Goal: Use online tool/utility: Utilize a website feature to perform a specific function

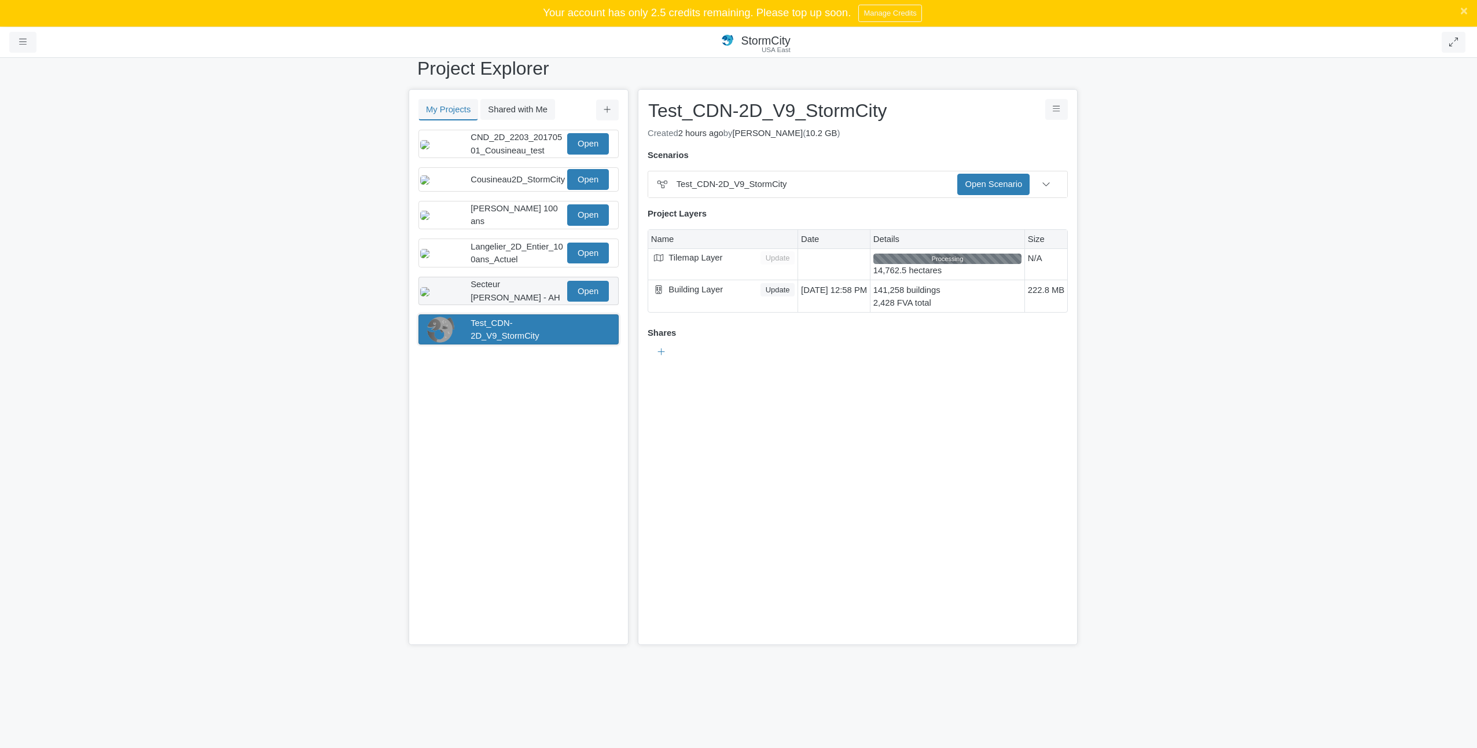
click at [511, 296] on span "Secteur [PERSON_NAME] - AH" at bounding box center [516, 291] width 90 height 22
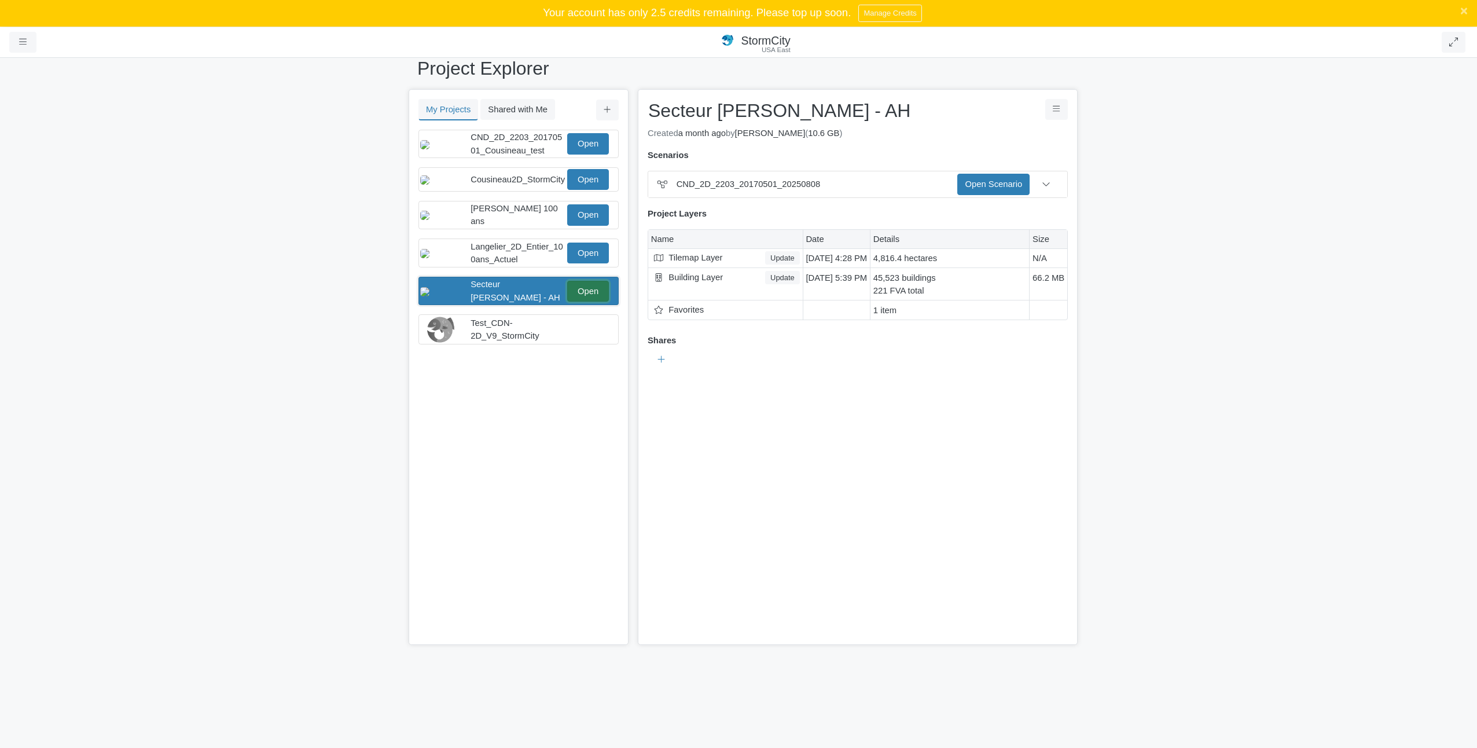
click at [581, 302] on link "Open" at bounding box center [588, 291] width 42 height 21
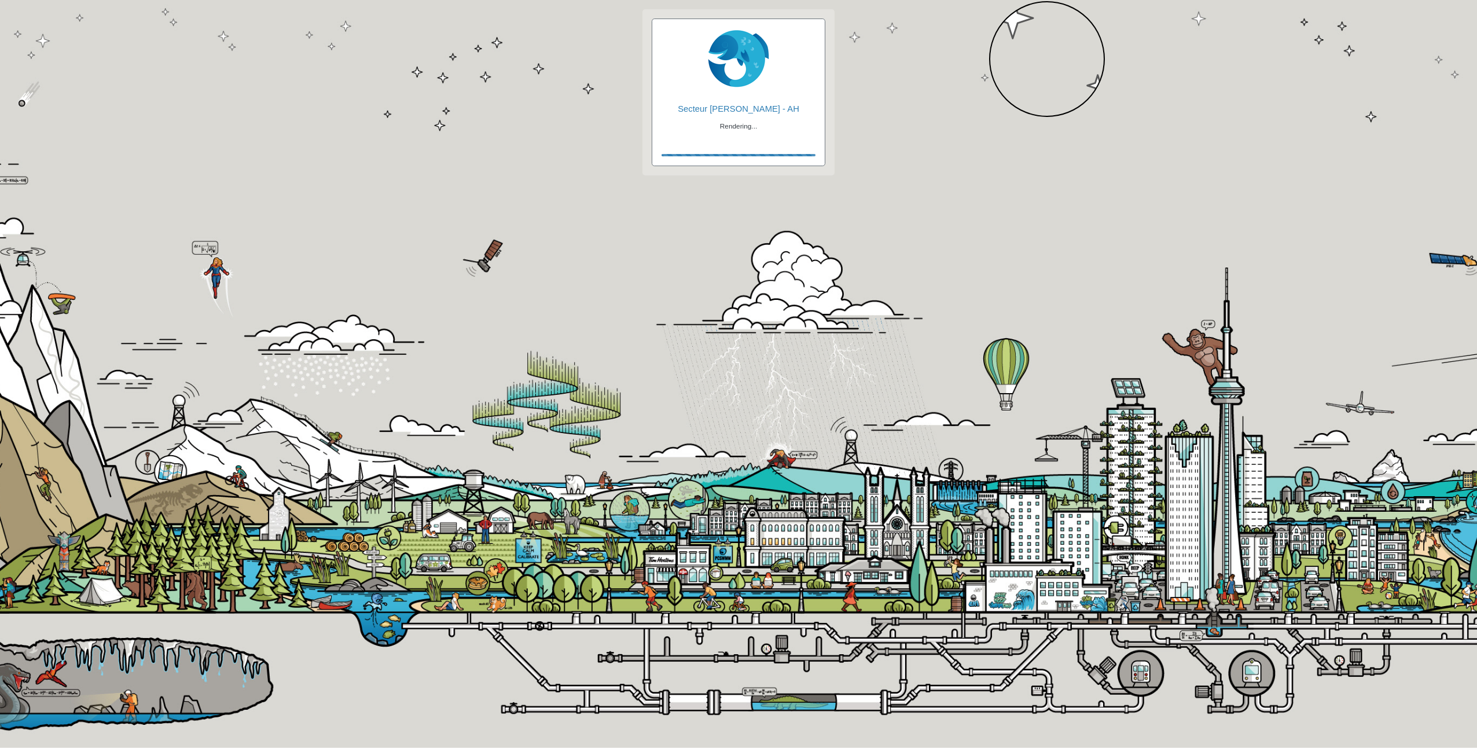
checkbox input "true"
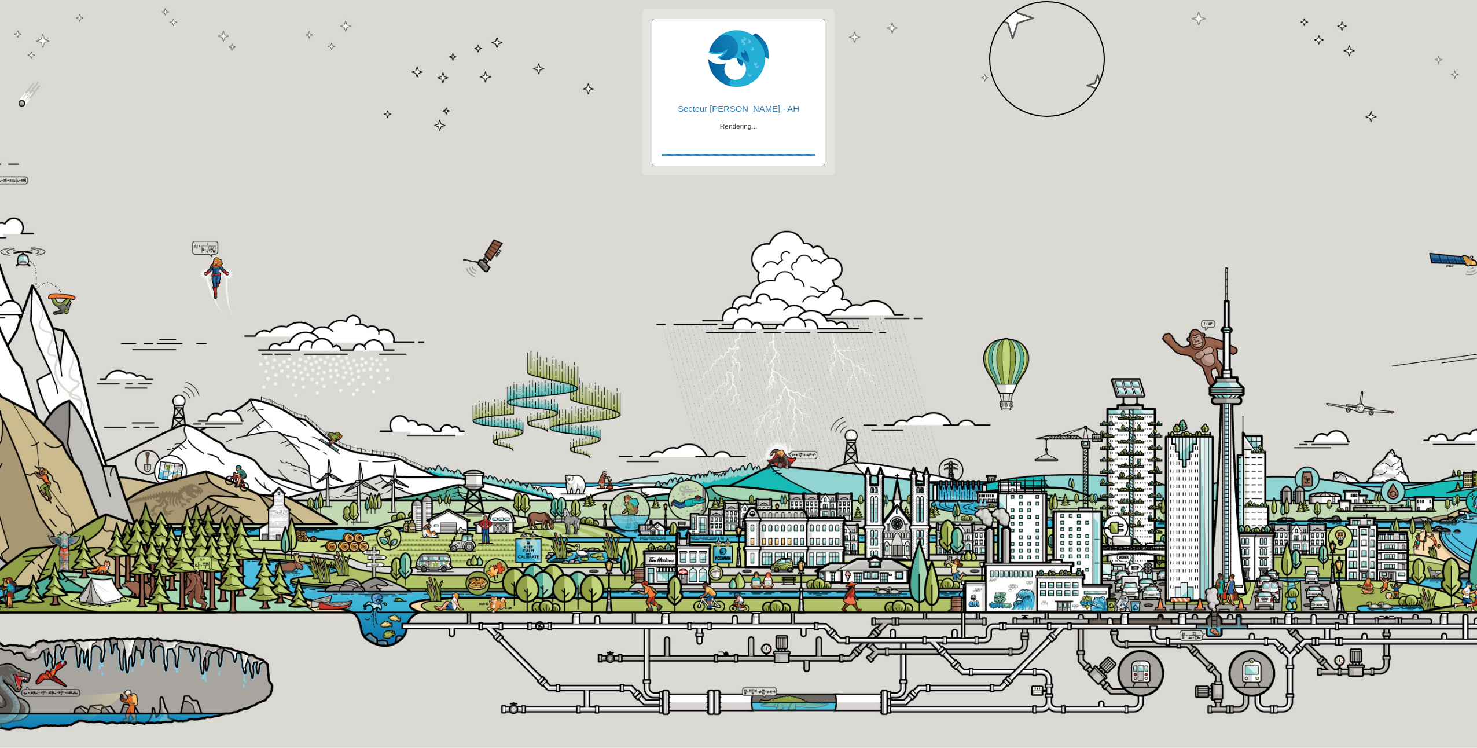
checkbox input "true"
checkbox input "false"
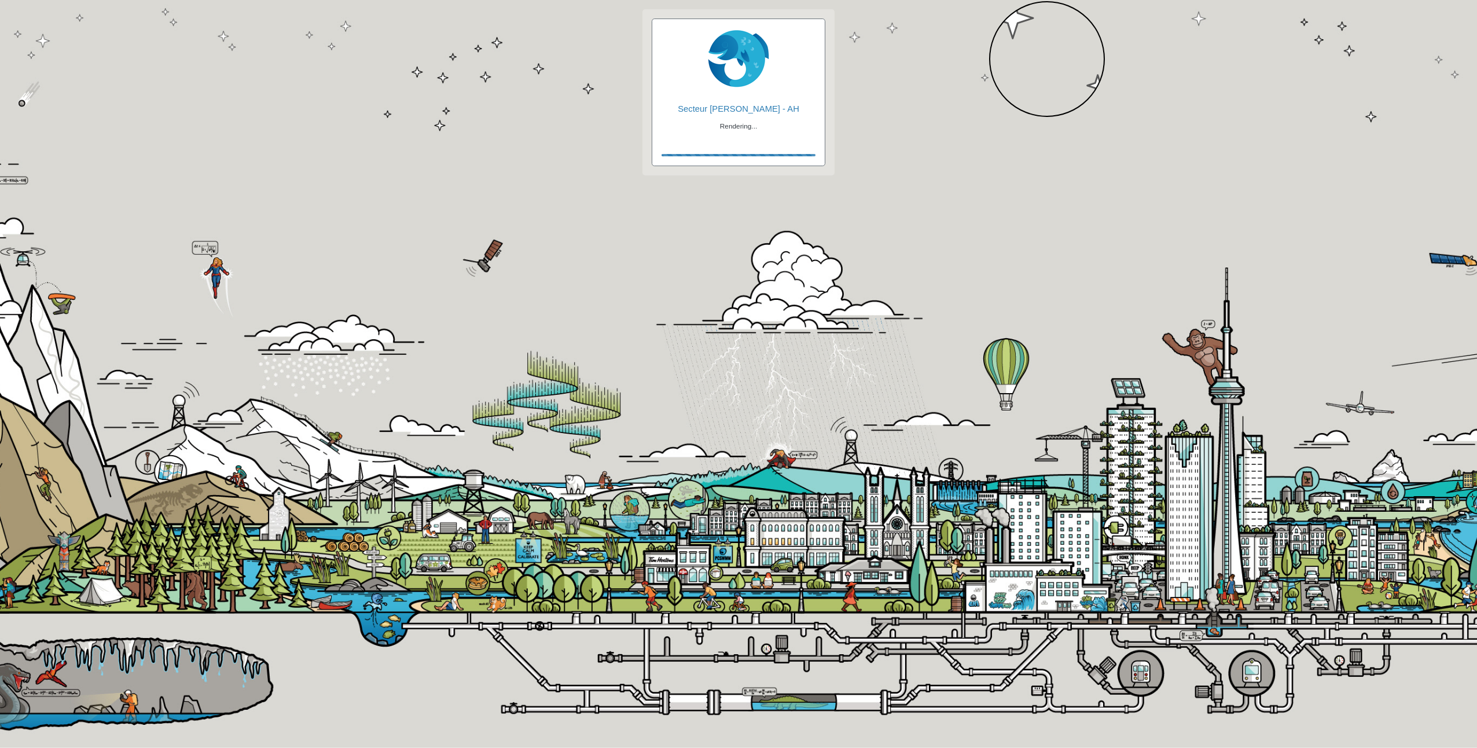
checkbox input "true"
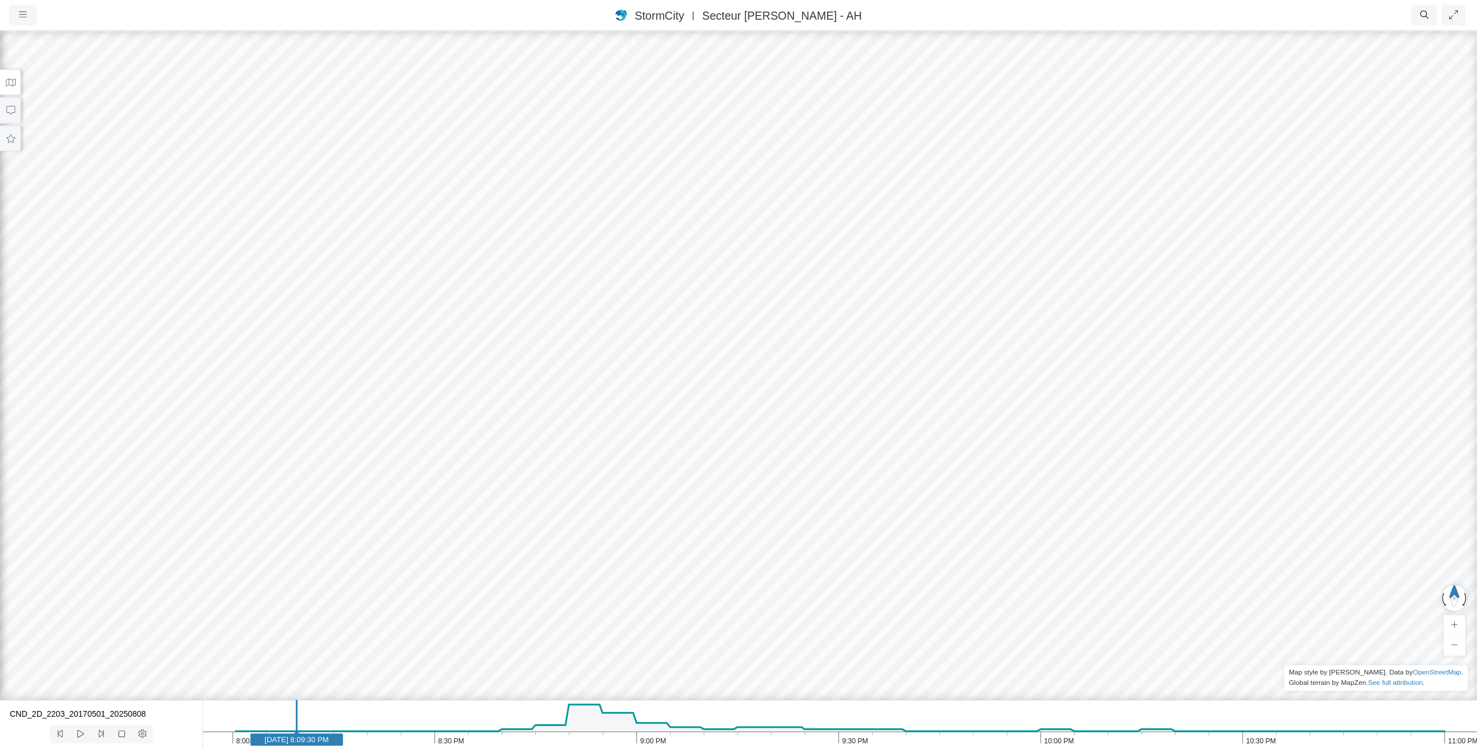
drag, startPoint x: 247, startPoint y: 740, endPoint x: 316, endPoint y: 741, distance: 69.5
click at [316, 741] on text "May 1, 2017 8:09:30 PM" at bounding box center [297, 739] width 64 height 9
drag, startPoint x: 307, startPoint y: 739, endPoint x: 569, endPoint y: 734, distance: 262.2
click at [569, 735] on text "May 1, 2017 8:49:30 PM" at bounding box center [566, 739] width 64 height 9
drag, startPoint x: 970, startPoint y: 117, endPoint x: 1030, endPoint y: 398, distance: 287.0
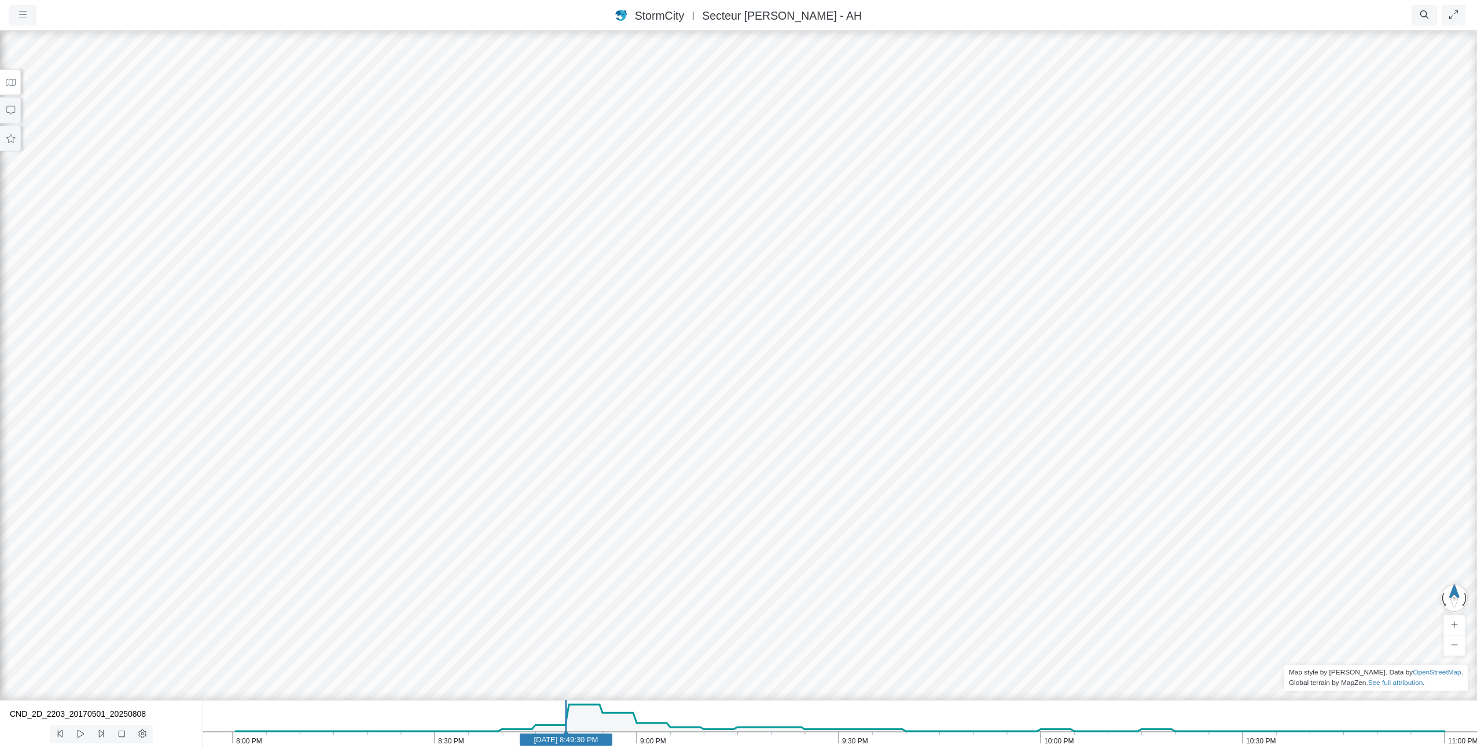
click at [1030, 398] on div at bounding box center [738, 389] width 1477 height 718
drag, startPoint x: 734, startPoint y: 173, endPoint x: 781, endPoint y: 421, distance: 252.7
click at [783, 416] on div at bounding box center [738, 389] width 1477 height 718
drag, startPoint x: 567, startPoint y: 741, endPoint x: 632, endPoint y: 685, distance: 85.4
click at [639, 730] on icon "11:00 PM 10:30 PM 10:00 PM 9:30 PM 9:00 PM 8:30 PM 8:00 PM May 1, 2017 9:02:00 …" at bounding box center [840, 724] width 1275 height 48
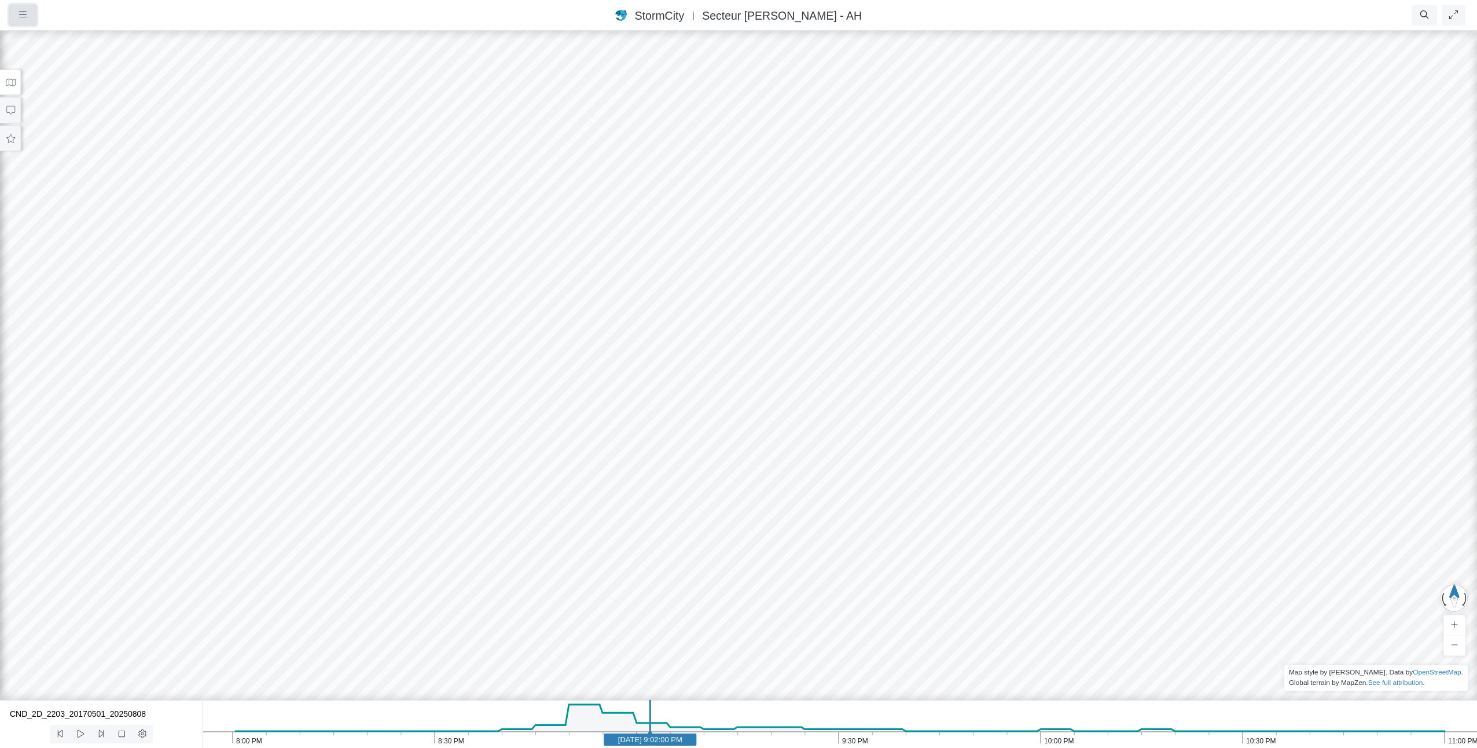
click at [24, 16] on icon "button" at bounding box center [23, 14] width 8 height 9
click at [49, 45] on link "Projects" at bounding box center [55, 39] width 91 height 17
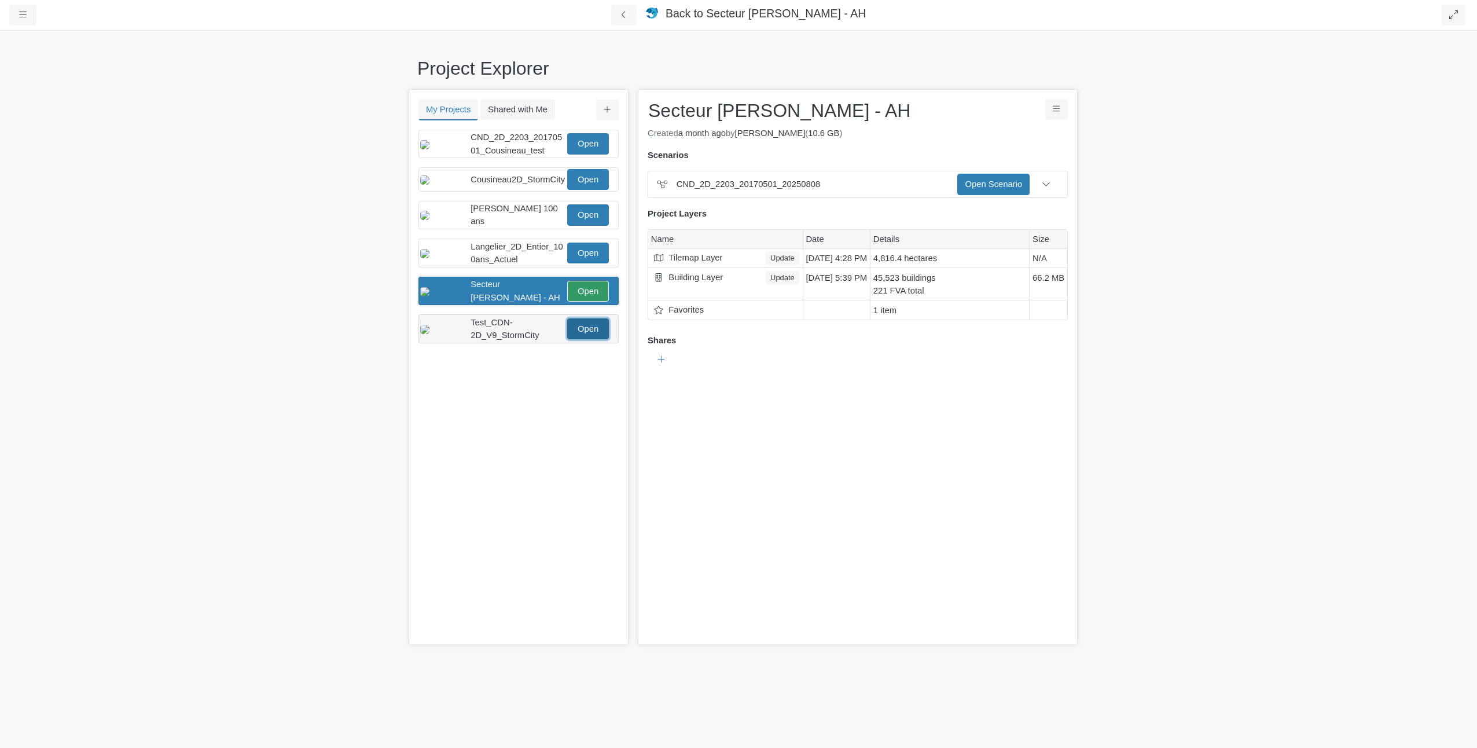
click at [587, 337] on link "Open" at bounding box center [588, 328] width 42 height 21
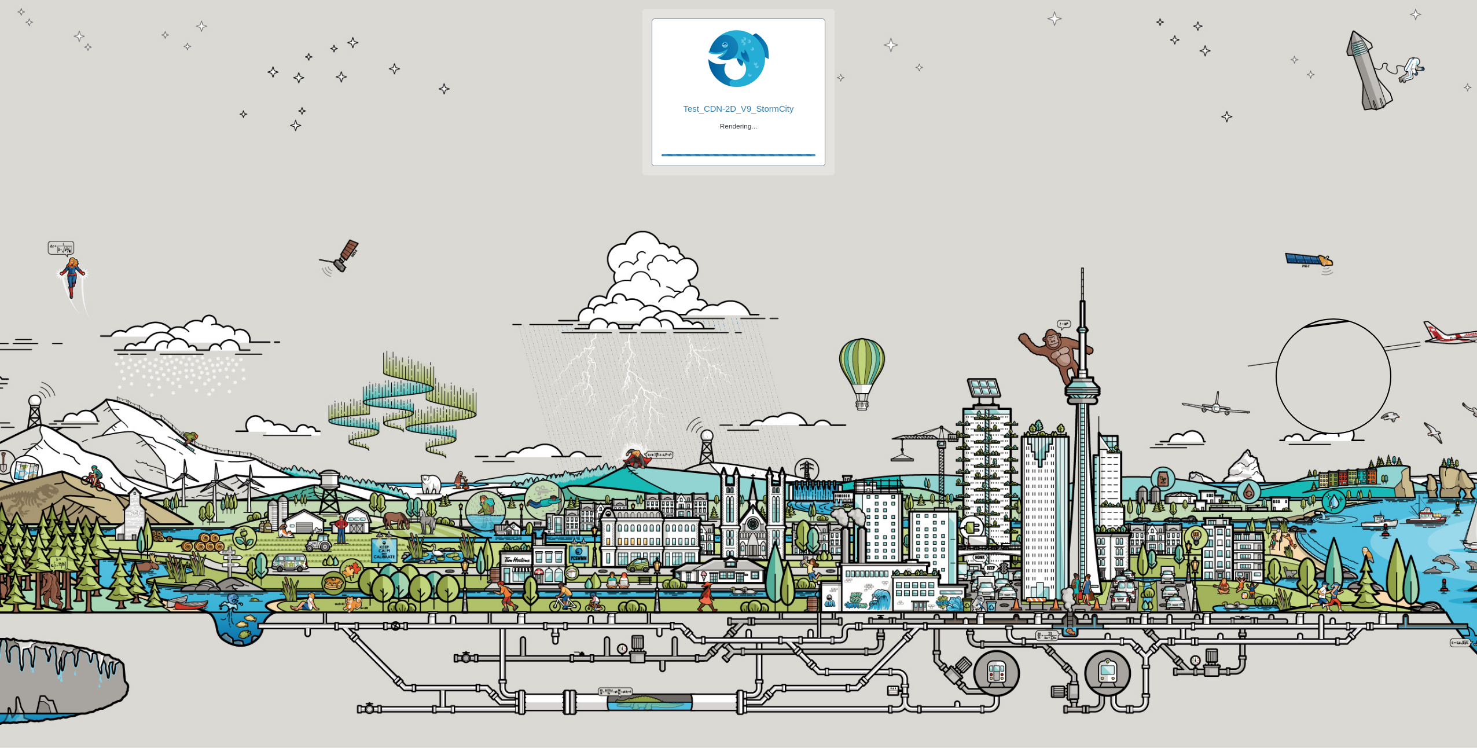
checkbox input "true"
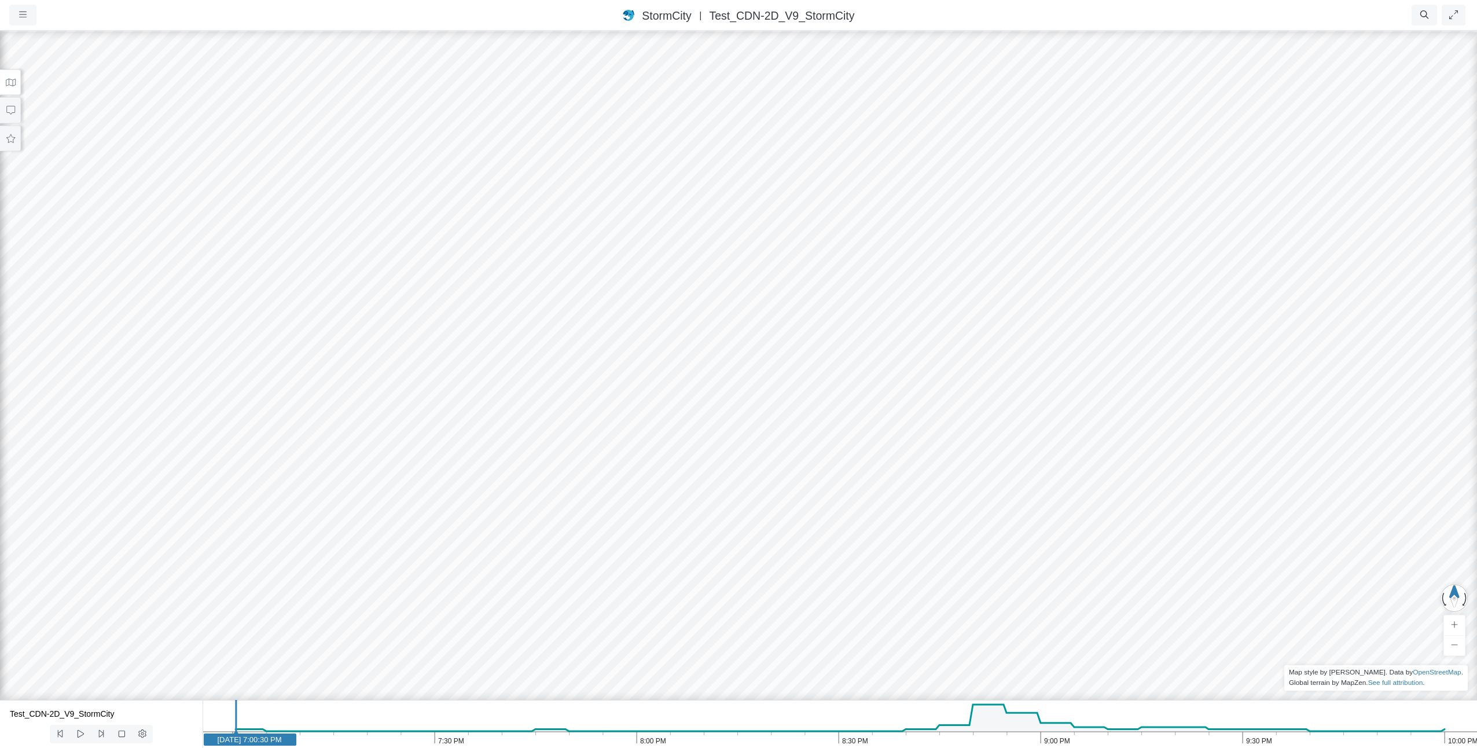
click at [591, 477] on div at bounding box center [738, 389] width 1477 height 718
drag, startPoint x: 236, startPoint y: 734, endPoint x: 992, endPoint y: 728, distance: 756.5
drag, startPoint x: 658, startPoint y: 290, endPoint x: 673, endPoint y: 177, distance: 114.4
click at [673, 177] on div at bounding box center [738, 389] width 1477 height 718
drag, startPoint x: 711, startPoint y: 236, endPoint x: 744, endPoint y: 216, distance: 38.4
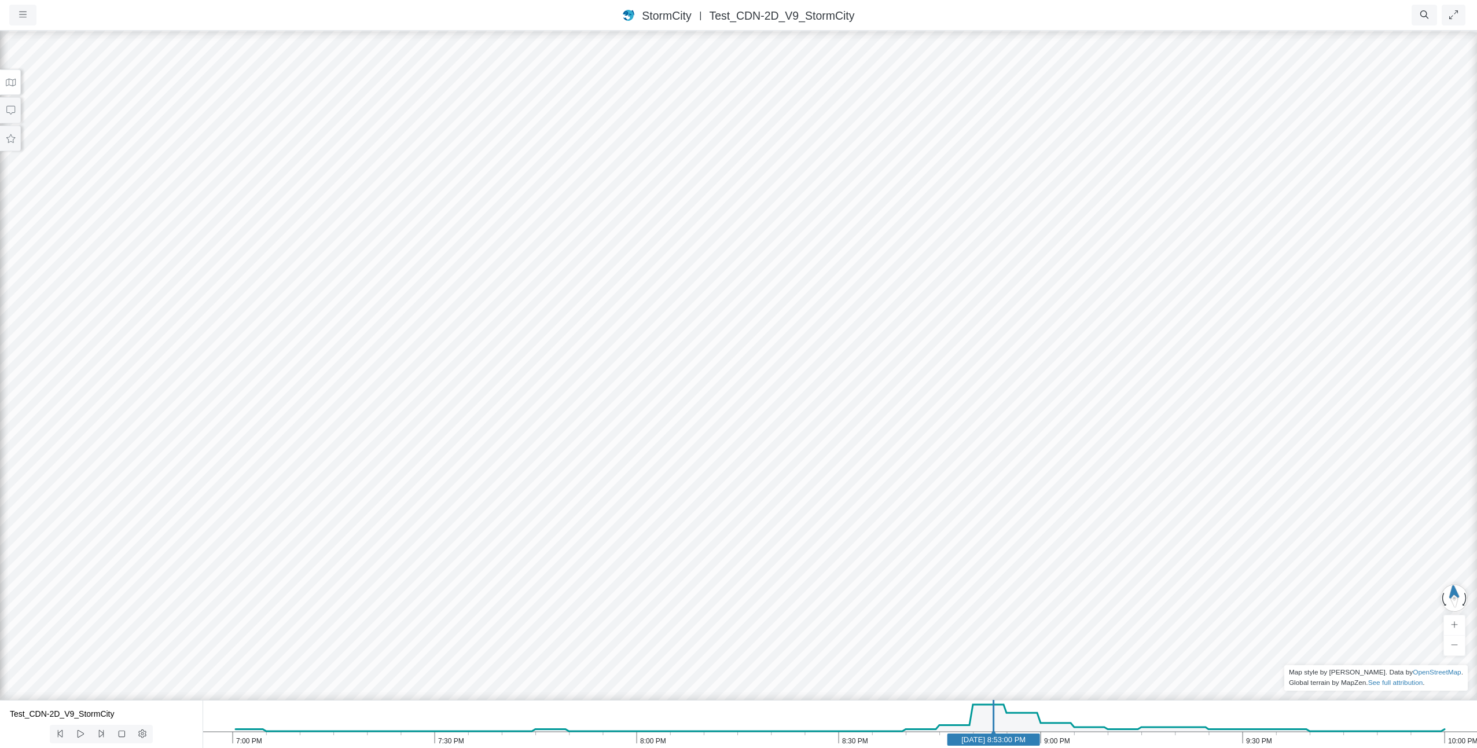
click at [744, 216] on div at bounding box center [738, 389] width 1477 height 718
drag, startPoint x: 583, startPoint y: 263, endPoint x: 594, endPoint y: 278, distance: 18.6
click at [594, 278] on div at bounding box center [738, 389] width 1477 height 718
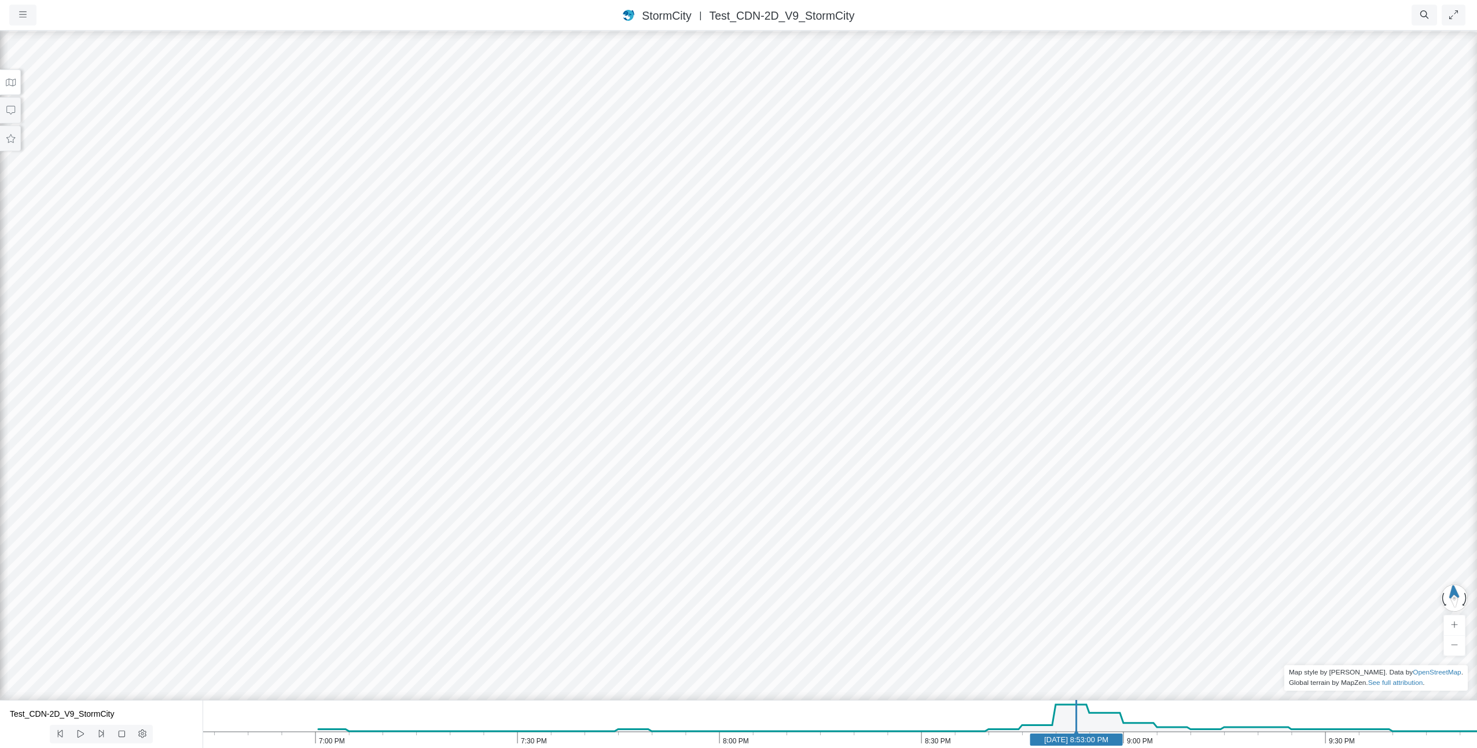
drag, startPoint x: 992, startPoint y: 718, endPoint x: 1074, endPoint y: 726, distance: 83.1
click at [1077, 726] on line at bounding box center [1077, 721] width 0 height 43
click at [58, 735] on icon at bounding box center [60, 733] width 11 height 9
click at [59, 736] on icon at bounding box center [60, 733] width 11 height 9
click at [84, 731] on icon at bounding box center [80, 733] width 11 height 9
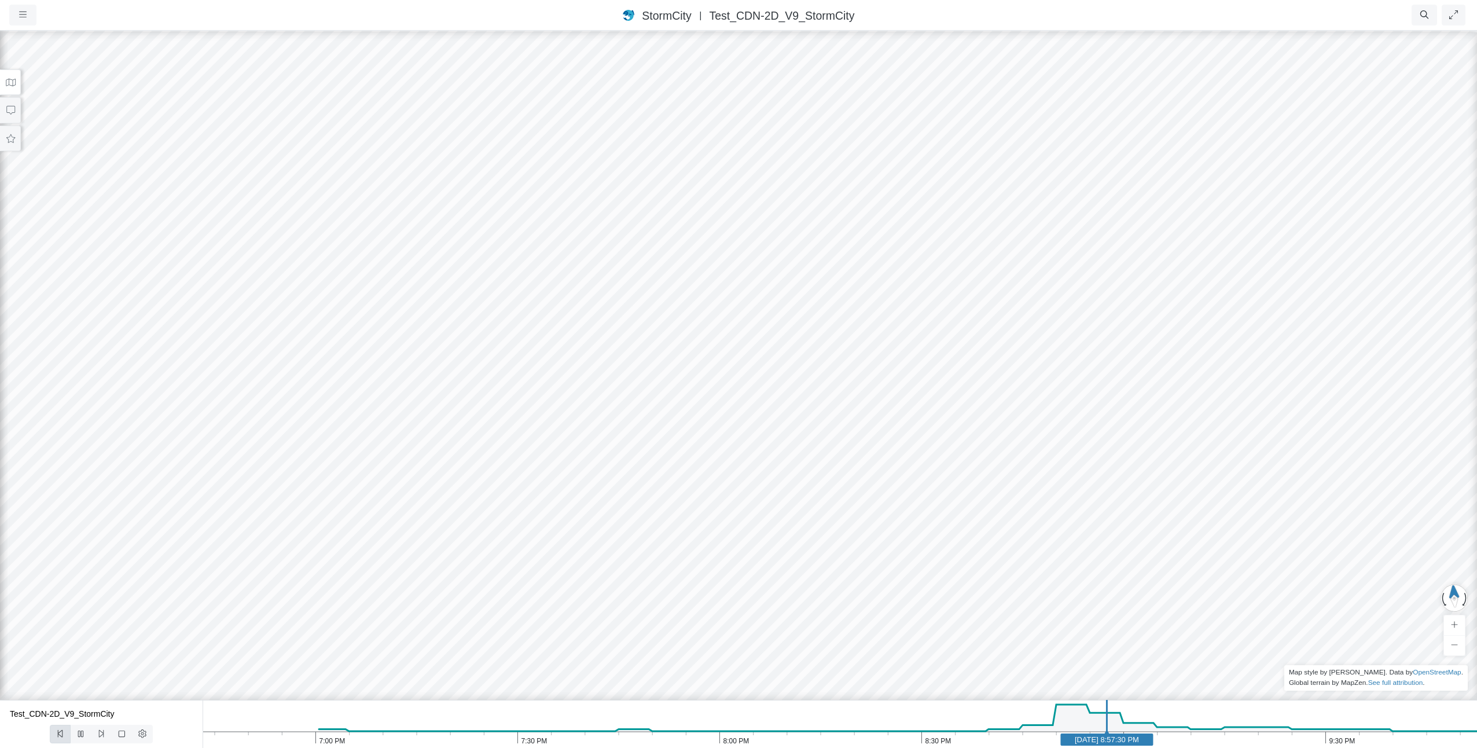
click at [63, 729] on icon at bounding box center [60, 733] width 11 height 9
click at [80, 733] on icon at bounding box center [80, 733] width 5 height 6
click at [119, 733] on icon at bounding box center [122, 733] width 6 height 6
click at [81, 735] on icon at bounding box center [80, 733] width 11 height 9
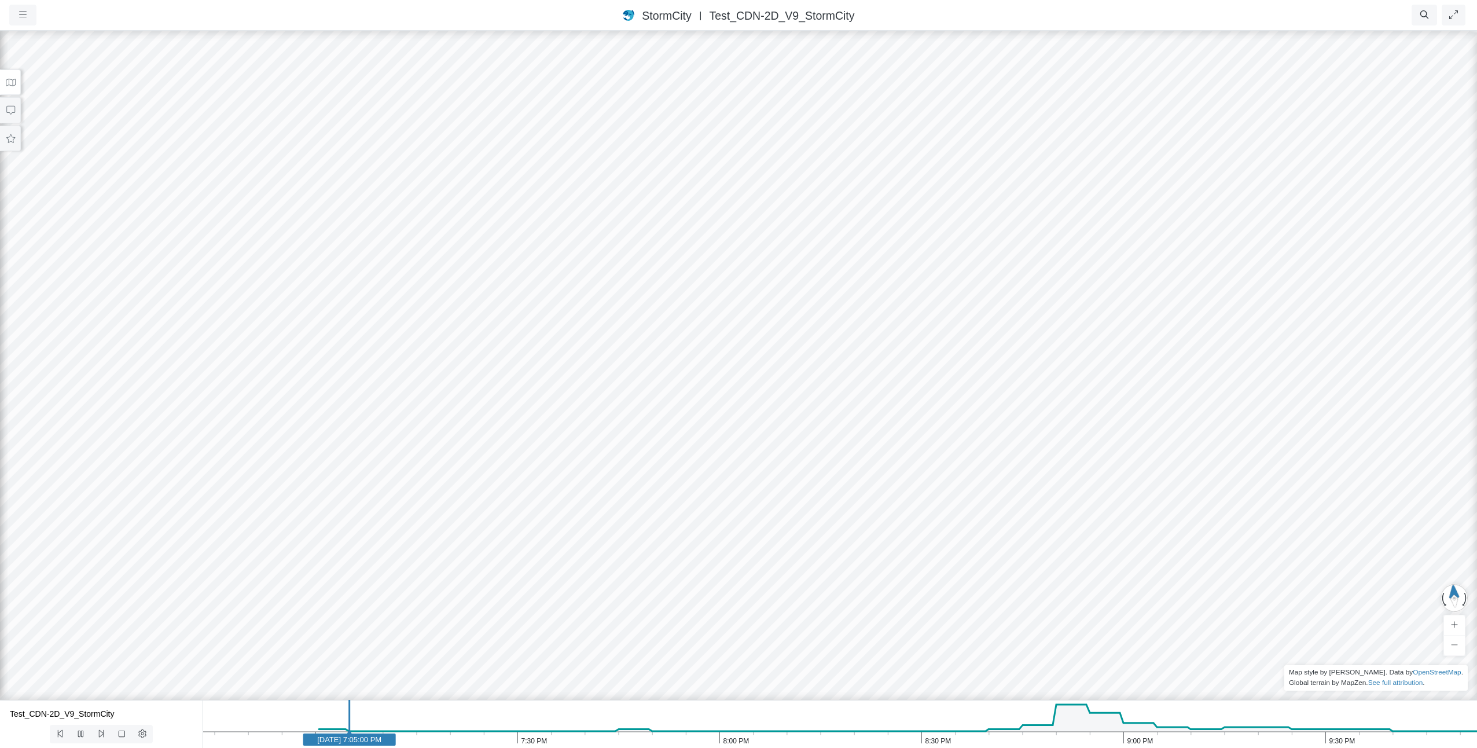
drag, startPoint x: 388, startPoint y: 244, endPoint x: 460, endPoint y: 377, distance: 151.5
click at [460, 377] on div at bounding box center [738, 389] width 1477 height 718
click at [84, 730] on icon at bounding box center [80, 733] width 11 height 9
click at [813, 725] on line at bounding box center [813, 721] width 0 height 43
drag, startPoint x: 827, startPoint y: 746, endPoint x: 525, endPoint y: 740, distance: 301.6
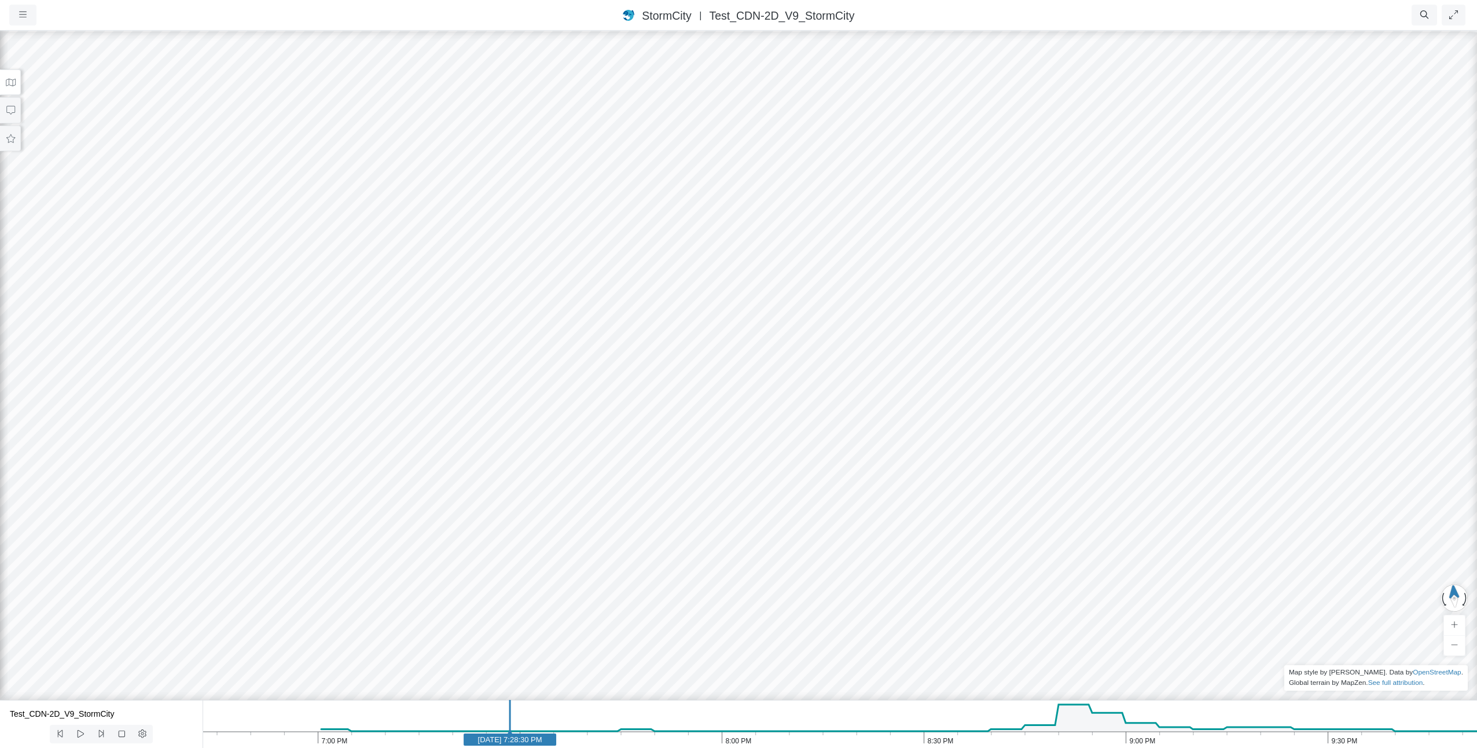
click at [525, 740] on icon "9:30 PM 9:00 PM 8:30 PM 8:00 PM 7:30 PM 7:00 PM May 1, 2017 7:28:30 PM" at bounding box center [840, 724] width 1275 height 48
drag, startPoint x: 510, startPoint y: 737, endPoint x: 552, endPoint y: 736, distance: 41.7
click at [552, 736] on text "[DATE] 7:34:30 PM" at bounding box center [550, 739] width 64 height 9
click at [79, 734] on icon at bounding box center [80, 733] width 11 height 9
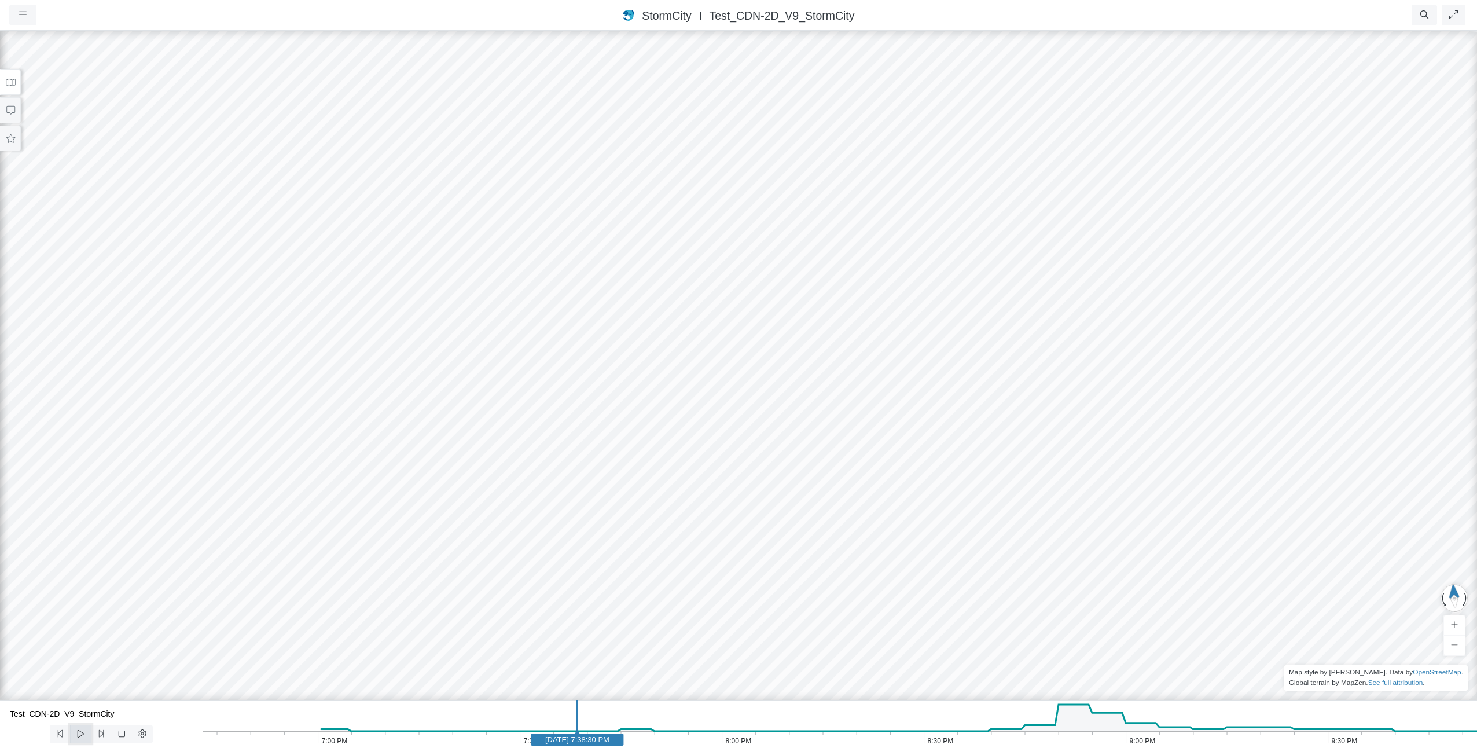
click at [79, 734] on icon at bounding box center [80, 733] width 11 height 9
click at [80, 732] on icon at bounding box center [80, 733] width 11 height 9
click at [81, 732] on icon at bounding box center [80, 733] width 11 height 9
drag, startPoint x: 1251, startPoint y: 145, endPoint x: 520, endPoint y: 575, distance: 848.2
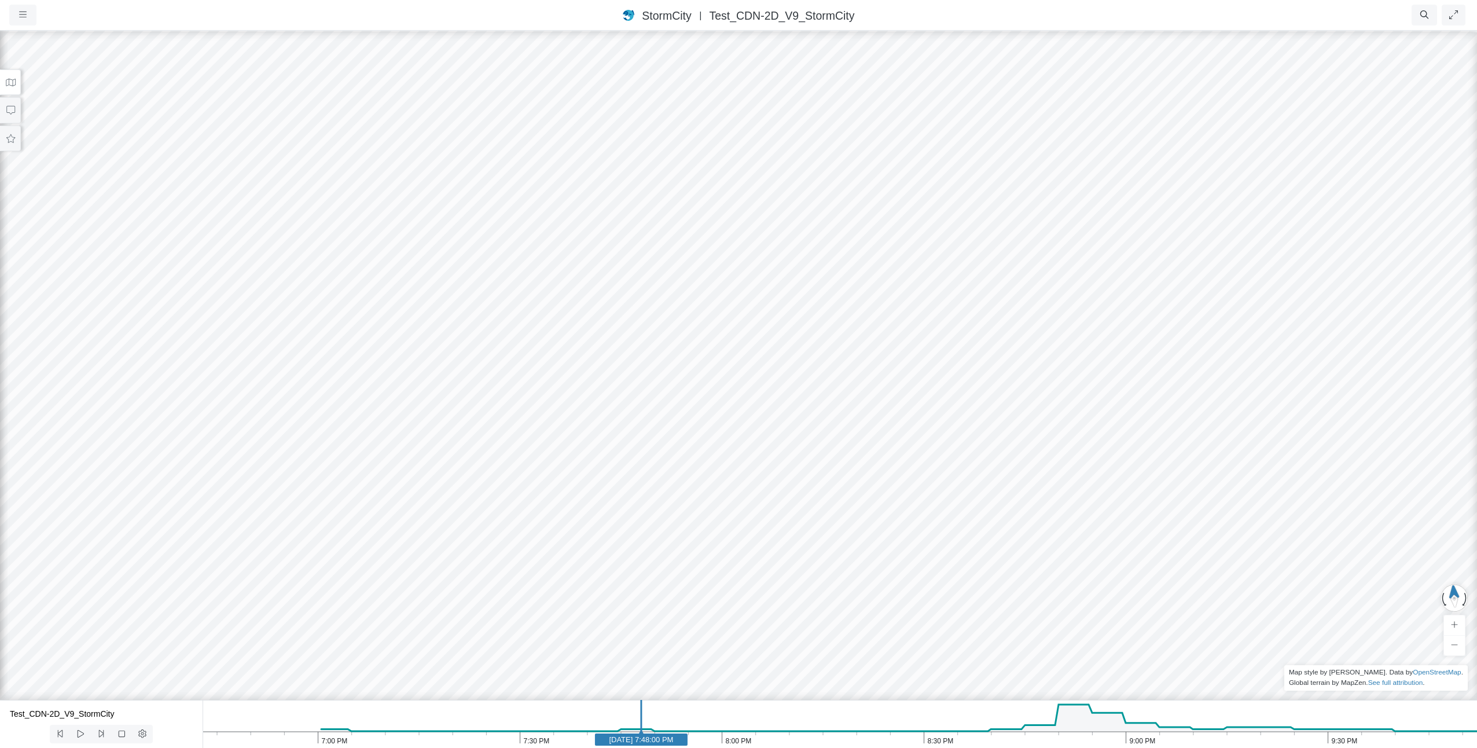
click at [520, 575] on div at bounding box center [738, 389] width 1477 height 718
drag, startPoint x: 1269, startPoint y: 118, endPoint x: 916, endPoint y: 550, distance: 557.8
click at [916, 550] on div at bounding box center [738, 389] width 1477 height 718
drag, startPoint x: 1059, startPoint y: 150, endPoint x: 889, endPoint y: 381, distance: 286.1
click at [889, 381] on div at bounding box center [738, 389] width 1477 height 718
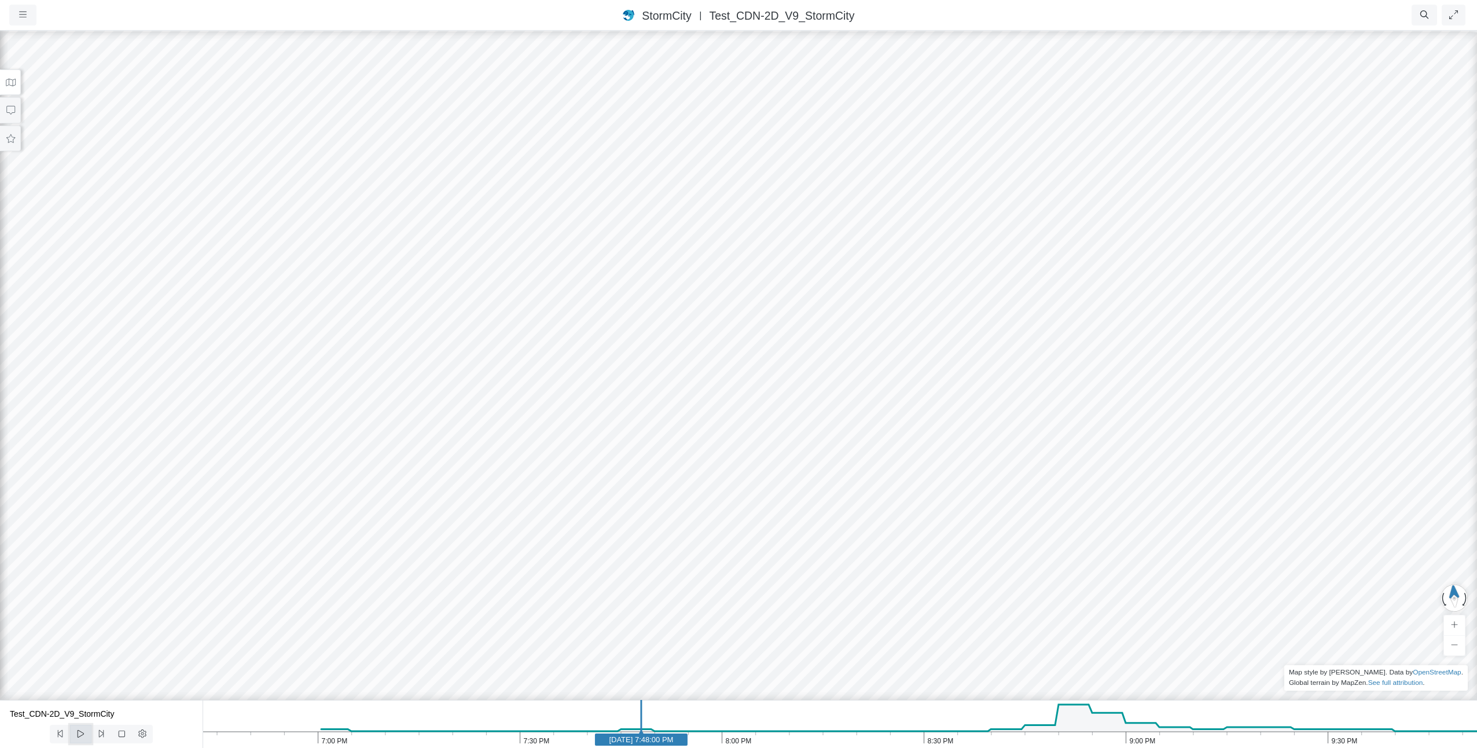
click at [80, 735] on icon at bounding box center [80, 733] width 11 height 9
click at [85, 736] on icon at bounding box center [80, 733] width 11 height 9
drag, startPoint x: 1405, startPoint y: 127, endPoint x: 159, endPoint y: 431, distance: 1282.6
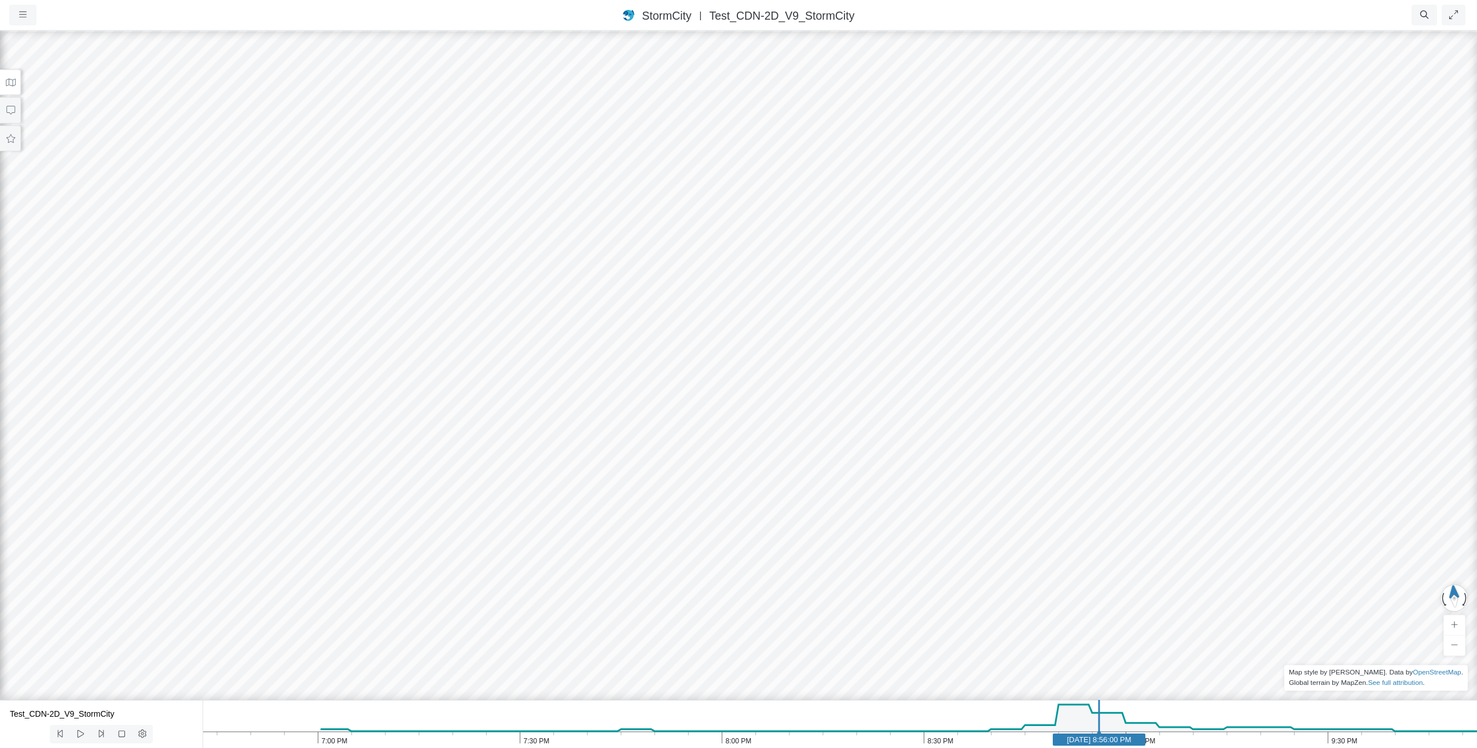
click at [159, 431] on div at bounding box center [738, 389] width 1477 height 718
drag, startPoint x: 1097, startPoint y: 745, endPoint x: 1049, endPoint y: 744, distance: 48.6
click at [1049, 744] on rect at bounding box center [1055, 739] width 93 height 12
drag, startPoint x: 1049, startPoint y: 744, endPoint x: 1005, endPoint y: 740, distance: 44.2
click at [1005, 740] on icon "9:30 PM 9:00 PM 8:30 PM 8:00 PM 7:30 PM 7:00 PM May 1, 2017 8:42:00 PM" at bounding box center [840, 724] width 1275 height 48
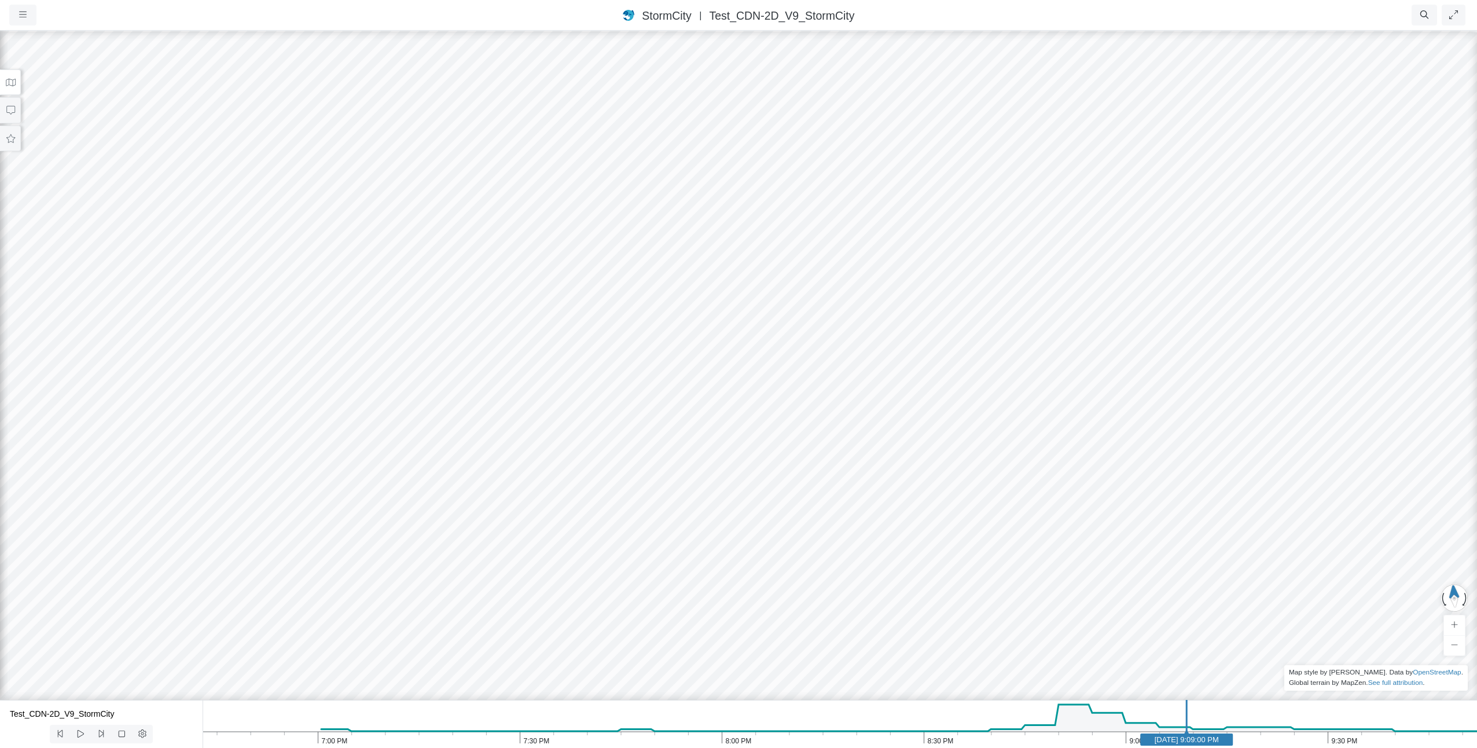
drag, startPoint x: 1004, startPoint y: 741, endPoint x: 1186, endPoint y: 729, distance: 182.7
click at [1186, 729] on icon "9:30 PM 9:00 PM 8:30 PM 8:00 PM 7:30 PM 7:00 PM May 1, 2017 9:09:00 PM" at bounding box center [840, 724] width 1275 height 48
drag, startPoint x: 1041, startPoint y: 243, endPoint x: 1228, endPoint y: 424, distance: 260.7
click at [1228, 424] on div at bounding box center [738, 389] width 1477 height 718
drag, startPoint x: 470, startPoint y: 270, endPoint x: 870, endPoint y: 418, distance: 426.5
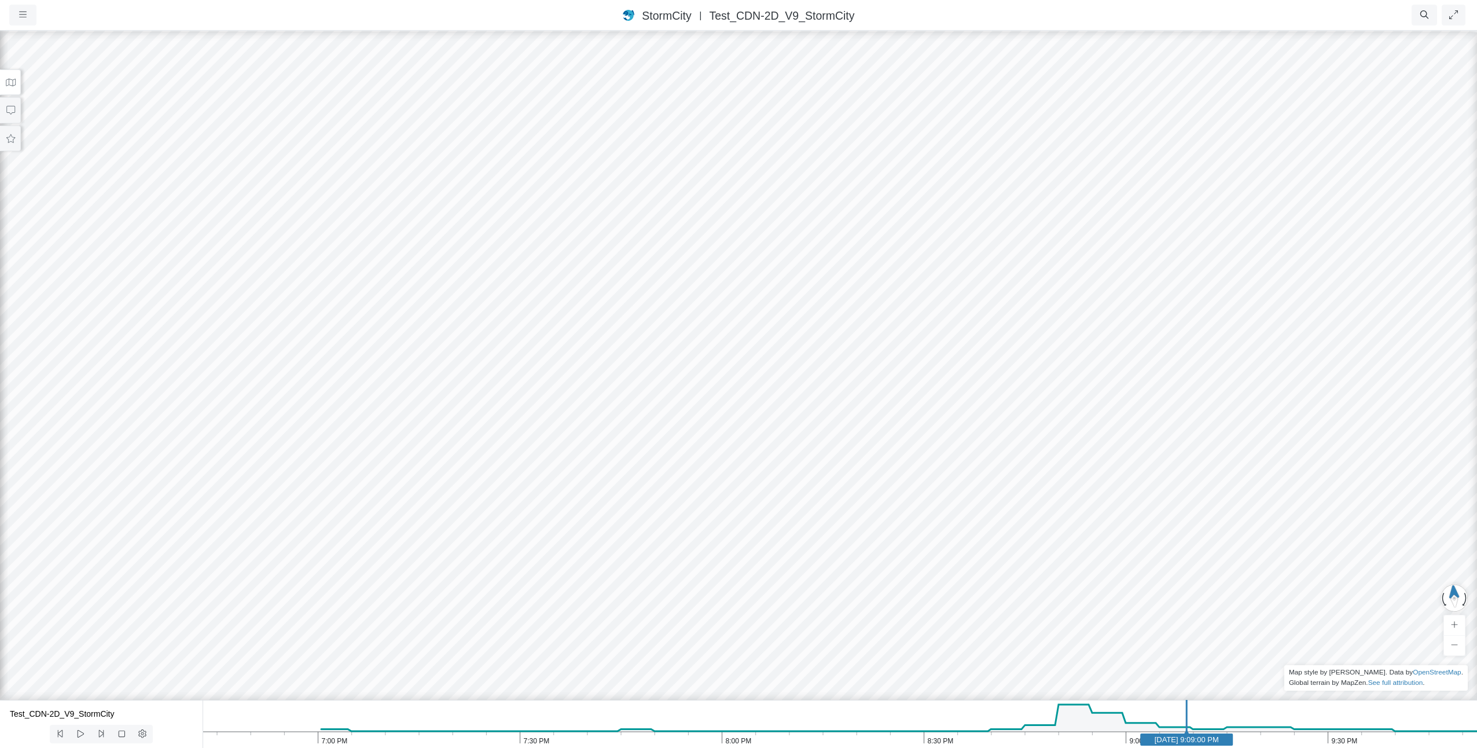
click at [870, 418] on div at bounding box center [738, 389] width 1477 height 718
drag, startPoint x: 199, startPoint y: 112, endPoint x: 627, endPoint y: 301, distance: 467.5
click at [627, 301] on div at bounding box center [738, 389] width 1477 height 718
drag, startPoint x: 1183, startPoint y: 736, endPoint x: 400, endPoint y: 741, distance: 783.1
click at [400, 741] on text "[DATE] 7:13:00 PM" at bounding box center [405, 739] width 64 height 9
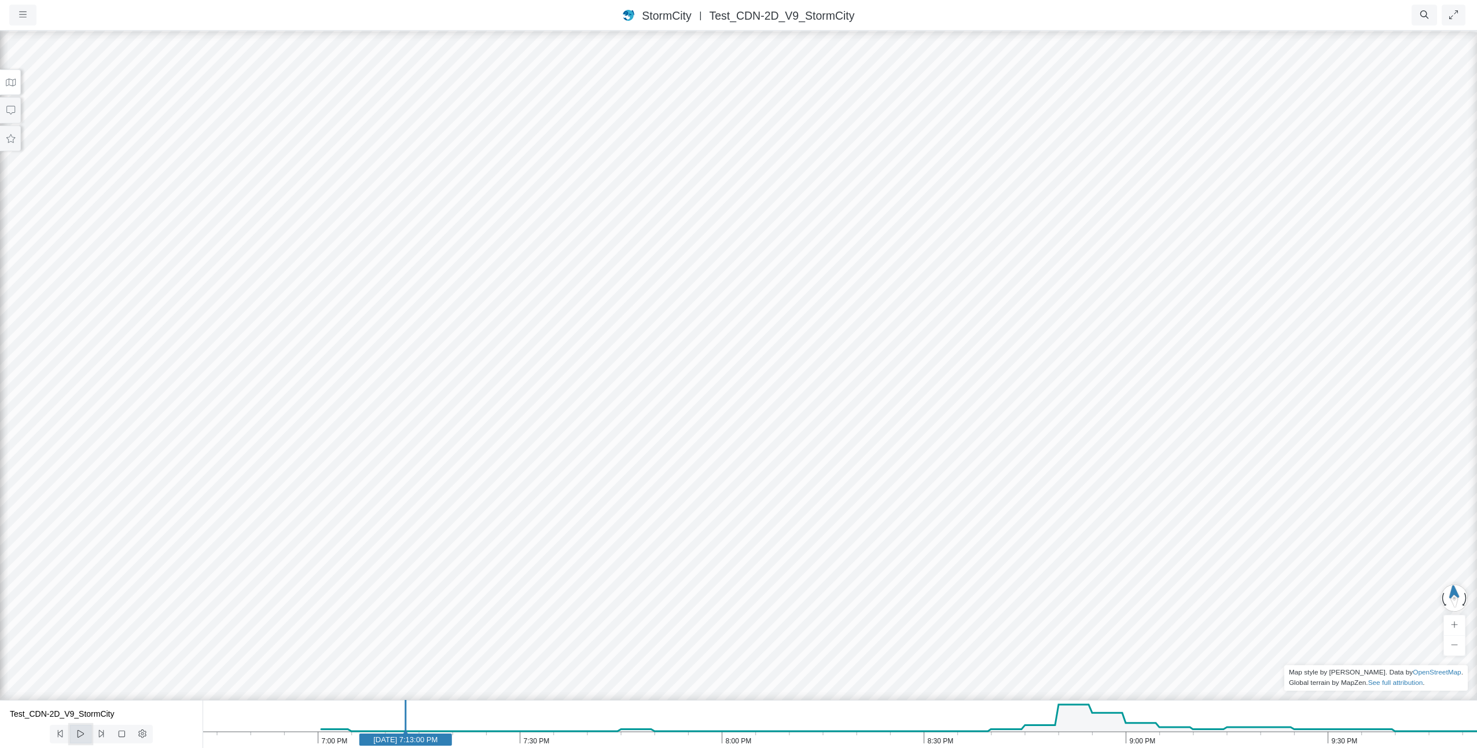
click at [81, 736] on icon at bounding box center [80, 733] width 11 height 9
click at [83, 740] on button at bounding box center [80, 734] width 21 height 19
click at [82, 736] on icon at bounding box center [80, 733] width 11 height 9
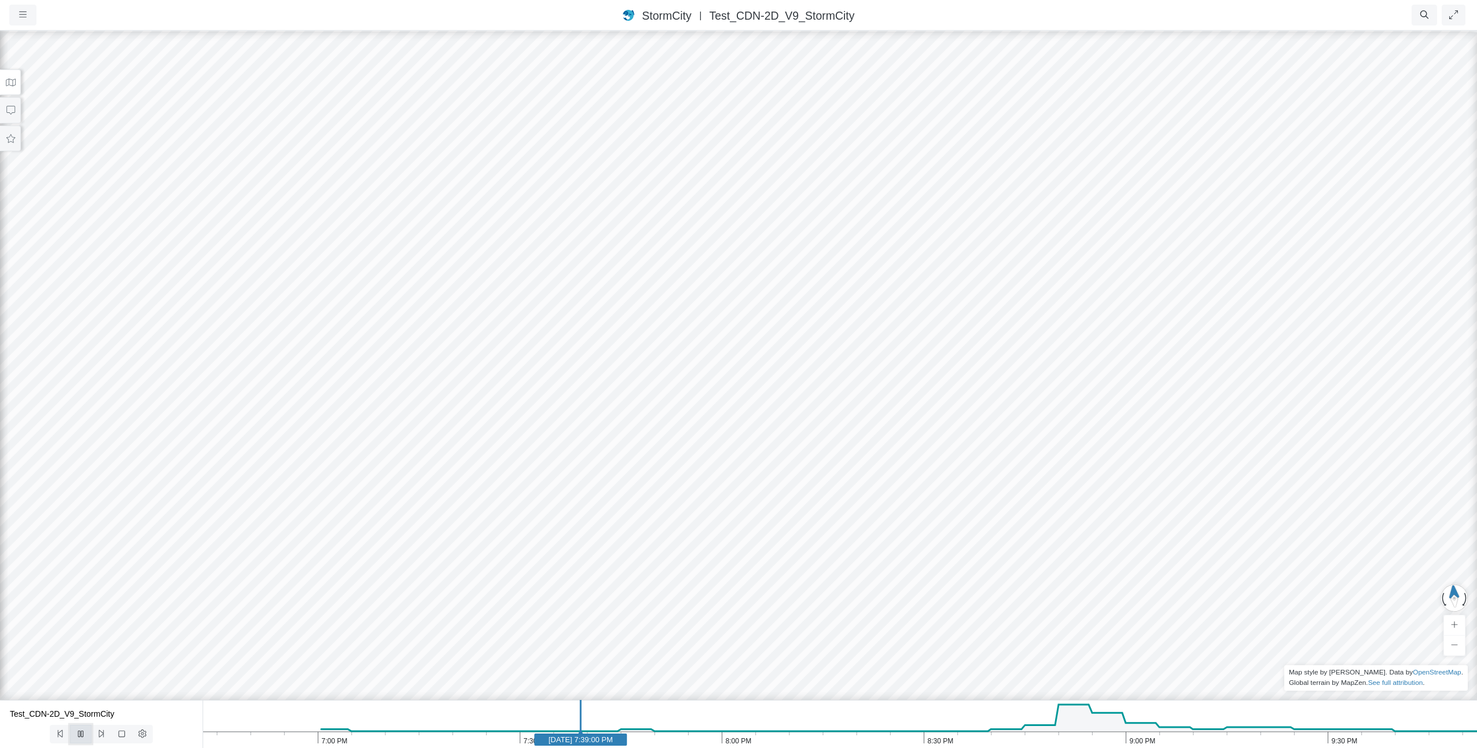
click at [78, 735] on icon at bounding box center [80, 733] width 11 height 9
click at [82, 731] on icon at bounding box center [80, 733] width 11 height 9
click at [81, 736] on icon at bounding box center [80, 733] width 11 height 9
drag, startPoint x: 1078, startPoint y: 730, endPoint x: 552, endPoint y: 736, distance: 526.2
click at [552, 736] on icon "9:30 PM 9:00 PM 8:30 PM 8:00 PM 7:30 PM 7:00 PM May 1, 2017 7:33:30 PM" at bounding box center [840, 724] width 1275 height 48
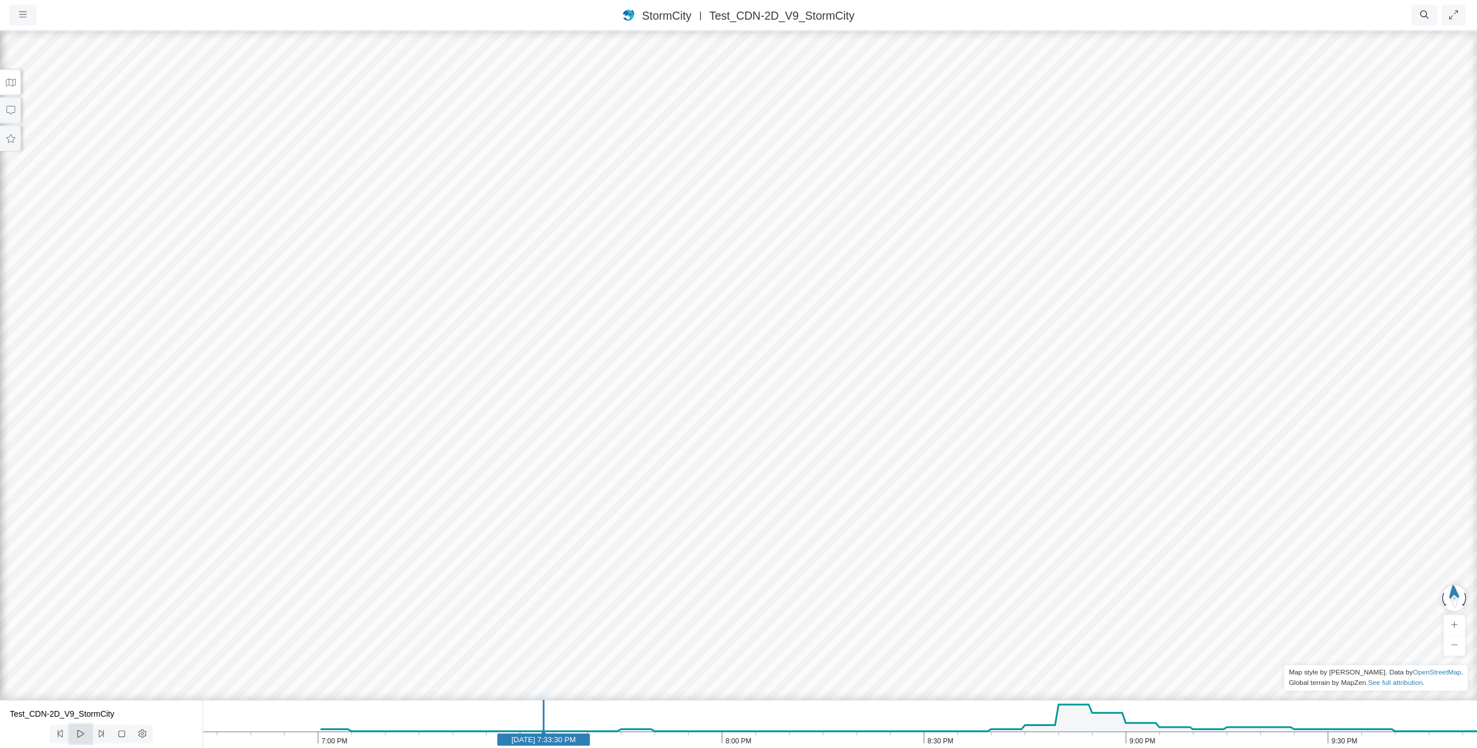
click at [79, 733] on icon at bounding box center [80, 733] width 11 height 9
click at [79, 733] on icon at bounding box center [80, 733] width 5 height 6
click at [81, 730] on icon at bounding box center [80, 733] width 11 height 9
click at [526, 730] on icon "9:30 PM 9:00 PM 8:30 PM 8:00 PM 7:30 PM 7:00 PM May 1, 2017 7:37:30 PM" at bounding box center [840, 724] width 1275 height 48
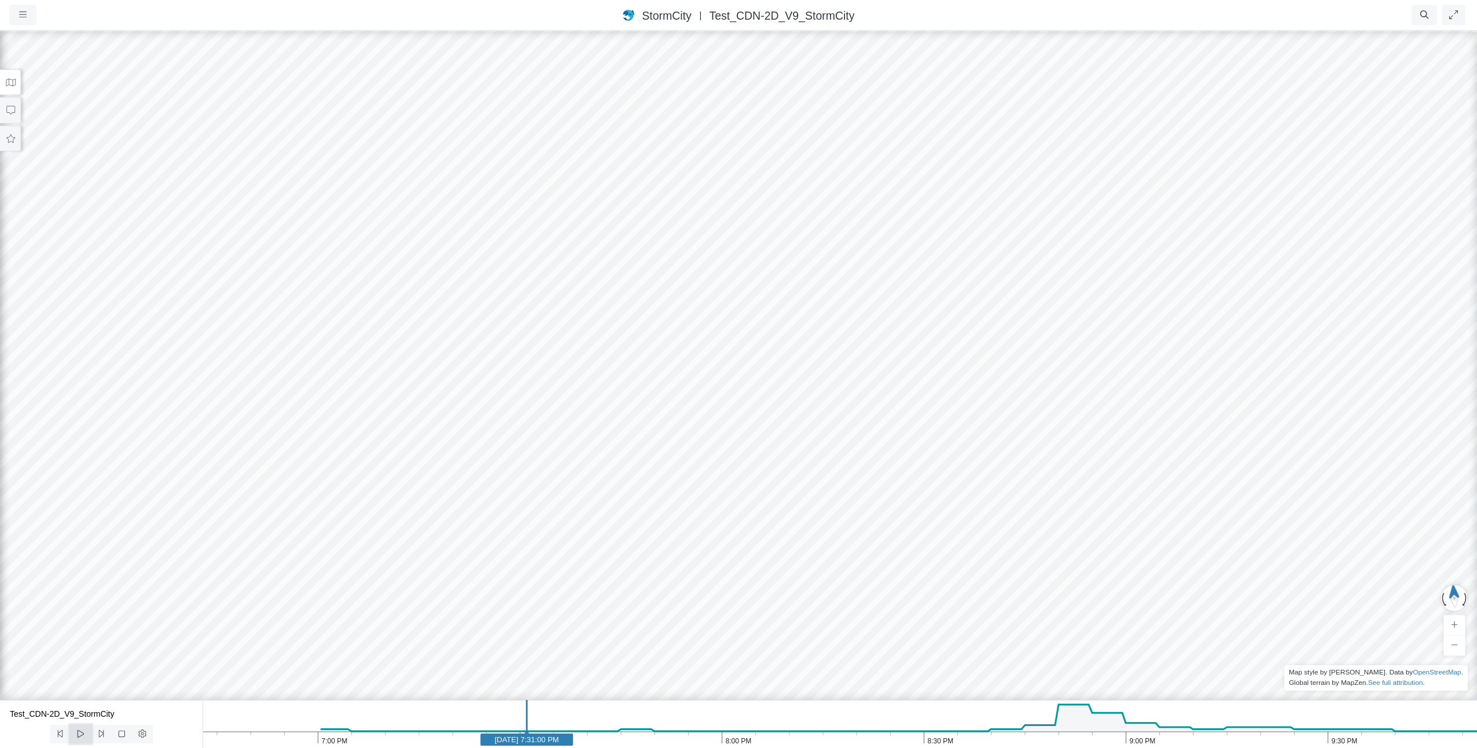
click at [74, 737] on button at bounding box center [80, 734] width 21 height 19
click at [78, 735] on icon at bounding box center [80, 733] width 11 height 9
click at [78, 735] on icon at bounding box center [81, 734] width 6 height 8
click at [78, 735] on icon at bounding box center [80, 733] width 11 height 9
click at [78, 735] on icon at bounding box center [81, 734] width 6 height 8
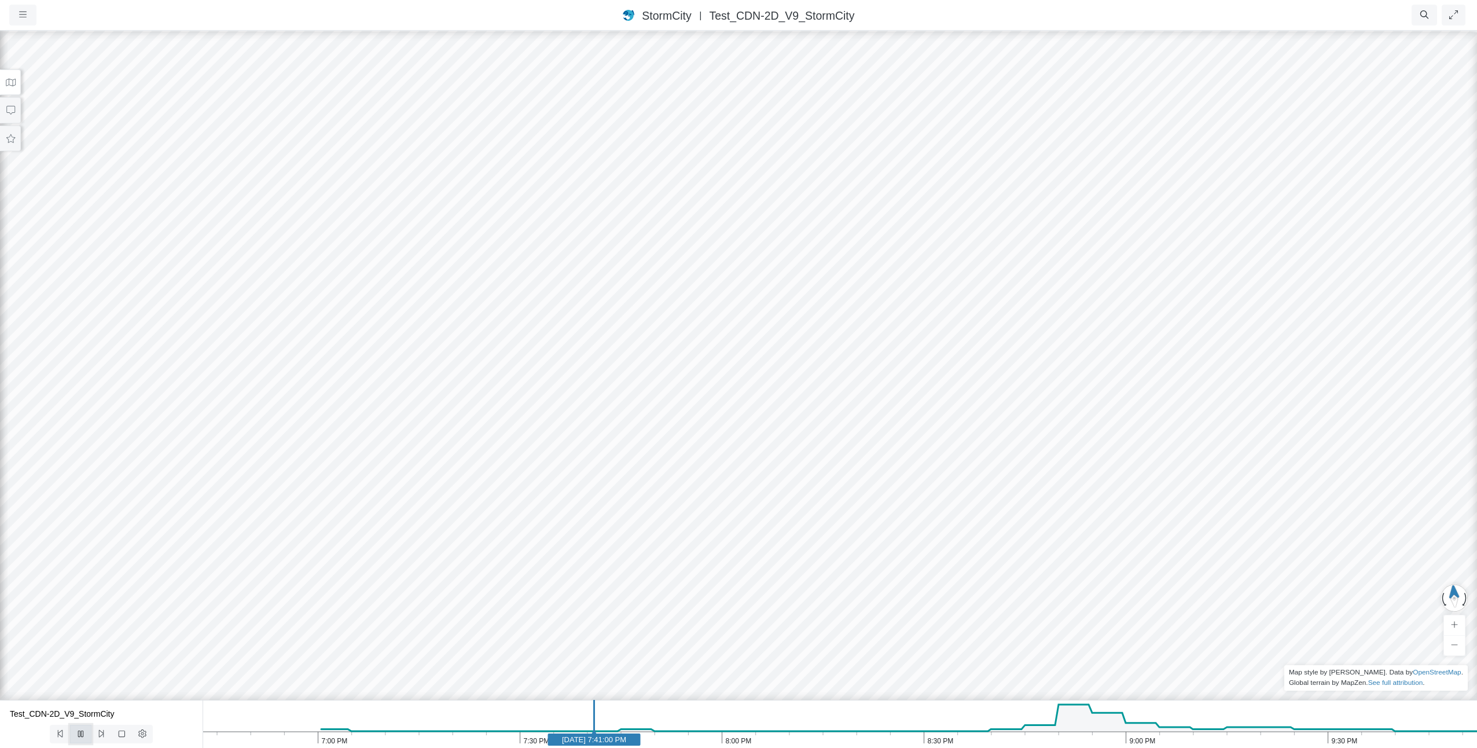
click at [78, 735] on icon at bounding box center [80, 733] width 11 height 9
drag, startPoint x: 593, startPoint y: 735, endPoint x: 928, endPoint y: 725, distance: 335.3
click at [928, 725] on icon "9:30 PM 9:00 PM 8:30 PM 8:00 PM 7:30 PM 7:00 PM May 1, 2017 8:32:00 PM" at bounding box center [840, 724] width 1275 height 48
drag, startPoint x: 807, startPoint y: 409, endPoint x: 1280, endPoint y: 221, distance: 508.9
click at [1346, 202] on div at bounding box center [738, 389] width 1477 height 718
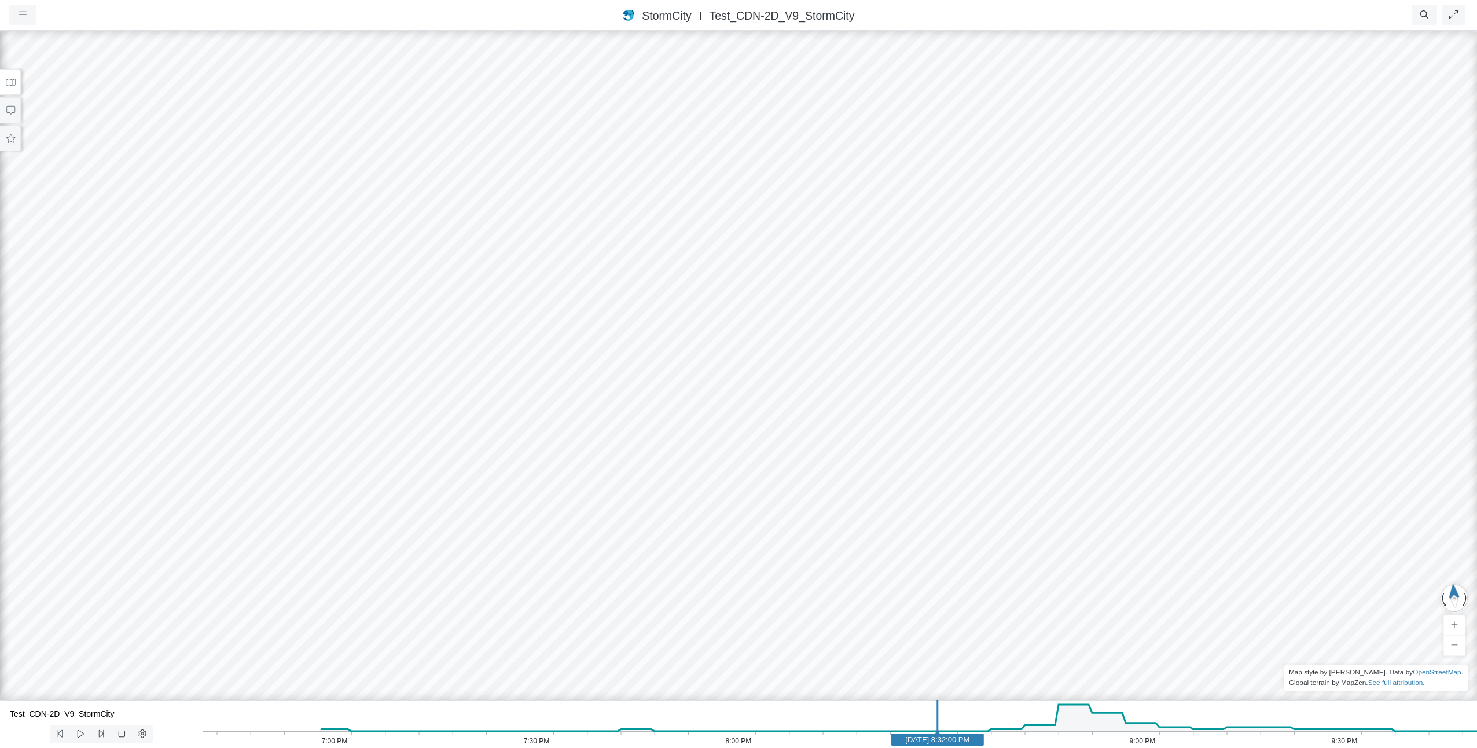
drag, startPoint x: 553, startPoint y: 462, endPoint x: 990, endPoint y: 205, distance: 506.2
click at [998, 192] on div at bounding box center [738, 389] width 1477 height 718
click at [1060, 53] on div at bounding box center [738, 389] width 1477 height 718
drag, startPoint x: 862, startPoint y: 463, endPoint x: 789, endPoint y: 370, distance: 118.0
click at [948, 0] on html "Version 1.25.10835 [DATE] 20:00:00 Critical Infrastructure Chemical Commercial …" at bounding box center [738, 0] width 1477 height 0
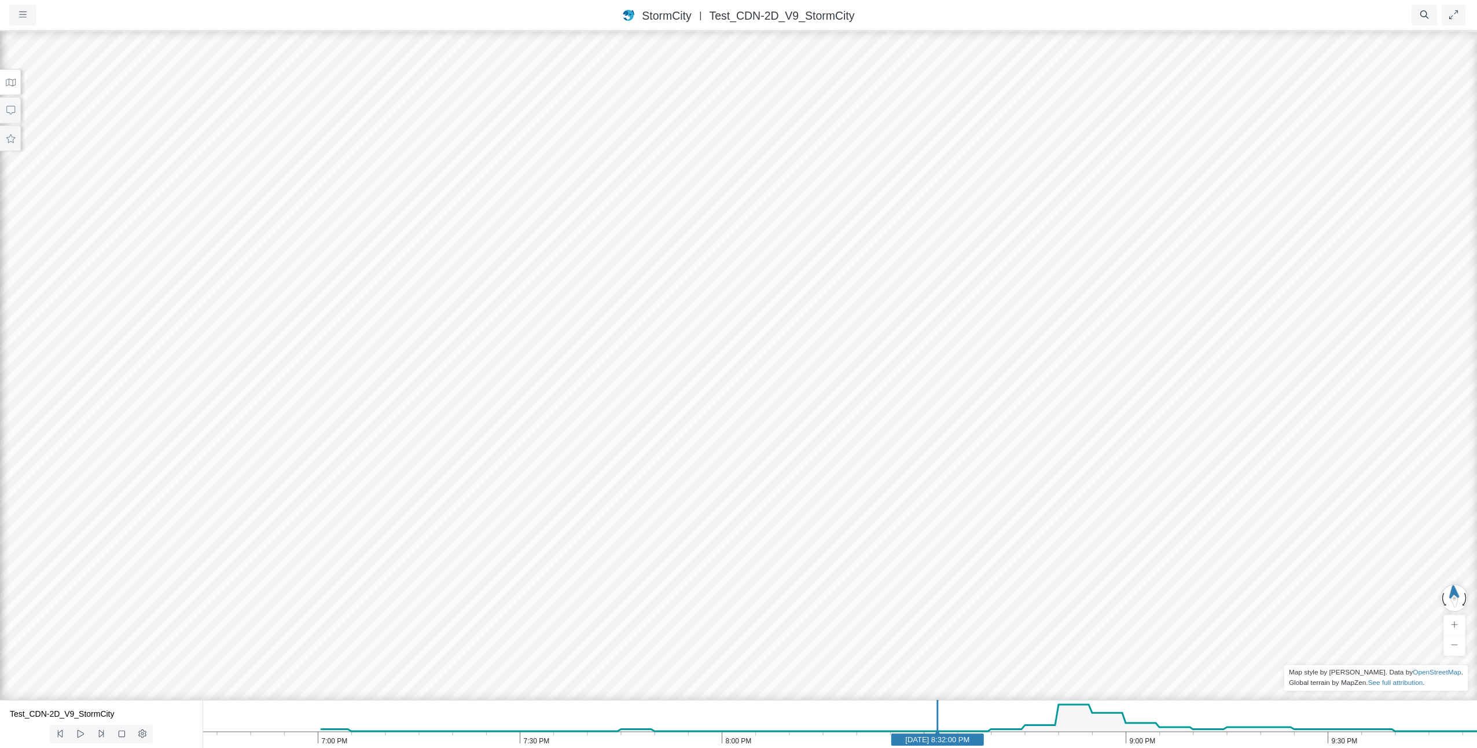
drag, startPoint x: 705, startPoint y: 473, endPoint x: 651, endPoint y: 293, distance: 188.1
click at [1072, 78] on div at bounding box center [738, 389] width 1477 height 718
drag, startPoint x: 651, startPoint y: 293, endPoint x: 1107, endPoint y: 283, distance: 456.2
click at [1107, 283] on div at bounding box center [738, 389] width 1477 height 718
click at [964, 207] on div at bounding box center [738, 389] width 1477 height 718
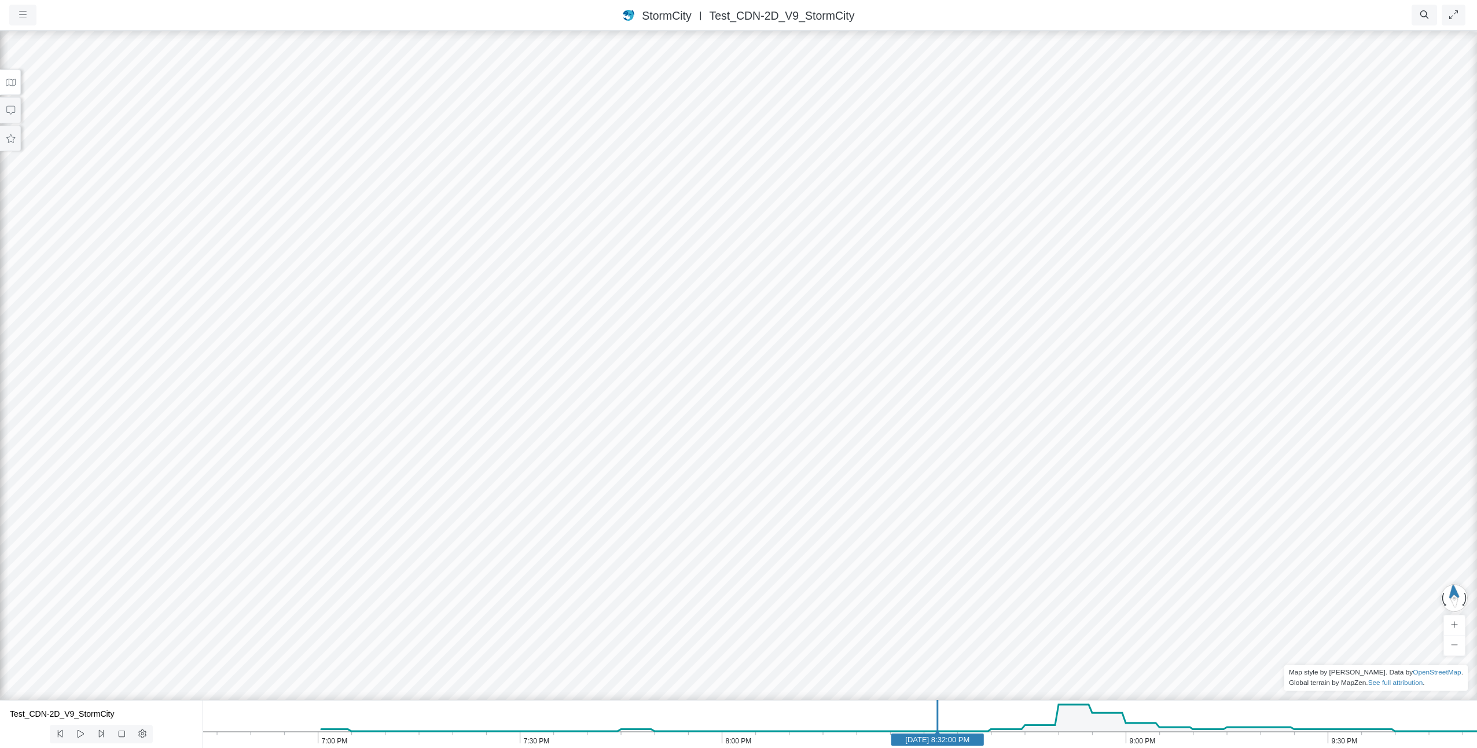
click at [704, 229] on div at bounding box center [738, 389] width 1477 height 718
click at [715, 490] on div at bounding box center [738, 389] width 1477 height 718
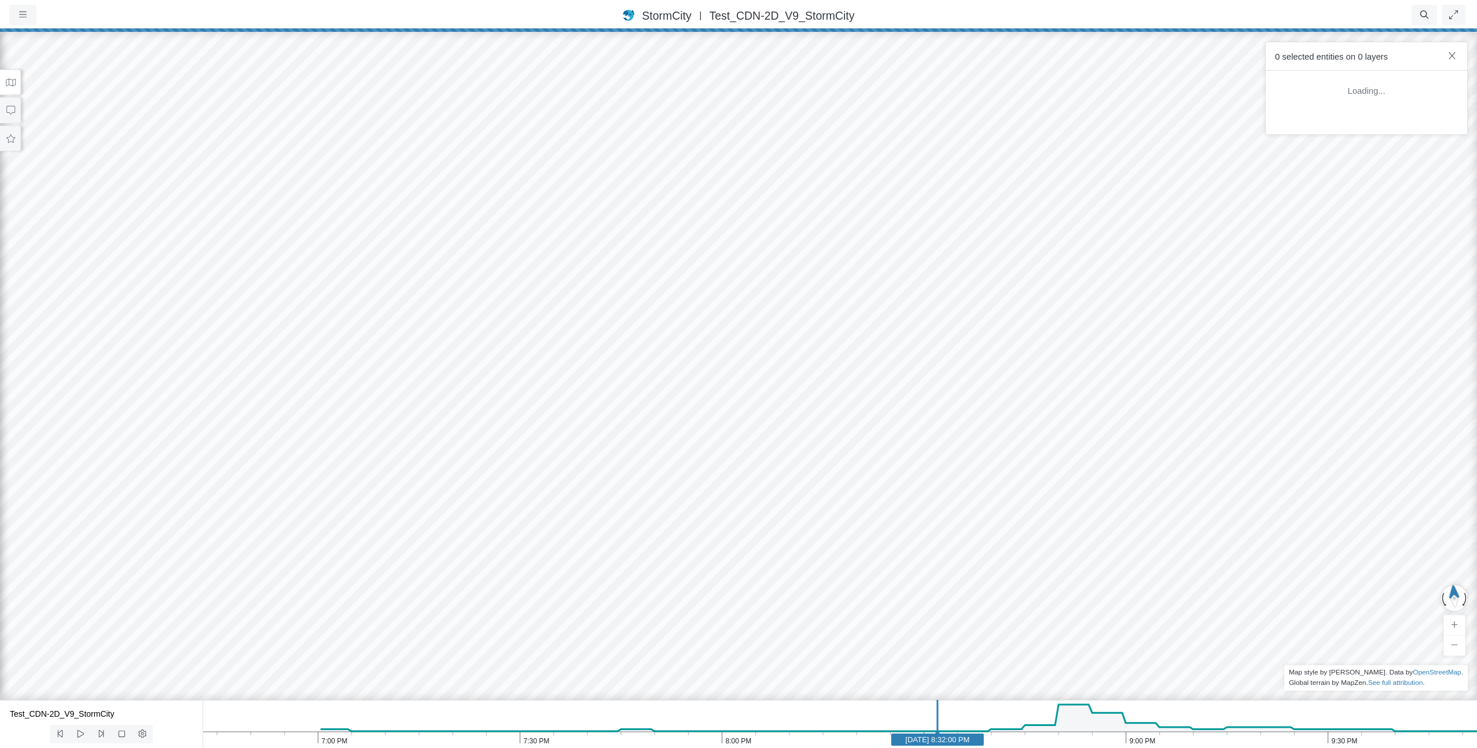
click at [842, 303] on div at bounding box center [738, 389] width 1477 height 718
click at [926, 285] on div at bounding box center [738, 389] width 1477 height 718
click at [1068, 221] on div at bounding box center [738, 389] width 1477 height 718
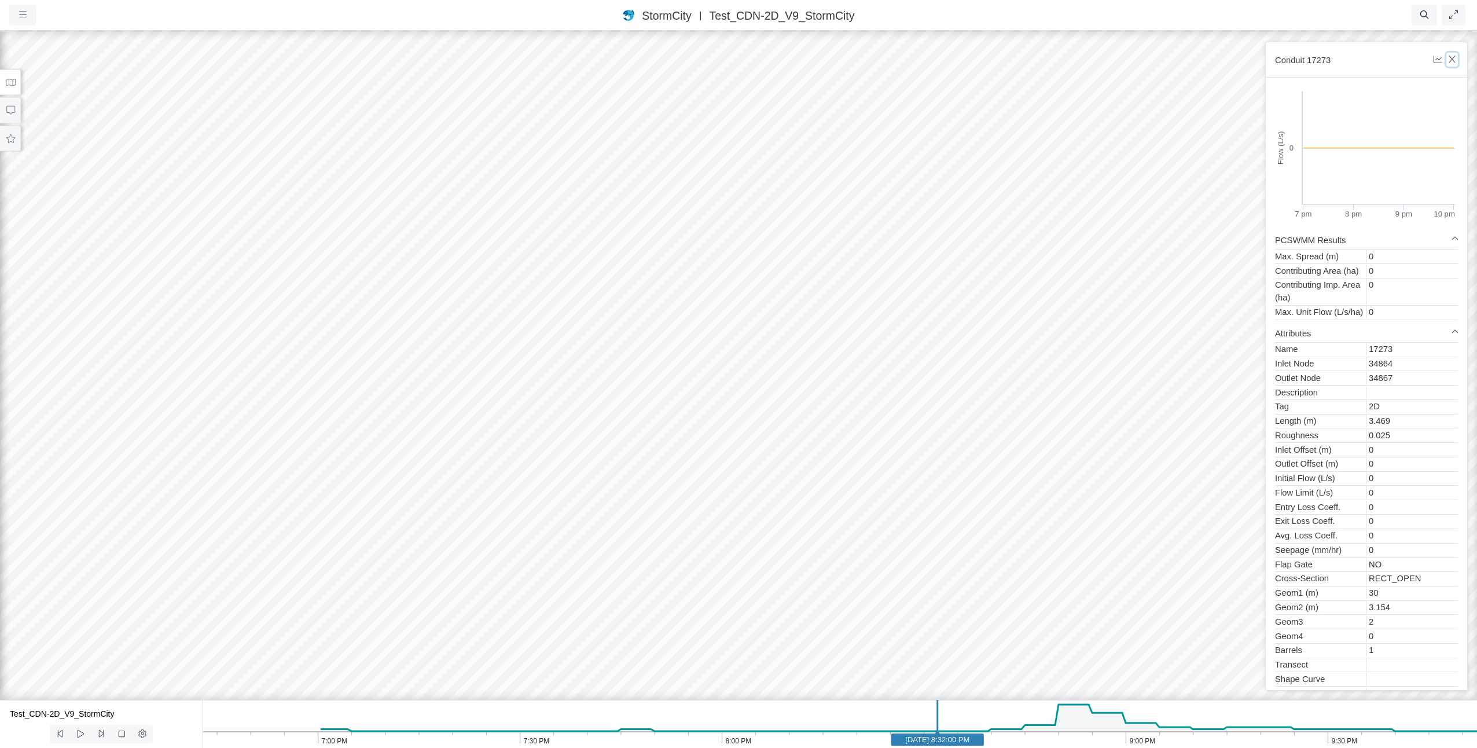
click at [1455, 57] on icon "button" at bounding box center [1452, 59] width 11 height 9
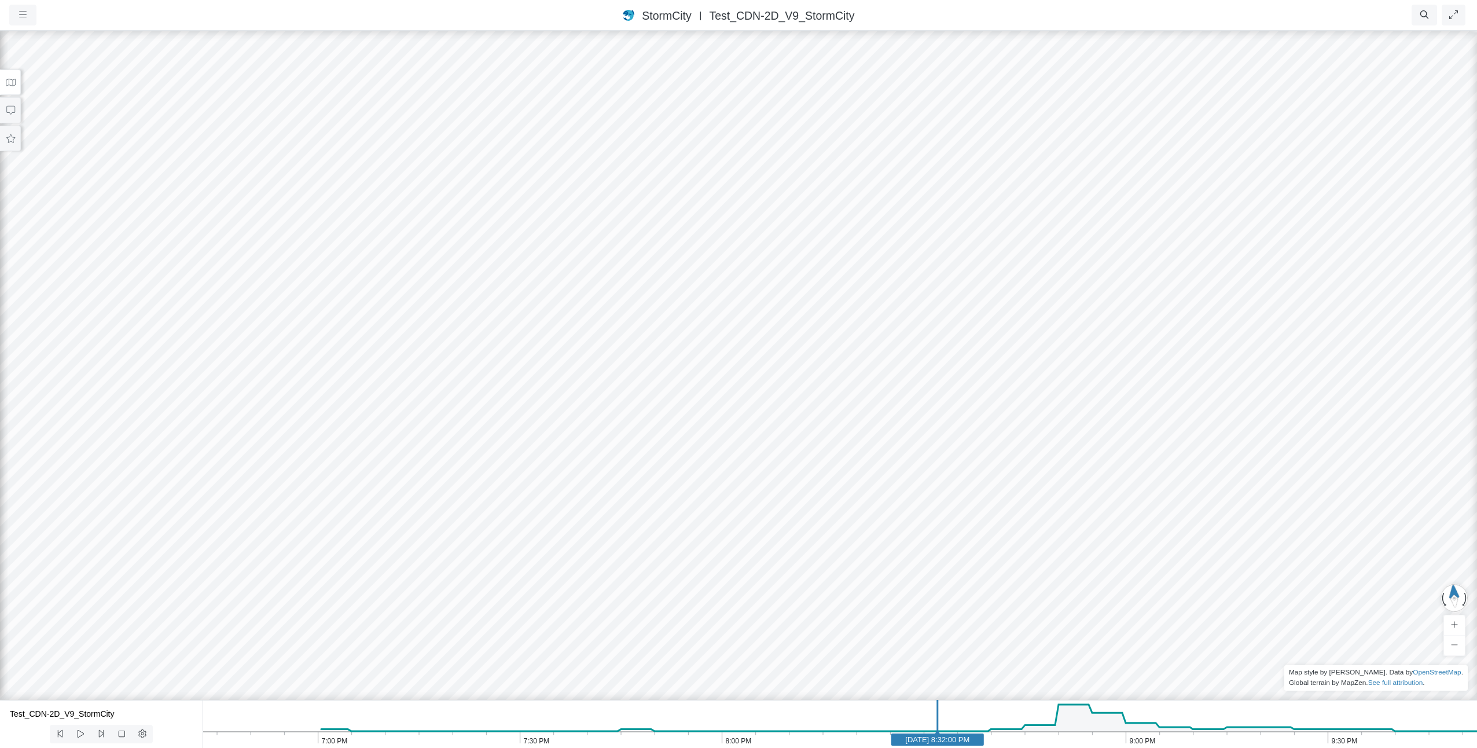
click at [1454, 60] on div "Projects Groups Users Preferences Profiles Data Centers Accounts Support About …" at bounding box center [738, 374] width 1477 height 748
drag, startPoint x: 983, startPoint y: 593, endPoint x: 971, endPoint y: 616, distance: 25.6
click at [1028, 438] on div at bounding box center [738, 389] width 1477 height 718
drag, startPoint x: 680, startPoint y: 656, endPoint x: 840, endPoint y: 506, distance: 219.5
click at [840, 506] on div at bounding box center [738, 389] width 1477 height 718
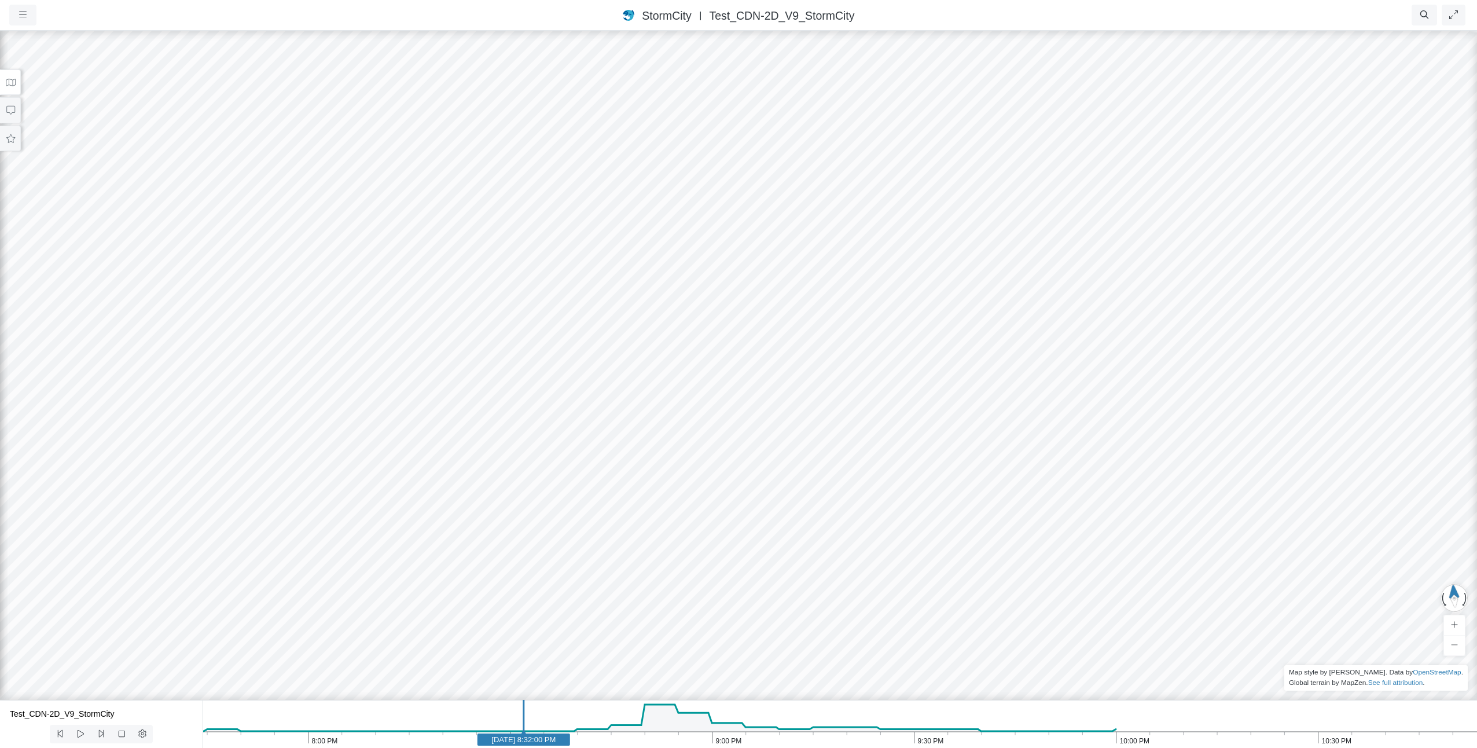
drag, startPoint x: 944, startPoint y: 737, endPoint x: 530, endPoint y: 731, distance: 413.9
click at [530, 731] on icon "10:30 PM 10:00 PM 9:30 PM 9:00 PM 8:30 PM 8:00 PM May 1, 2017 8:32:00 PM" at bounding box center [840, 724] width 1275 height 48
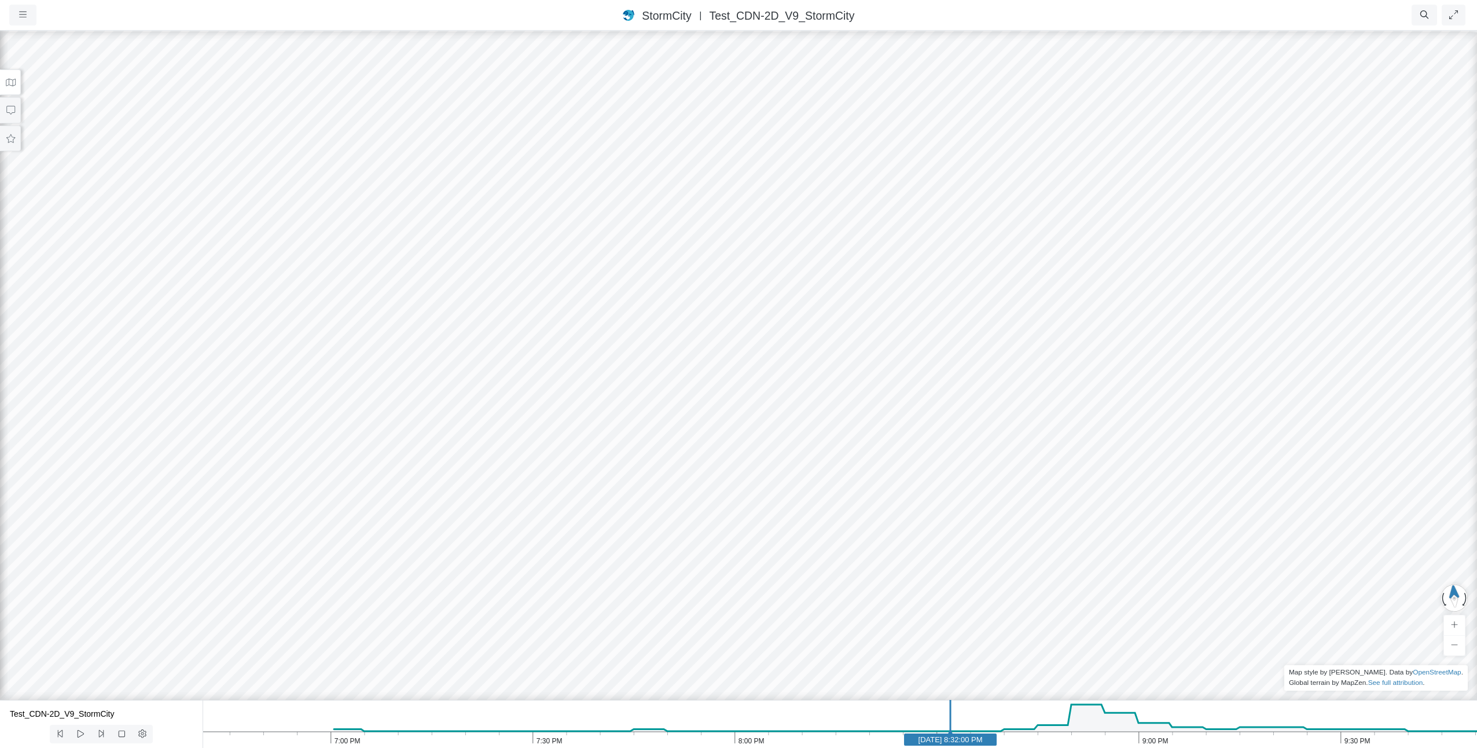
drag, startPoint x: 530, startPoint y: 731, endPoint x: 972, endPoint y: 708, distance: 442.8
click at [972, 708] on icon "9:30 PM 9:00 PM 8:30 PM 8:00 PM 7:30 PM 7:00 PM May 1, 2017 8:32:00 PM" at bounding box center [840, 724] width 1275 height 48
drag, startPoint x: 976, startPoint y: 742, endPoint x: 422, endPoint y: 746, distance: 553.9
click at [422, 746] on icon "9:30 PM 9:00 PM 8:30 PM 8:00 PM 7:30 PM 7:00 PM May 1, 2017 7:10:00 PM" at bounding box center [840, 724] width 1275 height 48
click at [76, 735] on icon at bounding box center [80, 733] width 11 height 9
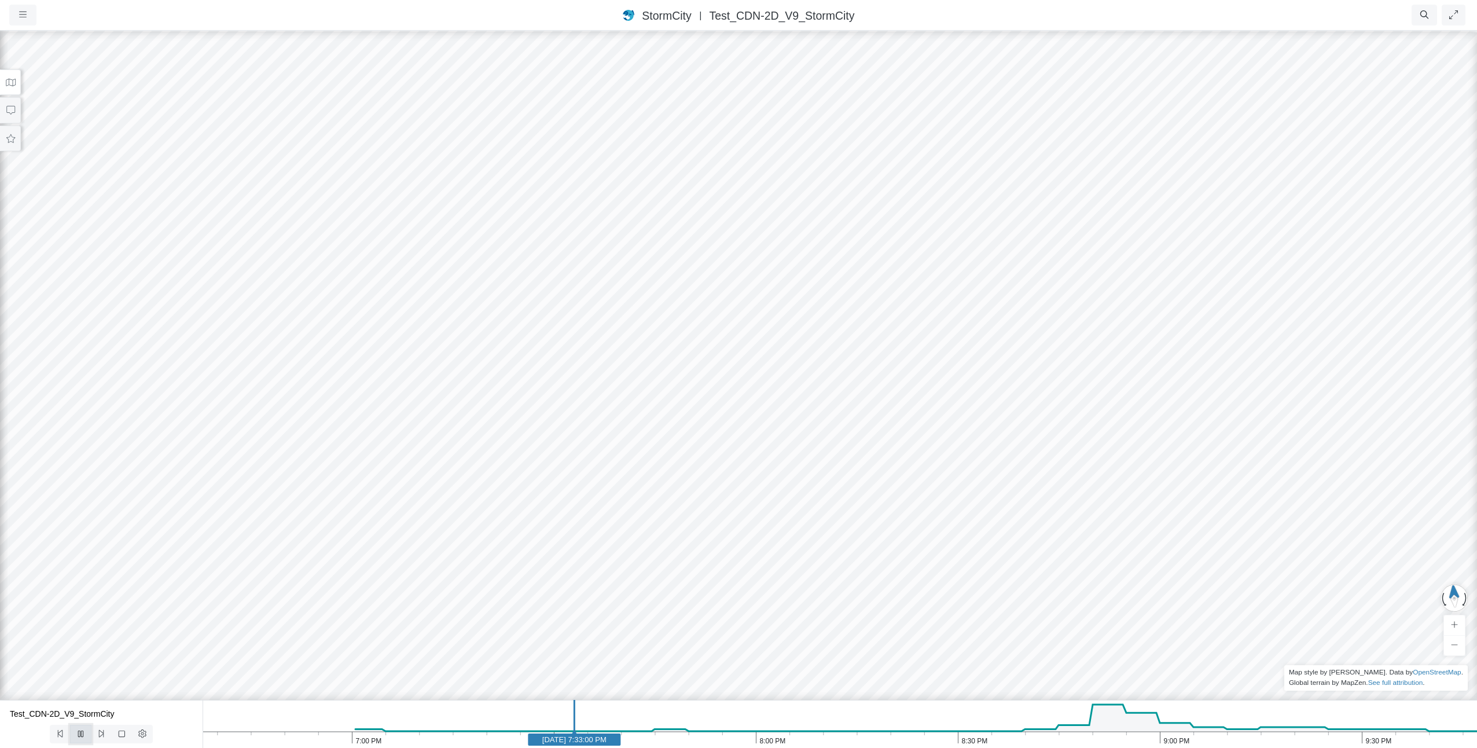
click at [87, 730] on button at bounding box center [80, 734] width 21 height 19
click at [87, 732] on button at bounding box center [80, 734] width 21 height 19
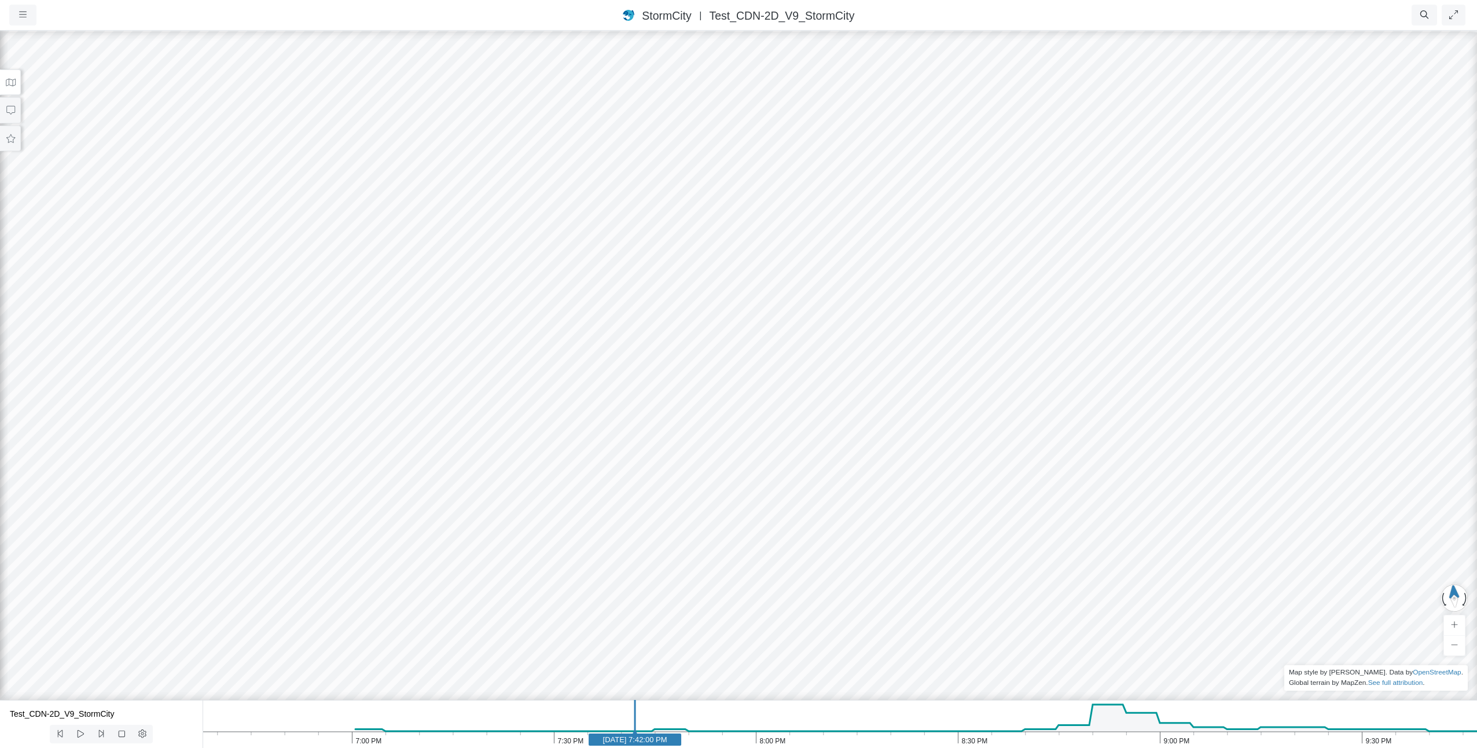
drag, startPoint x: 604, startPoint y: 737, endPoint x: 636, endPoint y: 735, distance: 31.3
click at [636, 735] on text "[DATE] 7:42:00 PM" at bounding box center [635, 739] width 64 height 9
click at [1294, 17] on ul "Resume Clear Overlay Exit Dashboard 8 FPS (0-13) 423.04 MB/4 GB" at bounding box center [811, 15] width 1314 height 21
click at [13, 78] on icon at bounding box center [10, 82] width 11 height 9
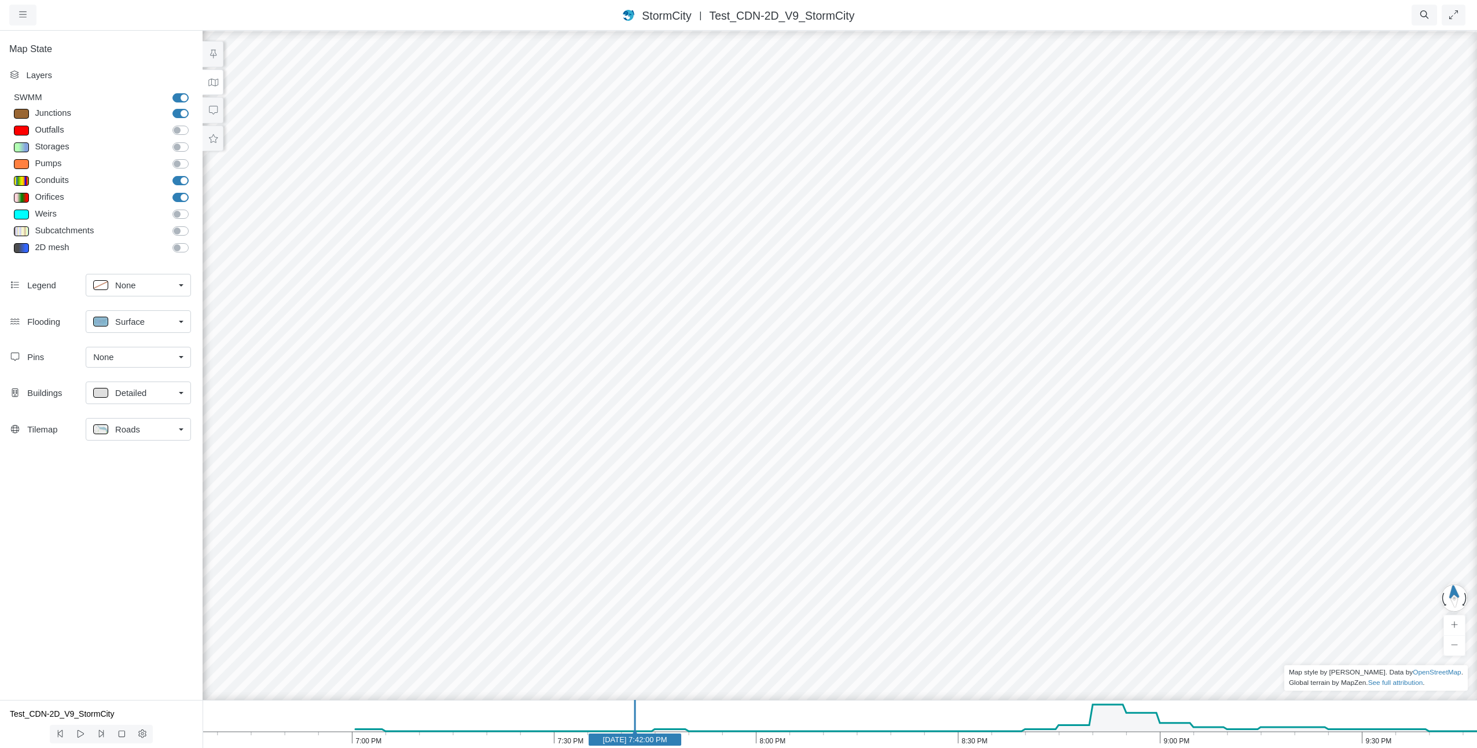
click at [134, 323] on span "Surface" at bounding box center [130, 321] width 30 height 13
click at [139, 404] on span "Isopleth" at bounding box center [130, 404] width 30 height 13
drag, startPoint x: 629, startPoint y: 740, endPoint x: 982, endPoint y: 728, distance: 353.3
click at [982, 728] on icon "9:30 PM 9:00 PM 8:30 PM 8:00 PM 7:30 PM 7:00 PM May 1, 2017 8:34:30 PM" at bounding box center [840, 724] width 1275 height 48
drag, startPoint x: 1118, startPoint y: 418, endPoint x: 960, endPoint y: 424, distance: 158.1
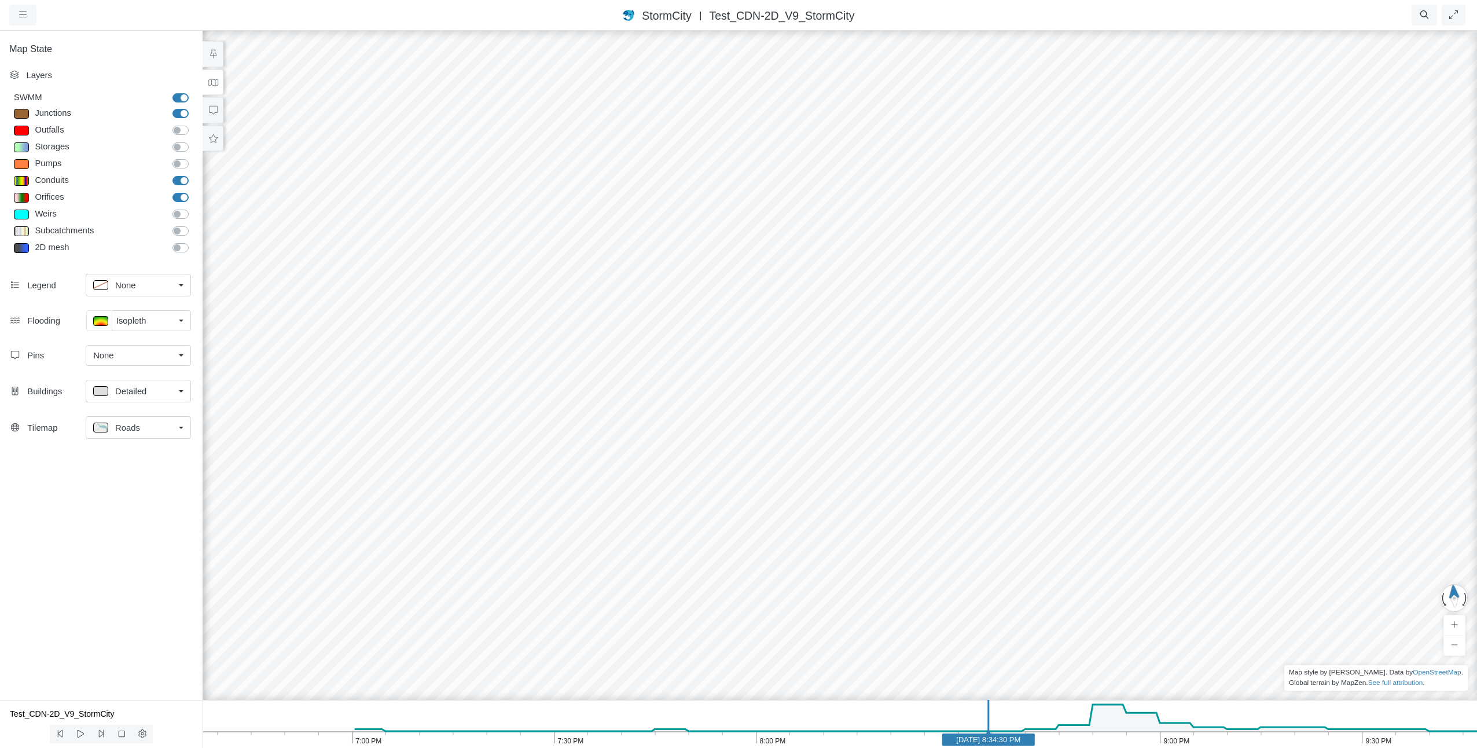
click at [960, 424] on div at bounding box center [839, 389] width 1477 height 718
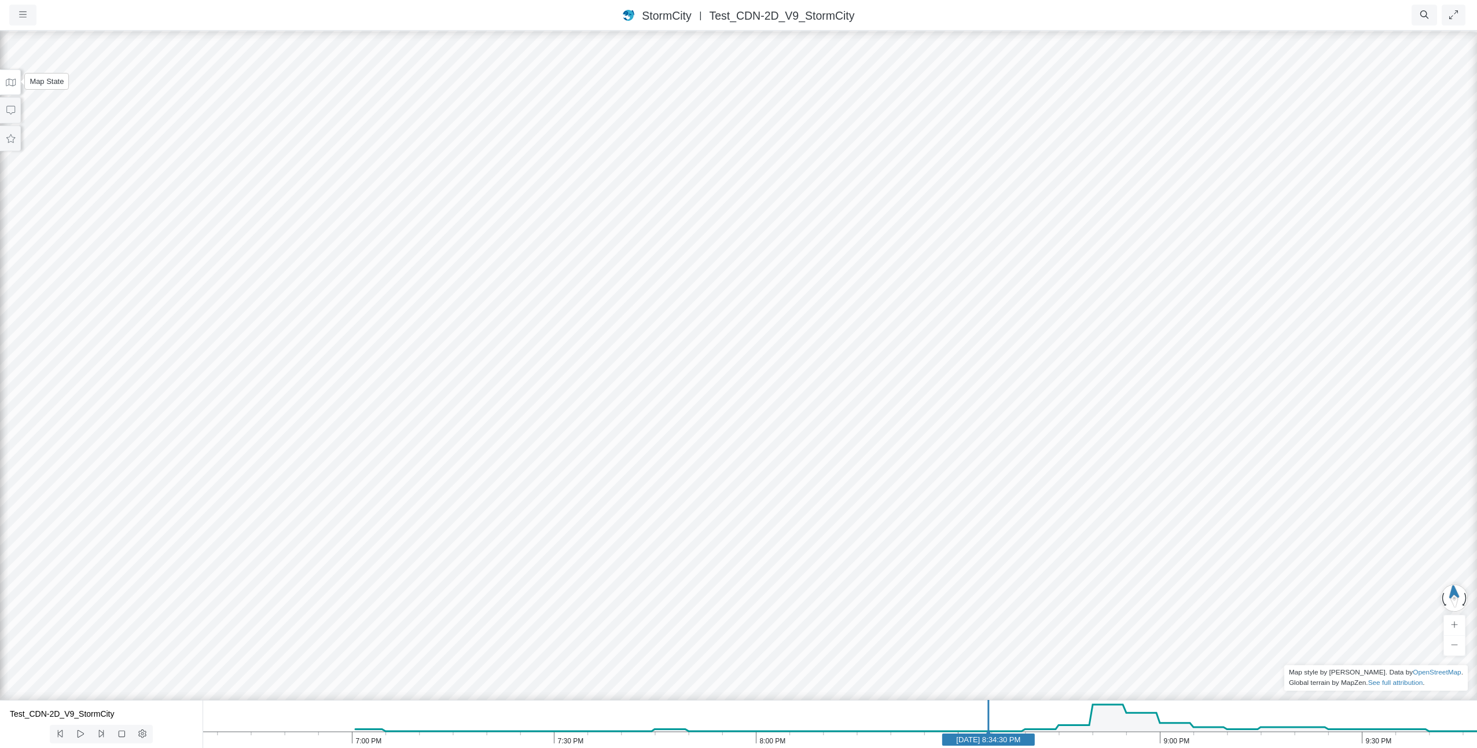
click at [7, 88] on button at bounding box center [10, 82] width 21 height 26
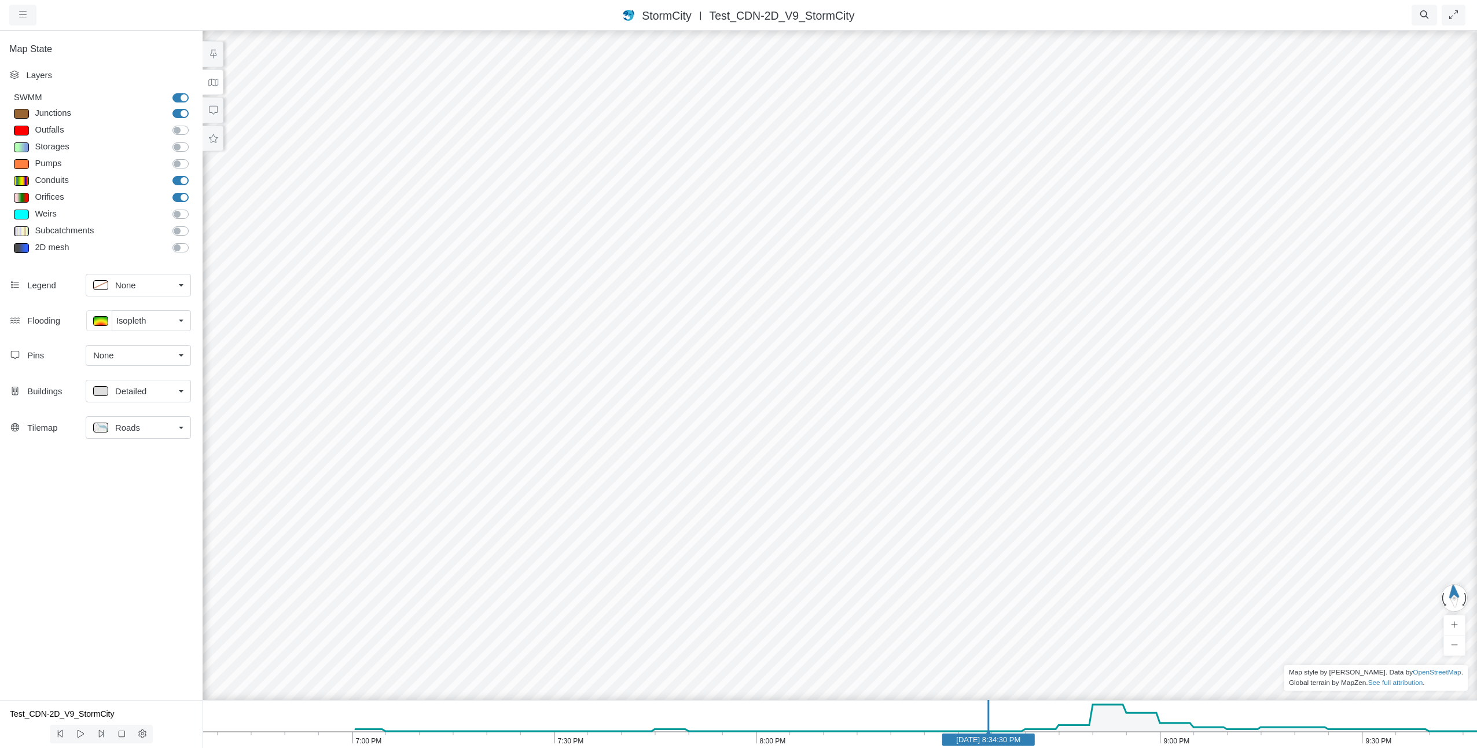
click at [34, 68] on div "Layers" at bounding box center [101, 77] width 203 height 27
click at [131, 424] on span "Roads" at bounding box center [127, 427] width 25 height 13
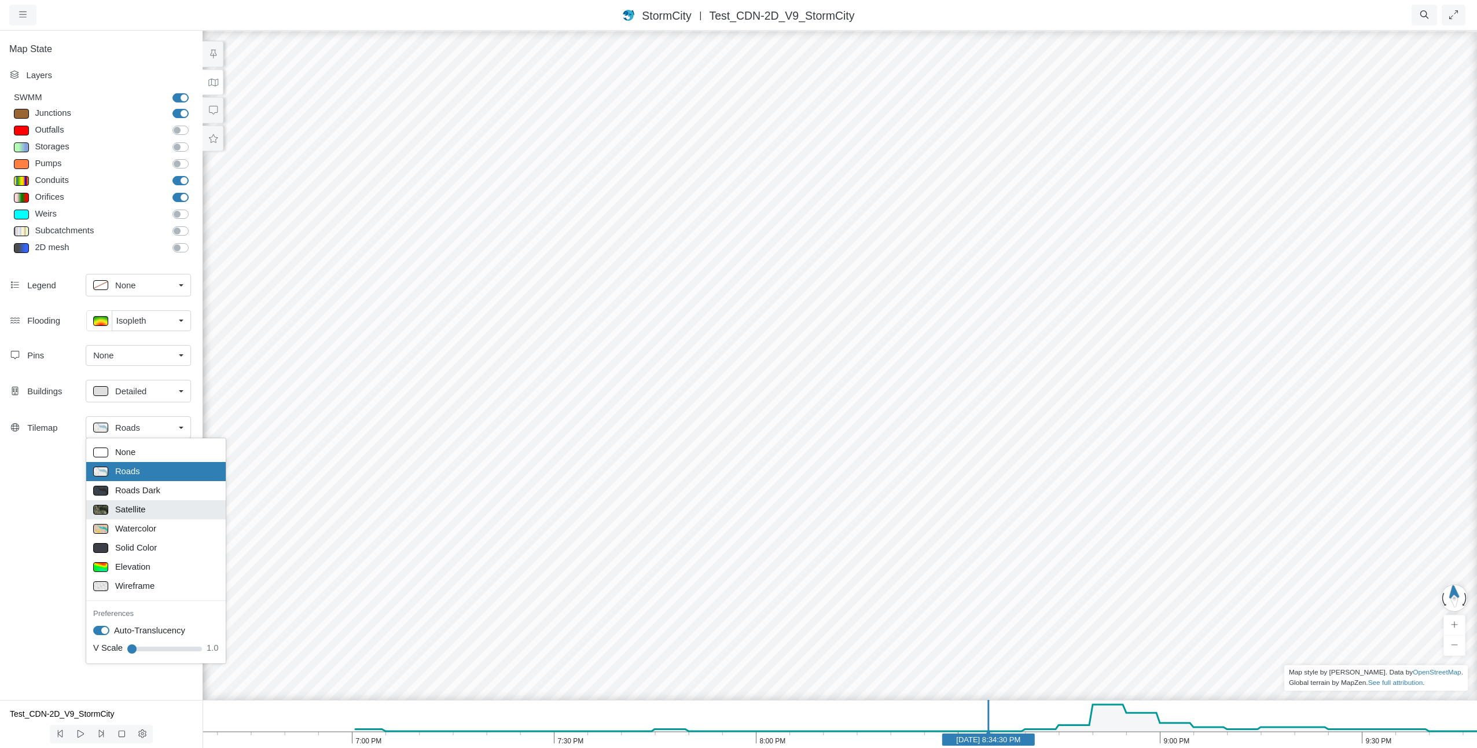
click at [137, 514] on span "Satellite" at bounding box center [130, 509] width 31 height 13
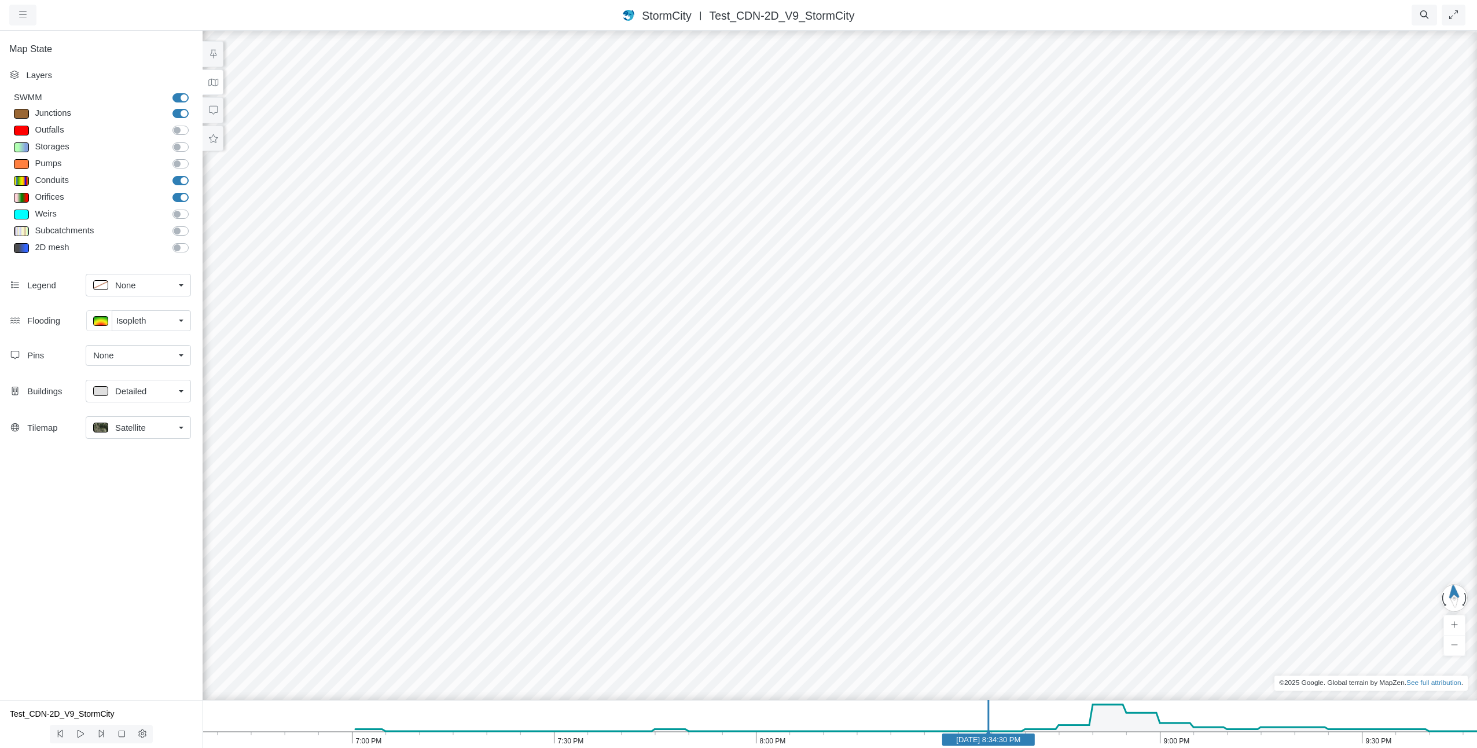
drag, startPoint x: 772, startPoint y: 355, endPoint x: 924, endPoint y: 395, distance: 156.7
click at [924, 395] on div at bounding box center [839, 389] width 1477 height 718
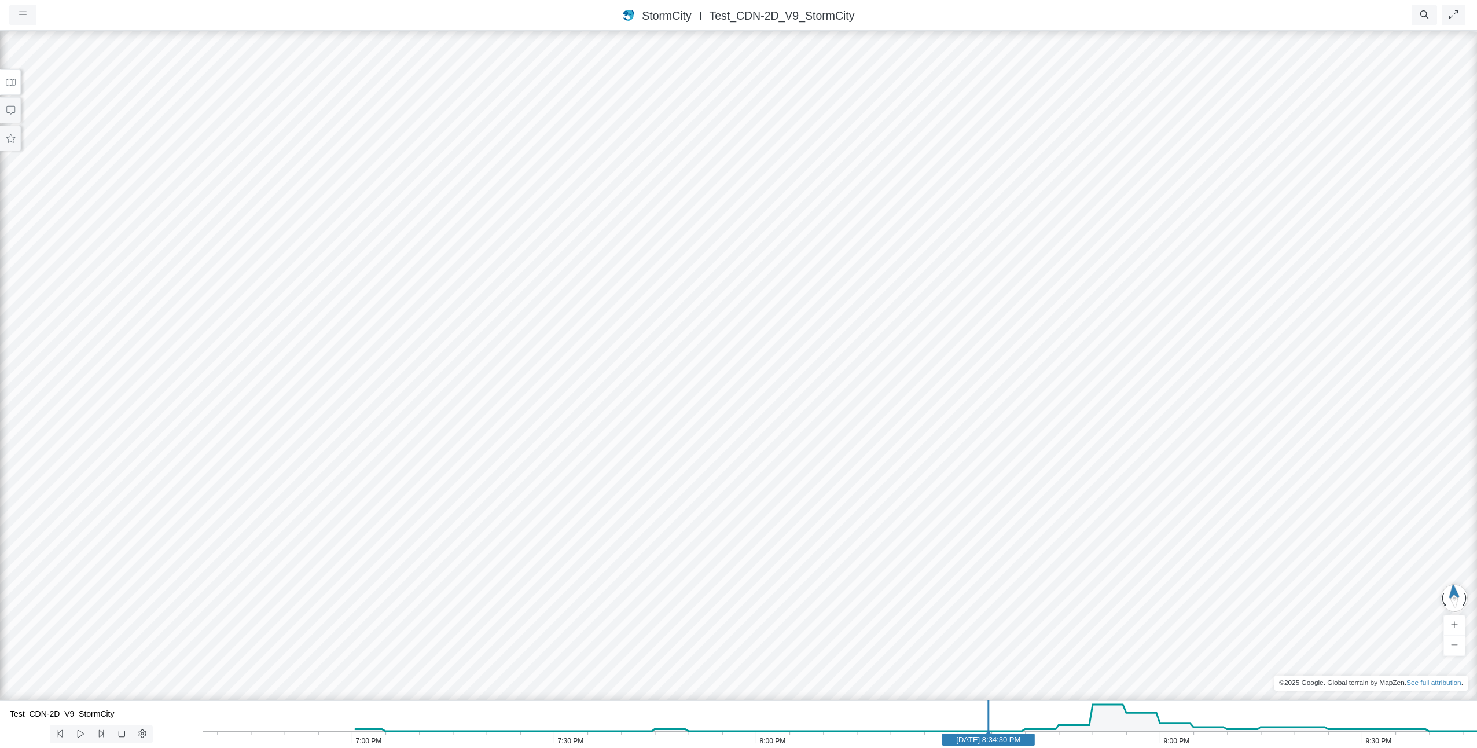
click at [227, 728] on icon "9:30 PM 9:00 PM 8:30 PM 8:00 PM 7:30 PM 7:00 PM May 1, 2017 8:34:30 PM" at bounding box center [840, 724] width 1275 height 48
click at [148, 734] on button at bounding box center [142, 734] width 21 height 19
click at [119, 681] on select "Temperature Rainfall Snow depth Losses Runoff Dry weather inflow Groundwater in…" at bounding box center [126, 679] width 65 height 21
click at [181, 719] on icon "Test_CDN-2D_V9_StormCity" at bounding box center [101, 724] width 203 height 48
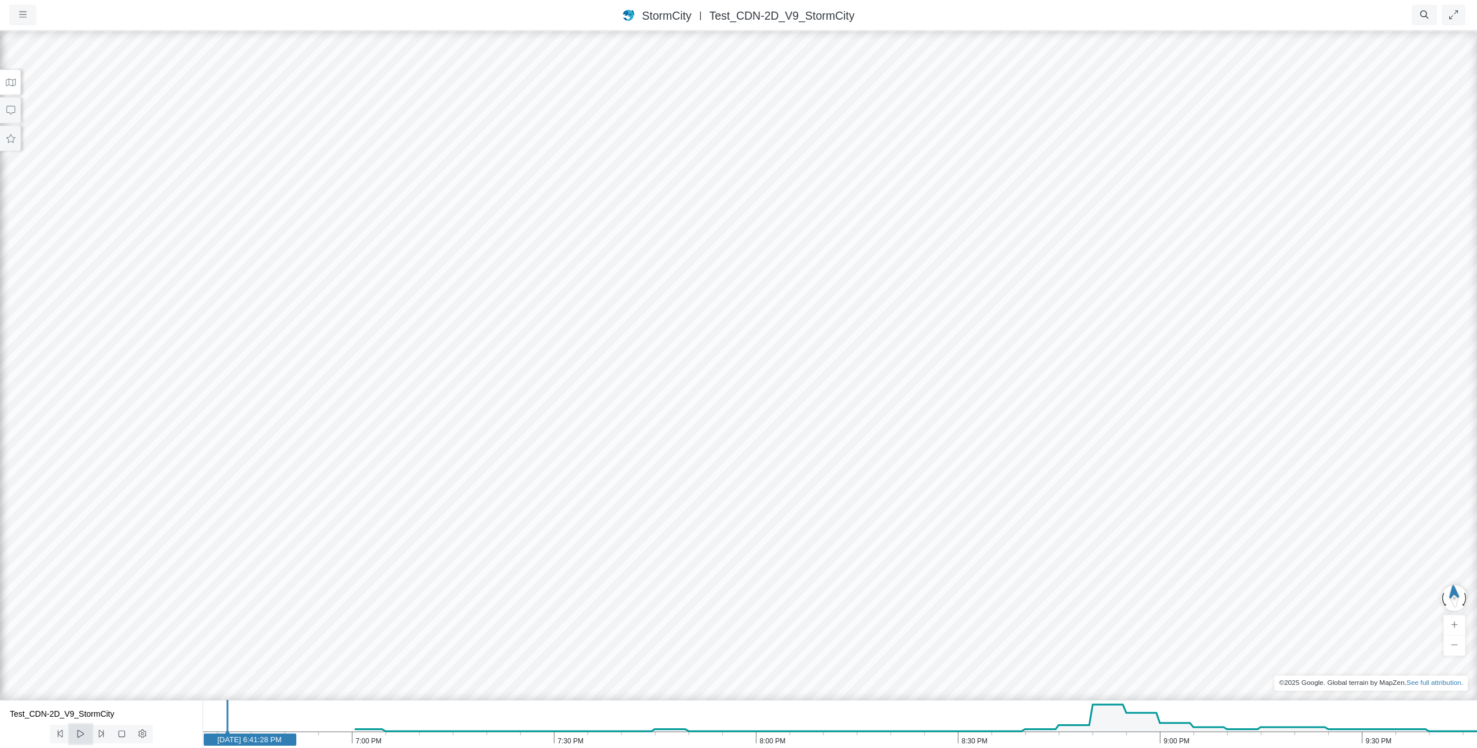
click at [81, 733] on icon at bounding box center [80, 733] width 11 height 9
click at [85, 740] on button at bounding box center [80, 734] width 21 height 19
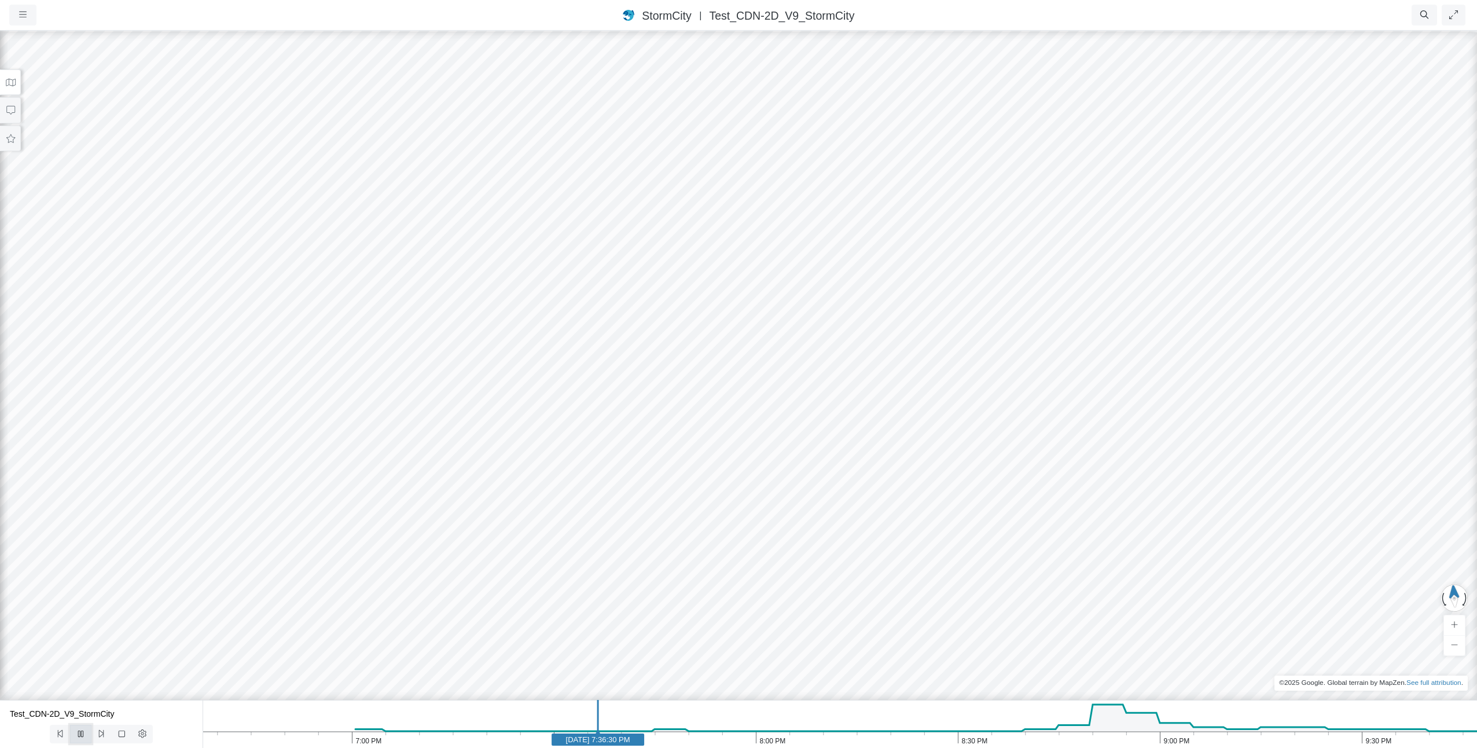
click at [85, 740] on button at bounding box center [80, 734] width 21 height 19
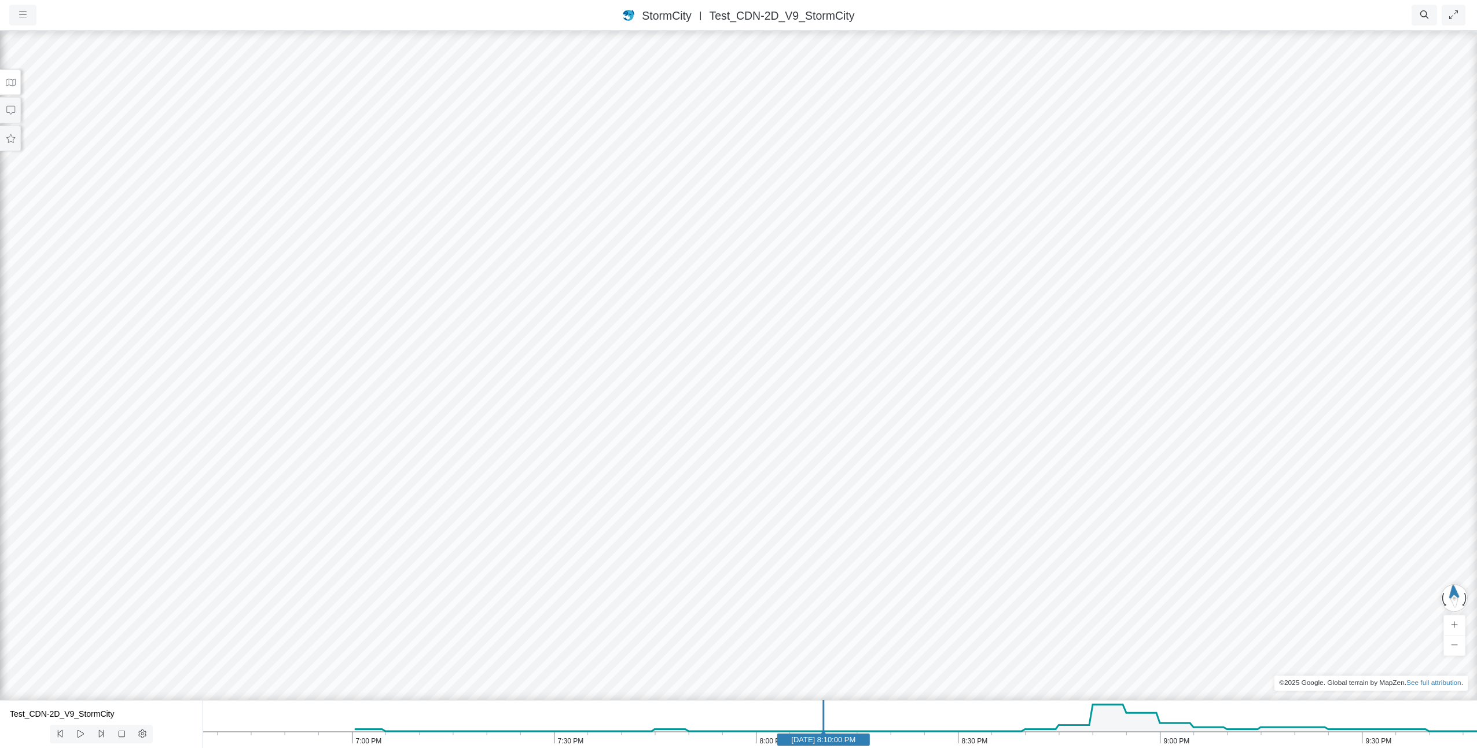
click at [12, 84] on icon at bounding box center [10, 82] width 11 height 9
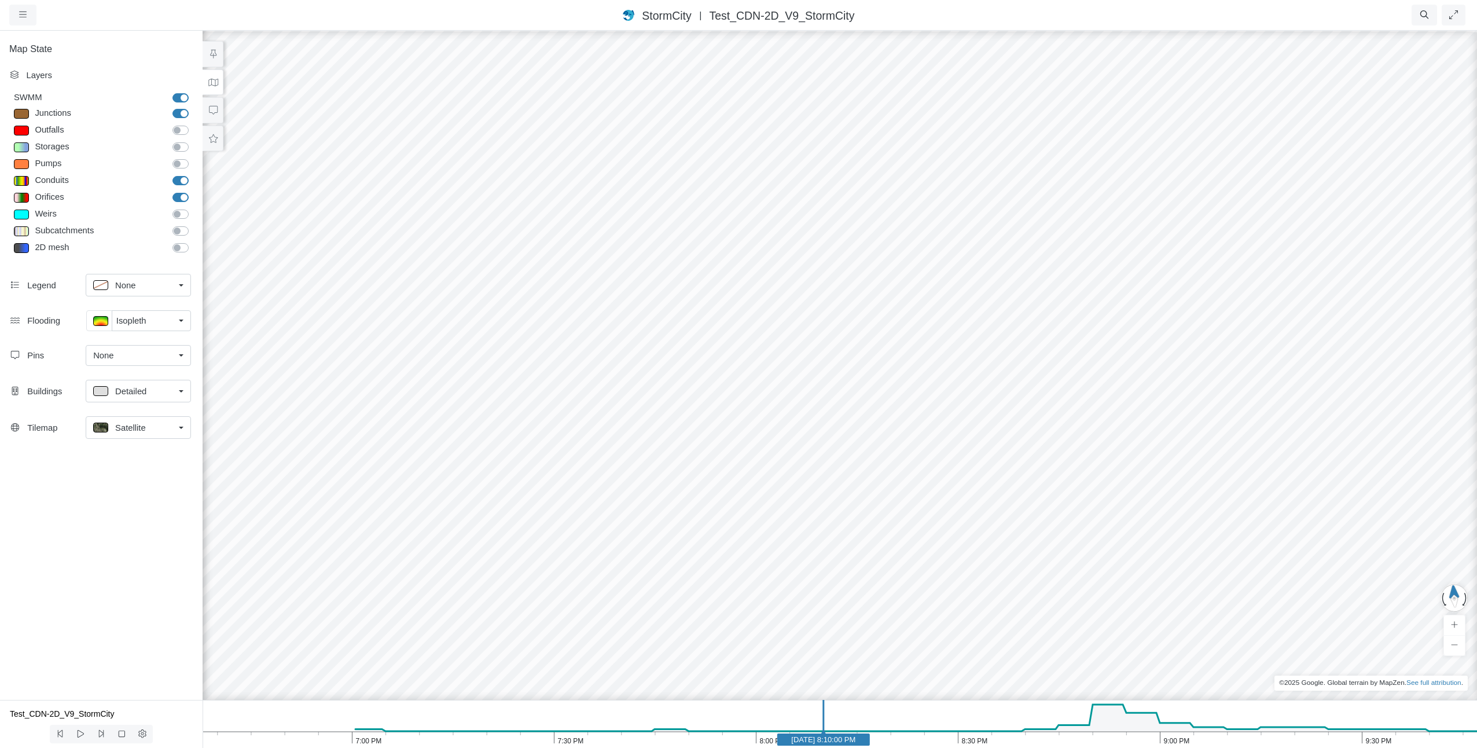
click at [182, 317] on link "Isopleth" at bounding box center [151, 320] width 79 height 21
drag, startPoint x: 130, startPoint y: 385, endPoint x: 762, endPoint y: 747, distance: 729.1
click at [130, 385] on span "Tracer" at bounding box center [128, 382] width 24 height 13
drag, startPoint x: 1112, startPoint y: 161, endPoint x: 1255, endPoint y: 406, distance: 283.5
click at [1255, 406] on div at bounding box center [839, 389] width 1477 height 718
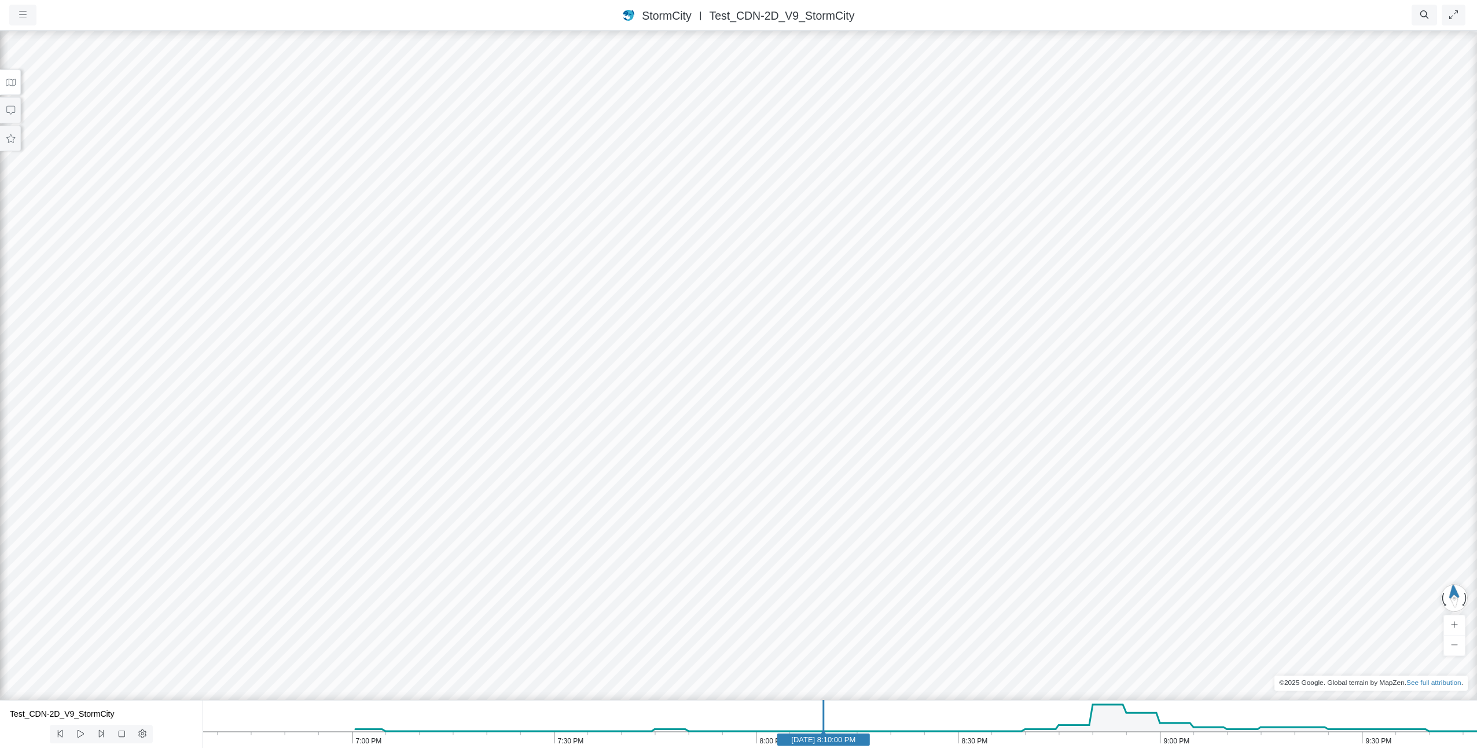
drag, startPoint x: 865, startPoint y: 262, endPoint x: 1246, endPoint y: 394, distance: 403.1
click at [1246, 394] on div at bounding box center [738, 389] width 1477 height 718
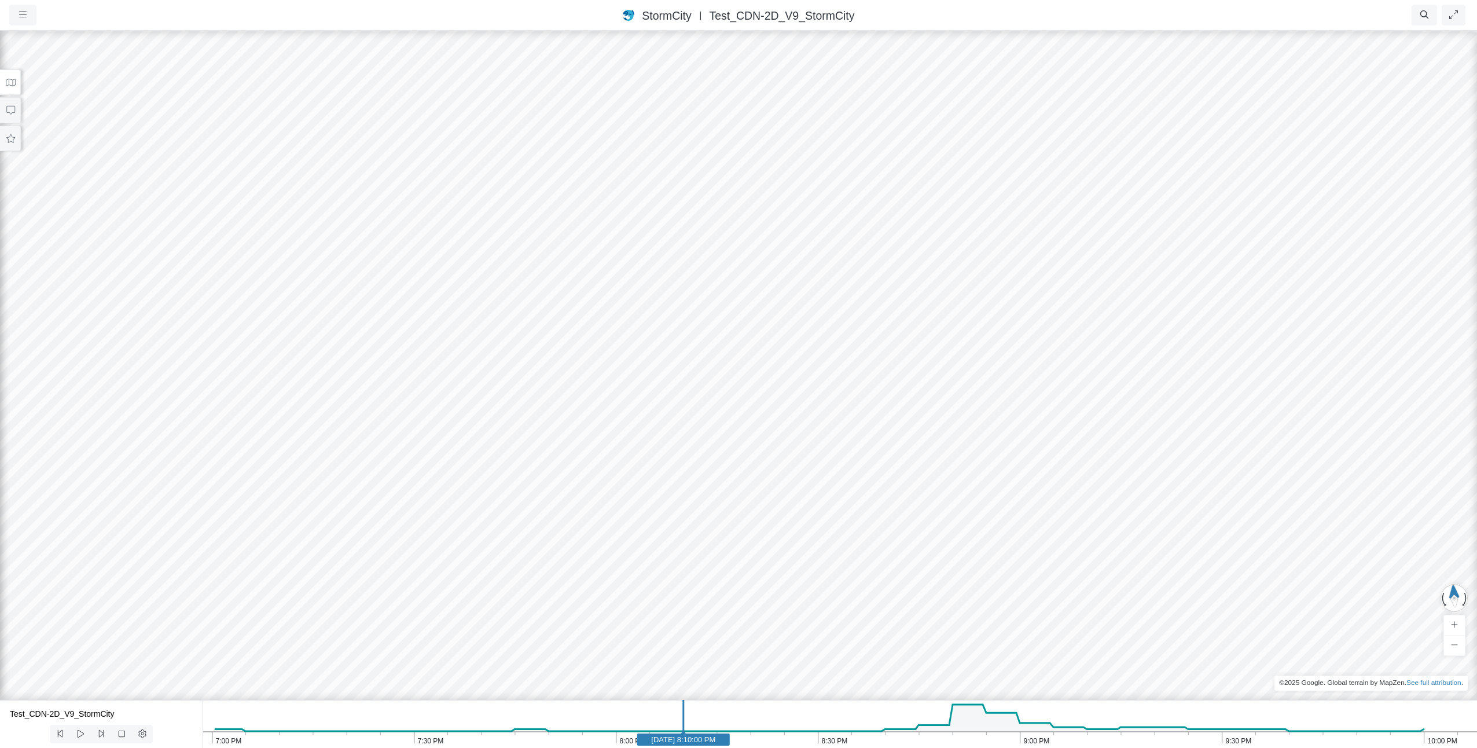
drag, startPoint x: 823, startPoint y: 733, endPoint x: 683, endPoint y: 733, distance: 140.1
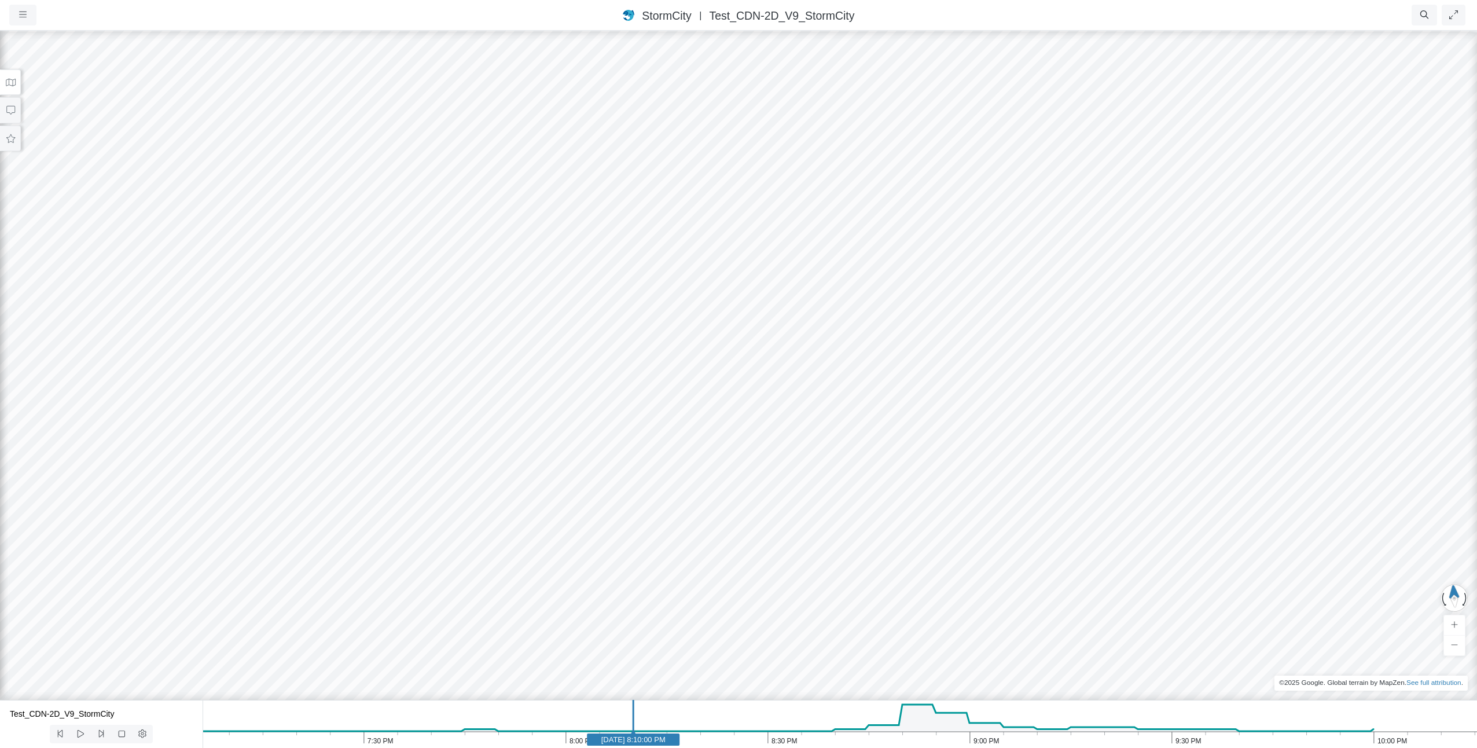
drag, startPoint x: 682, startPoint y: 739, endPoint x: 631, endPoint y: 728, distance: 51.4
click at [631, 728] on icon "10:00 PM 9:30 PM 9:00 PM 8:30 PM 8:00 PM 7:30 PM [DATE] 8:10:00 PM" at bounding box center [840, 724] width 1275 height 48
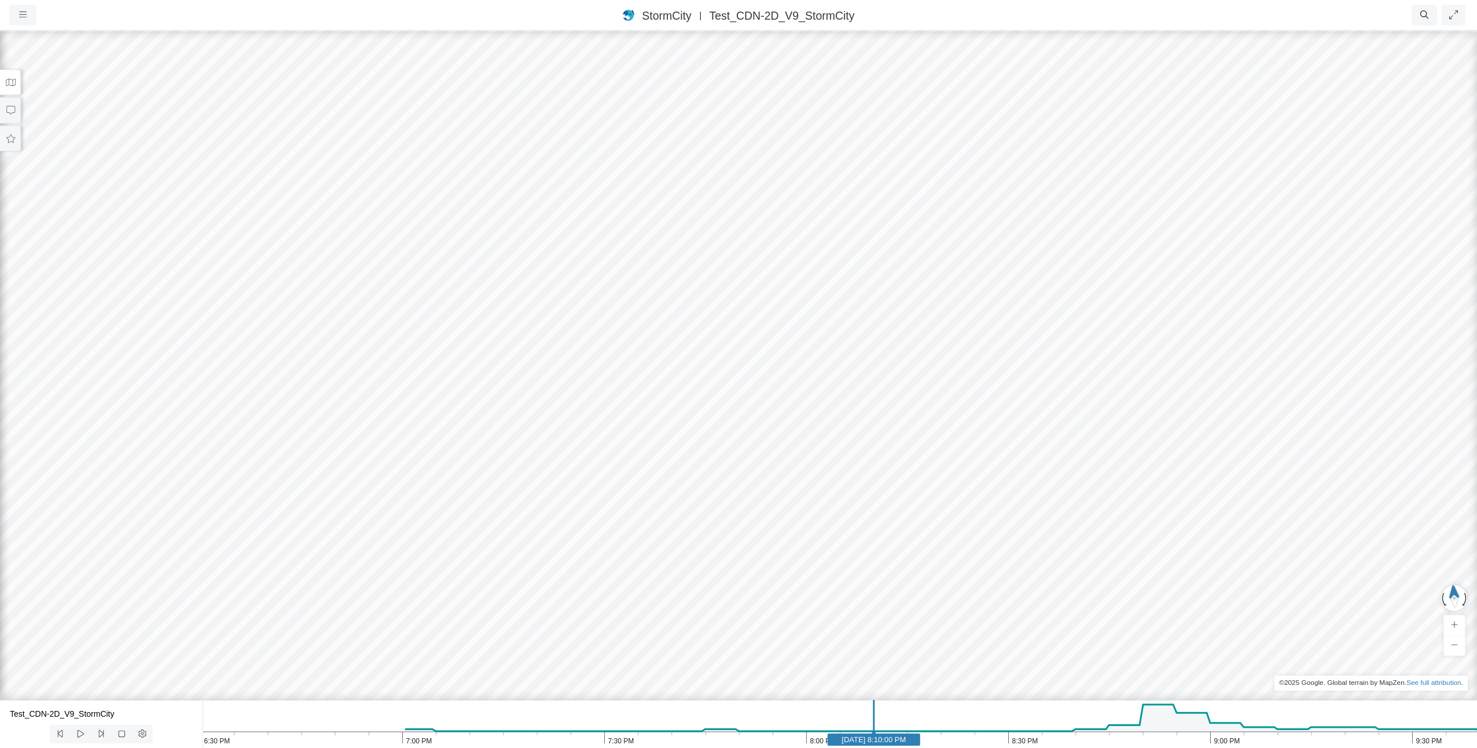
drag, startPoint x: 630, startPoint y: 713, endPoint x: 845, endPoint y: 713, distance: 215.3
click at [874, 712] on line at bounding box center [874, 721] width 0 height 43
drag, startPoint x: 883, startPoint y: 743, endPoint x: 842, endPoint y: 748, distance: 41.4
click at [842, 0] on html "Version 1.25.10835 [DATE] 20:00:00 Critical Infrastructure Chemical Commercial …" at bounding box center [738, 0] width 1477 height 0
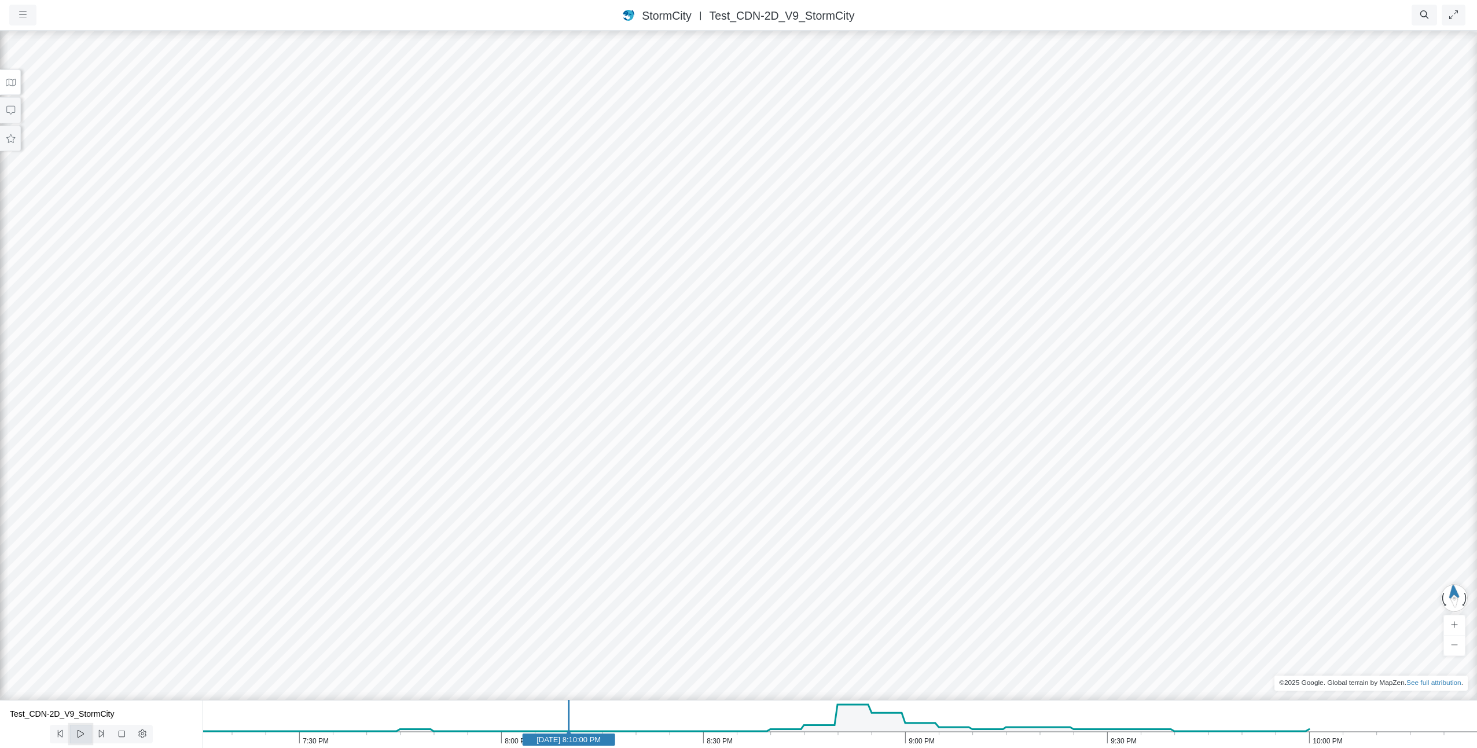
click at [80, 733] on icon at bounding box center [80, 733] width 11 height 9
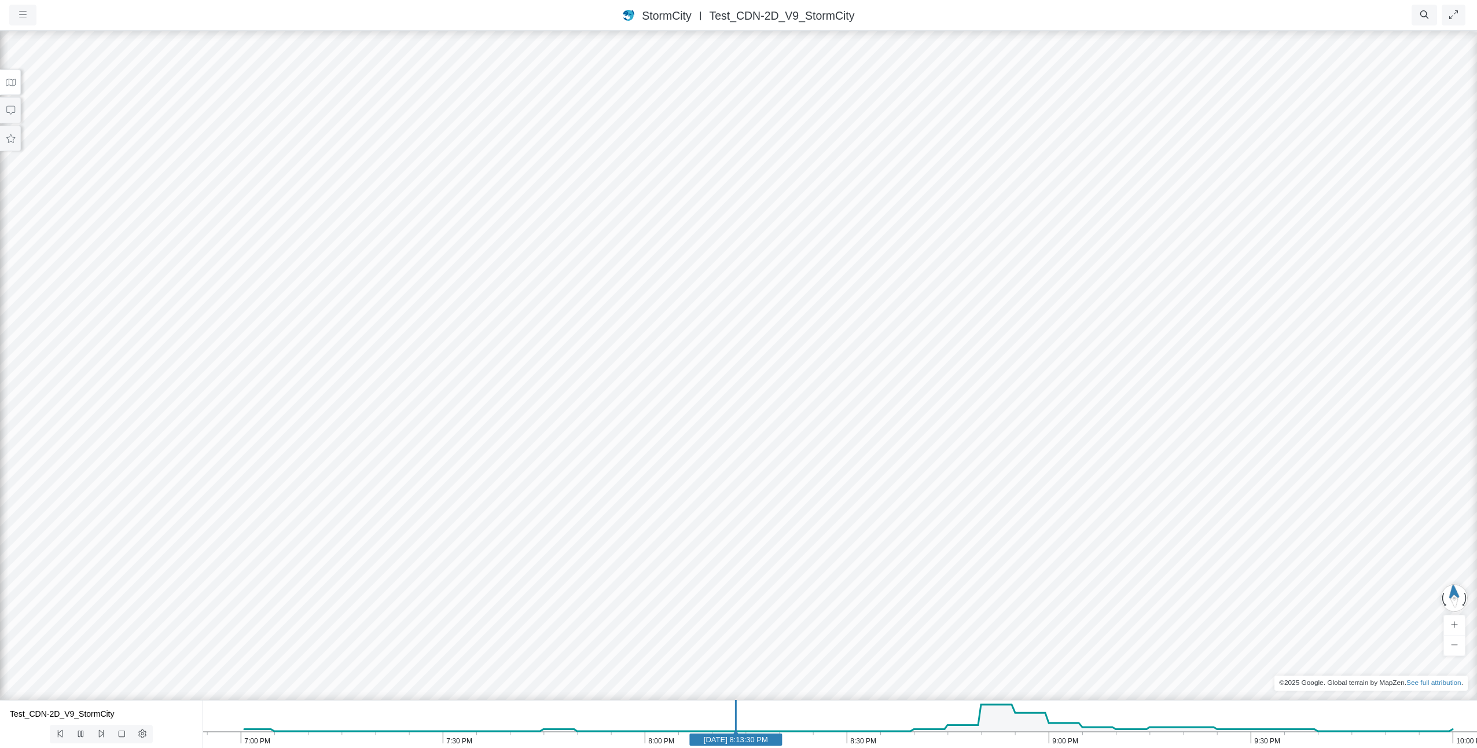
click at [755, 736] on text "[DATE] 8:13:30 PM" at bounding box center [736, 739] width 64 height 9
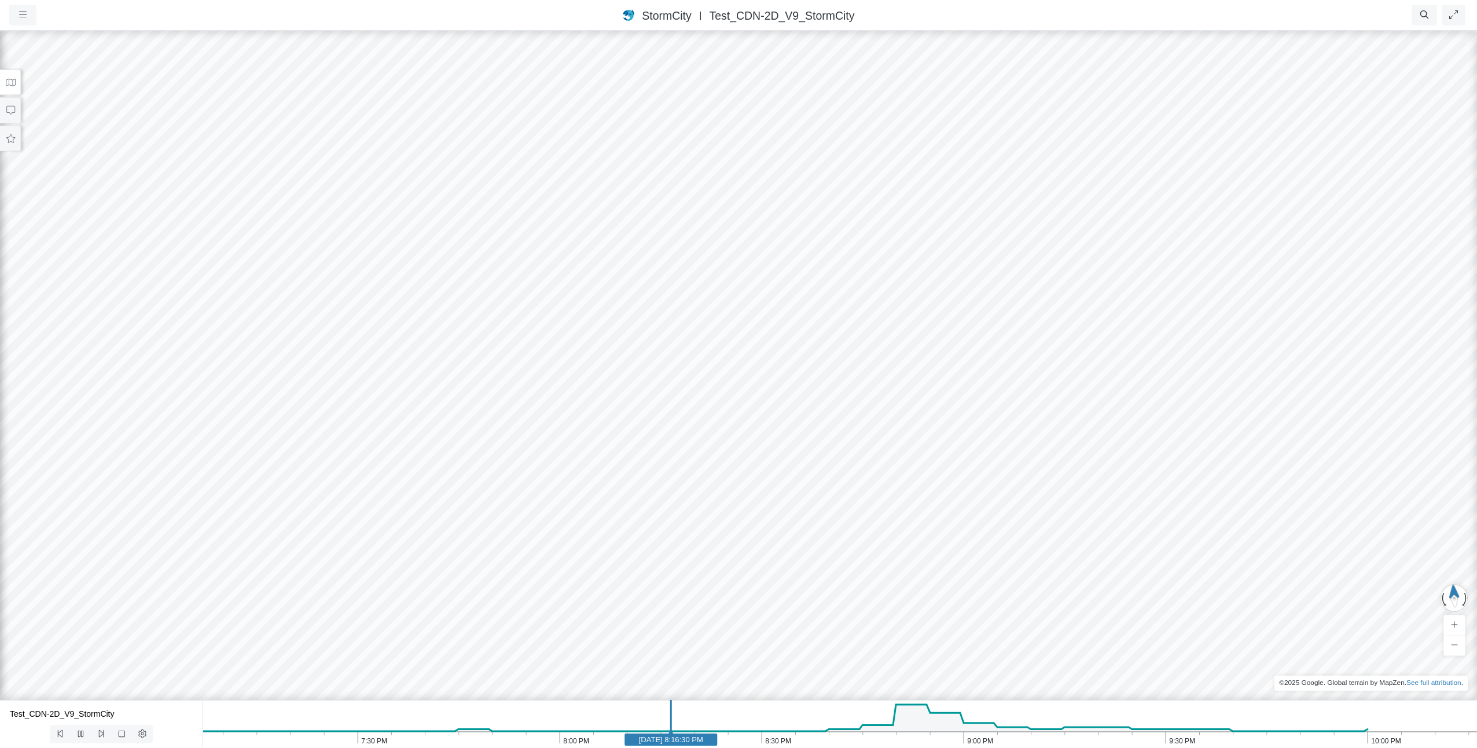
click at [726, 739] on icon "10:00 PM 9:30 PM 9:00 PM 8:30 PM 8:00 PM 7:30 PM [DATE] 8:16:30 PM" at bounding box center [840, 724] width 1275 height 48
click at [78, 733] on icon at bounding box center [81, 734] width 6 height 8
click at [119, 737] on icon at bounding box center [122, 733] width 6 height 6
click at [87, 732] on button at bounding box center [80, 734] width 21 height 19
click at [82, 729] on span at bounding box center [80, 733] width 11 height 9
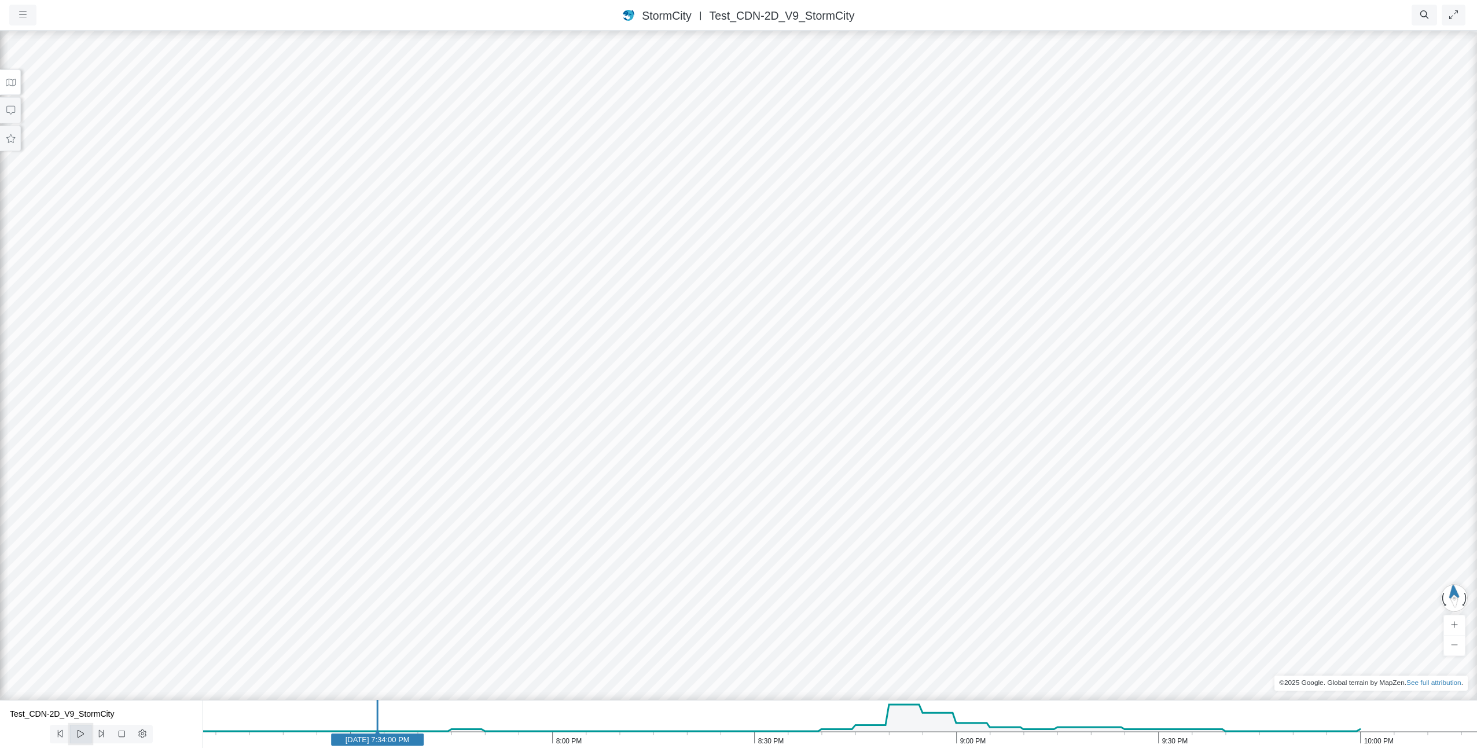
click at [76, 729] on icon at bounding box center [80, 733] width 11 height 9
drag, startPoint x: 957, startPoint y: 197, endPoint x: 1009, endPoint y: 289, distance: 106.0
click at [1009, 289] on div at bounding box center [738, 389] width 1477 height 718
click at [767, 204] on div at bounding box center [738, 389] width 1477 height 718
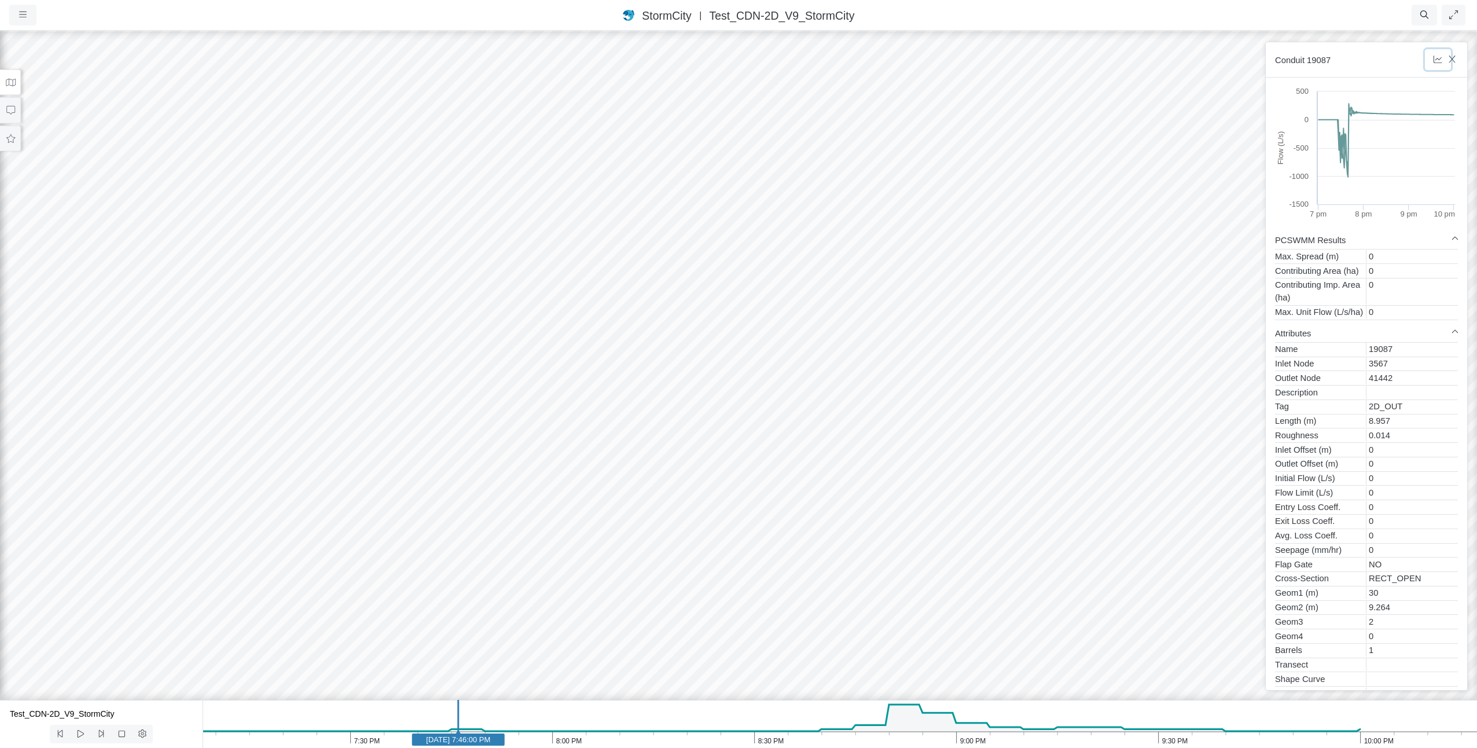
click at [1450, 63] on button "button" at bounding box center [1438, 59] width 26 height 21
click at [1456, 59] on icon "button" at bounding box center [1452, 59] width 11 height 9
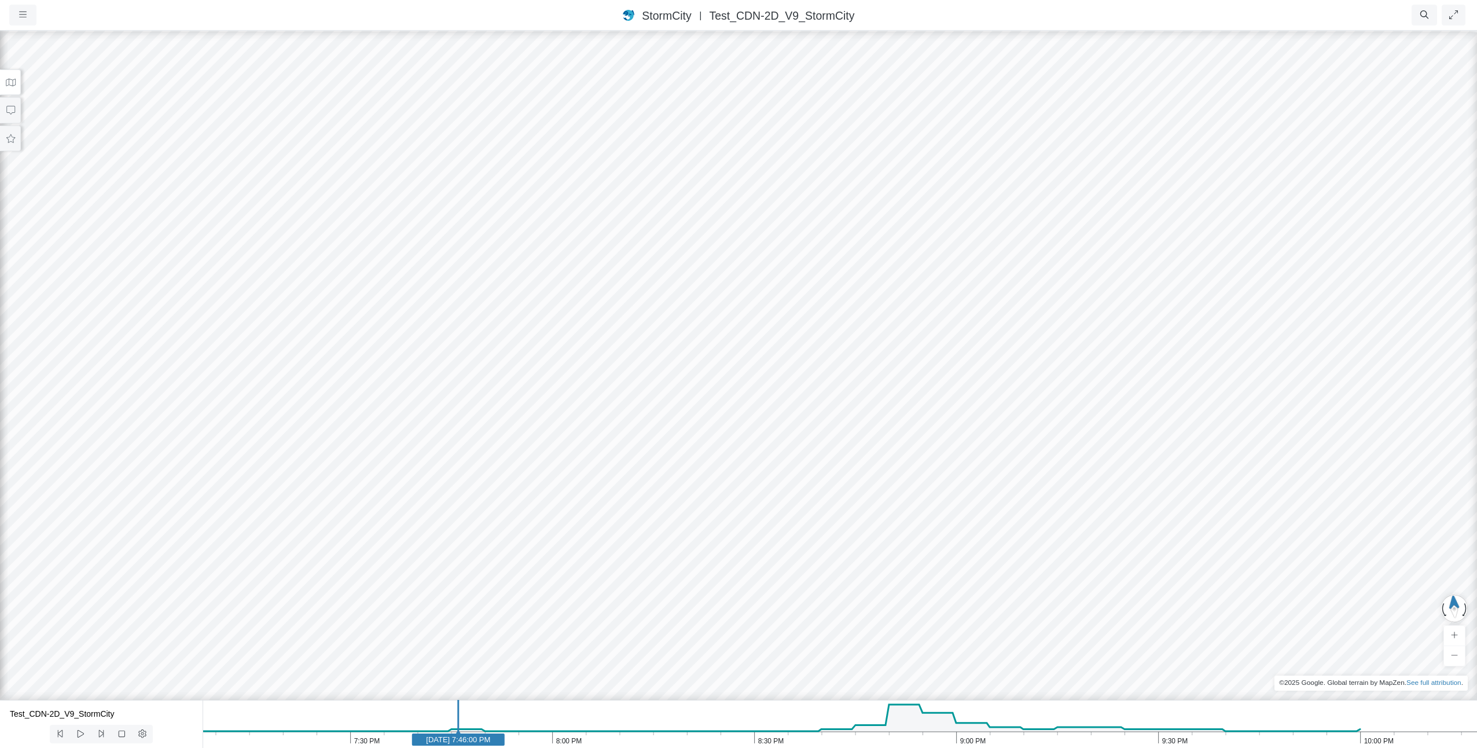
drag, startPoint x: 766, startPoint y: 377, endPoint x: 934, endPoint y: 222, distance: 228.9
click at [934, 222] on div at bounding box center [738, 389] width 1477 height 718
click at [239, 734] on icon "10:00 PM 9:30 PM 9:00 PM 8:30 PM 8:00 PM 7:30 PM May 1, 2017 7:46:00 PM" at bounding box center [840, 724] width 1275 height 48
click at [272, 736] on text "[DATE] 7:13:30 PM" at bounding box center [249, 739] width 64 height 9
click at [84, 730] on icon at bounding box center [80, 733] width 11 height 9
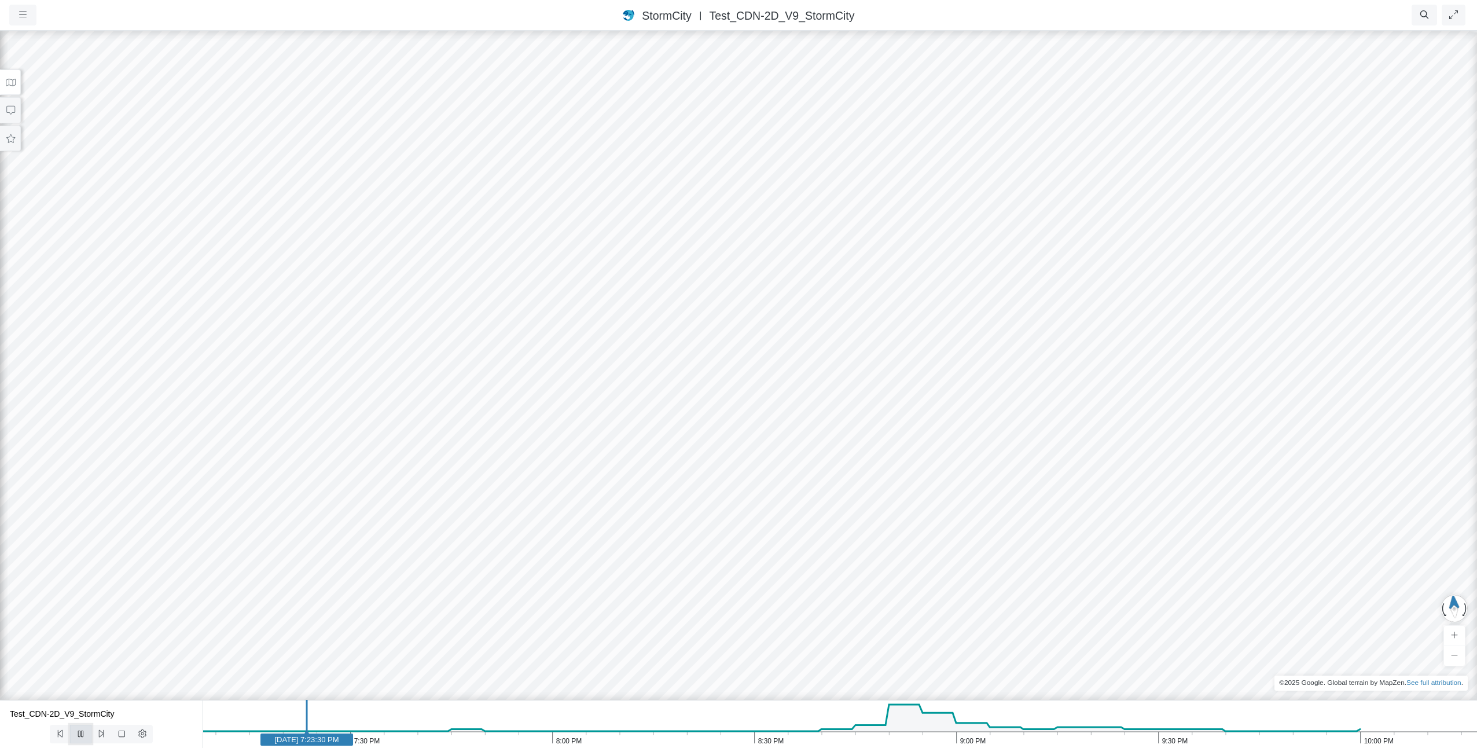
click at [82, 731] on icon at bounding box center [80, 733] width 5 height 6
click at [298, 733] on icon "10:00 PM 9:30 PM 9:00 PM 8:30 PM 8:00 PM 7:30 PM May 1, 2017 7:24:00 PM" at bounding box center [840, 724] width 1275 height 48
click at [79, 736] on icon at bounding box center [80, 733] width 11 height 9
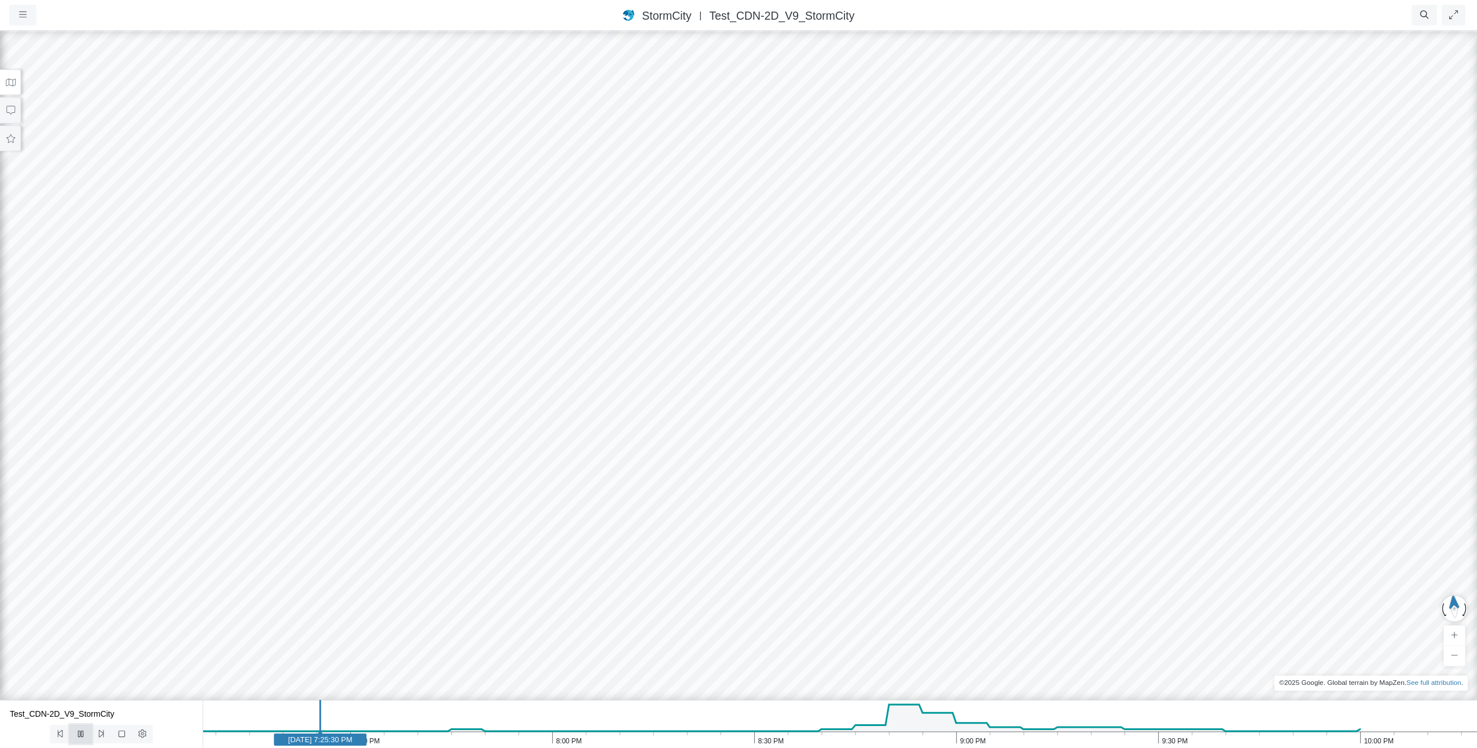
click at [79, 736] on icon at bounding box center [80, 733] width 11 height 9
drag, startPoint x: 1185, startPoint y: 281, endPoint x: 1139, endPoint y: 317, distance: 59.0
click at [1139, 317] on div at bounding box center [738, 389] width 1477 height 718
click at [350, 719] on icon "10:00 PM 9:30 PM 9:00 PM 8:30 PM 8:00 PM 7:30 PM May 1, 2017 7:26:00 PM" at bounding box center [840, 724] width 1275 height 48
click at [315, 718] on icon "10:00 PM 9:30 PM 9:00 PM 8:30 PM 8:00 PM 7:30 PM May 1, 2017 7:30:00 PM" at bounding box center [840, 724] width 1275 height 48
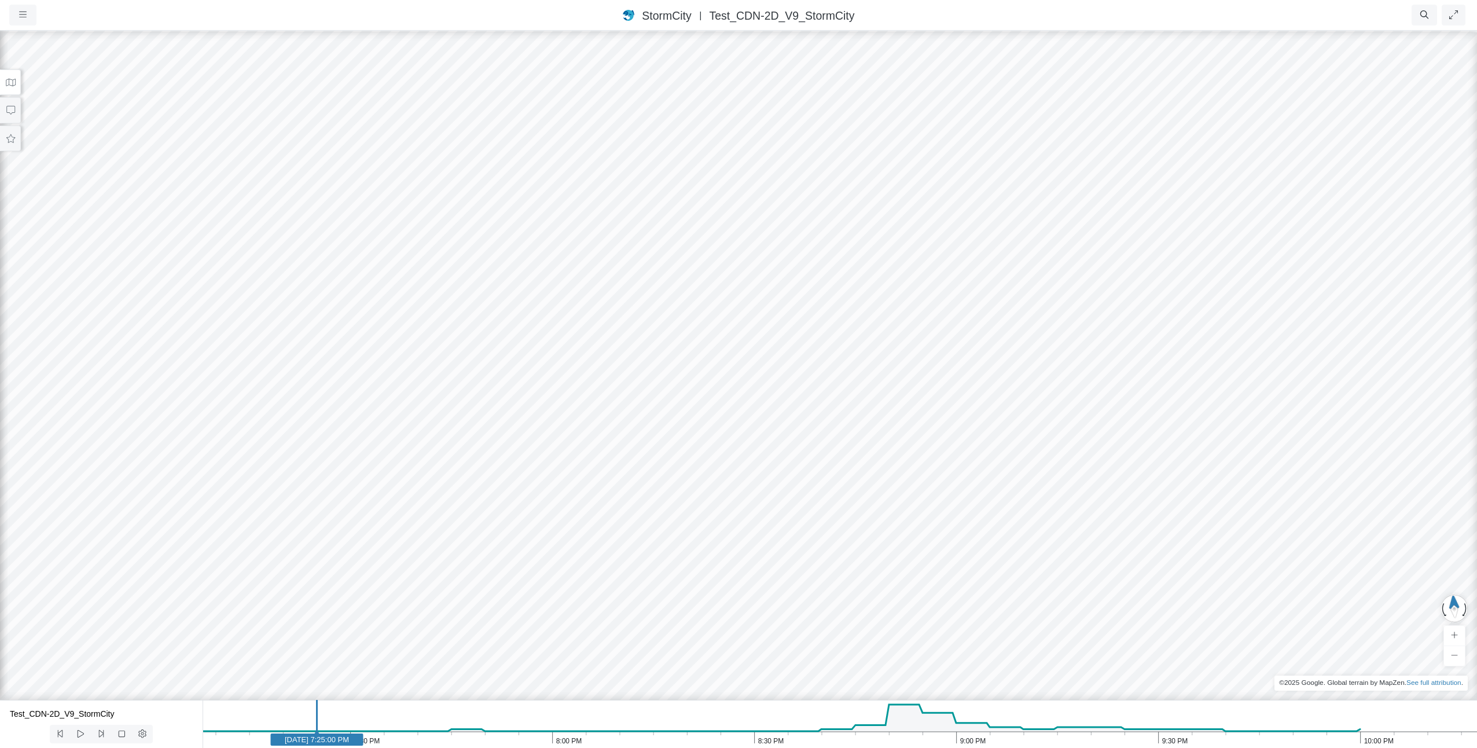
click at [348, 715] on icon "10:00 PM 9:30 PM 9:00 PM 8:30 PM 8:00 PM 7:30 PM May 1, 2017 7:25:00 PM" at bounding box center [840, 724] width 1275 height 48
click at [384, 729] on icon "10:00 PM 9:30 PM 9:00 PM 8:30 PM 8:00 PM 7:30 PM May 1, 2017 7:30:00 PM" at bounding box center [840, 724] width 1275 height 48
click at [350, 729] on icon "10:00 PM 9:30 PM 9:00 PM 8:30 PM 8:00 PM 7:30 PM May 1, 2017 7:35:00 PM" at bounding box center [840, 724] width 1275 height 48
click at [81, 732] on icon at bounding box center [80, 733] width 11 height 9
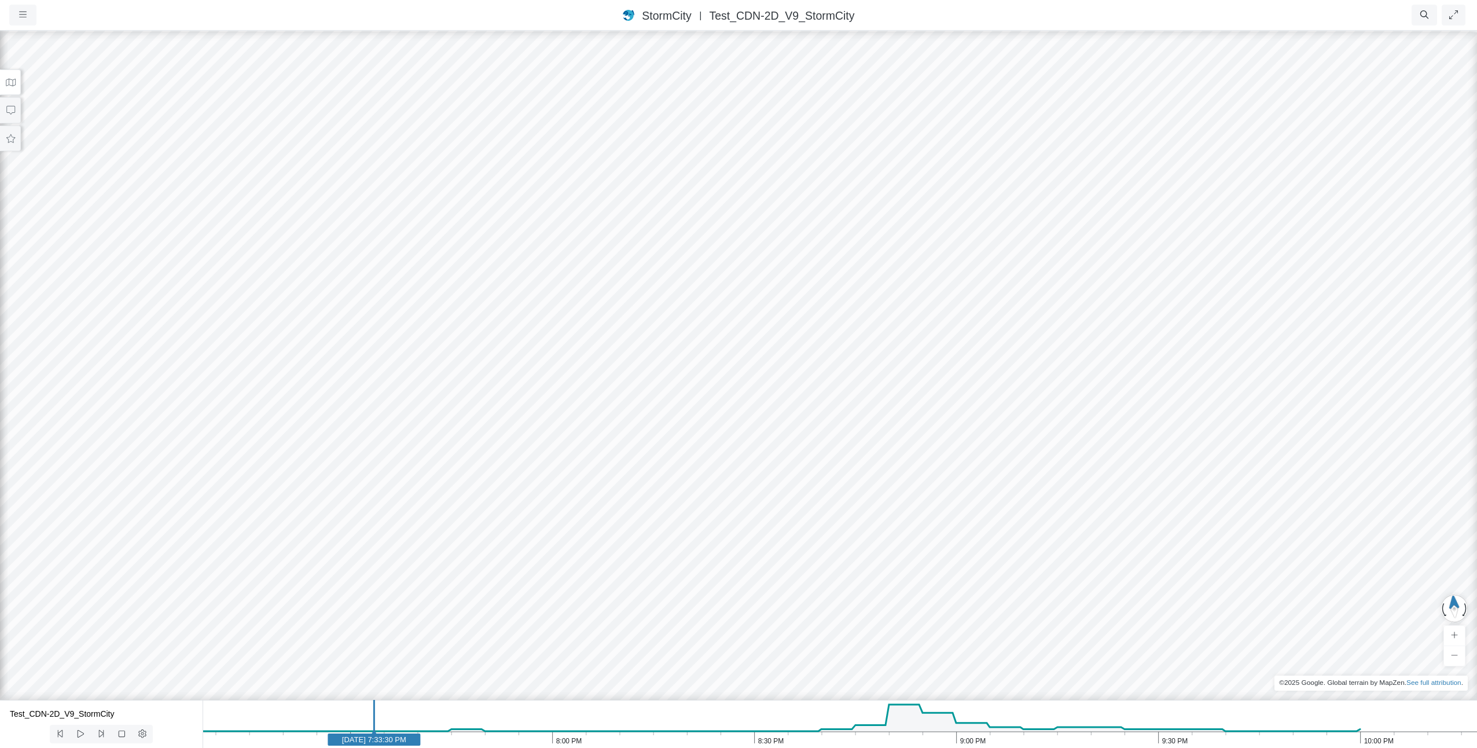
click at [365, 730] on icon "10:00 PM 9:30 PM 9:00 PM 8:30 PM 8:00 PM 7:30 PM May 1, 2017 7:33:30 PM" at bounding box center [840, 724] width 1275 height 48
click at [360, 732] on icon "10:00 PM 9:30 PM 9:00 PM 8:30 PM 8:00 PM 7:30 PM May 1, 2017 7:32:30 PM" at bounding box center [840, 724] width 1275 height 48
click at [79, 732] on icon at bounding box center [80, 733] width 11 height 9
click at [145, 730] on icon at bounding box center [142, 733] width 11 height 9
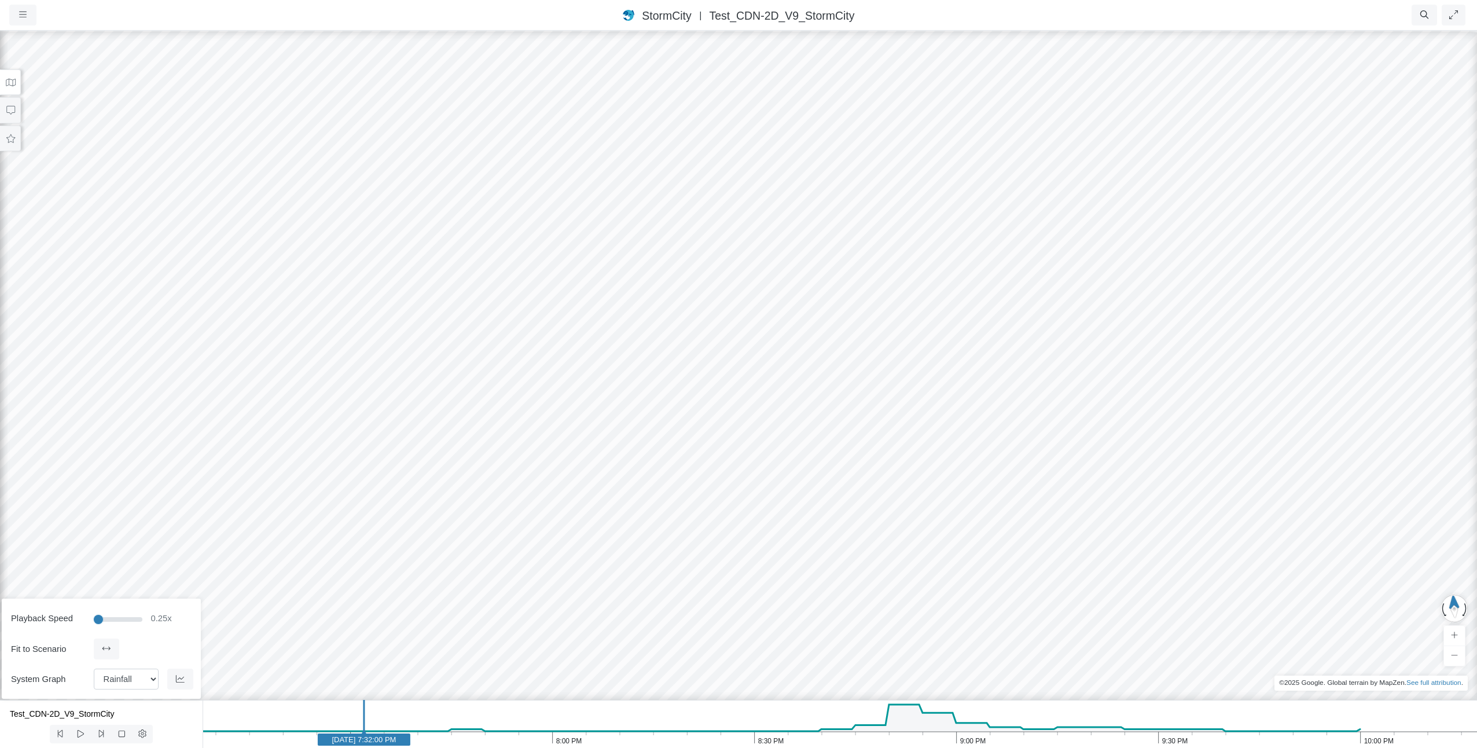
drag, startPoint x: 115, startPoint y: 619, endPoint x: 68, endPoint y: 619, distance: 46.9
type input "0.25"
click at [94, 619] on input "range" at bounding box center [118, 618] width 49 height 13
click at [325, 713] on icon "10:00 PM 9:30 PM 9:00 PM 8:30 PM 8:00 PM 7:30 PM May 1, 2017 7:32:00 PM" at bounding box center [840, 724] width 1275 height 48
click at [78, 733] on icon at bounding box center [81, 734] width 6 height 8
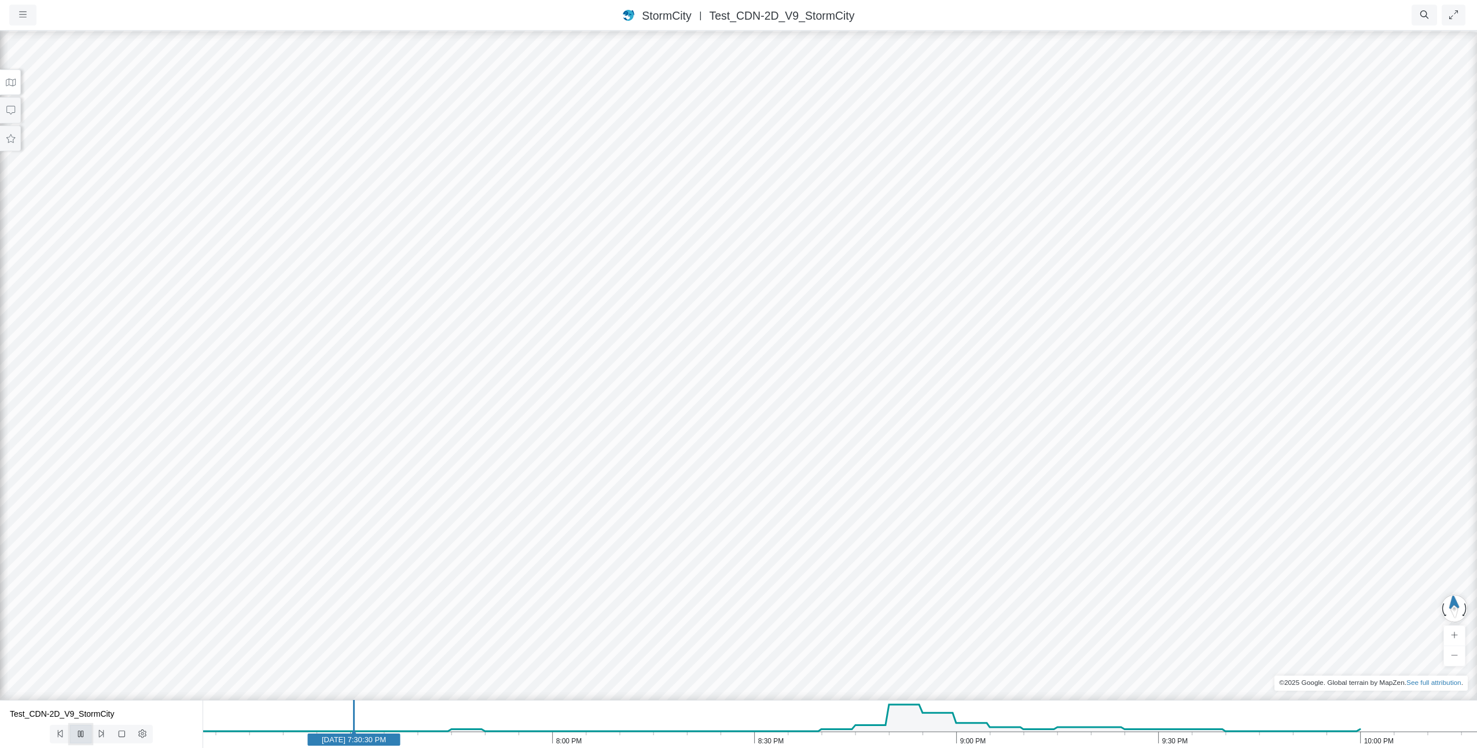
click at [78, 733] on icon at bounding box center [80, 733] width 11 height 9
click at [78, 733] on icon at bounding box center [81, 734] width 6 height 8
click at [78, 733] on icon at bounding box center [80, 733] width 11 height 9
click at [64, 730] on icon at bounding box center [60, 733] width 11 height 9
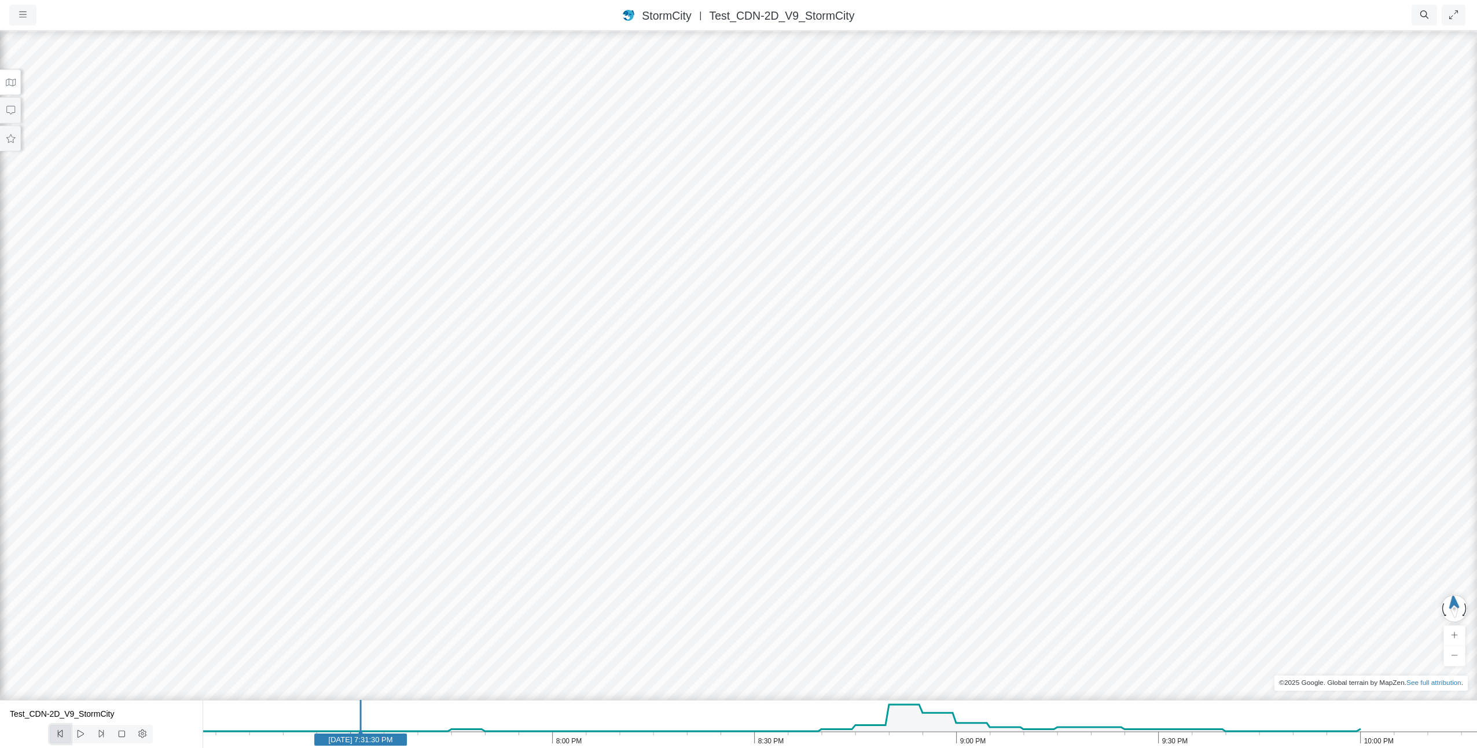
click at [64, 730] on icon at bounding box center [60, 733] width 11 height 9
click at [97, 729] on icon at bounding box center [101, 733] width 11 height 9
click at [80, 737] on icon at bounding box center [80, 733] width 11 height 9
click at [78, 736] on icon at bounding box center [80, 733] width 11 height 9
click at [82, 733] on icon at bounding box center [80, 733] width 11 height 9
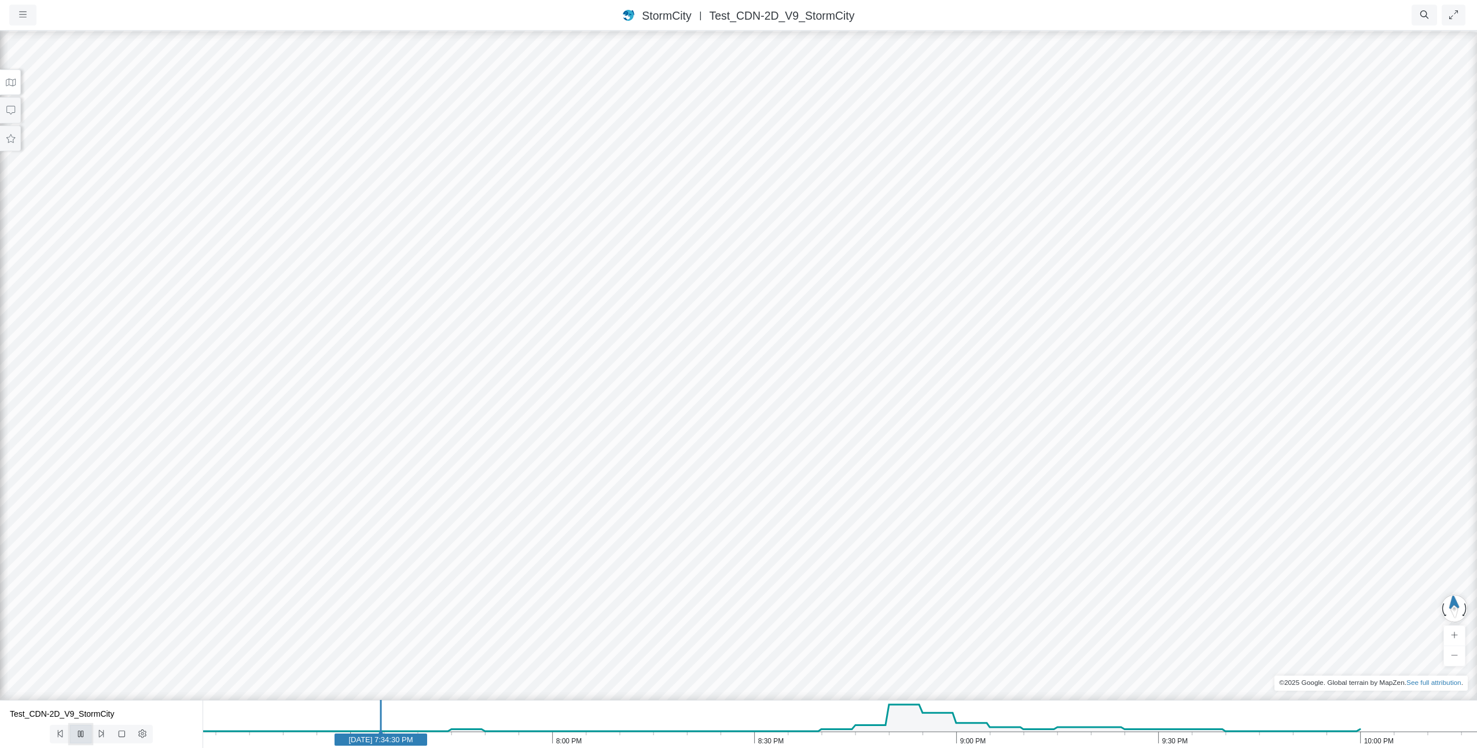
click at [83, 733] on icon at bounding box center [80, 733] width 5 height 6
click at [79, 735] on icon at bounding box center [80, 733] width 11 height 9
click at [78, 735] on icon at bounding box center [80, 733] width 11 height 9
click at [64, 730] on icon at bounding box center [60, 733] width 11 height 9
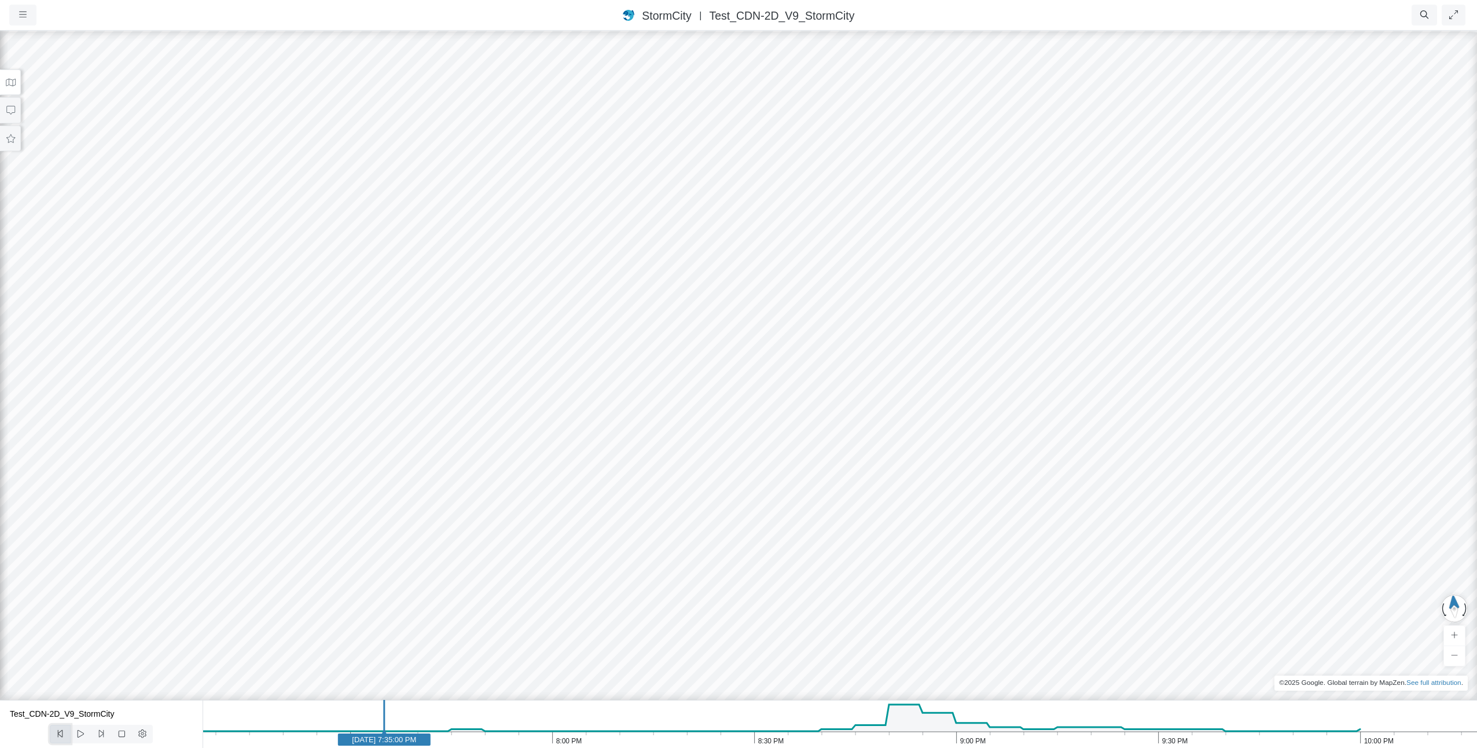
click at [64, 730] on icon at bounding box center [60, 733] width 11 height 9
click at [102, 734] on icon at bounding box center [101, 733] width 11 height 9
click at [78, 734] on icon at bounding box center [81, 734] width 6 height 8
click at [78, 734] on icon at bounding box center [80, 733] width 11 height 9
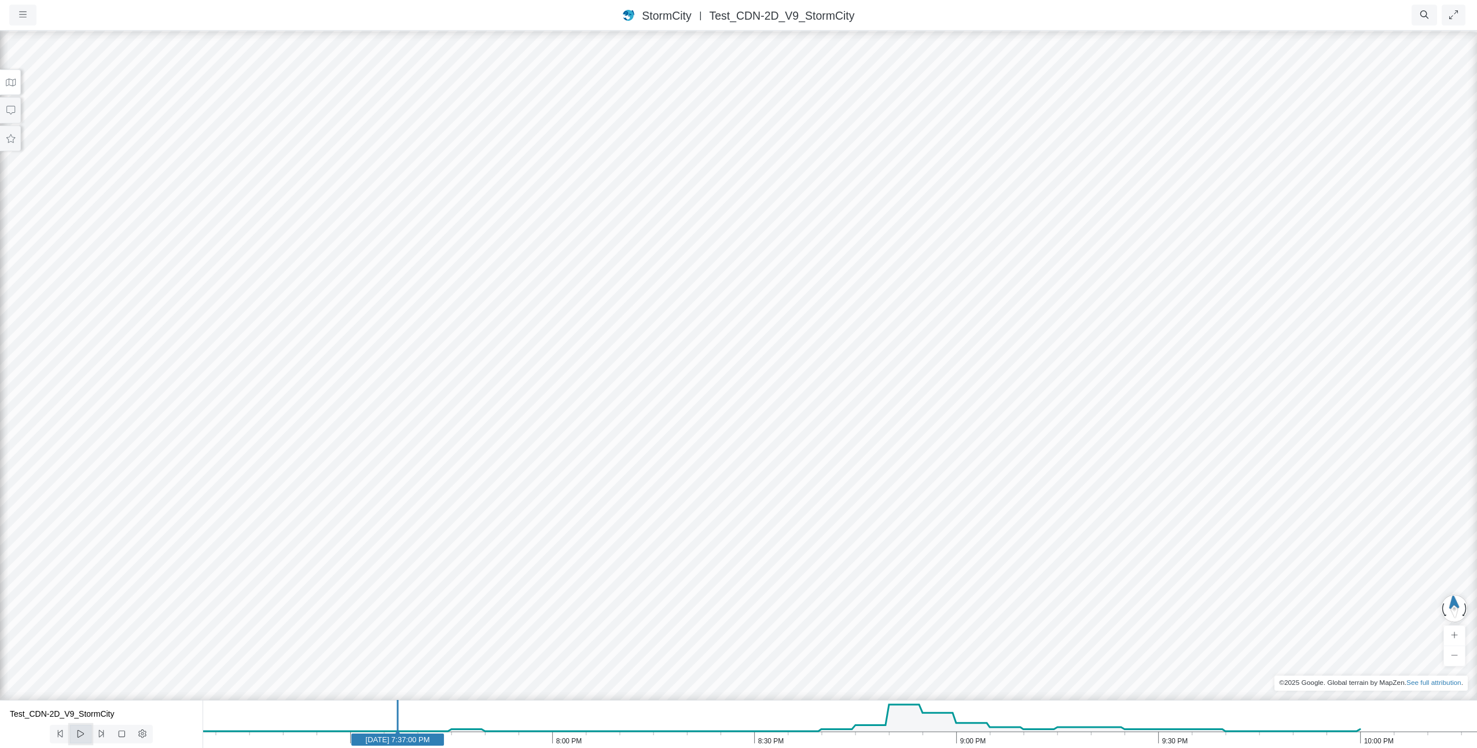
click at [81, 734] on icon at bounding box center [80, 733] width 11 height 9
click at [81, 734] on icon at bounding box center [80, 733] width 5 height 6
click at [76, 737] on icon at bounding box center [80, 733] width 11 height 9
click at [77, 735] on icon at bounding box center [80, 733] width 11 height 9
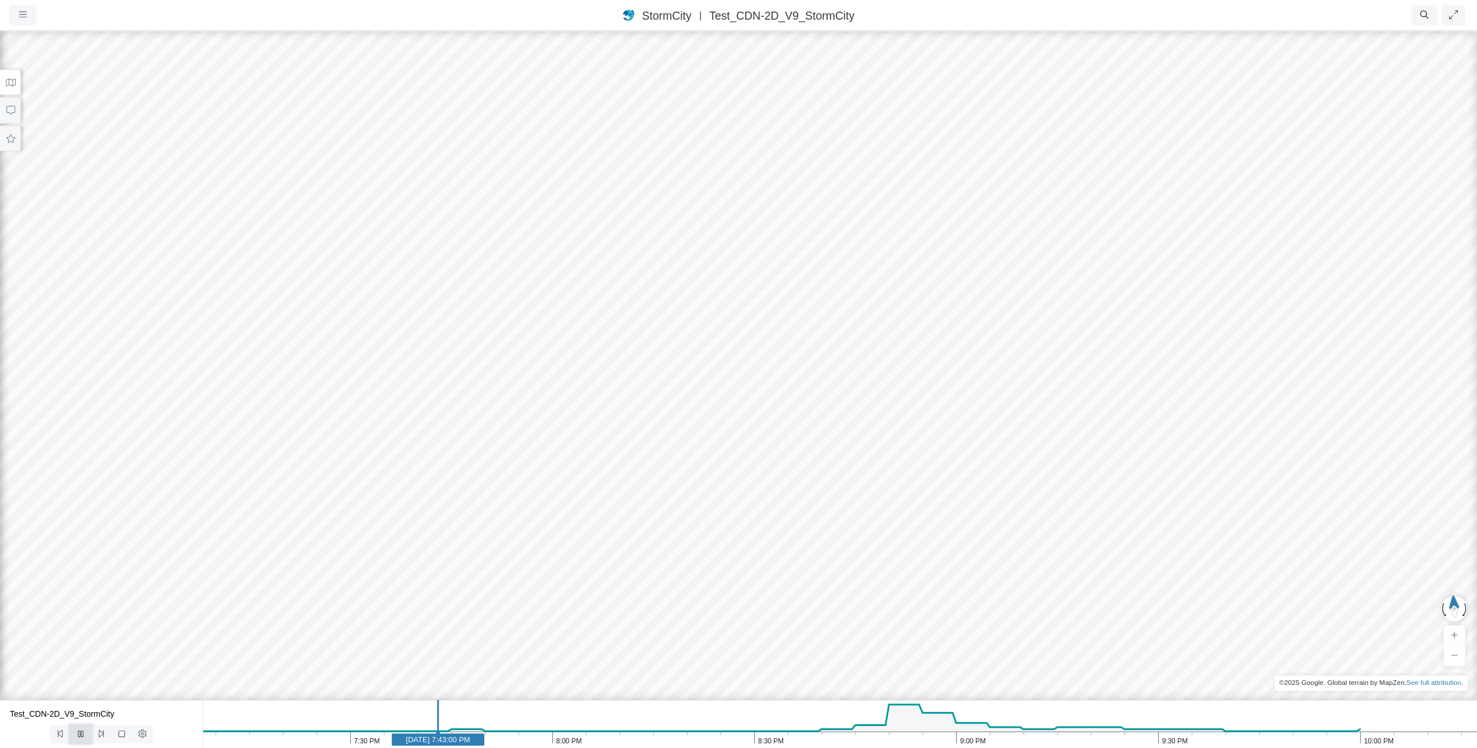
click at [77, 735] on icon at bounding box center [80, 733] width 11 height 9
click at [12, 83] on icon at bounding box center [11, 83] width 10 height 8
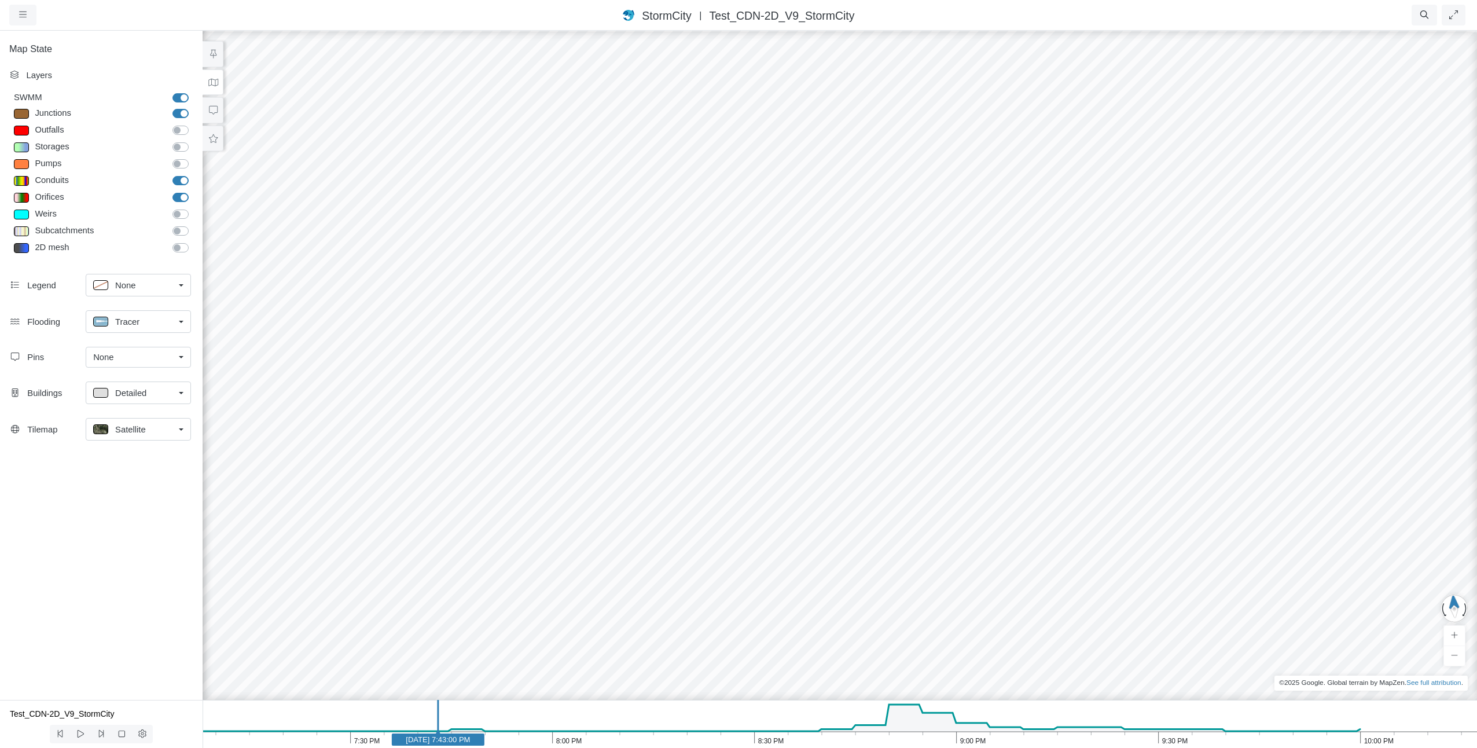
click at [134, 389] on span "Detailed" at bounding box center [130, 393] width 31 height 13
click at [128, 440] on span "Translucent" at bounding box center [137, 436] width 45 height 13
click at [80, 733] on icon at bounding box center [80, 733] width 11 height 9
click at [80, 733] on icon at bounding box center [80, 733] width 5 height 6
drag, startPoint x: 1336, startPoint y: 155, endPoint x: 735, endPoint y: 478, distance: 682.1
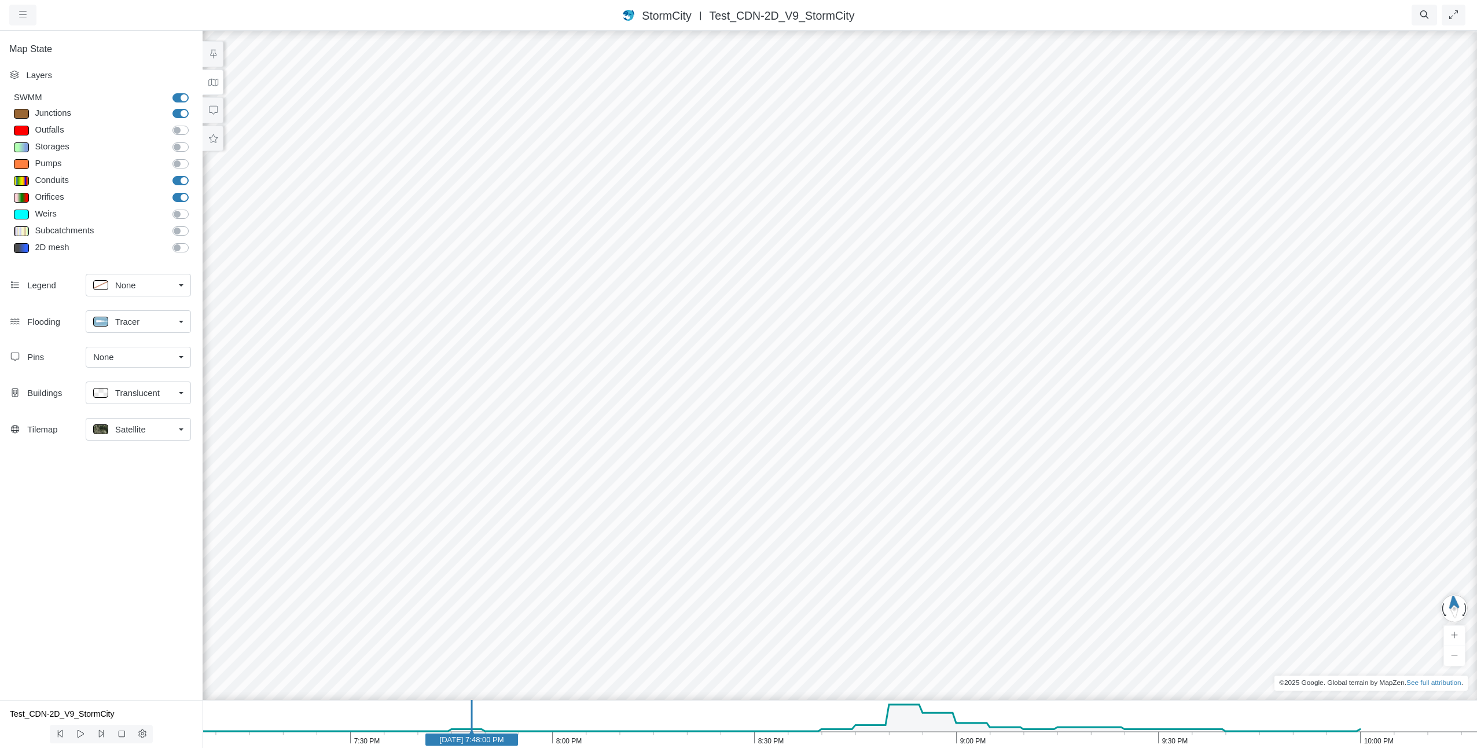
click at [735, 478] on div at bounding box center [839, 389] width 1477 height 718
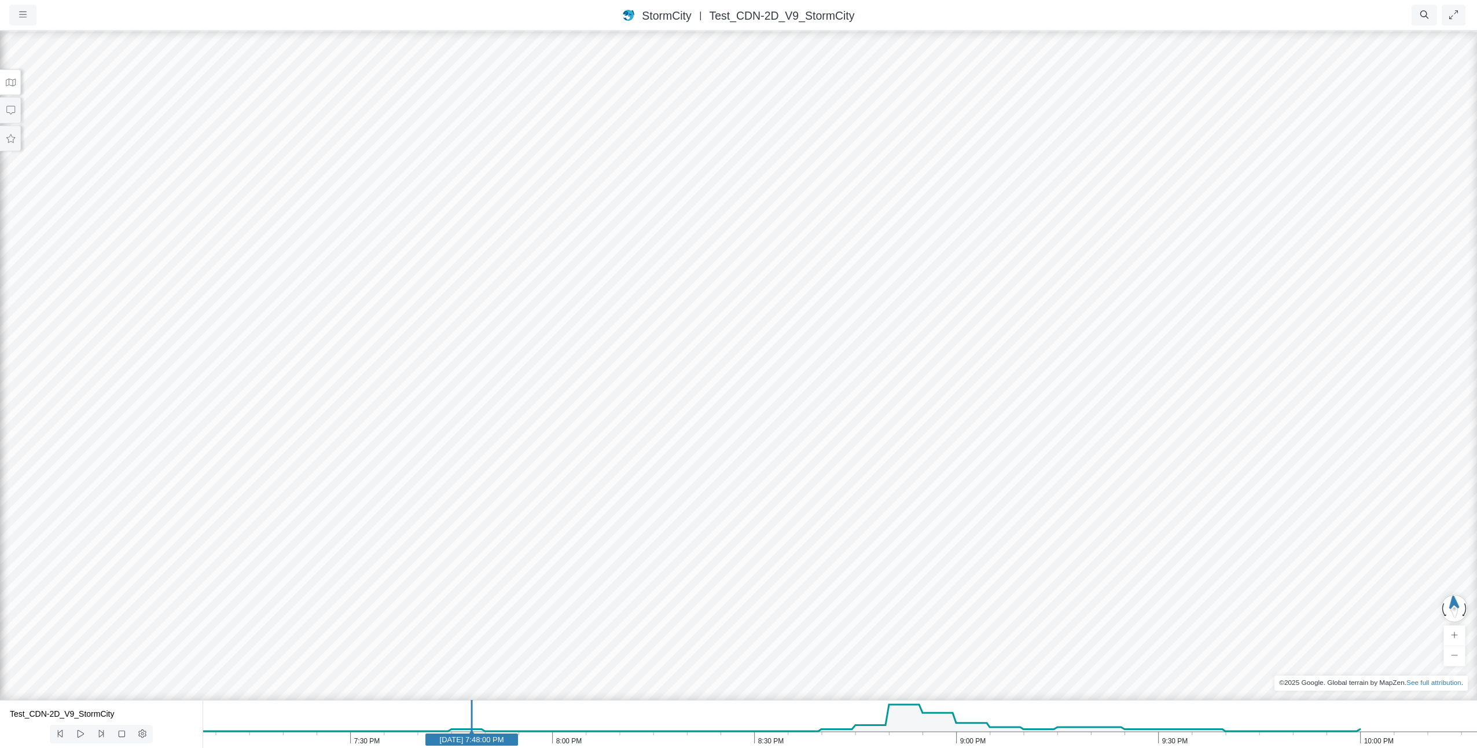
drag, startPoint x: 1294, startPoint y: 70, endPoint x: 1073, endPoint y: 420, distance: 413.7
click at [1073, 420] on div at bounding box center [738, 389] width 1477 height 718
drag, startPoint x: 1266, startPoint y: 160, endPoint x: 959, endPoint y: 489, distance: 449.7
click at [960, 487] on div at bounding box center [738, 389] width 1477 height 718
drag, startPoint x: 1086, startPoint y: 392, endPoint x: 1055, endPoint y: 439, distance: 56.3
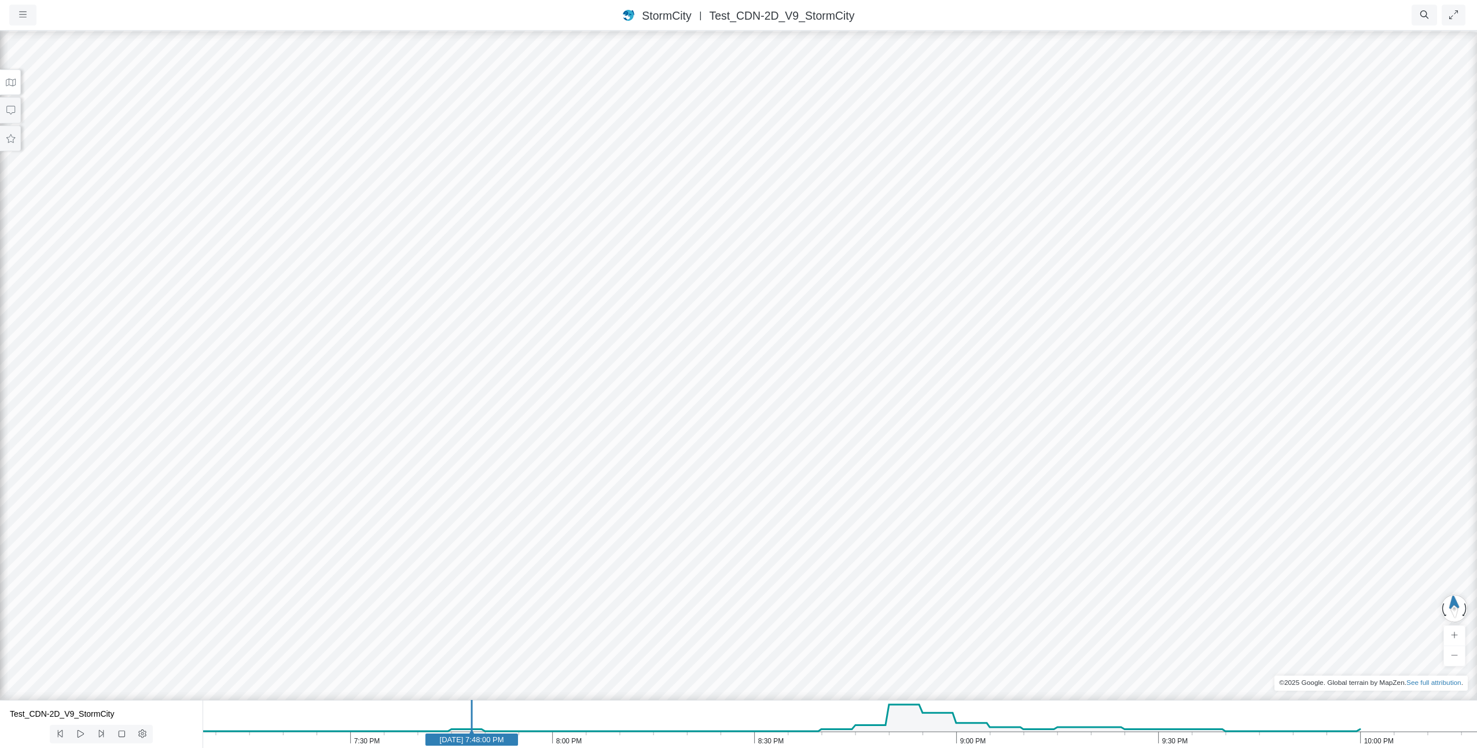
click at [1055, 439] on div at bounding box center [738, 389] width 1477 height 718
drag, startPoint x: 1108, startPoint y: 283, endPoint x: 1100, endPoint y: 485, distance: 202.2
click at [1100, 485] on div at bounding box center [738, 389] width 1477 height 718
drag, startPoint x: 1196, startPoint y: 423, endPoint x: 1208, endPoint y: 575, distance: 152.7
click at [1208, 575] on div at bounding box center [738, 389] width 1477 height 718
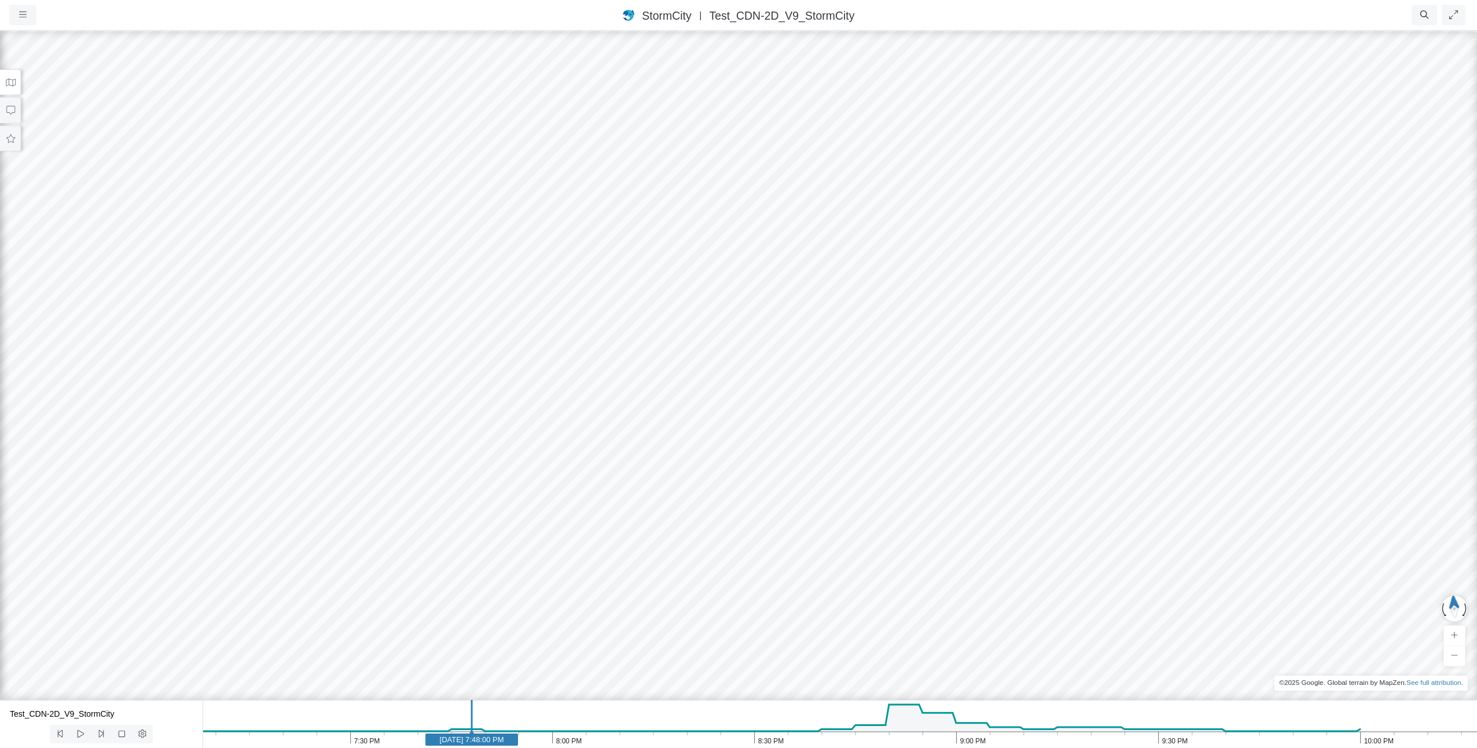
drag, startPoint x: 1035, startPoint y: 310, endPoint x: 1145, endPoint y: 407, distance: 147.2
click at [1145, 407] on div at bounding box center [738, 389] width 1477 height 718
drag, startPoint x: 1102, startPoint y: 302, endPoint x: 1155, endPoint y: 381, distance: 96.0
click at [1155, 381] on div at bounding box center [738, 389] width 1477 height 718
click at [119, 735] on icon at bounding box center [121, 733] width 11 height 9
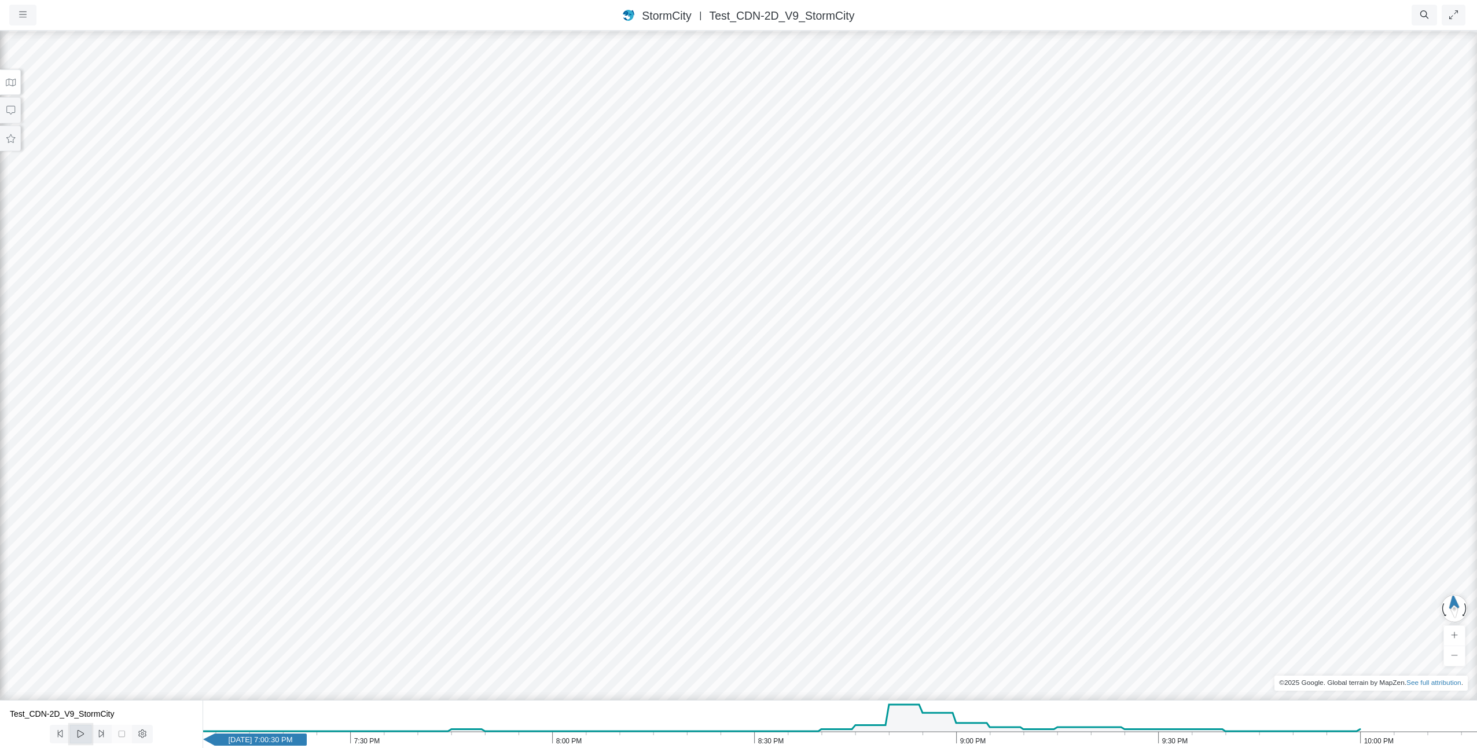
click at [81, 735] on icon at bounding box center [80, 733] width 11 height 9
click at [81, 732] on icon at bounding box center [80, 733] width 11 height 9
drag, startPoint x: 921, startPoint y: 417, endPoint x: 771, endPoint y: 500, distance: 171.5
click at [771, 500] on div at bounding box center [738, 389] width 1477 height 718
click at [10, 78] on icon at bounding box center [10, 82] width 11 height 9
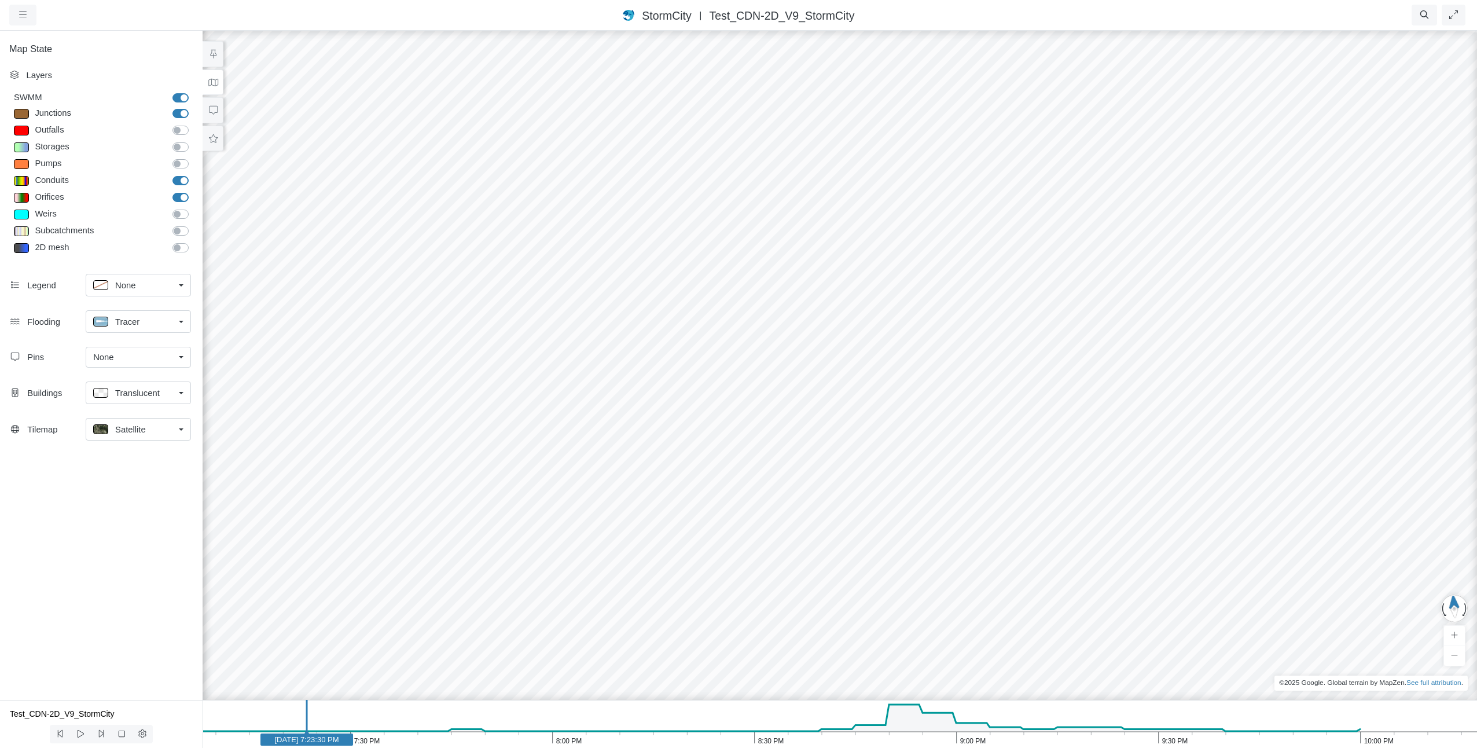
click at [127, 321] on span "Tracer" at bounding box center [127, 321] width 24 height 13
click at [142, 403] on span "Isopleth" at bounding box center [130, 404] width 30 height 13
click at [130, 323] on span "Isopleth" at bounding box center [131, 320] width 30 height 13
click at [115, 443] on label "Fill Holes" at bounding box center [132, 446] width 35 height 13
checkbox input "true"
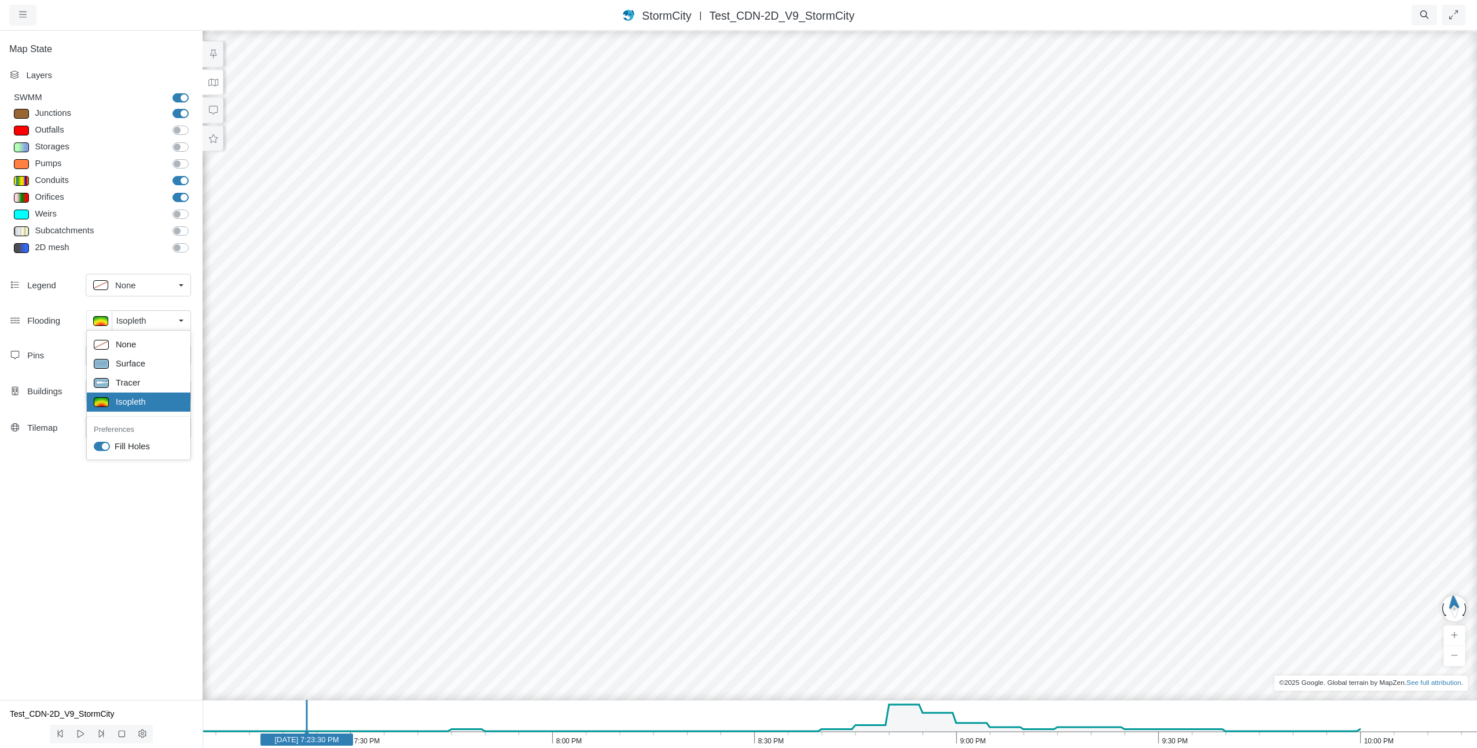
click at [128, 486] on div "Map State Layers SWMM SWMM Junctions Junctions Outfalls Dividers" at bounding box center [101, 365] width 203 height 670
click at [82, 733] on icon at bounding box center [80, 733] width 11 height 9
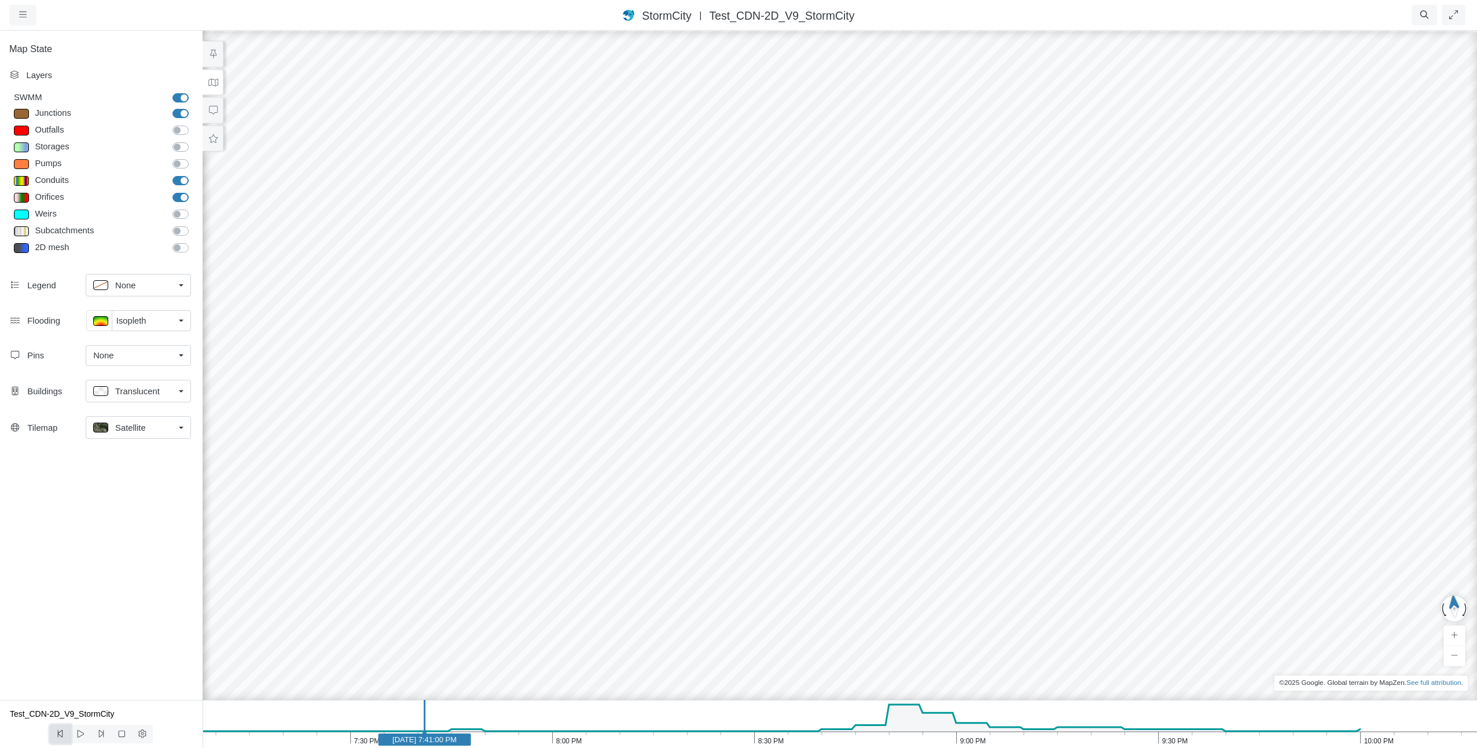
click at [58, 734] on icon at bounding box center [60, 733] width 11 height 9
click at [122, 733] on icon at bounding box center [121, 733] width 11 height 9
click at [122, 281] on span "None" at bounding box center [125, 285] width 20 height 13
click at [122, 501] on div "Map State Layers SWMM SWMM [GEOGRAPHIC_DATA] [GEOGRAPHIC_DATA] Outfalls Dividers" at bounding box center [101, 365] width 203 height 670
click at [148, 280] on div "None" at bounding box center [133, 285] width 81 height 14
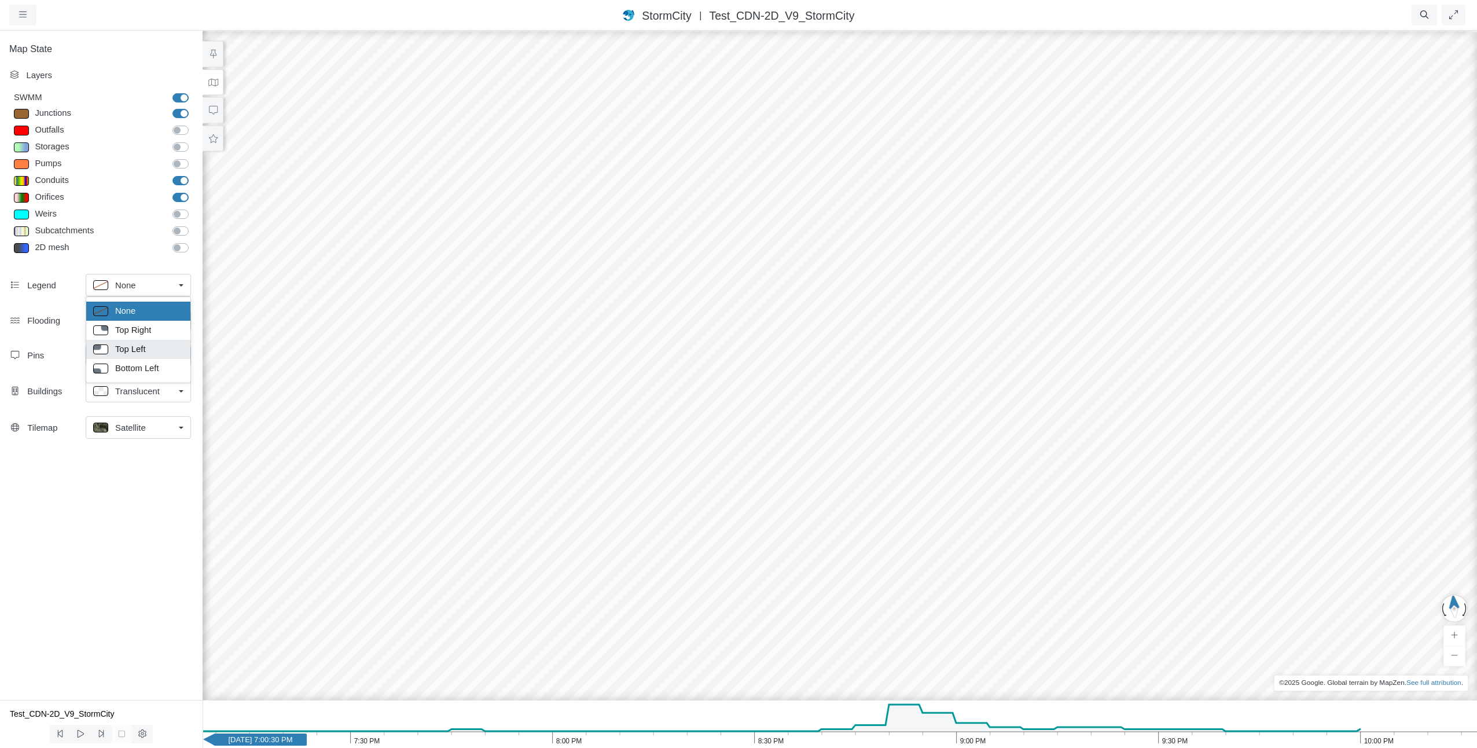
click at [130, 350] on span "Top Left" at bounding box center [130, 349] width 31 height 13
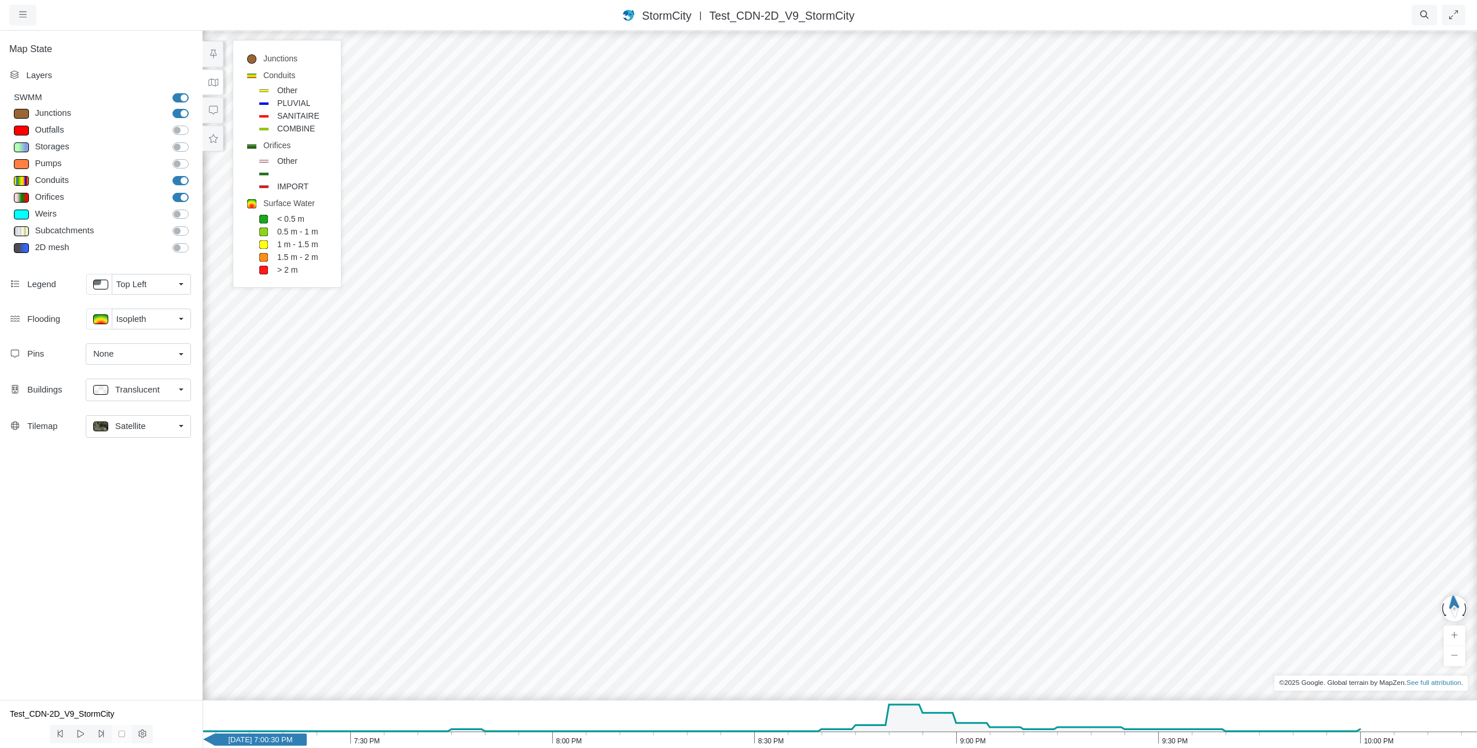
click at [144, 393] on span "Translucent" at bounding box center [137, 389] width 45 height 13
click at [139, 351] on div "None" at bounding box center [133, 353] width 81 height 13
click at [107, 481] on div "Map State Layers SWMM SWMM [GEOGRAPHIC_DATA] [GEOGRAPHIC_DATA] Outfalls Dividers" at bounding box center [101, 365] width 203 height 670
click at [166, 321] on div "Isopleth" at bounding box center [145, 319] width 58 height 13
click at [126, 377] on span "Tracer" at bounding box center [128, 381] width 24 height 13
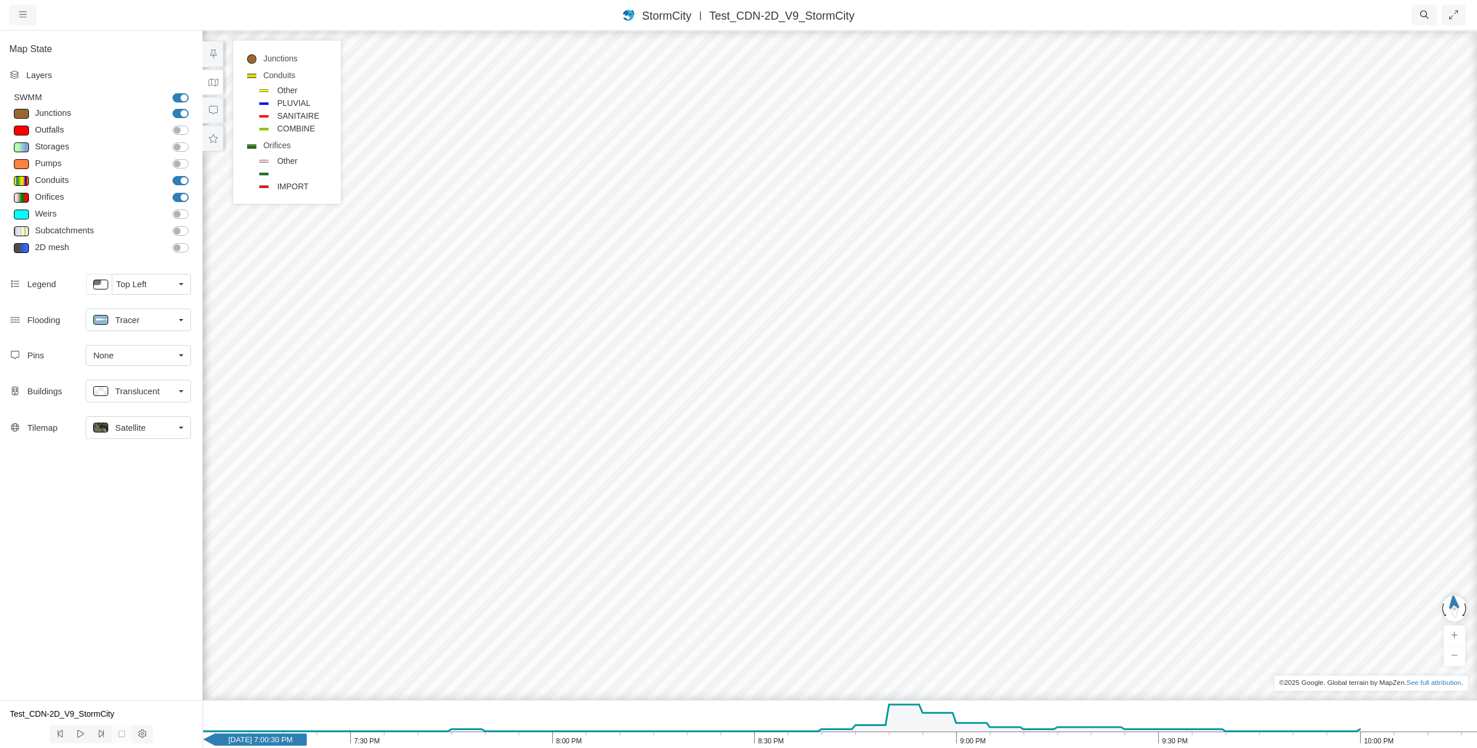
click at [128, 324] on span "Tracer" at bounding box center [127, 320] width 24 height 13
click at [89, 549] on div "Map State Layers SWMM SWMM [GEOGRAPHIC_DATA] [GEOGRAPHIC_DATA] Outfalls Dividers" at bounding box center [101, 365] width 203 height 670
click at [75, 733] on button at bounding box center [80, 734] width 21 height 19
click at [83, 737] on icon at bounding box center [80, 733] width 11 height 9
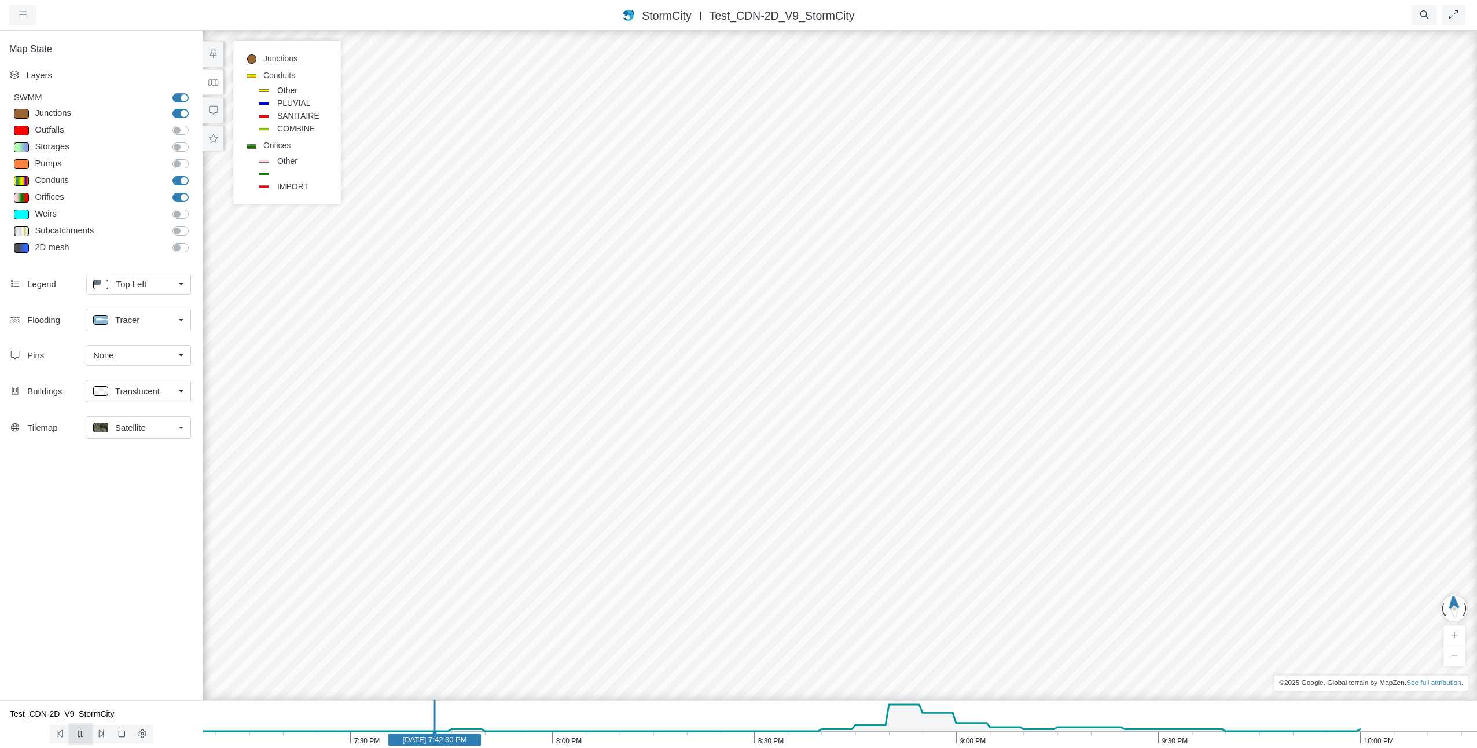
click at [83, 737] on icon at bounding box center [80, 733] width 11 height 9
click at [130, 313] on div "Tracer" at bounding box center [133, 320] width 81 height 14
click at [128, 321] on span "Tracer" at bounding box center [127, 320] width 24 height 13
click at [122, 364] on link "None" at bounding box center [138, 355] width 105 height 21
click at [123, 315] on span "Tracer" at bounding box center [127, 320] width 24 height 13
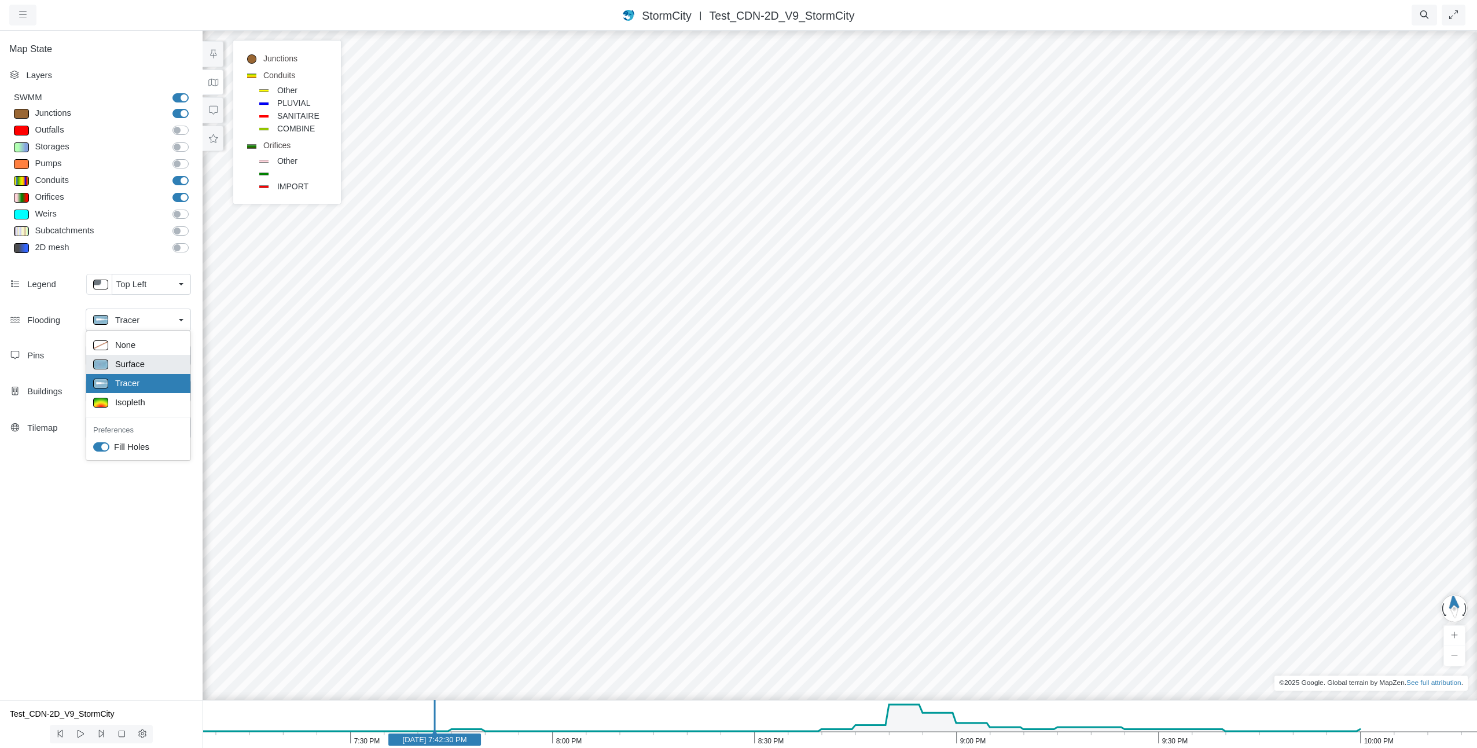
click at [123, 365] on span "Surface" at bounding box center [130, 364] width 30 height 13
click at [84, 730] on icon at bounding box center [80, 733] width 11 height 9
click at [144, 326] on div "Surface" at bounding box center [133, 320] width 81 height 14
click at [127, 384] on span "Tracer" at bounding box center [127, 383] width 24 height 13
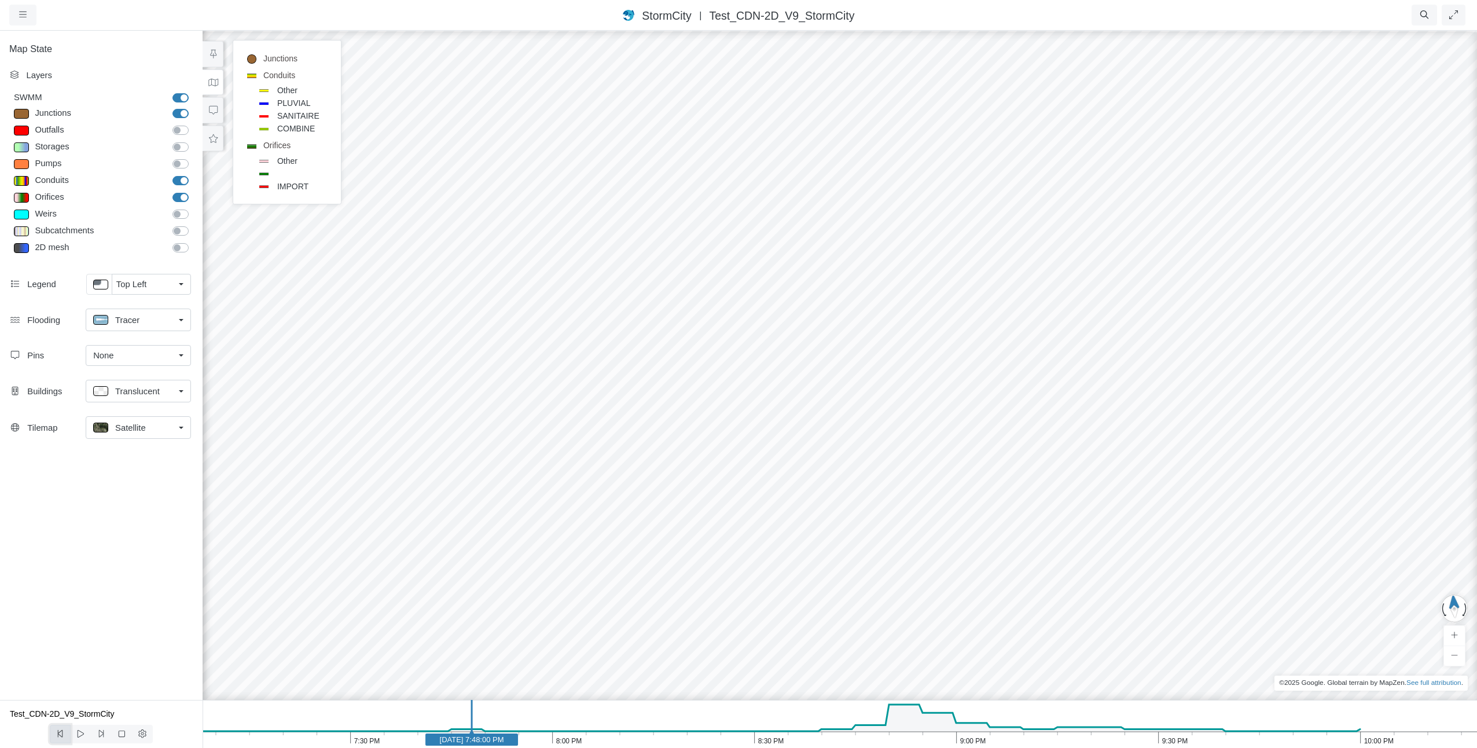
click at [62, 734] on icon at bounding box center [60, 733] width 11 height 9
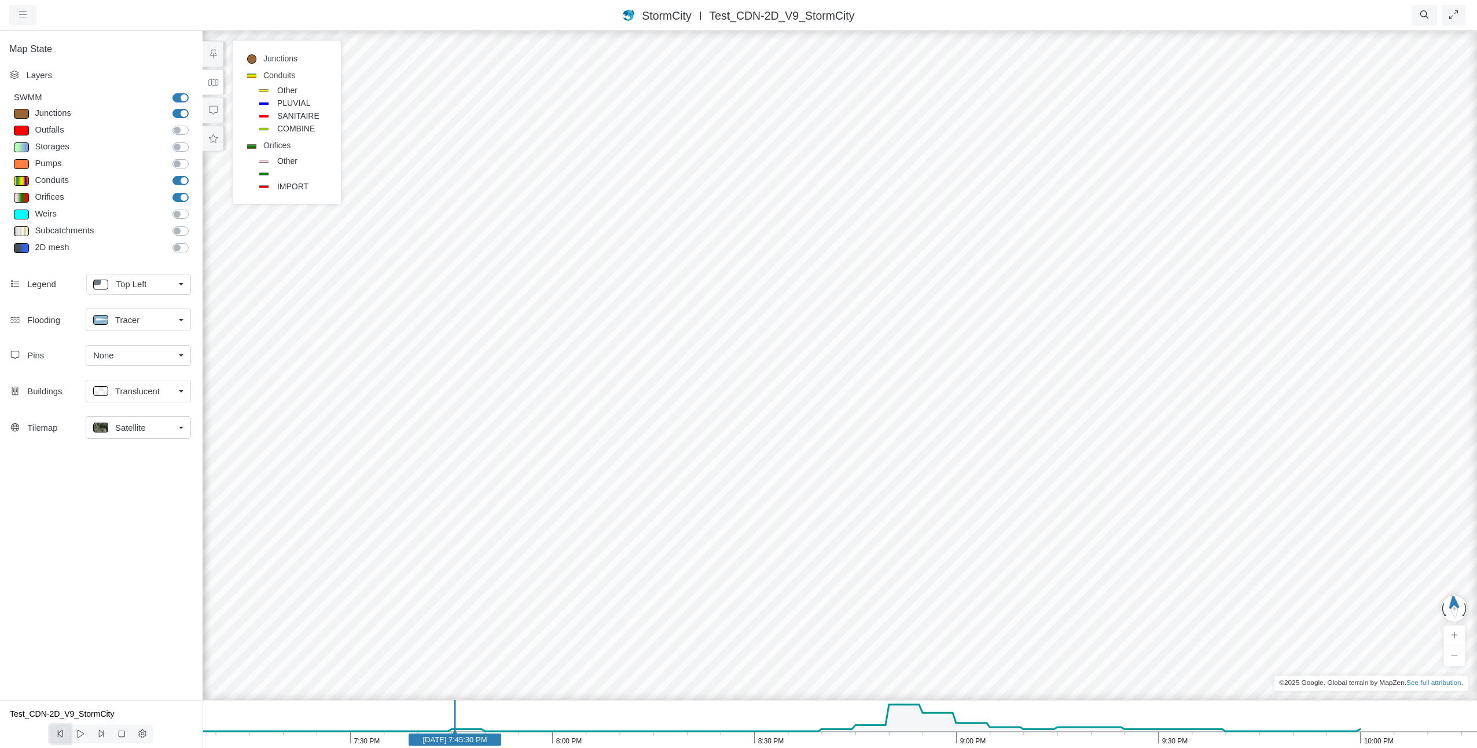
click at [62, 734] on icon at bounding box center [60, 733] width 11 height 9
click at [223, 730] on icon "10:00 PM 9:30 PM 9:00 PM 8:30 PM 8:00 PM 7:30 PM [DATE] 7:44:30 PM" at bounding box center [840, 724] width 1275 height 48
click at [78, 734] on icon at bounding box center [81, 734] width 6 height 8
click at [78, 734] on icon at bounding box center [80, 733] width 11 height 9
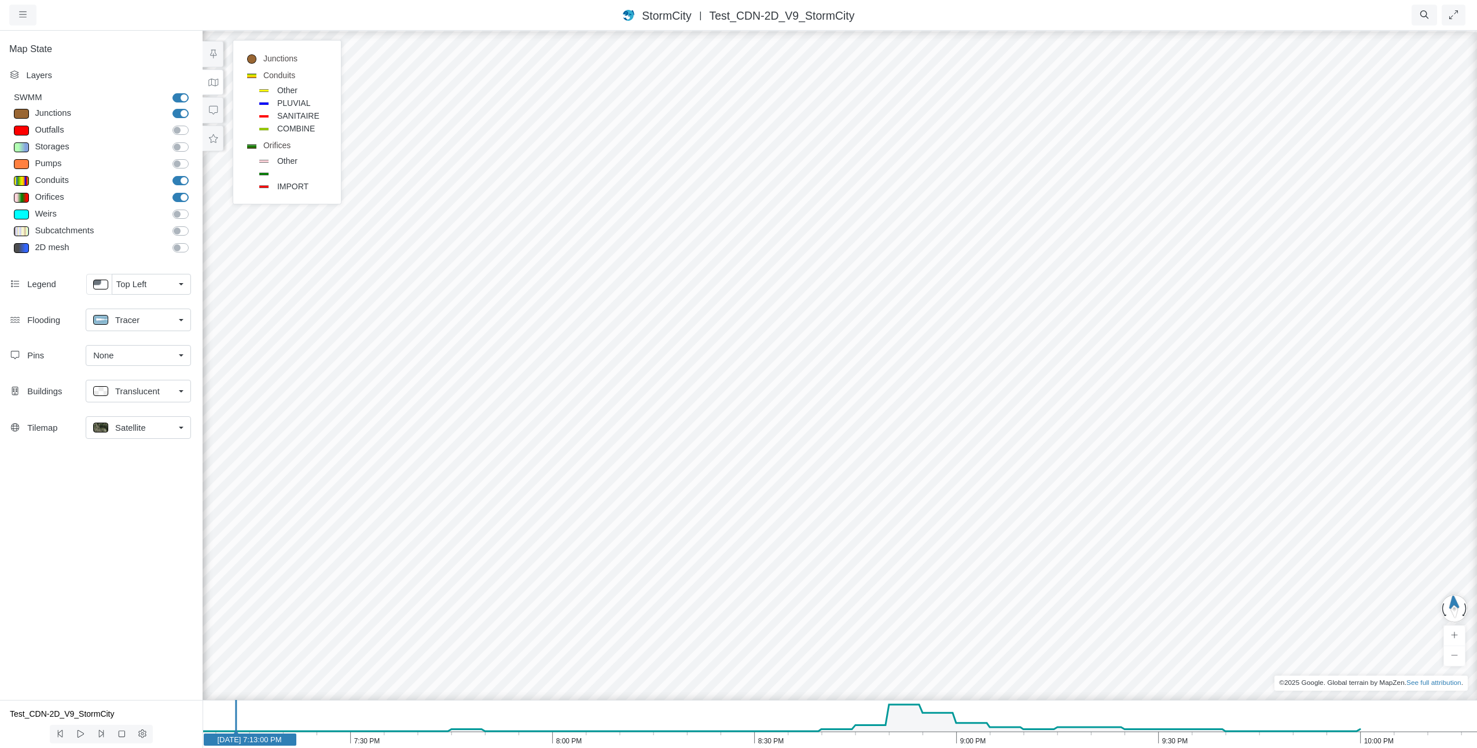
click at [137, 318] on span "Tracer" at bounding box center [127, 320] width 24 height 13
click at [78, 508] on div "Map State Layers SWMM SWMM [GEOGRAPHIC_DATA] [GEOGRAPHIC_DATA] Outfalls Dividers" at bounding box center [101, 365] width 203 height 670
click at [179, 288] on link "Top Left" at bounding box center [151, 284] width 79 height 21
click at [129, 309] on span "None" at bounding box center [126, 308] width 20 height 13
click at [78, 738] on icon at bounding box center [80, 733] width 11 height 9
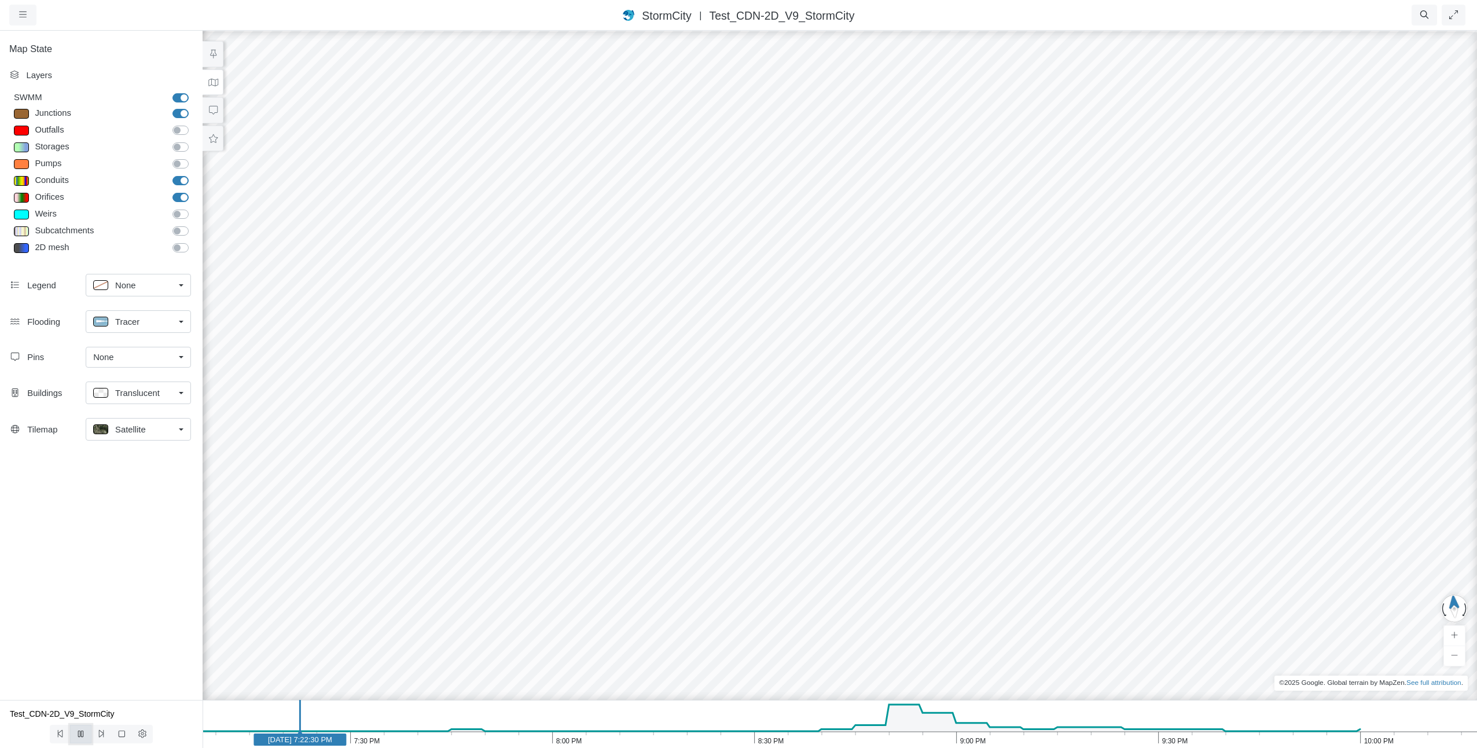
click at [82, 737] on icon at bounding box center [80, 733] width 5 height 6
click at [82, 737] on icon at bounding box center [80, 733] width 11 height 9
click at [82, 737] on icon at bounding box center [80, 733] width 5 height 6
click at [141, 396] on span "Translucent" at bounding box center [137, 393] width 45 height 13
click at [138, 324] on div "Tracer" at bounding box center [133, 321] width 81 height 14
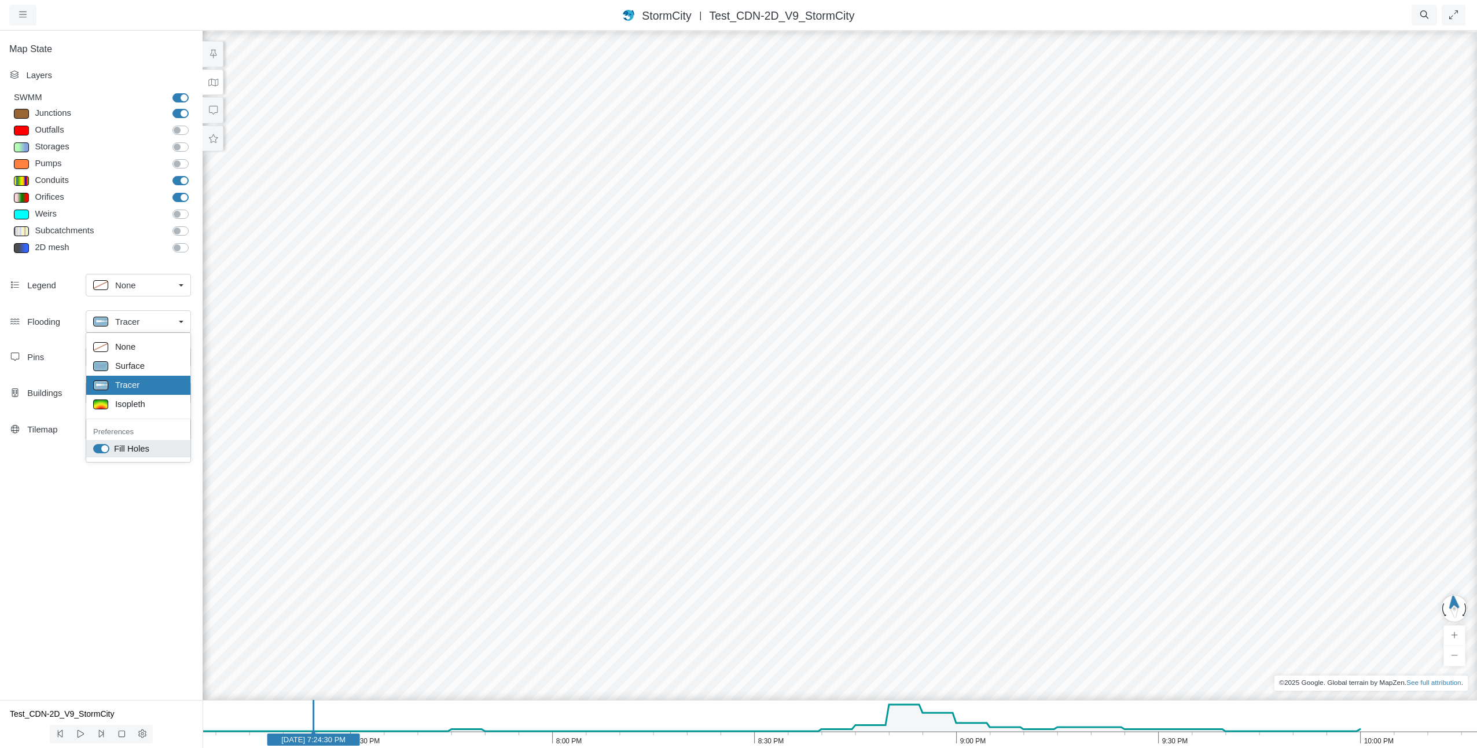
click at [114, 448] on label "Fill Holes" at bounding box center [131, 448] width 35 height 13
checkbox input "false"
click at [100, 528] on div "Map State Layers SWMM SWMM Junctions Junctions Outfalls Dividers" at bounding box center [101, 365] width 203 height 670
drag, startPoint x: 1479, startPoint y: 104, endPoint x: 2220, endPoint y: 729, distance: 969.4
click at [1477, 0] on html "Version 1.25.10835 19/08/2025 20:00:00 Critical Infrastructure Chemical Commerc…" at bounding box center [738, 0] width 1477 height 0
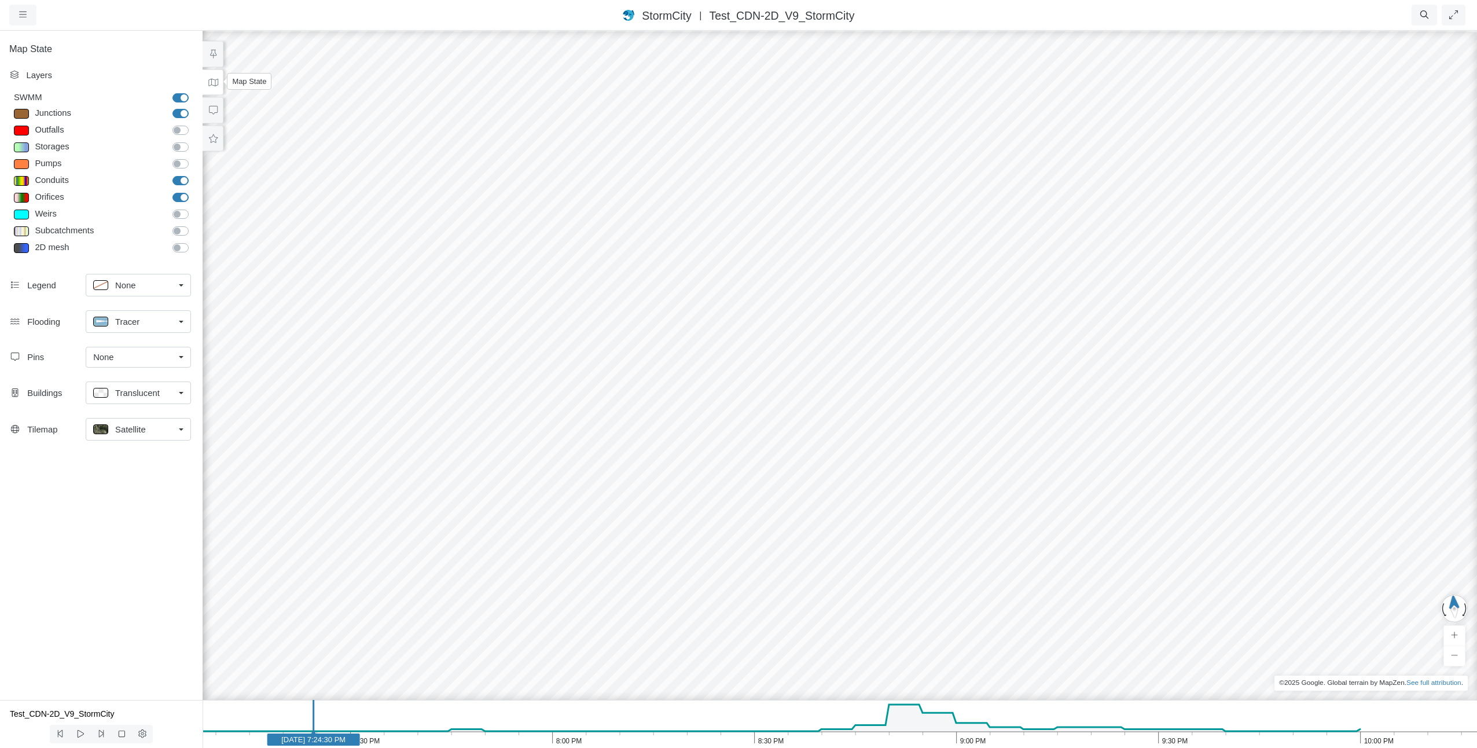
click at [212, 79] on icon at bounding box center [213, 82] width 11 height 9
click at [11, 75] on icon at bounding box center [15, 75] width 10 height 9
click at [215, 109] on icon at bounding box center [213, 110] width 11 height 9
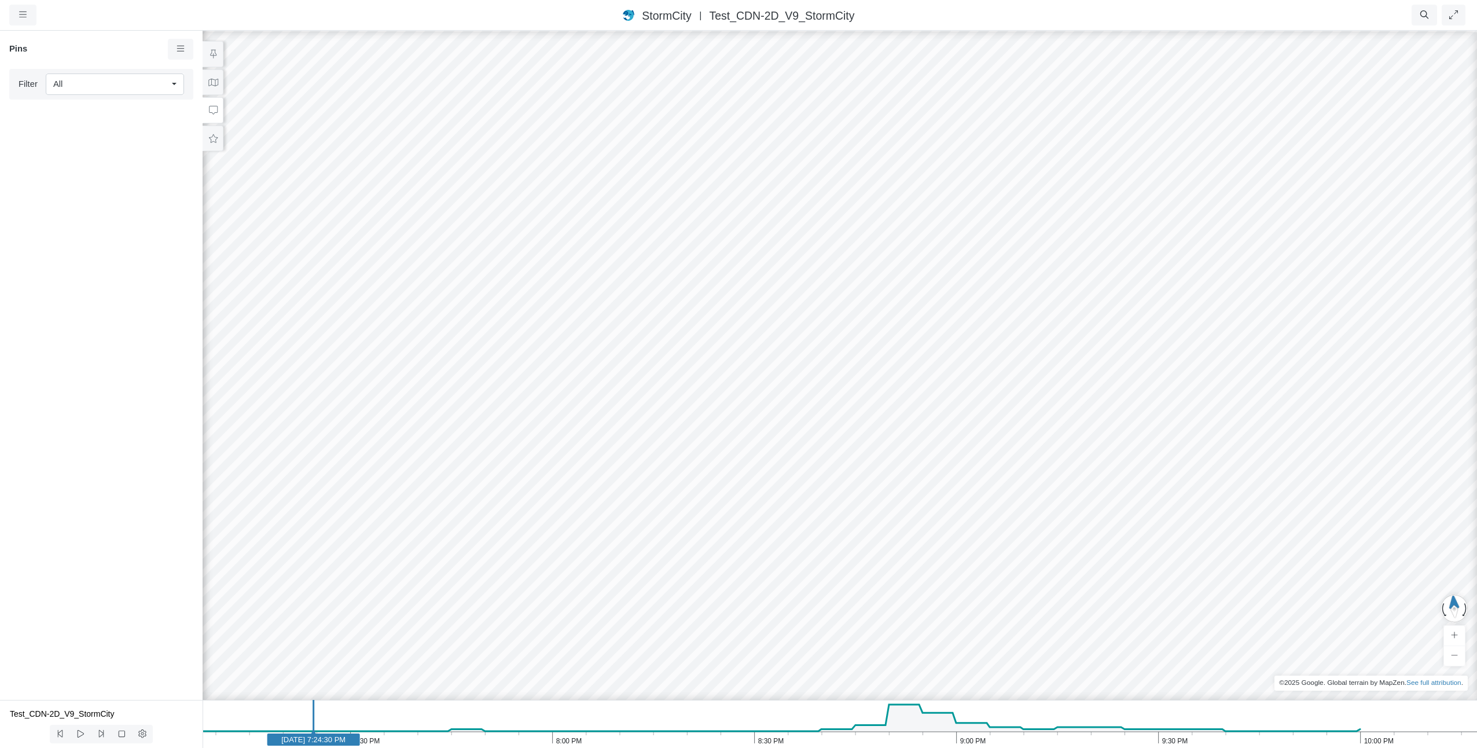
click at [210, 113] on button at bounding box center [213, 110] width 21 height 26
click at [215, 49] on button at bounding box center [213, 54] width 21 height 26
click at [214, 55] on icon at bounding box center [213, 54] width 11 height 9
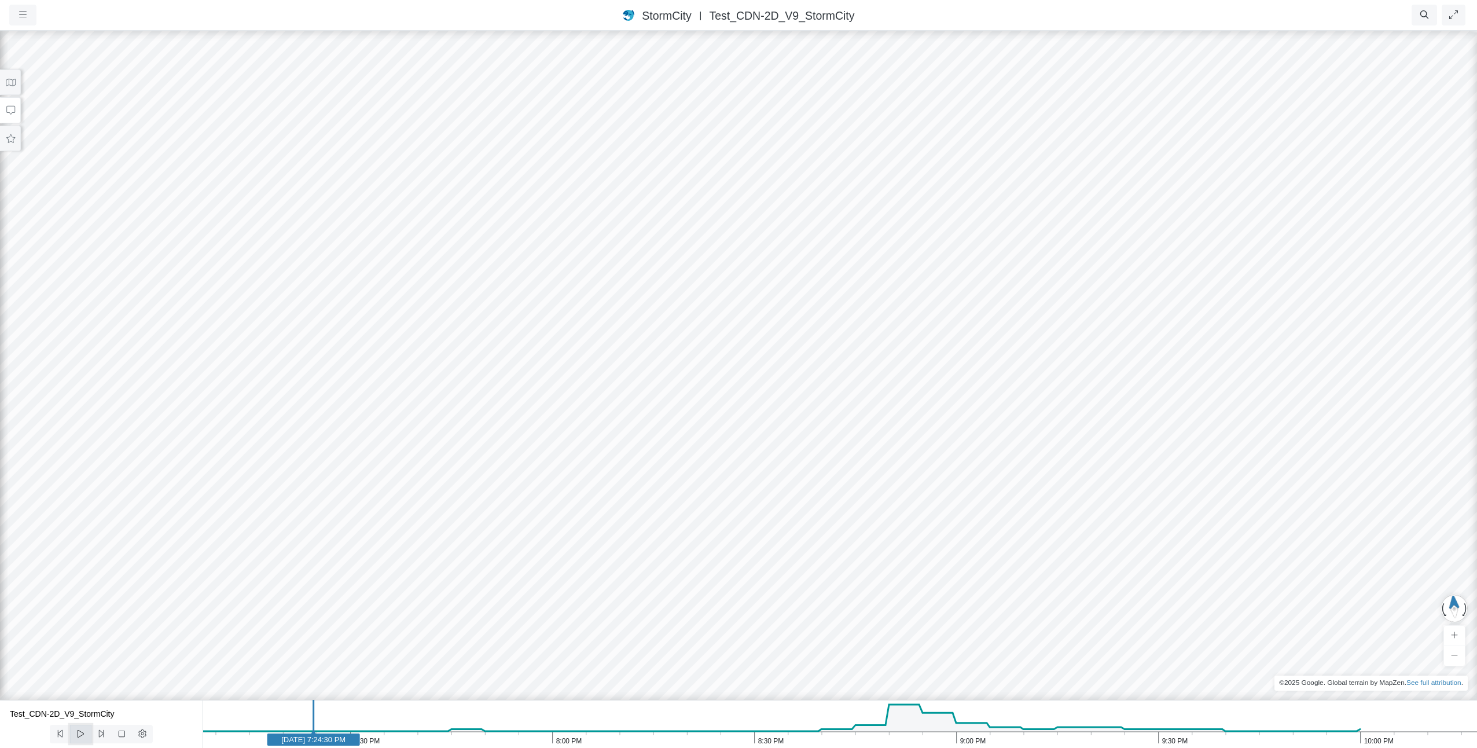
click at [75, 737] on button at bounding box center [80, 734] width 21 height 19
click at [85, 733] on icon at bounding box center [80, 733] width 11 height 9
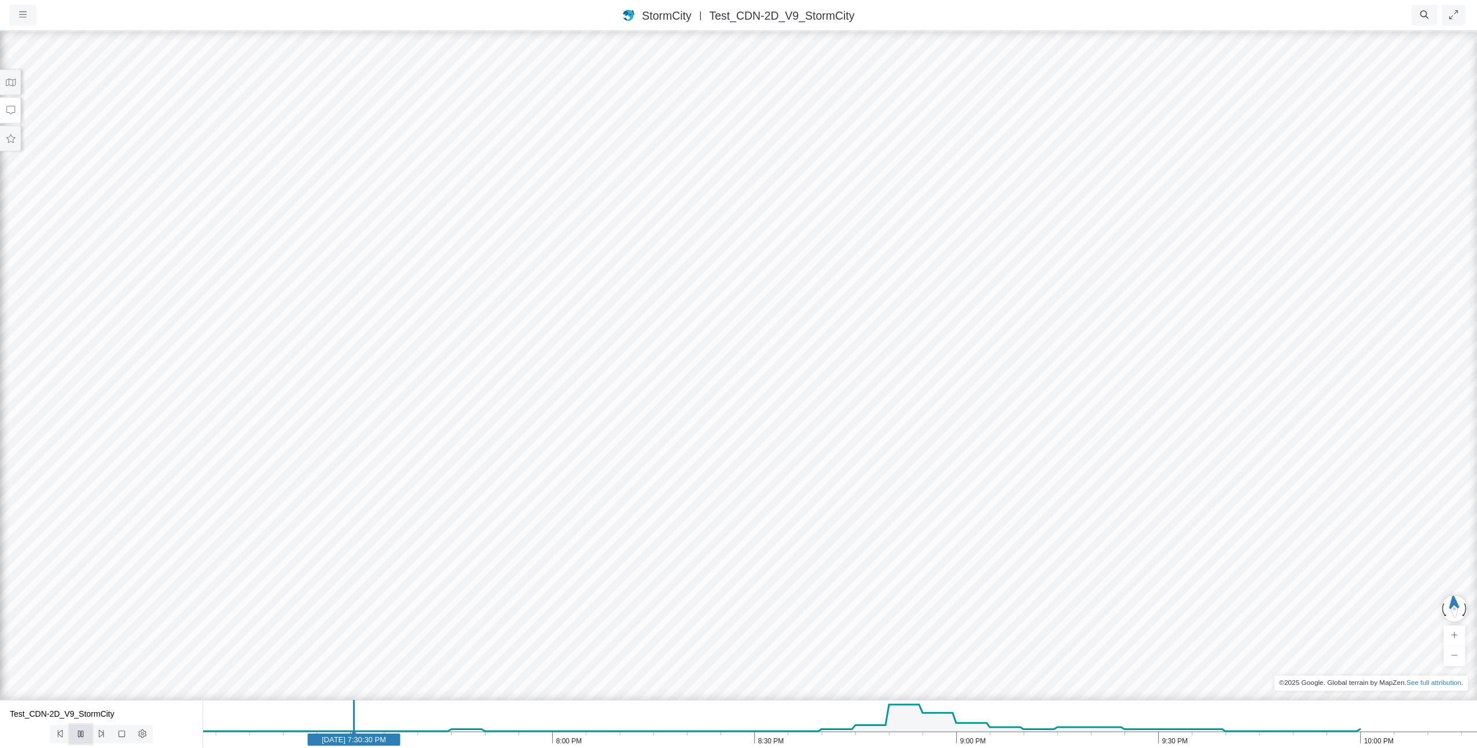
click at [85, 733] on icon at bounding box center [80, 733] width 11 height 9
click at [336, 730] on icon "10:00 PM 9:30 PM 9:00 PM 8:30 PM 8:00 PM 7:30 PM May 1, 2017 7:31:00 PM" at bounding box center [840, 724] width 1275 height 48
click at [104, 731] on icon at bounding box center [101, 733] width 11 height 9
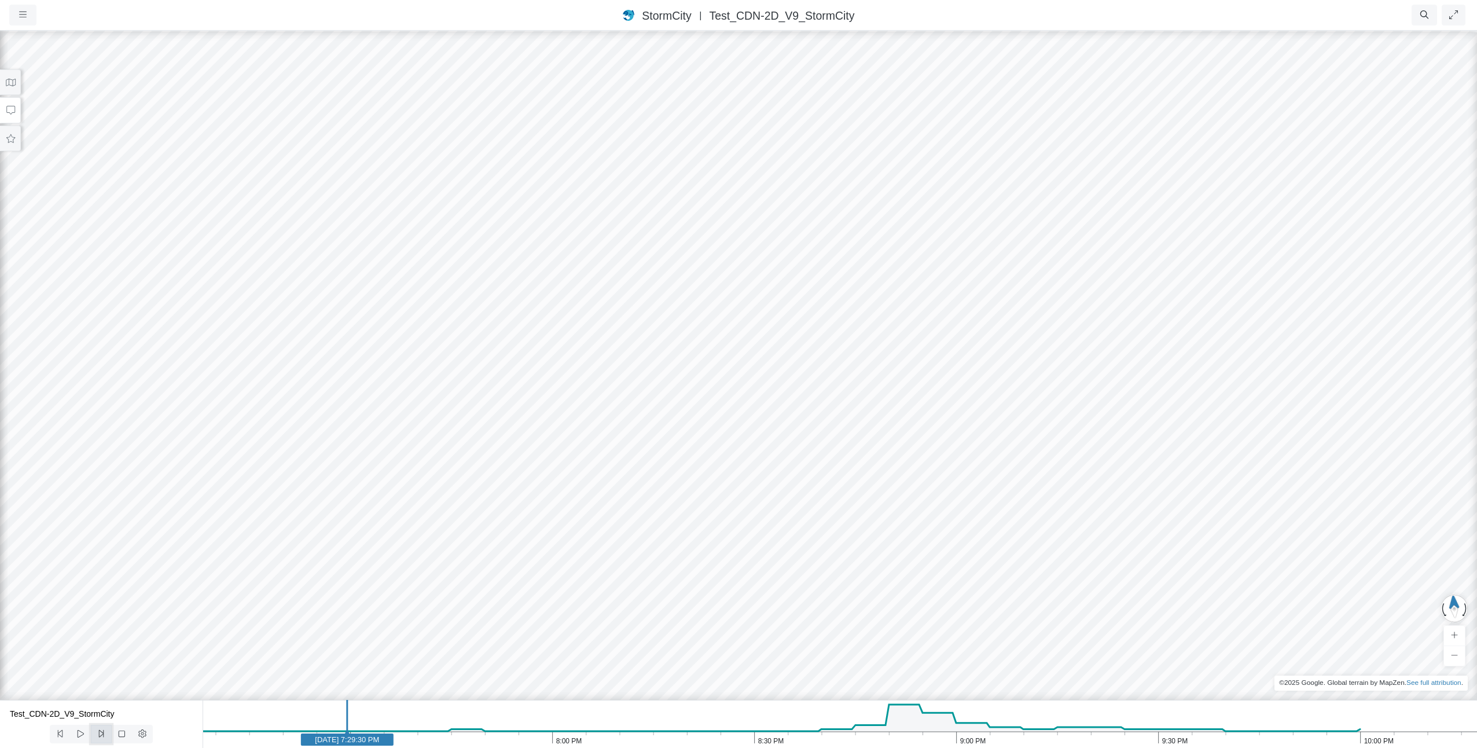
click at [96, 730] on icon at bounding box center [101, 733] width 11 height 9
click at [100, 731] on icon at bounding box center [101, 733] width 11 height 9
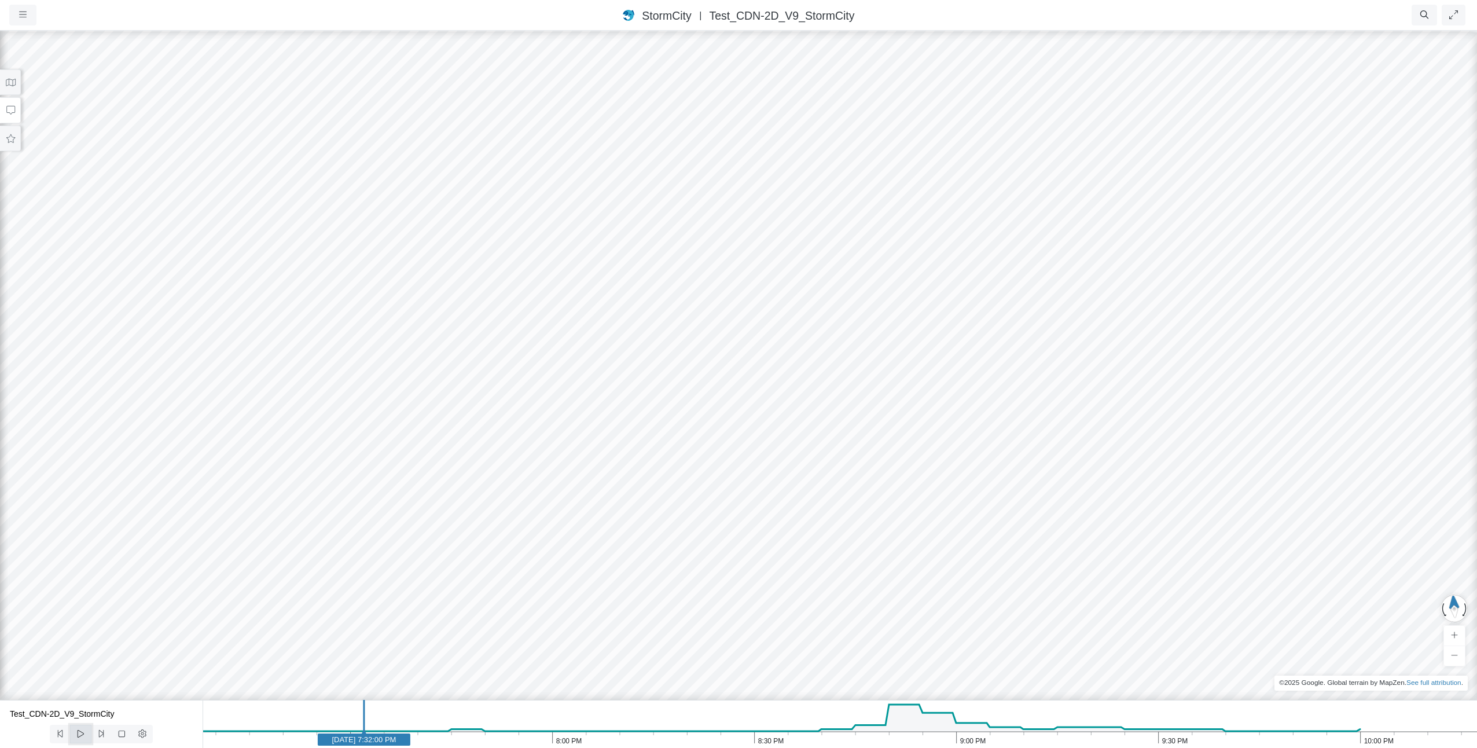
click at [83, 732] on icon at bounding box center [80, 733] width 11 height 9
click at [83, 736] on icon at bounding box center [80, 733] width 11 height 9
click at [100, 733] on icon at bounding box center [101, 733] width 11 height 9
click at [101, 735] on icon at bounding box center [101, 733] width 11 height 9
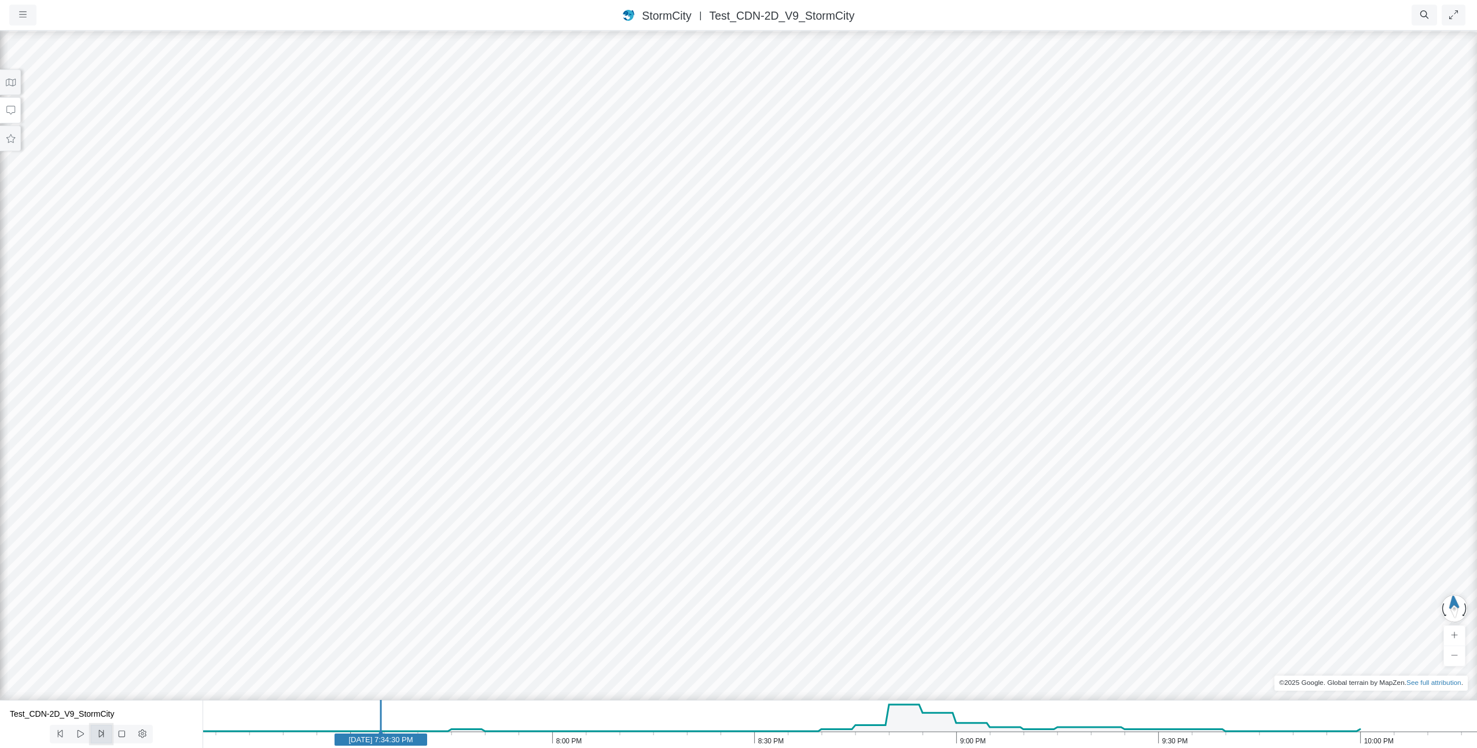
click at [101, 735] on icon at bounding box center [101, 733] width 11 height 9
click at [62, 734] on icon at bounding box center [60, 733] width 11 height 9
click at [98, 737] on icon at bounding box center [101, 733] width 11 height 9
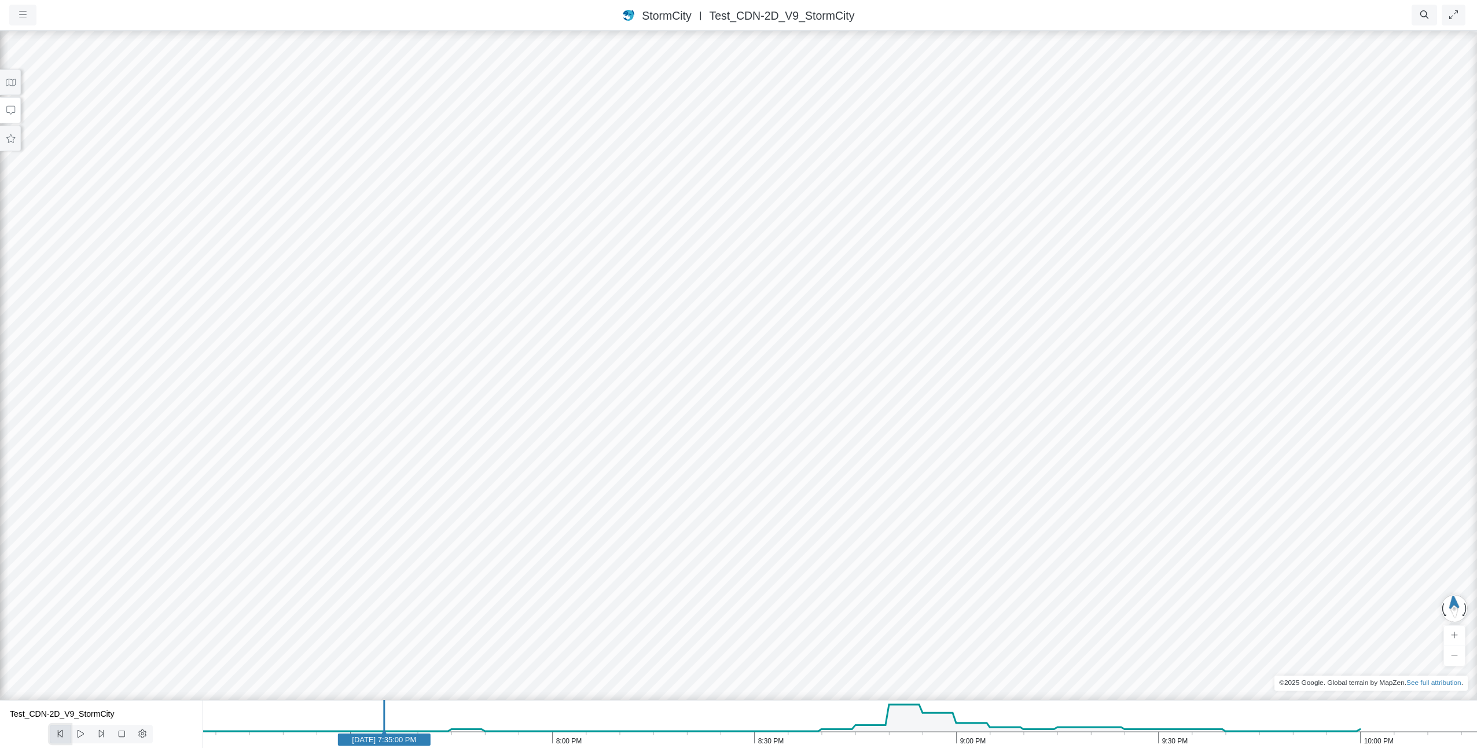
click at [63, 733] on icon at bounding box center [60, 733] width 11 height 9
click at [738, 265] on div at bounding box center [738, 389] width 1477 height 718
click at [100, 732] on icon at bounding box center [101, 733] width 11 height 9
click at [100, 732] on icon at bounding box center [101, 734] width 5 height 8
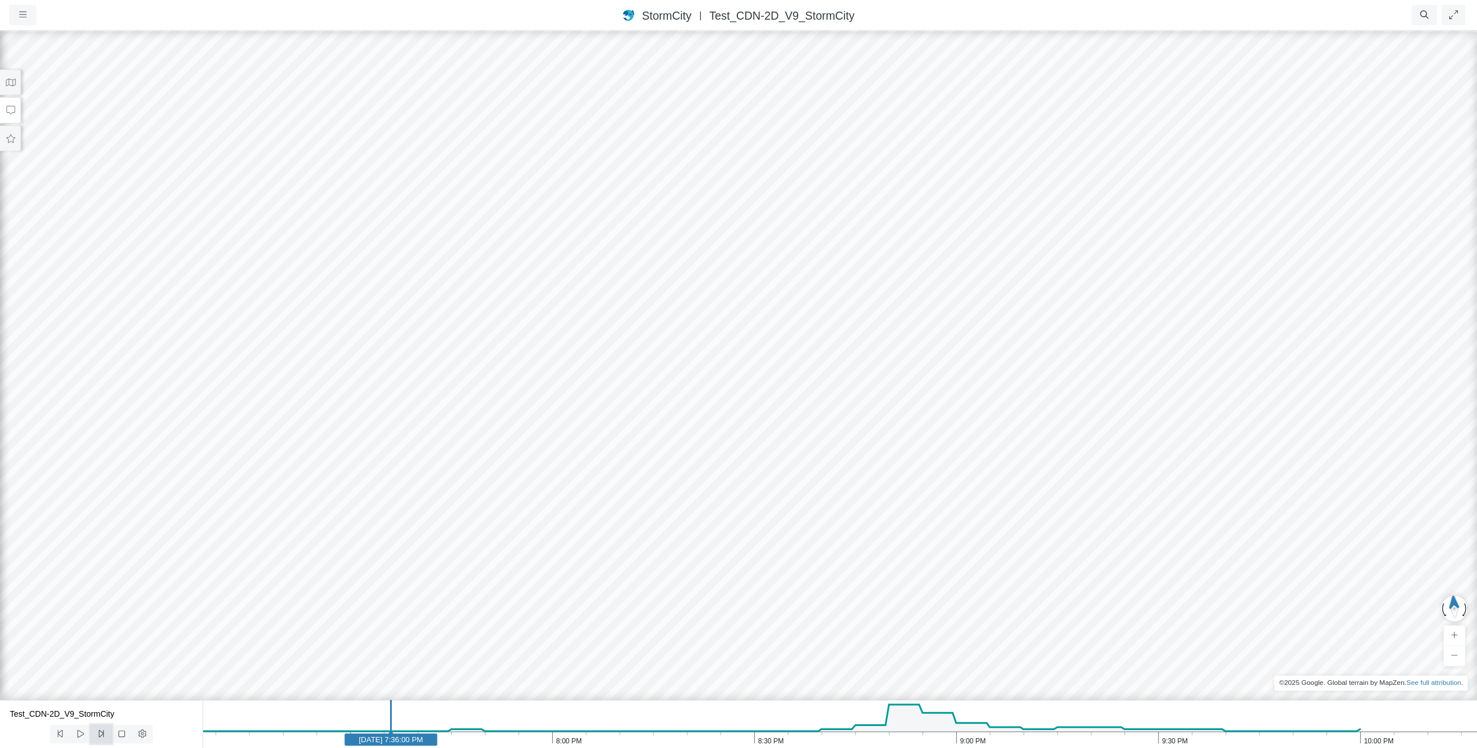
click at [100, 732] on icon at bounding box center [101, 734] width 5 height 8
click at [100, 735] on icon at bounding box center [101, 733] width 11 height 9
click at [101, 739] on button at bounding box center [101, 734] width 21 height 19
click at [103, 732] on icon at bounding box center [101, 734] width 5 height 8
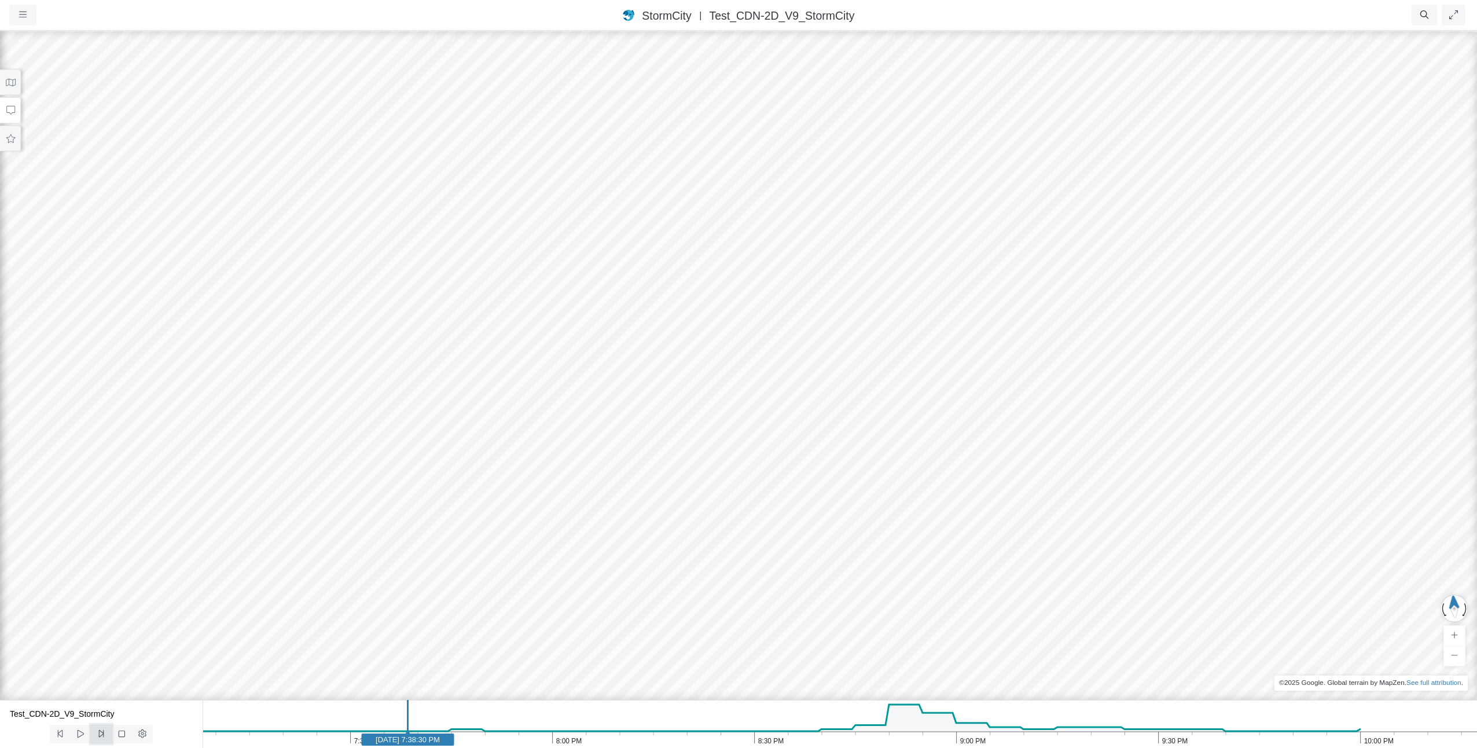
click at [100, 729] on button at bounding box center [101, 734] width 21 height 19
click at [101, 726] on button at bounding box center [101, 734] width 21 height 19
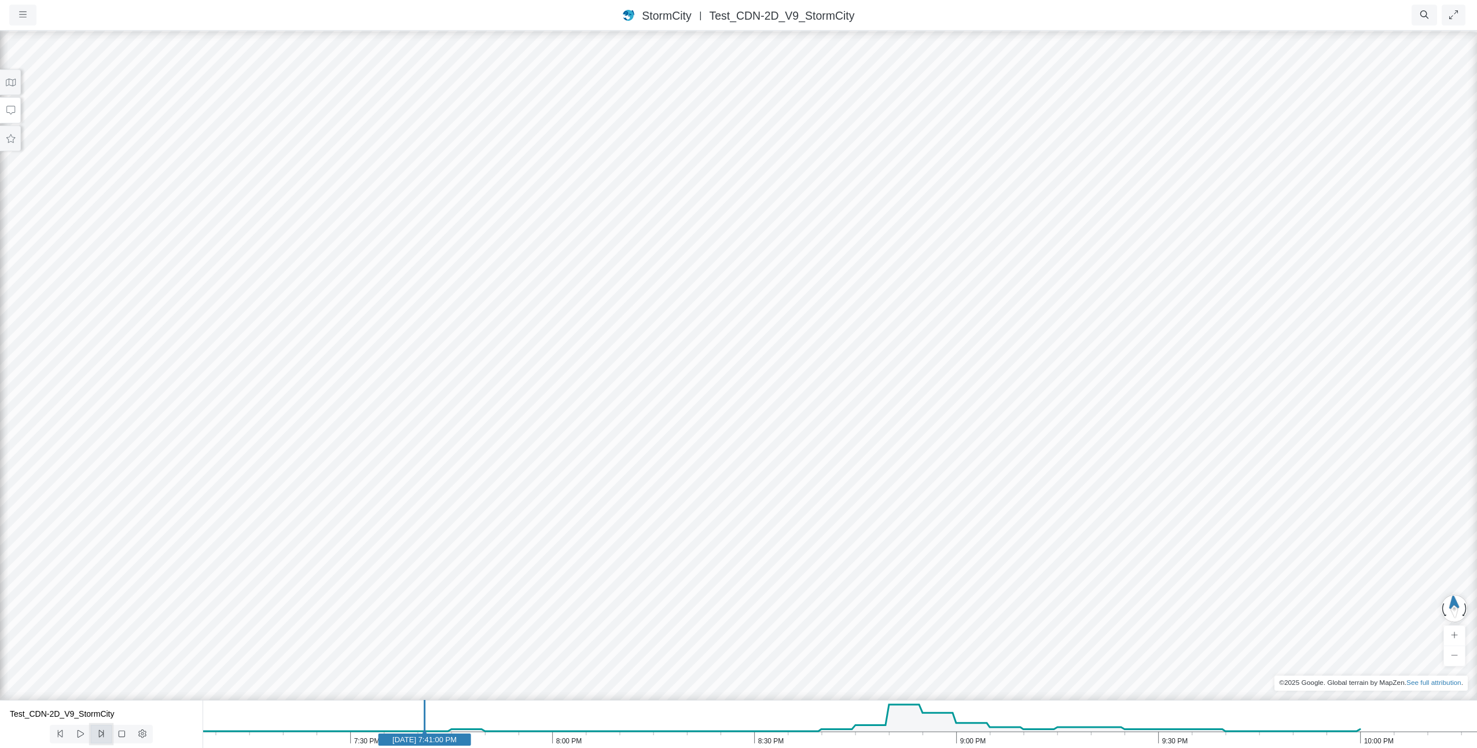
click at [102, 735] on icon at bounding box center [101, 733] width 11 height 9
drag, startPoint x: 1419, startPoint y: 57, endPoint x: 1034, endPoint y: 580, distance: 649.9
click at [1034, 580] on div at bounding box center [738, 389] width 1477 height 718
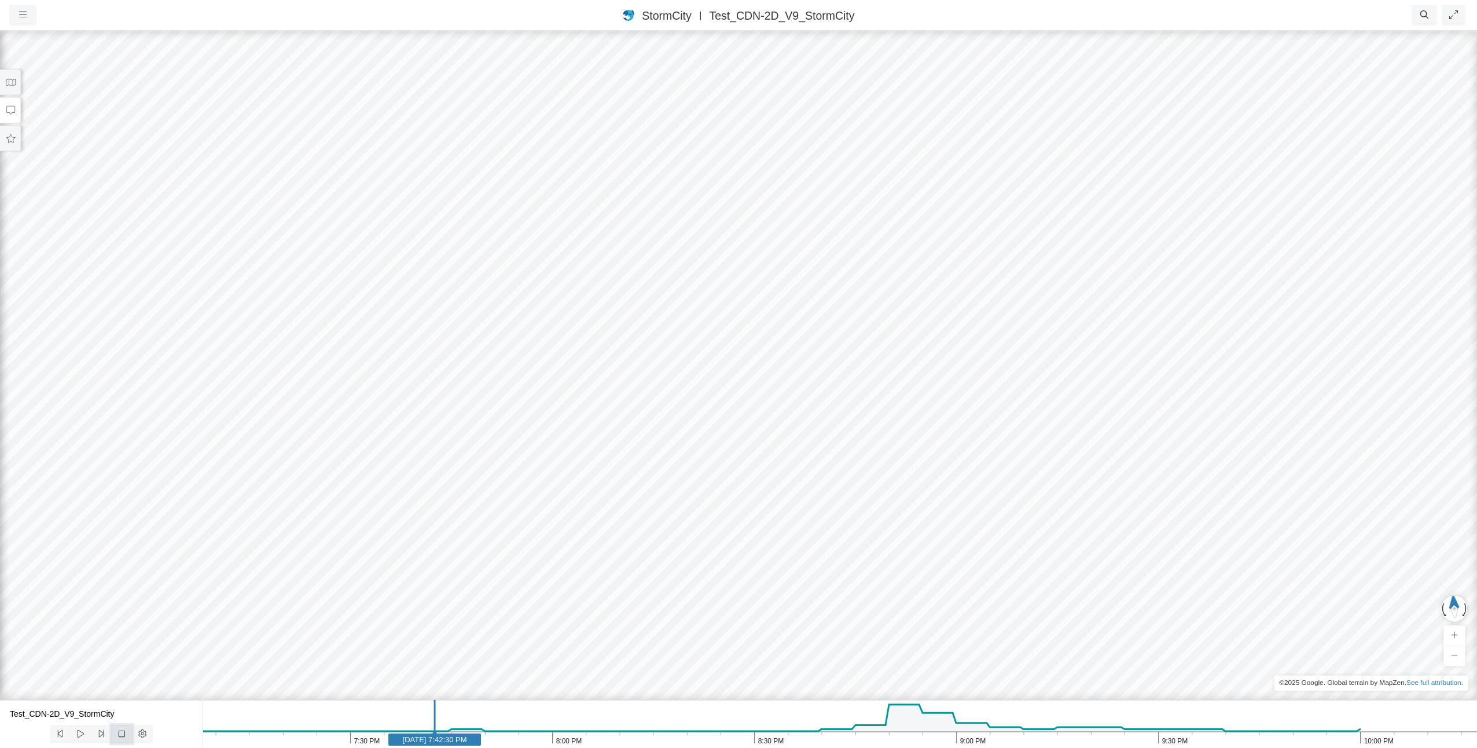
click at [117, 735] on icon at bounding box center [121, 733] width 11 height 9
drag, startPoint x: 1426, startPoint y: 93, endPoint x: 932, endPoint y: 418, distance: 591.3
click at [935, 418] on div at bounding box center [738, 389] width 1477 height 718
drag, startPoint x: 1189, startPoint y: 368, endPoint x: 1185, endPoint y: 174, distance: 193.9
click at [1185, 174] on div at bounding box center [738, 389] width 1477 height 718
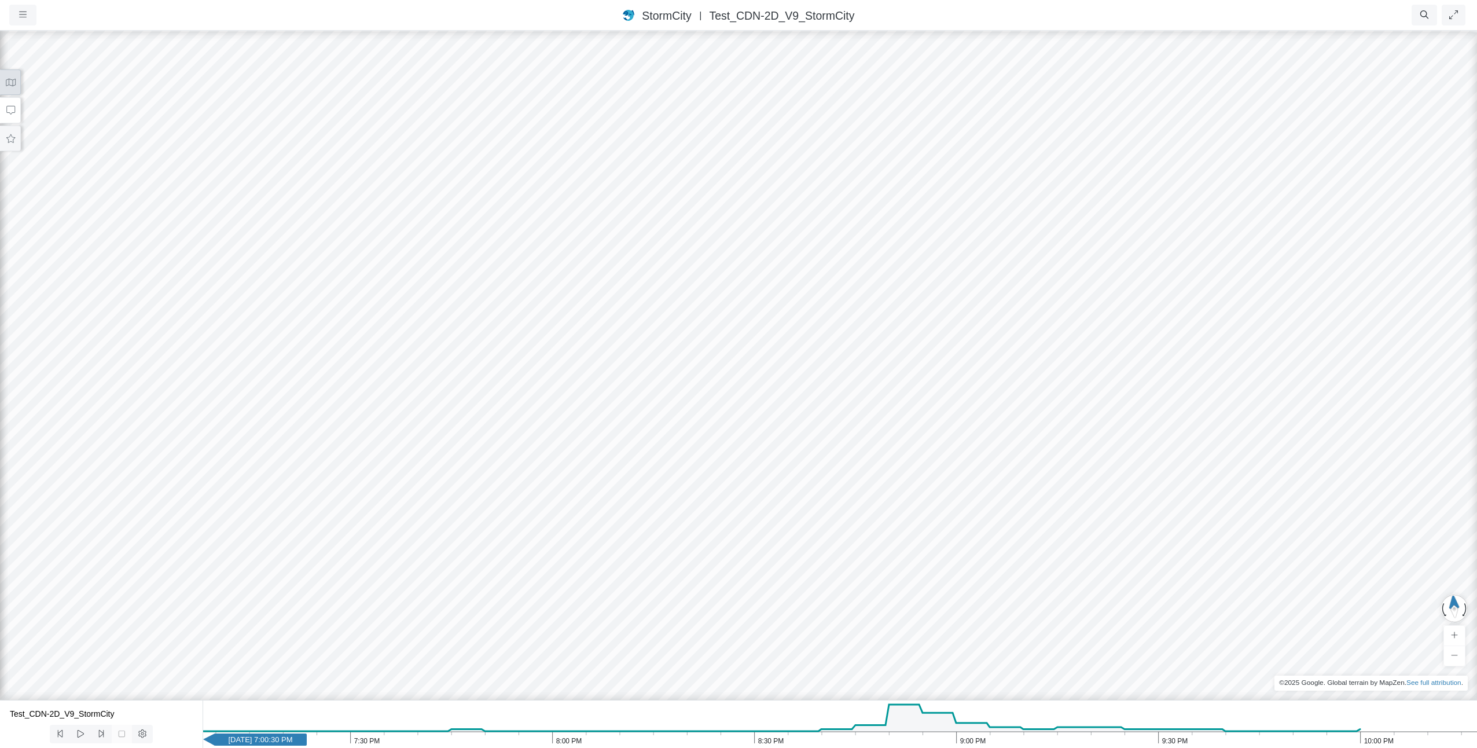
click at [8, 83] on icon at bounding box center [11, 83] width 10 height 8
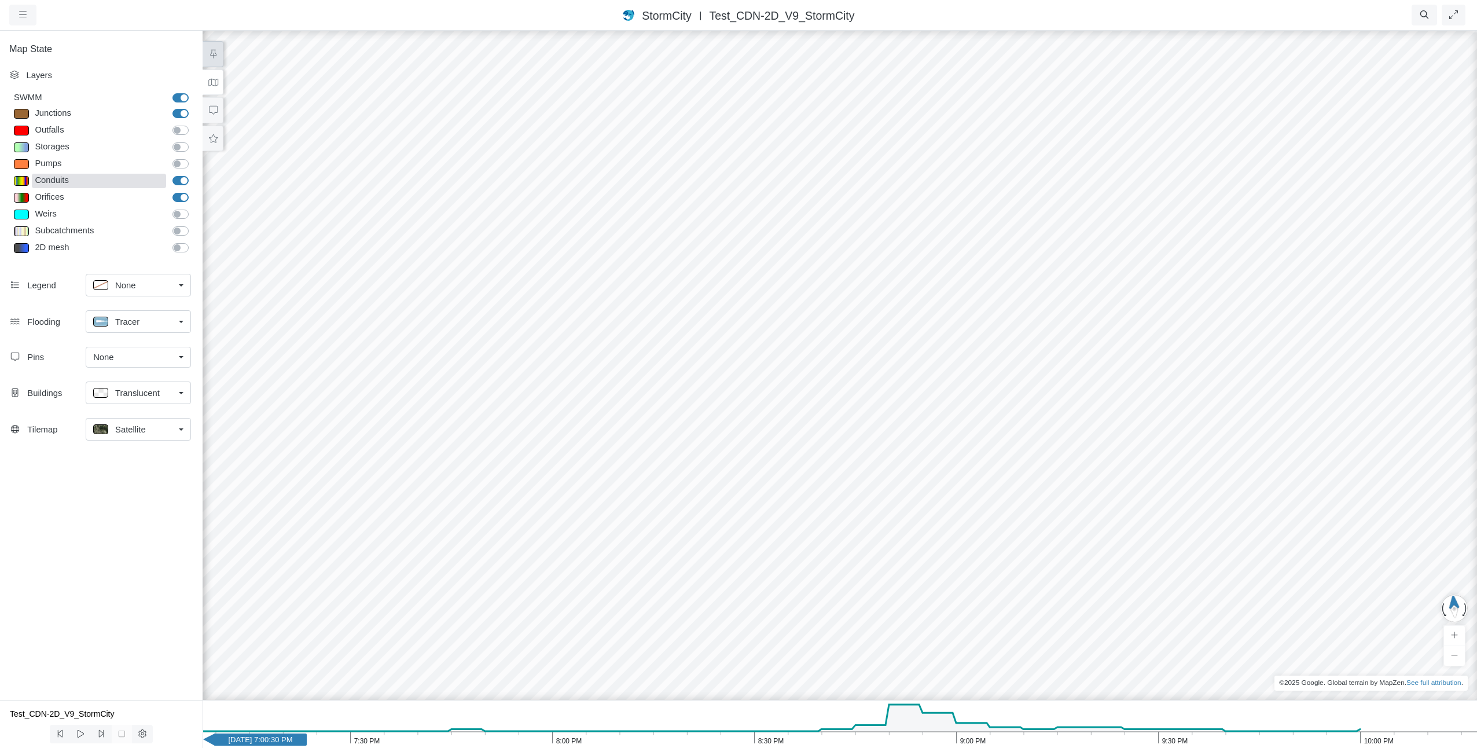
click at [74, 185] on div "Conduits" at bounding box center [99, 181] width 134 height 14
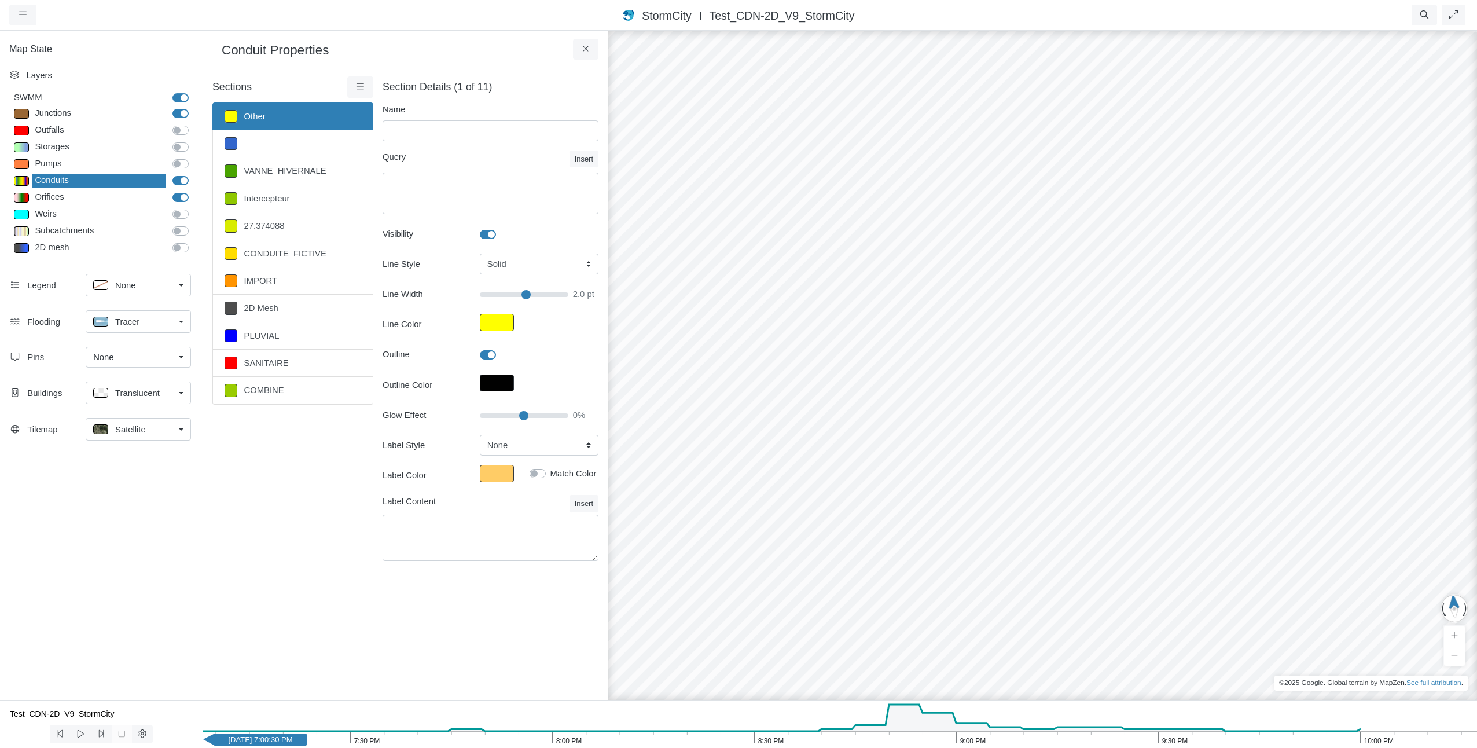
type input "Other"
checkbox input "true"
type input "2"
checkbox input "true"
type input "0"
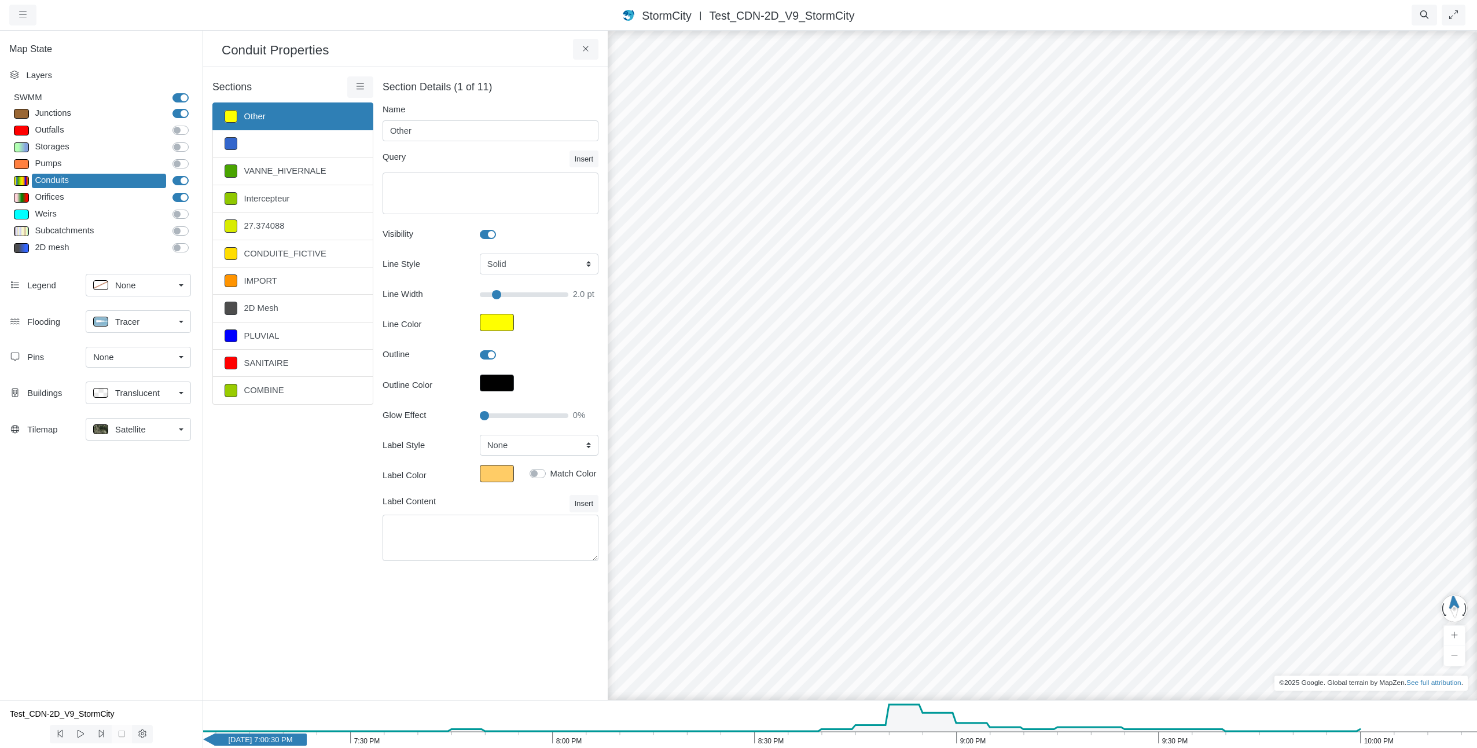
type input "2"
click at [57, 175] on div "Conduits" at bounding box center [99, 181] width 134 height 14
click at [270, 333] on link "PLUVIAL" at bounding box center [292, 335] width 161 height 27
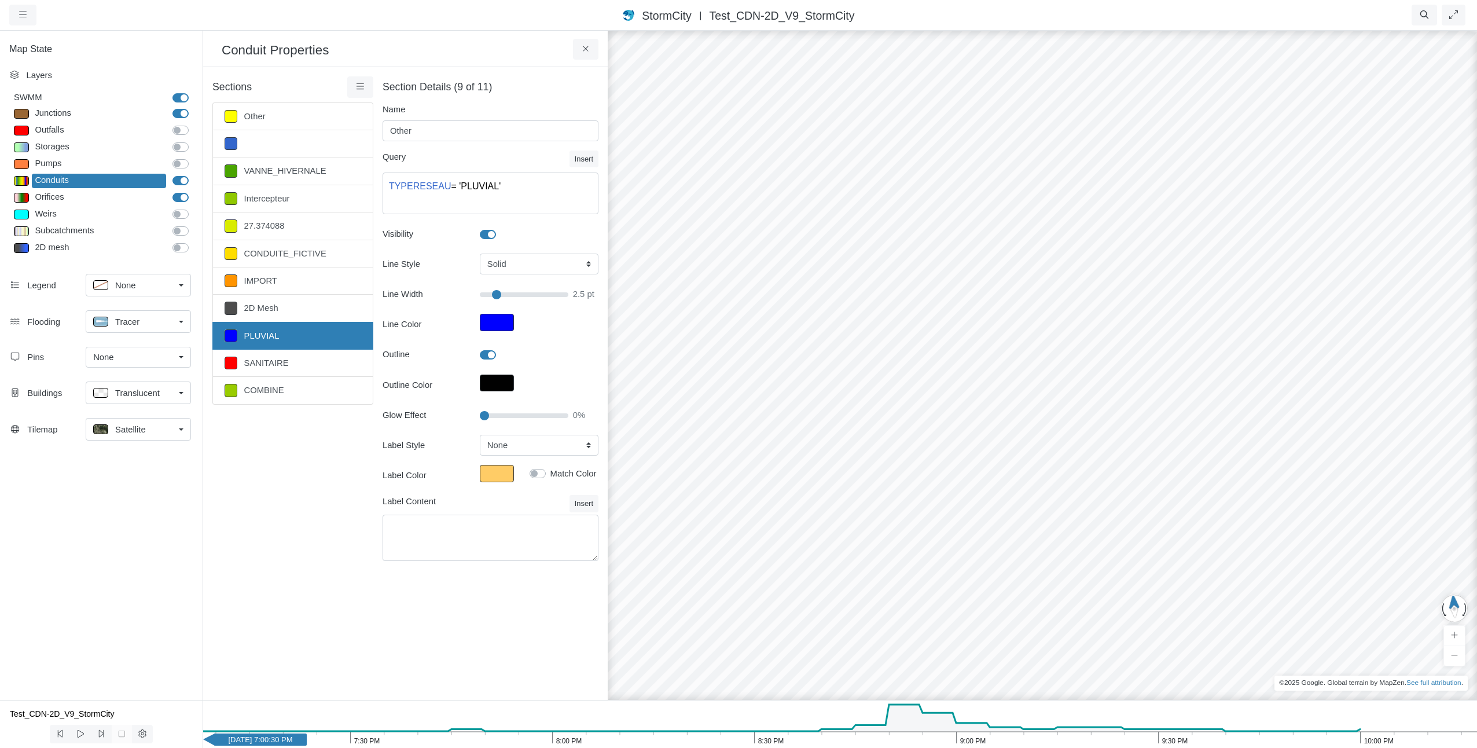
type input "PLUVIAL"
type textarea "TYPERESEAU = 'PLUVIAL'"
type input "2.5"
click at [501, 228] on label at bounding box center [501, 228] width 0 height 0
click at [489, 234] on input "Visibility" at bounding box center [484, 233] width 9 height 11
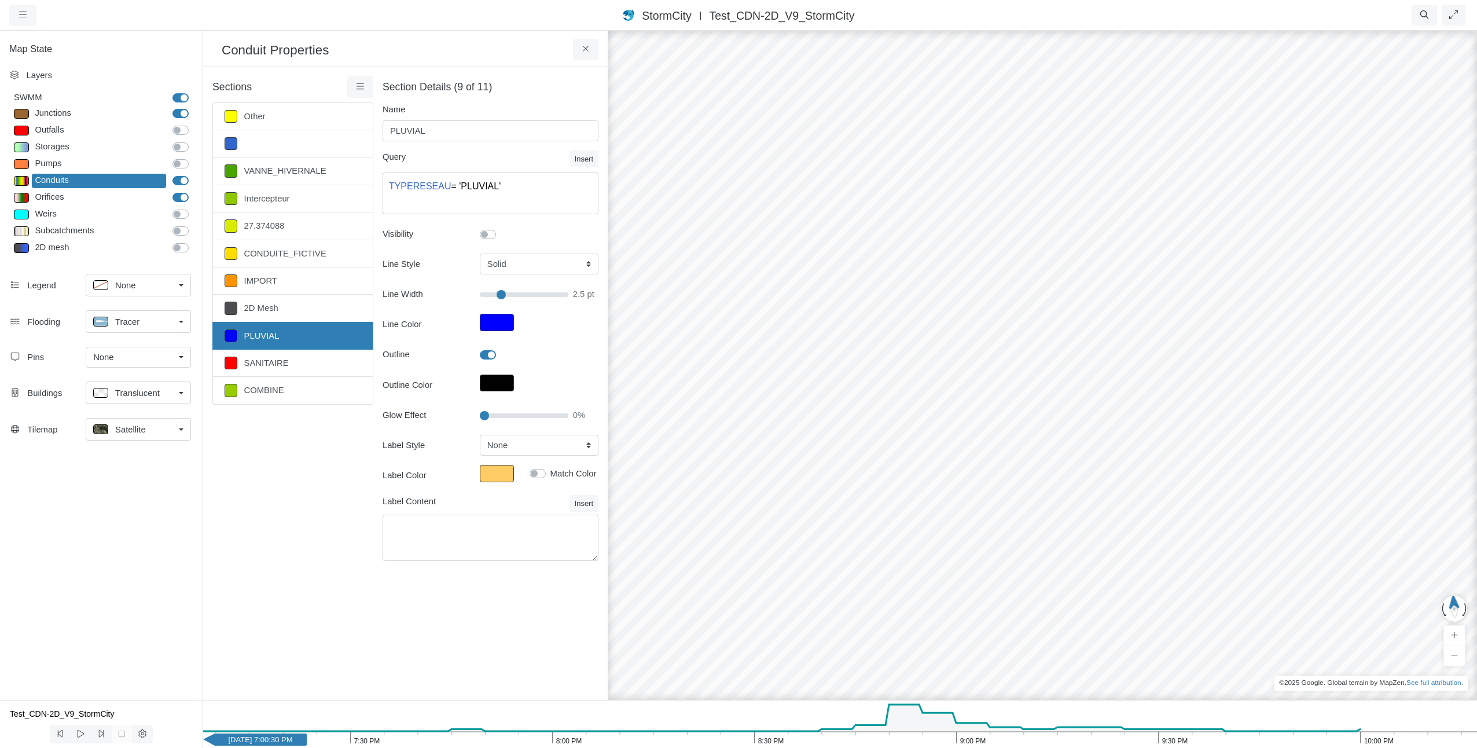
click at [501, 228] on label at bounding box center [501, 228] width 0 height 0
click at [489, 234] on input "Visibility" at bounding box center [484, 233] width 9 height 11
checkbox input "true"
click at [501, 320] on button "Line Color" at bounding box center [497, 322] width 34 height 17
type input "#0000ffff"
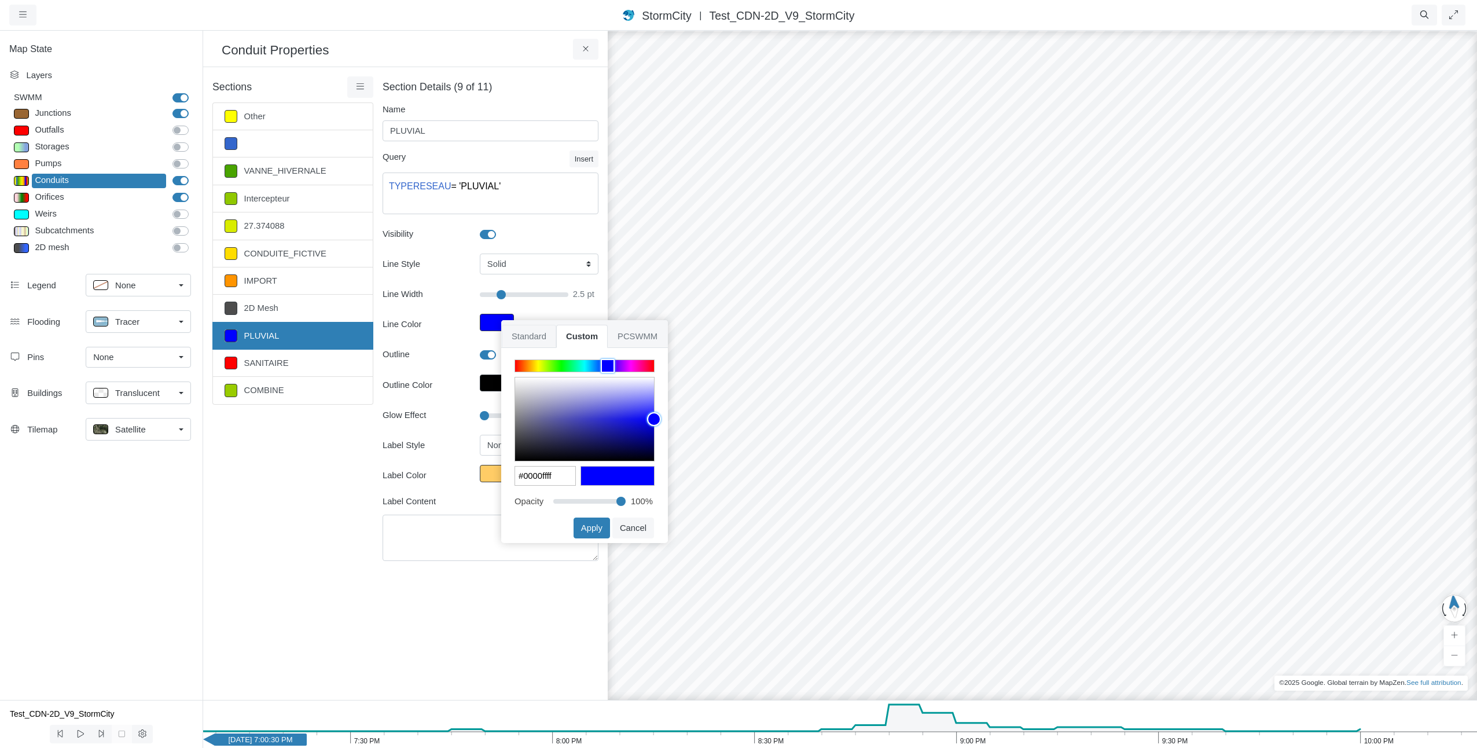
click at [537, 329] on span "Standard" at bounding box center [529, 336] width 54 height 23
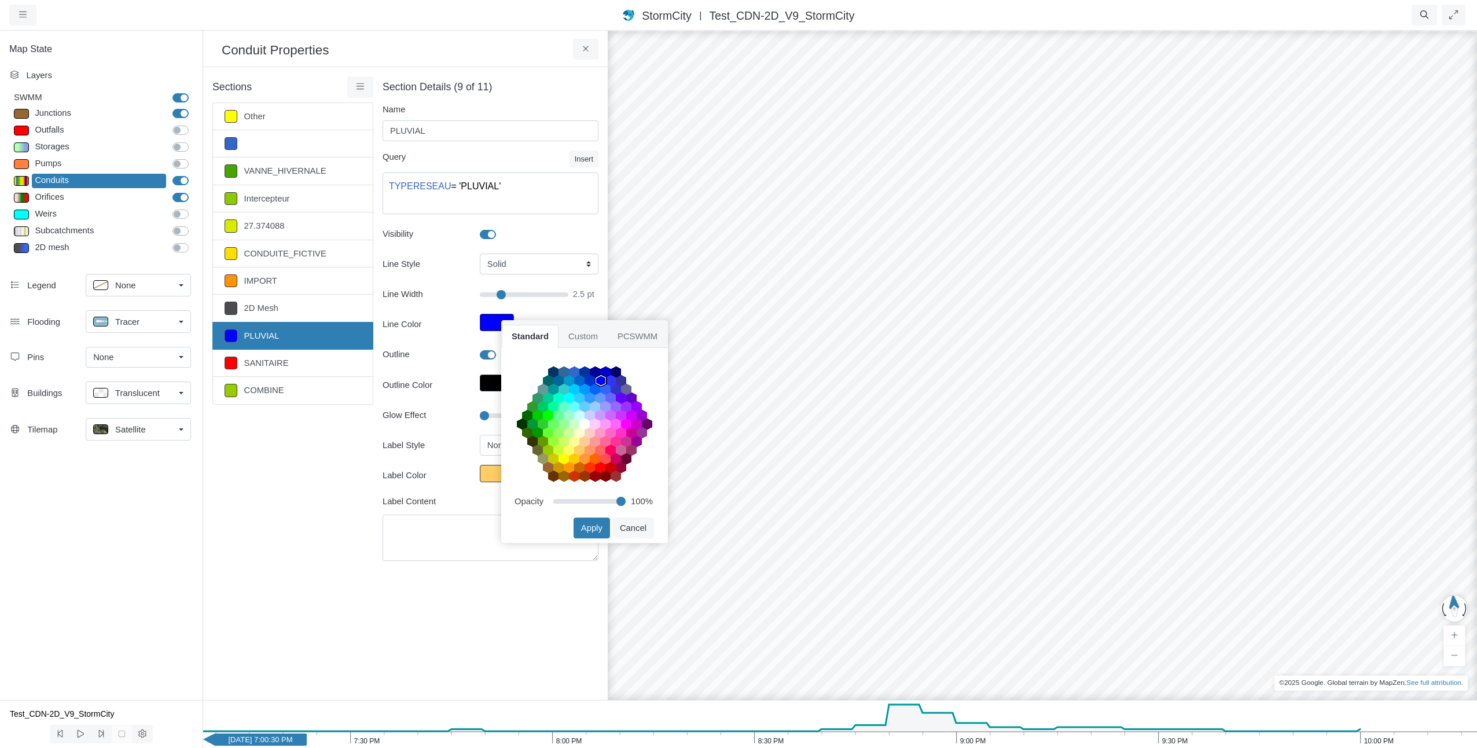
click at [538, 329] on span "Standard" at bounding box center [530, 336] width 57 height 23
click at [517, 494] on area at bounding box center [517, 494] width 0 height 0
click at [600, 524] on button "Apply" at bounding box center [592, 527] width 36 height 21
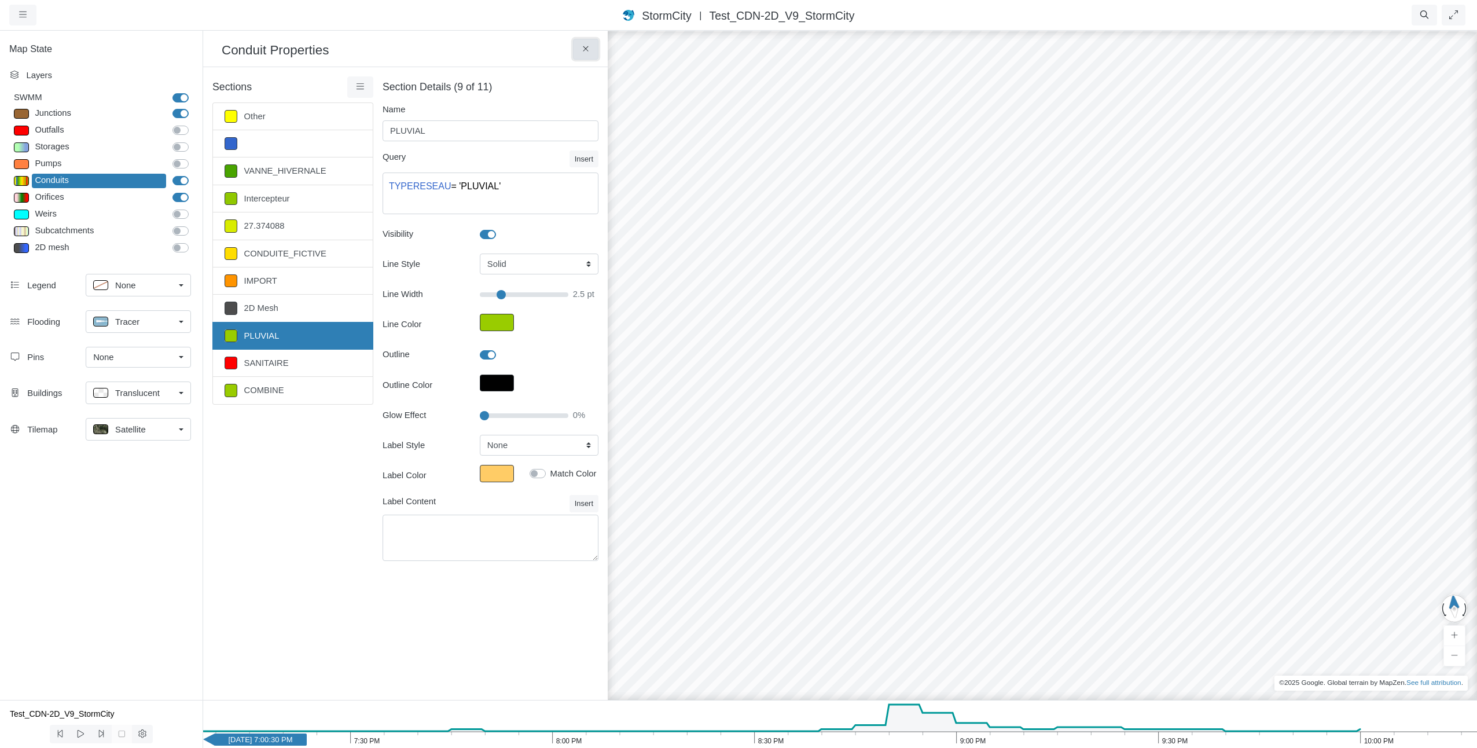
click at [581, 49] on icon at bounding box center [586, 49] width 11 height 9
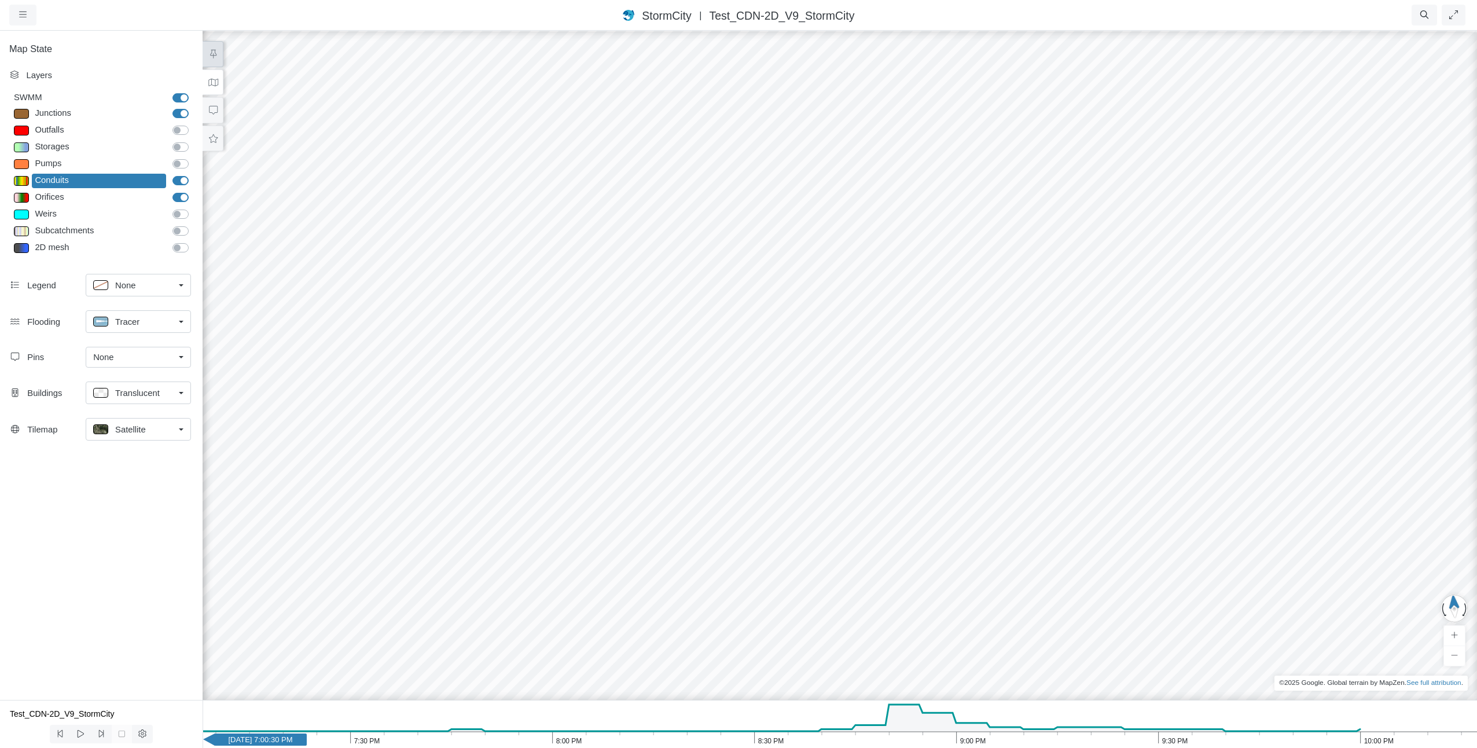
click at [216, 89] on button at bounding box center [213, 82] width 21 height 26
click at [211, 83] on icon at bounding box center [213, 83] width 10 height 8
click at [211, 45] on button at bounding box center [213, 54] width 21 height 26
click at [214, 53] on icon at bounding box center [213, 54] width 11 height 9
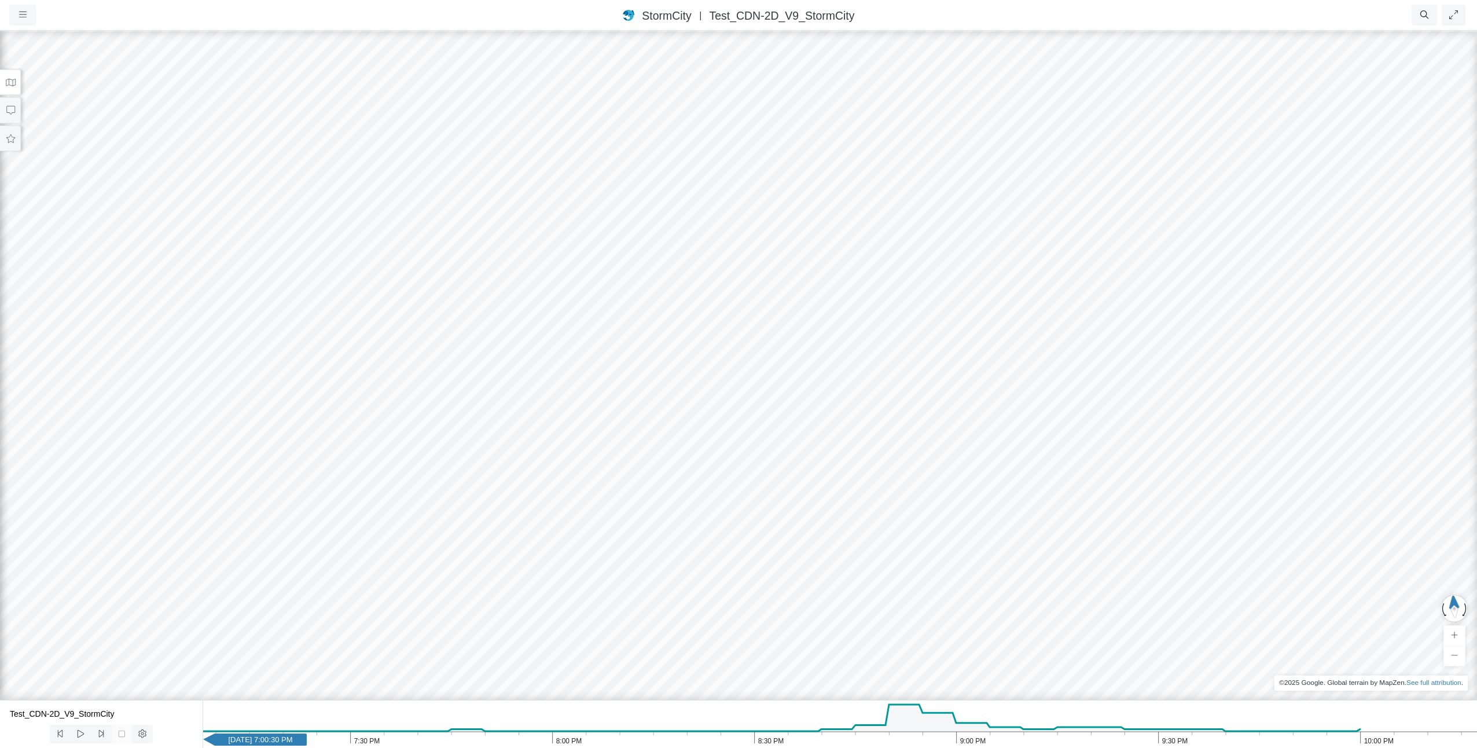
click at [892, 735] on icon "10:00 PM 9:30 PM 9:00 PM 8:30 PM 8:00 PM 7:30 PM May 1, 2017 7:00:30 PM" at bounding box center [840, 724] width 1275 height 48
click at [1050, 722] on icon "10:00 PM 9:30 PM 9:00 PM 8:30 PM 8:00 PM 7:30 PM May 1, 2017 8:50:30 PM" at bounding box center [840, 724] width 1275 height 48
click at [795, 724] on icon "10:00 PM 9:30 PM 9:00 PM 8:30 PM 8:00 PM 7:30 PM May 1, 2017 9:14:00 PM" at bounding box center [840, 724] width 1275 height 48
click at [708, 735] on icon "10:00 PM 9:30 PM 9:00 PM 8:30 PM 8:00 PM 7:30 PM May 1, 2017 8:36:00 PM" at bounding box center [840, 724] width 1275 height 48
click at [701, 730] on icon "10:00 PM 9:30 PM 9:00 PM 8:30 PM 8:00 PM 7:30 PM May 1, 2017 8:23:00 PM" at bounding box center [840, 724] width 1275 height 48
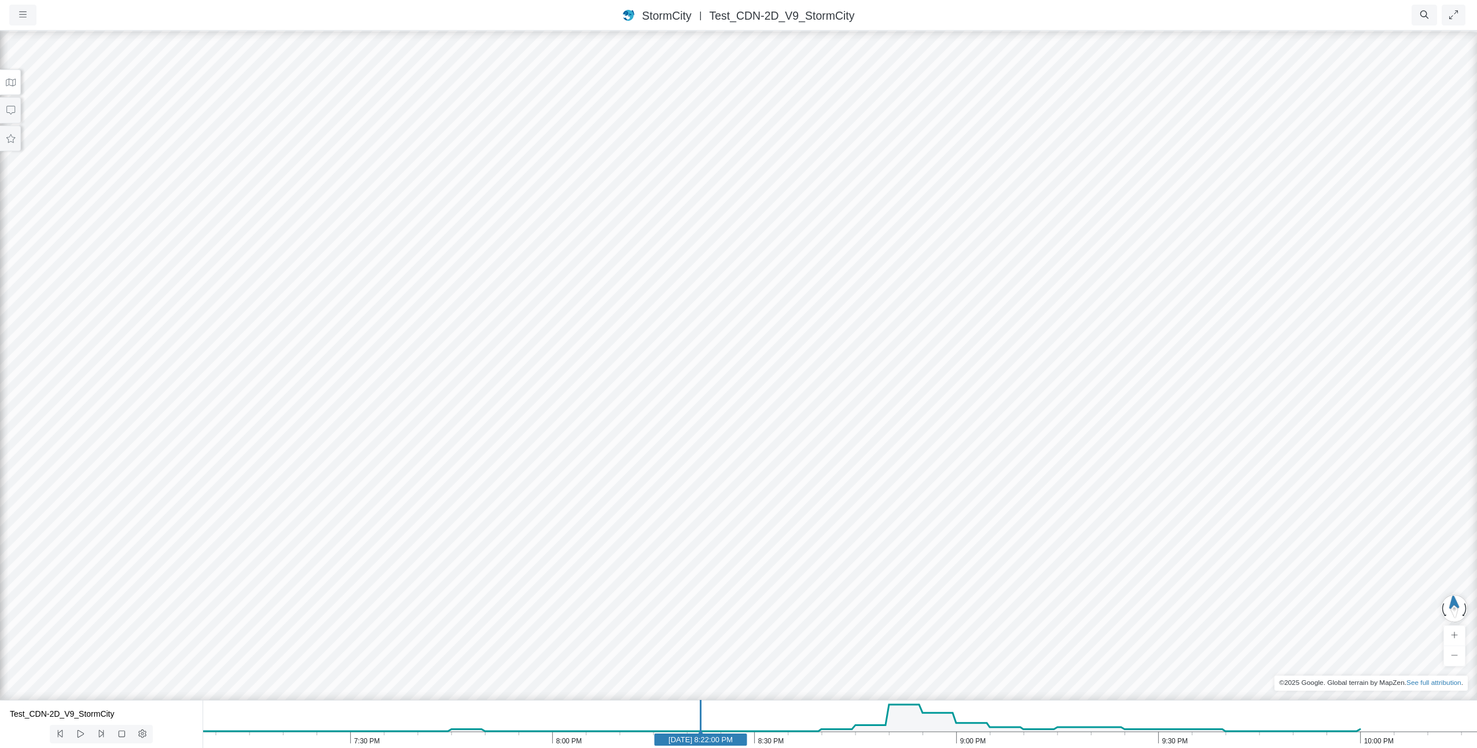
click at [280, 730] on icon "10:00 PM 9:30 PM 9:00 PM 8:30 PM 8:00 PM 7:30 PM May 1, 2017 8:22:00 PM" at bounding box center [840, 724] width 1275 height 48
drag, startPoint x: 674, startPoint y: 465, endPoint x: 615, endPoint y: 476, distance: 60.1
click at [615, 476] on div at bounding box center [738, 389] width 1477 height 718
drag, startPoint x: 472, startPoint y: 249, endPoint x: 531, endPoint y: 338, distance: 106.9
click at [531, 338] on div at bounding box center [738, 389] width 1477 height 718
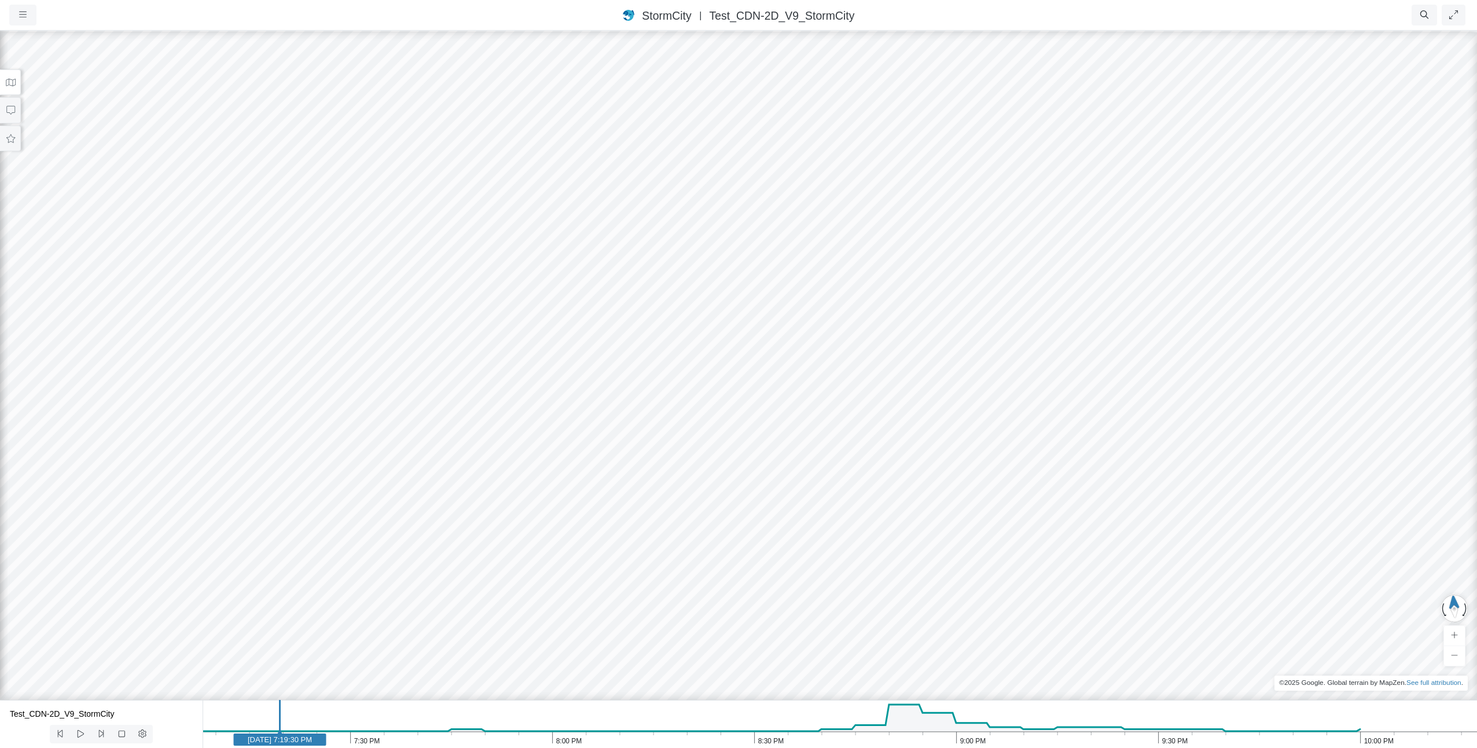
click at [618, 720] on icon "10:00 PM 9:30 PM 9:00 PM 8:30 PM 8:00 PM 7:30 PM May 1, 2017 7:19:30 PM" at bounding box center [840, 724] width 1275 height 48
click at [517, 725] on icon "10:00 PM 9:30 PM 9:00 PM 8:30 PM 8:00 PM 7:30 PM May 1, 2017 8:10:00 PM" at bounding box center [840, 724] width 1275 height 48
click at [426, 727] on icon "10:00 PM 9:30 PM 9:00 PM 8:30 PM 8:00 PM 7:30 PM May 1, 2017 7:55:00 PM" at bounding box center [840, 724] width 1275 height 48
click at [326, 722] on icon "10:00 PM 9:30 PM 9:00 PM 8:30 PM 8:00 PM 7:30 PM May 1, 2017 7:41:30 PM" at bounding box center [840, 724] width 1275 height 48
click at [381, 728] on icon "10:00 PM 9:30 PM 9:00 PM 8:30 PM 8:00 PM 7:30 PM May 1, 2017 7:26:30 PM" at bounding box center [840, 724] width 1275 height 48
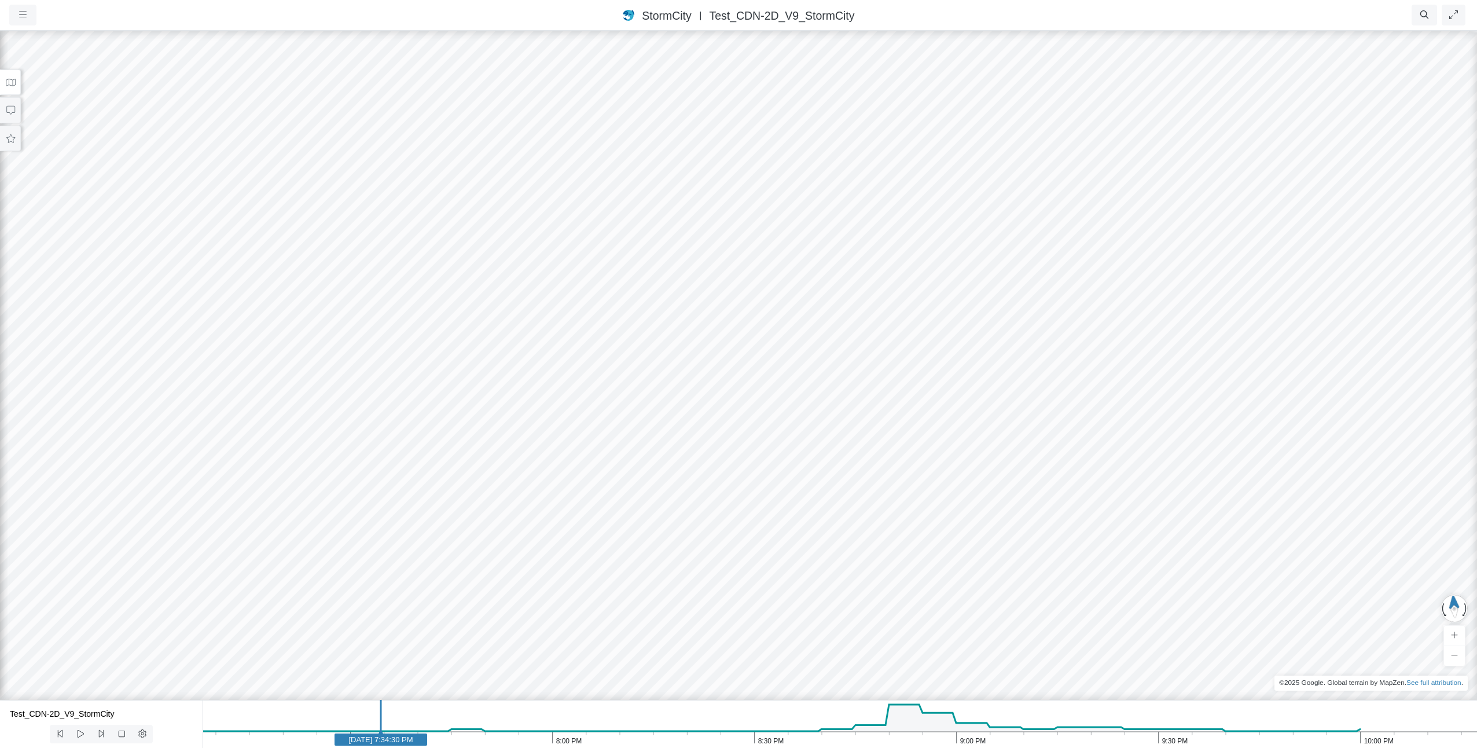
click at [354, 727] on icon "10:00 PM 9:30 PM 9:00 PM 8:30 PM 8:00 PM 7:30 PM May 1, 2017 7:34:30 PM" at bounding box center [840, 724] width 1275 height 48
click at [303, 725] on icon "10:00 PM 9:30 PM 9:00 PM 8:30 PM 8:00 PM 7:30 PM May 1, 2017 7:30:30 PM" at bounding box center [840, 724] width 1275 height 48
click at [97, 735] on icon at bounding box center [101, 733] width 11 height 9
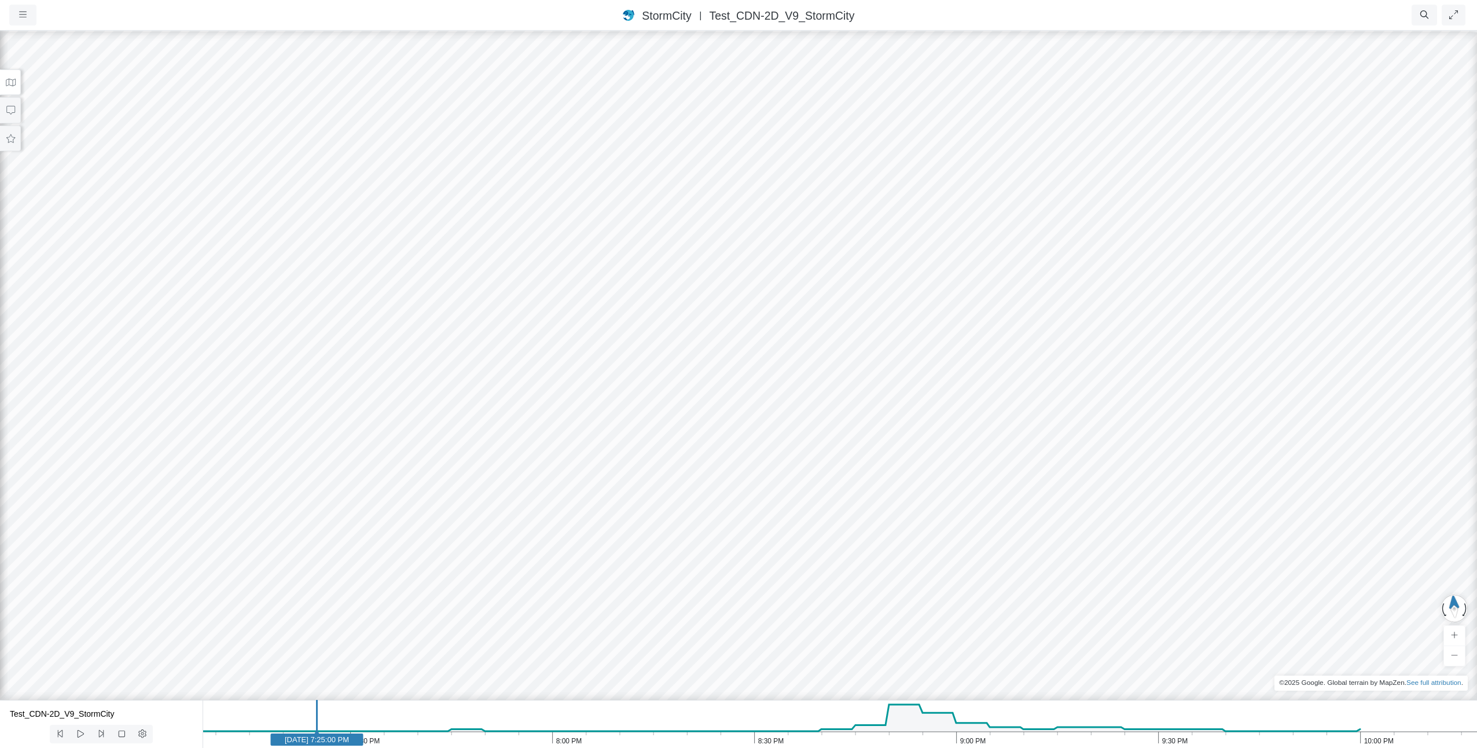
click at [97, 735] on icon at bounding box center [101, 733] width 11 height 9
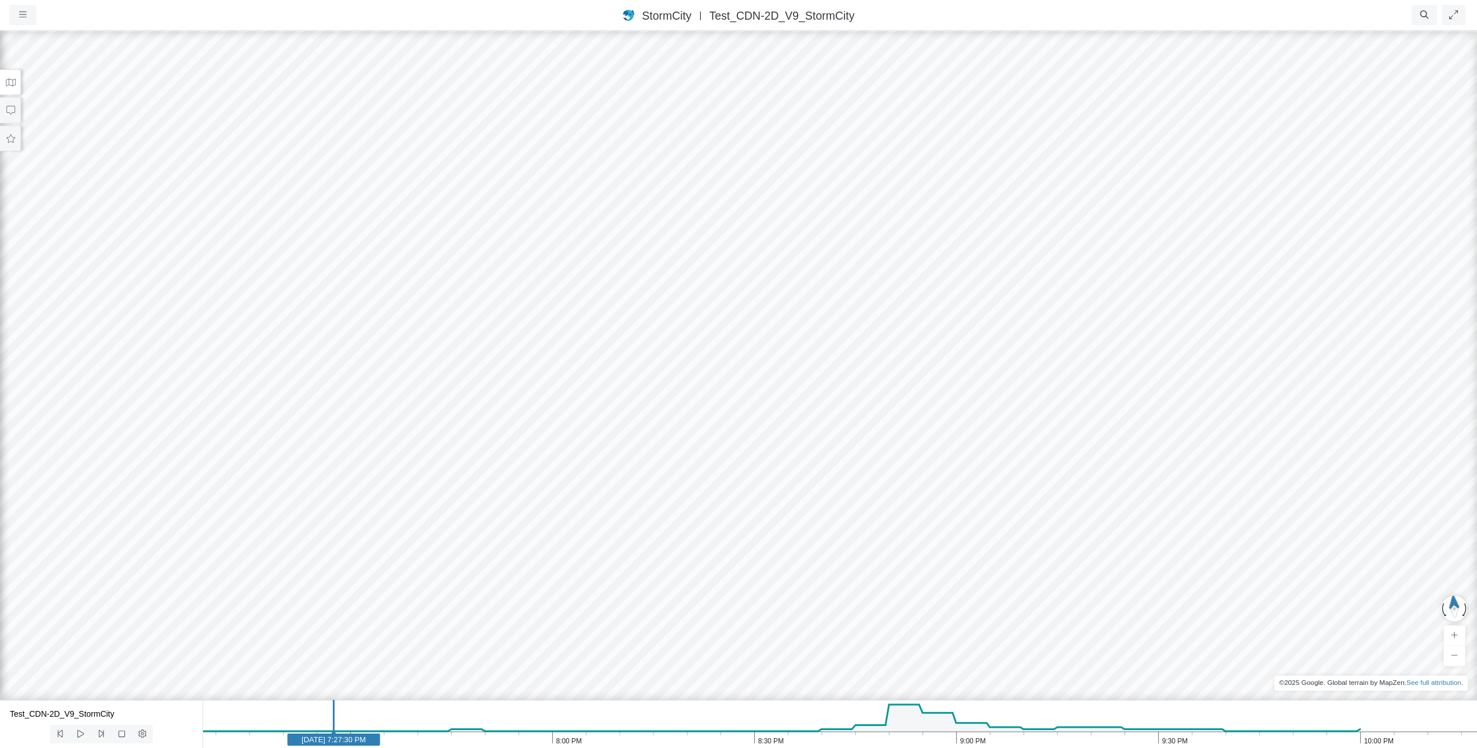
click at [97, 735] on icon at bounding box center [101, 733] width 11 height 9
click at [104, 734] on icon at bounding box center [101, 733] width 11 height 9
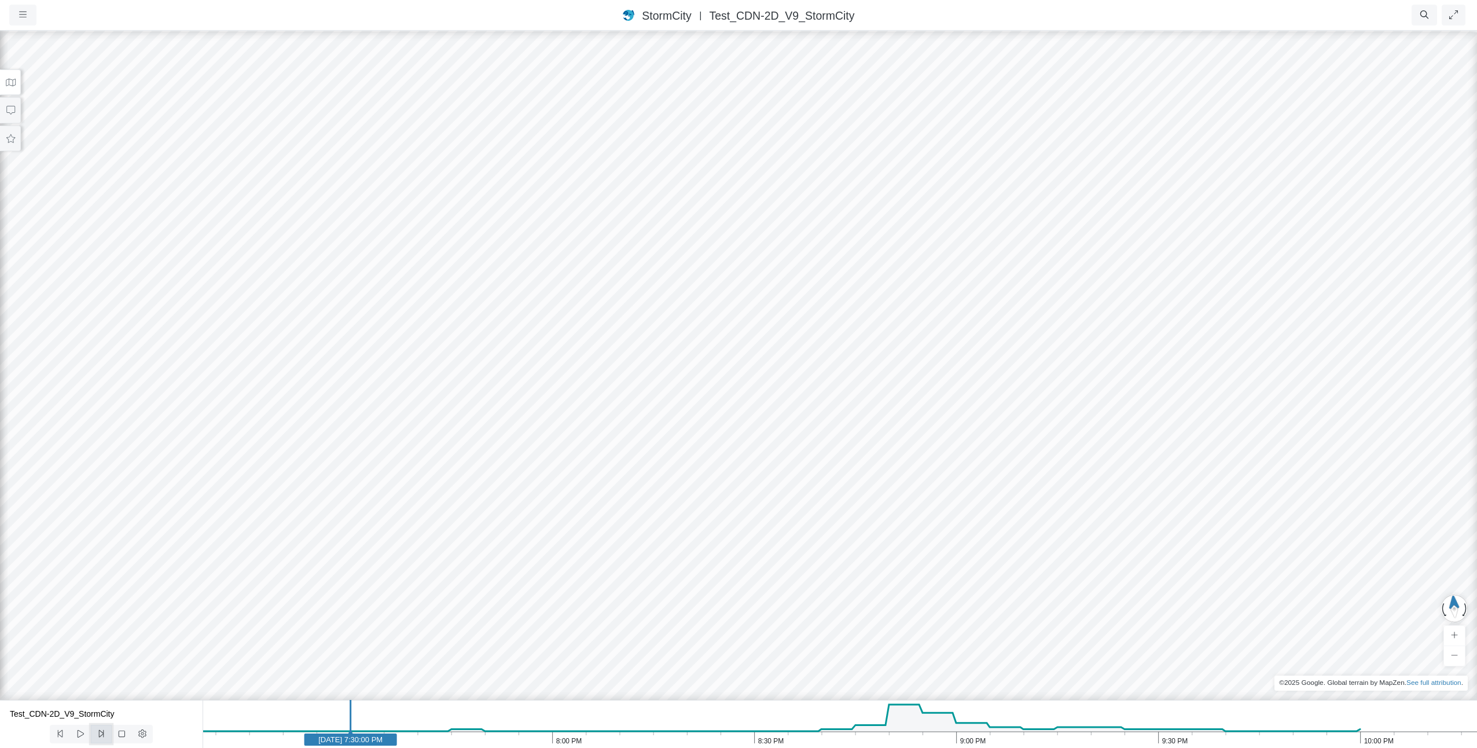
click at [104, 734] on icon at bounding box center [101, 733] width 11 height 9
click at [99, 732] on icon at bounding box center [101, 734] width 5 height 8
click at [67, 736] on button at bounding box center [60, 734] width 21 height 19
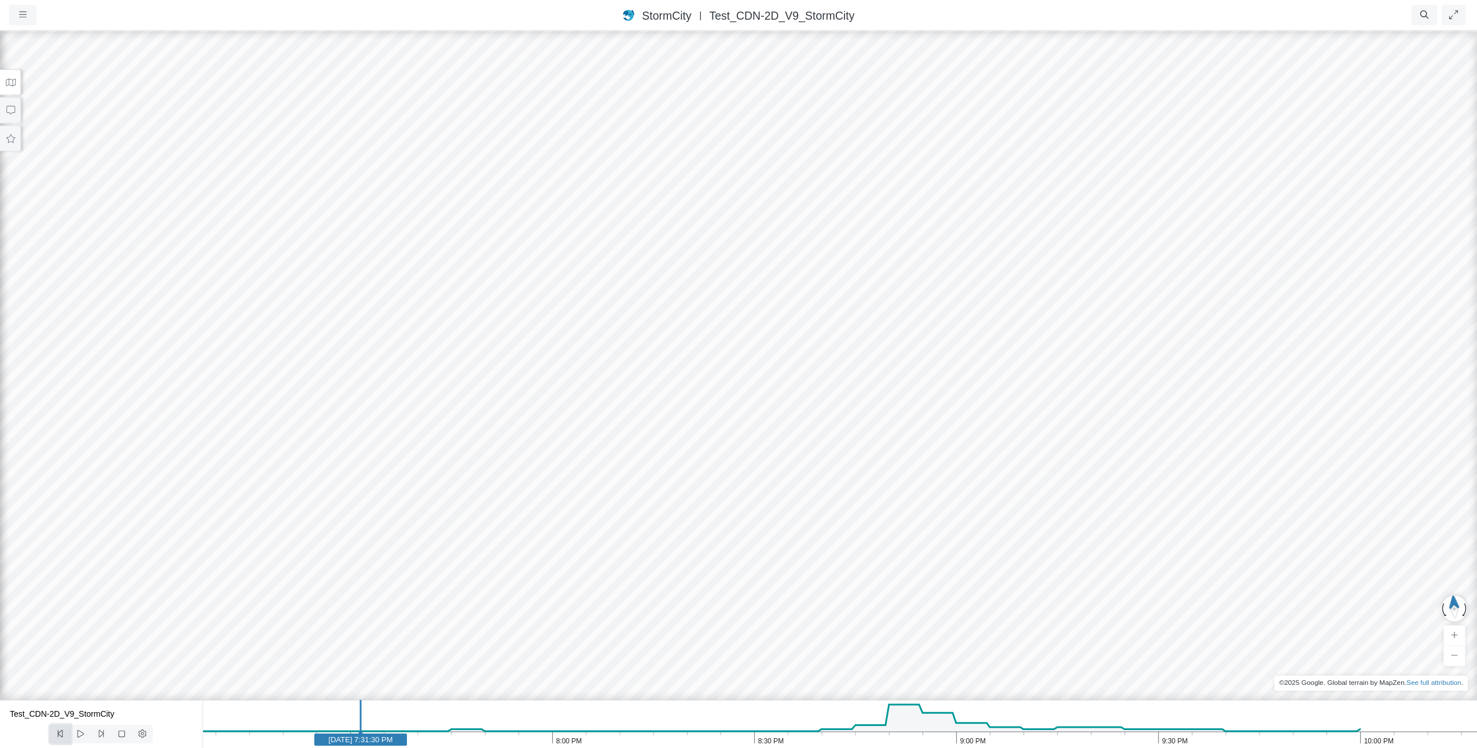
click at [60, 736] on icon at bounding box center [60, 733] width 11 height 9
click at [93, 733] on button at bounding box center [101, 734] width 21 height 19
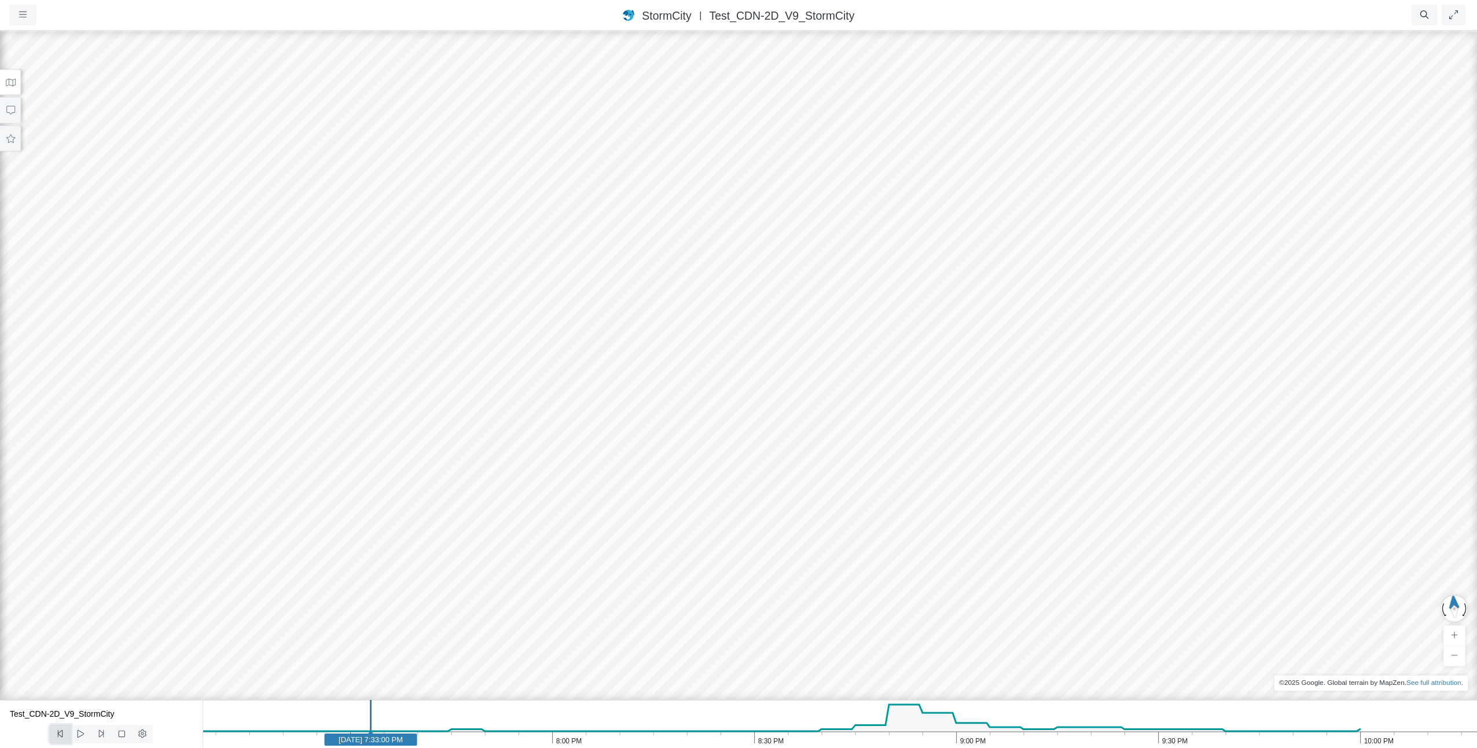
click at [56, 733] on icon at bounding box center [60, 733] width 11 height 9
click at [100, 732] on icon at bounding box center [101, 733] width 11 height 9
click at [103, 732] on icon at bounding box center [101, 733] width 11 height 9
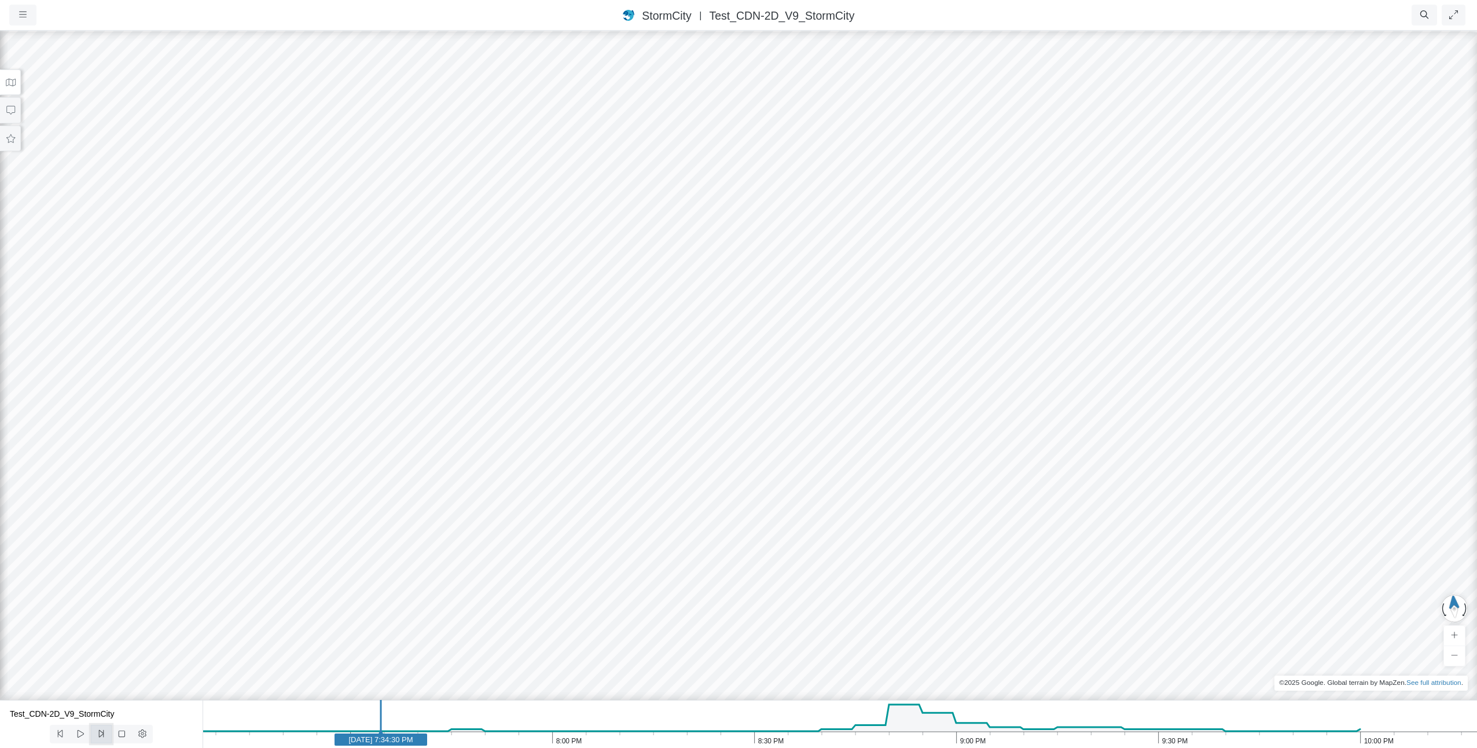
click at [108, 732] on button at bounding box center [101, 734] width 21 height 19
click at [98, 735] on icon at bounding box center [101, 733] width 11 height 9
click at [98, 739] on button at bounding box center [101, 734] width 21 height 19
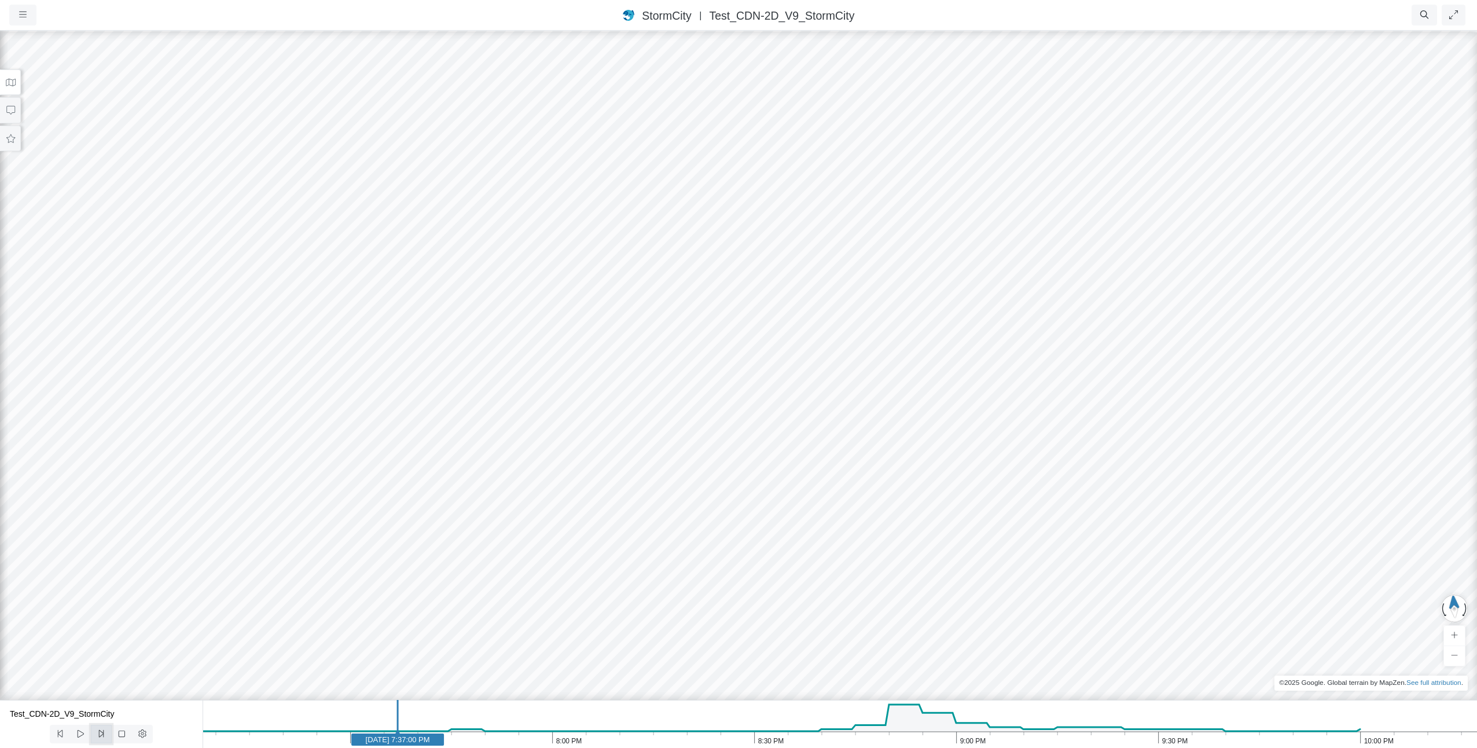
click at [98, 739] on button at bounding box center [101, 734] width 21 height 19
